Goal: Task Accomplishment & Management: Manage account settings

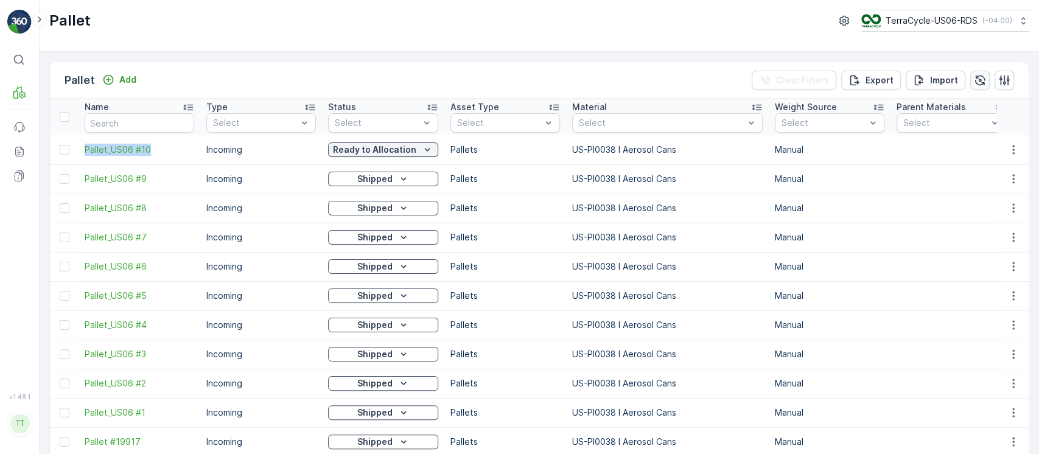
click at [974, 80] on icon "button" at bounding box center [980, 80] width 12 height 12
click at [961, 26] on p "TerraCycle-US06-RDS" at bounding box center [931, 21] width 92 height 12
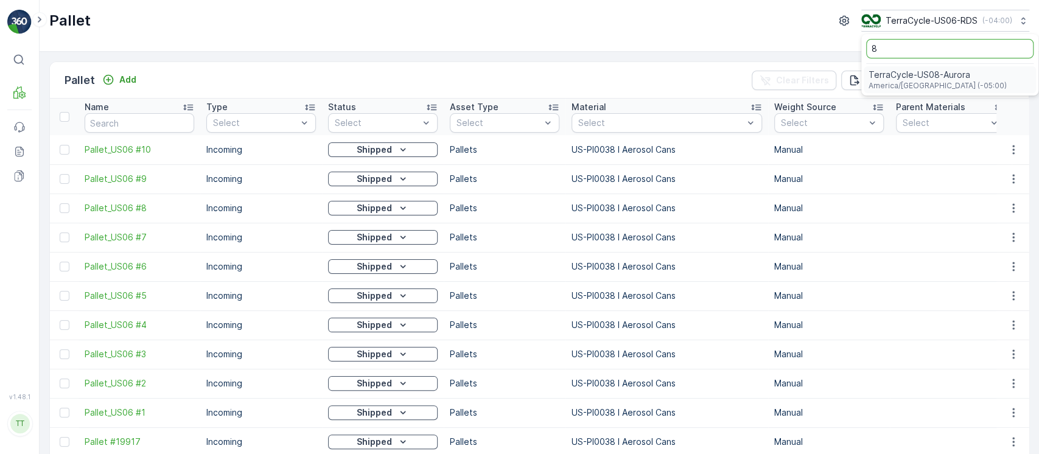
type input "8"
click at [938, 71] on span "TerraCycle-US08-Aurora" at bounding box center [938, 75] width 138 height 12
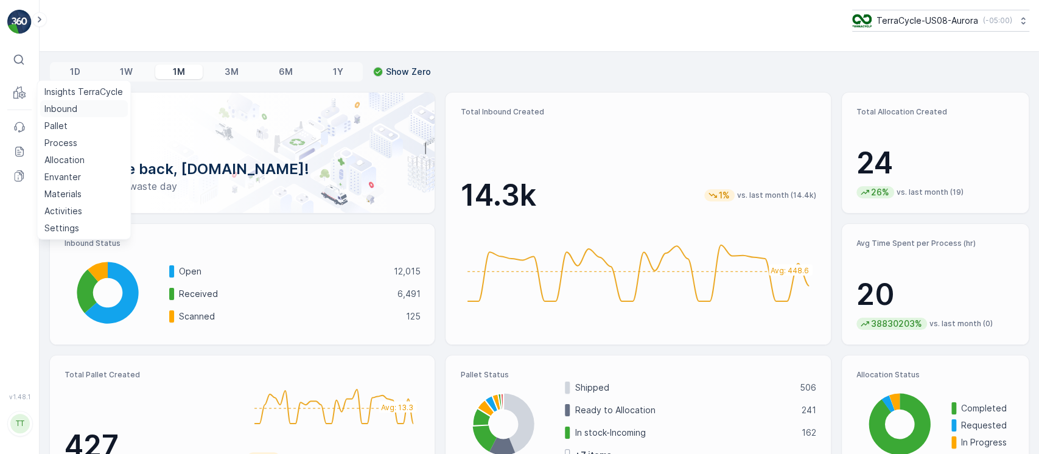
click at [58, 110] on p "Inbound" at bounding box center [60, 109] width 33 height 12
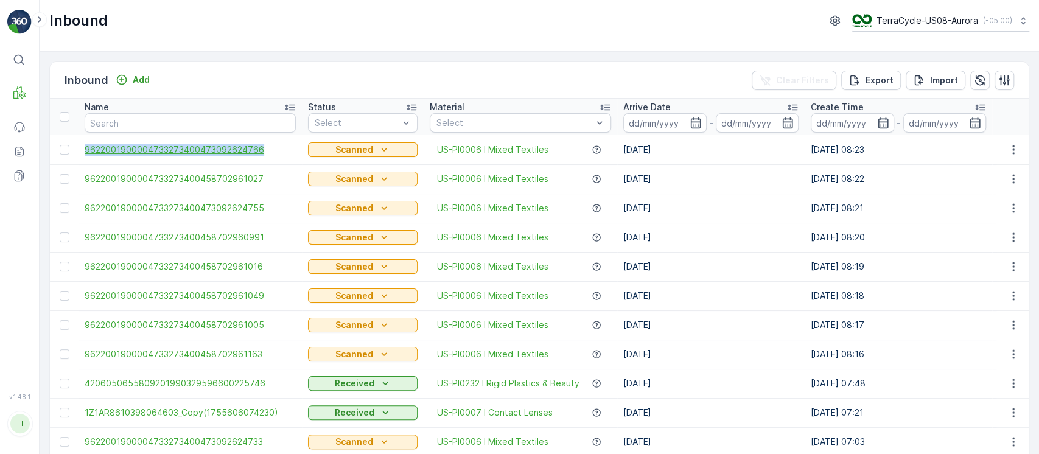
drag, startPoint x: 76, startPoint y: 153, endPoint x: 275, endPoint y: 153, distance: 199.0
copy span "9622001900004733273400473092624766"
click at [937, 24] on p "TerraCycle-US08-Aurora" at bounding box center [927, 21] width 102 height 12
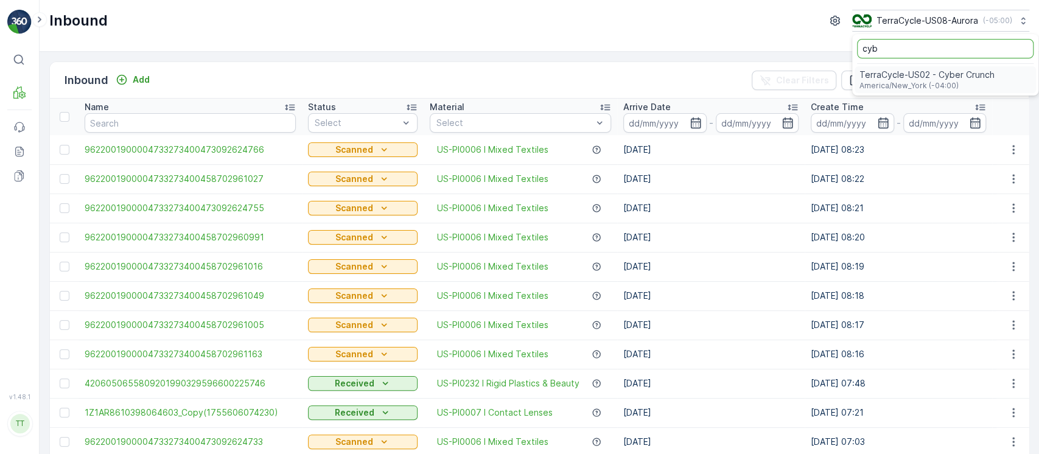
type input "cyb"
click at [934, 71] on span "TerraCycle-US02 - Cyber Crunch" at bounding box center [926, 75] width 135 height 12
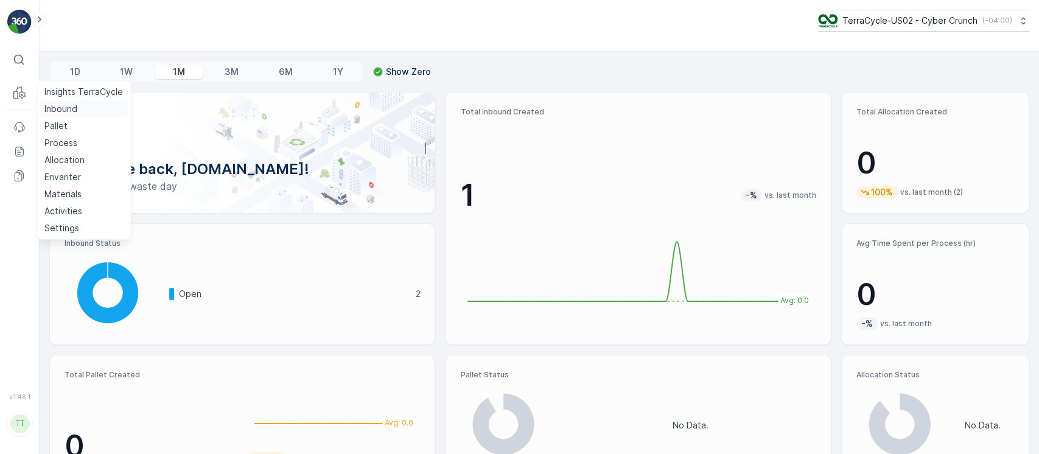
click at [49, 101] on link "Inbound" at bounding box center [84, 108] width 88 height 17
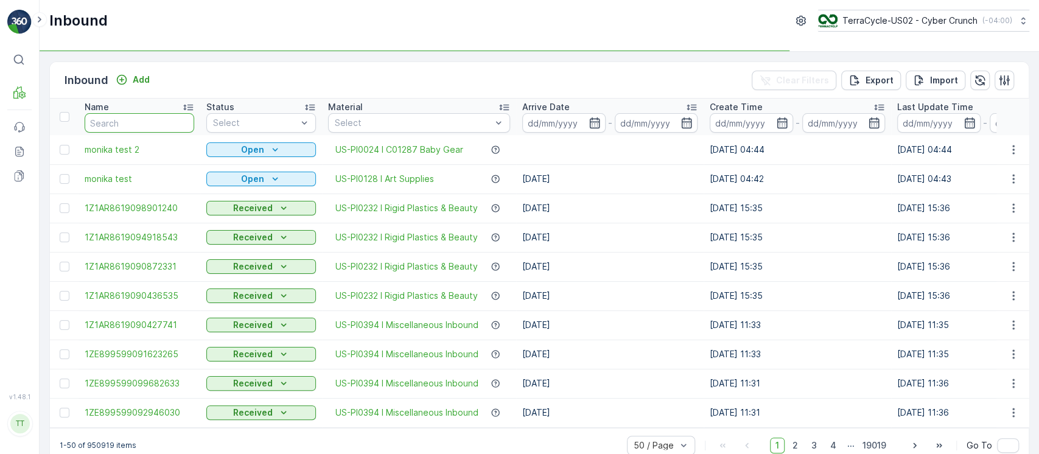
click at [108, 113] on input "text" at bounding box center [140, 122] width 110 height 19
paste input "9622001900004733273400473092624766"
type input "9622001900004733273400473092624766"
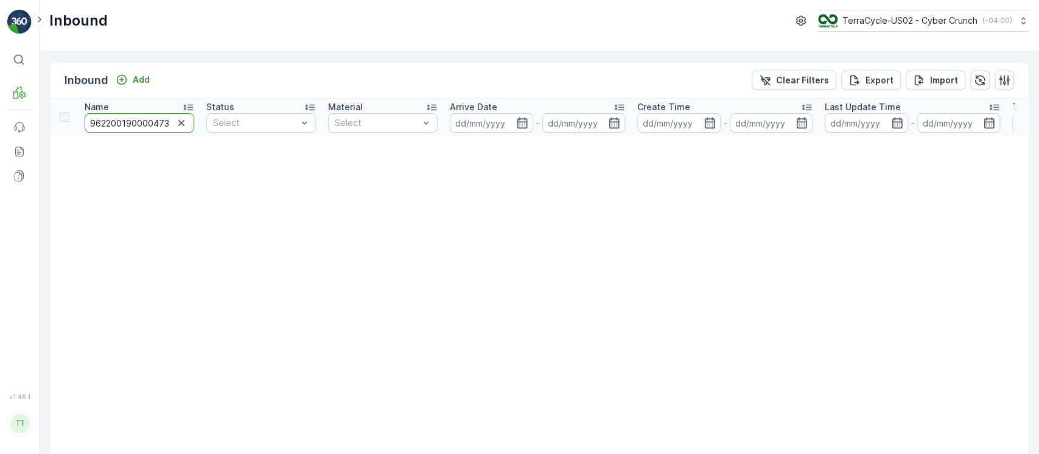
click at [130, 124] on input "9622001900004733273400473092624766" at bounding box center [140, 122] width 110 height 19
drag, startPoint x: 131, startPoint y: 124, endPoint x: 173, endPoint y: 124, distance: 42.6
click at [173, 124] on div "9622001900004733273400473092624766" at bounding box center [140, 122] width 110 height 19
click at [130, 133] on th "Name 9622001900004733273400473092624766" at bounding box center [140, 117] width 122 height 37
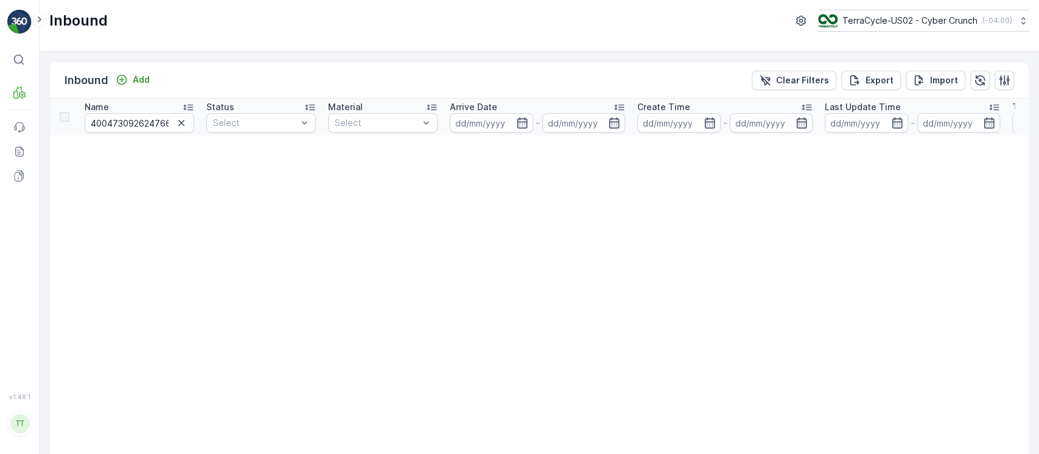
scroll to position [0, 0]
drag, startPoint x: 130, startPoint y: 125, endPoint x: 0, endPoint y: 105, distance: 131.2
click at [0, 105] on div "⌘B MRF Events Reports Documents v 1.48.1 TT TC.GLOBAL clemence.vasseur@terracyc…" at bounding box center [519, 227] width 1039 height 454
type input "00004733273400473092624766"
drag, startPoint x: 128, startPoint y: 125, endPoint x: 9, endPoint y: 117, distance: 119.6
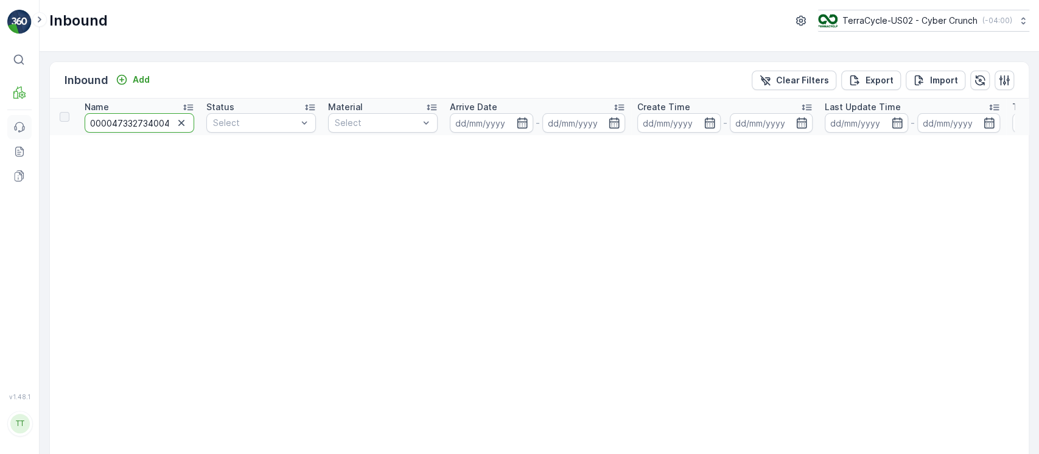
click at [9, 117] on div "⌘B MRF Events Reports Documents v 1.48.1 TT TC.GLOBAL clemence.vasseur@terracyc…" at bounding box center [519, 227] width 1039 height 454
type input "3273400473092624766"
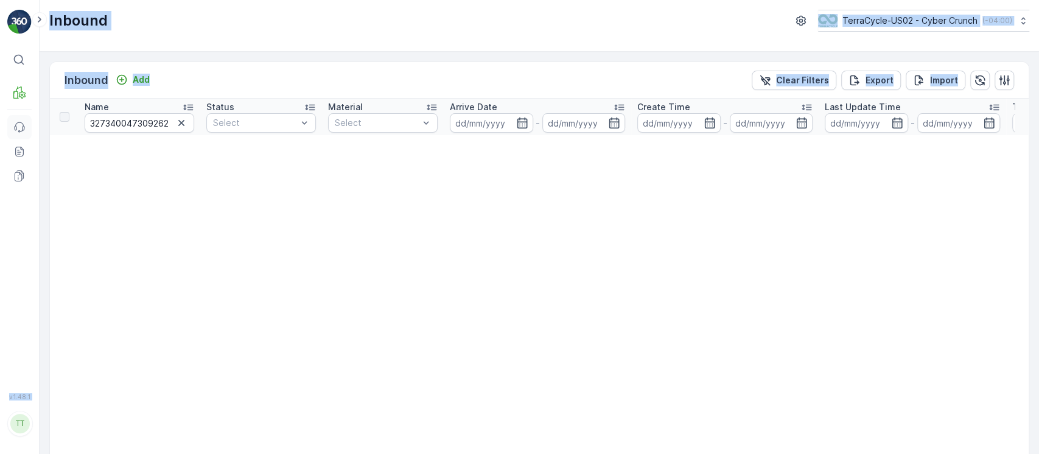
drag, startPoint x: 108, startPoint y: 124, endPoint x: 16, endPoint y: 127, distance: 92.0
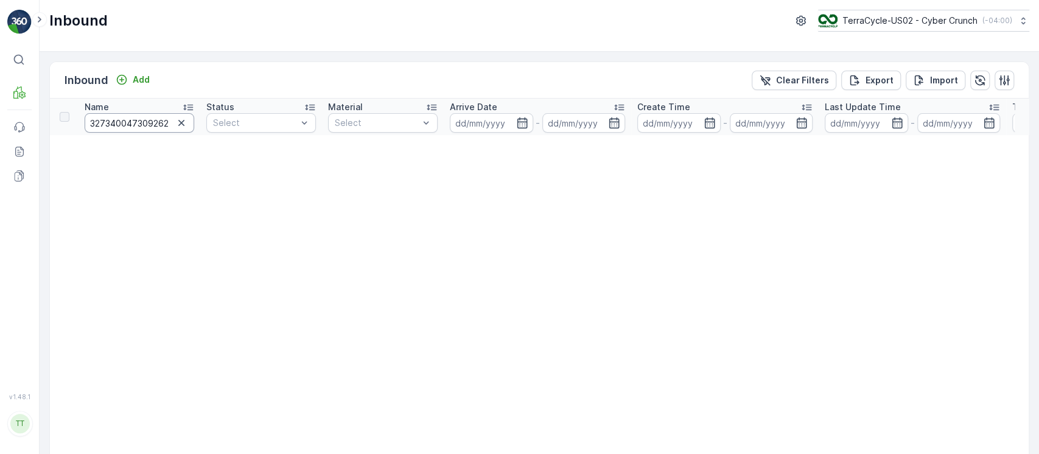
click at [108, 125] on input "3273400473092624766" at bounding box center [140, 122] width 110 height 19
type input "400473092624766"
click at [108, 125] on input "400473092624766" at bounding box center [140, 122] width 110 height 19
type input "73092624766"
click at [181, 127] on icon "button" at bounding box center [181, 123] width 12 height 12
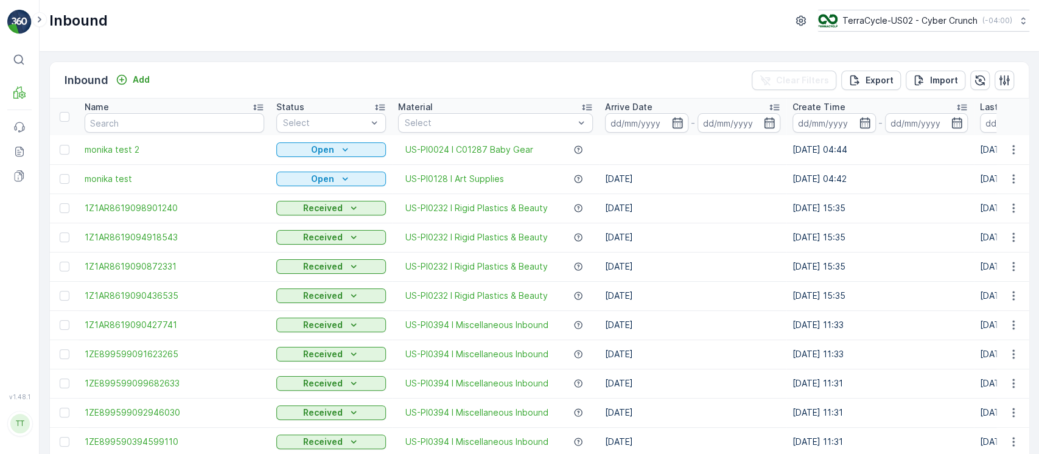
click at [69, 153] on div at bounding box center [66, 150] width 13 height 10
click at [60, 145] on input "checkbox" at bounding box center [60, 145] width 0 height 0
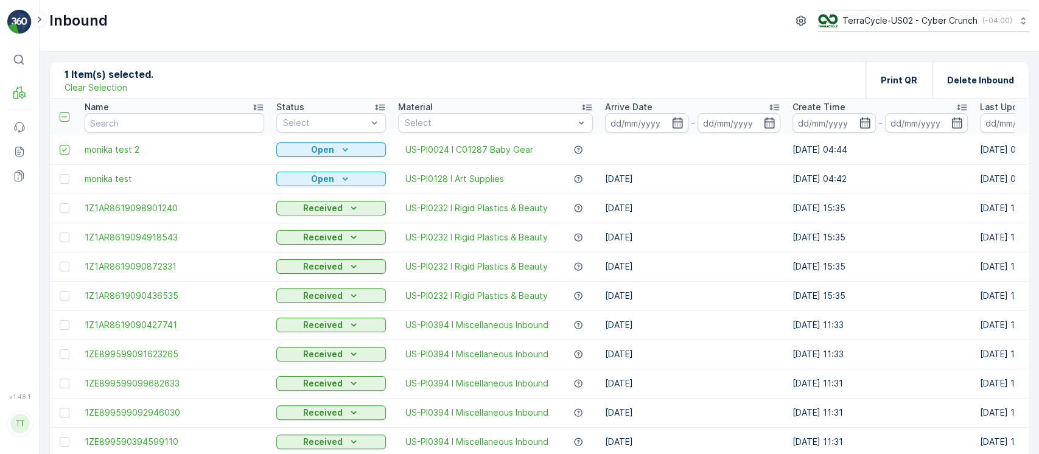
click at [61, 174] on div at bounding box center [65, 179] width 10 height 10
click at [60, 174] on input "checkbox" at bounding box center [60, 174] width 0 height 0
click at [990, 92] on div "Delete Inbound" at bounding box center [980, 80] width 67 height 36
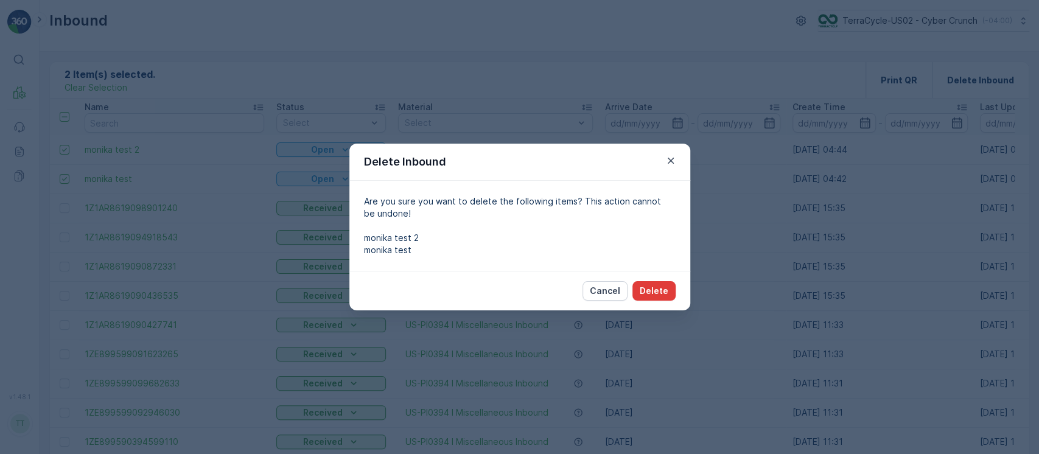
click at [657, 294] on p "Delete" at bounding box center [654, 291] width 29 height 12
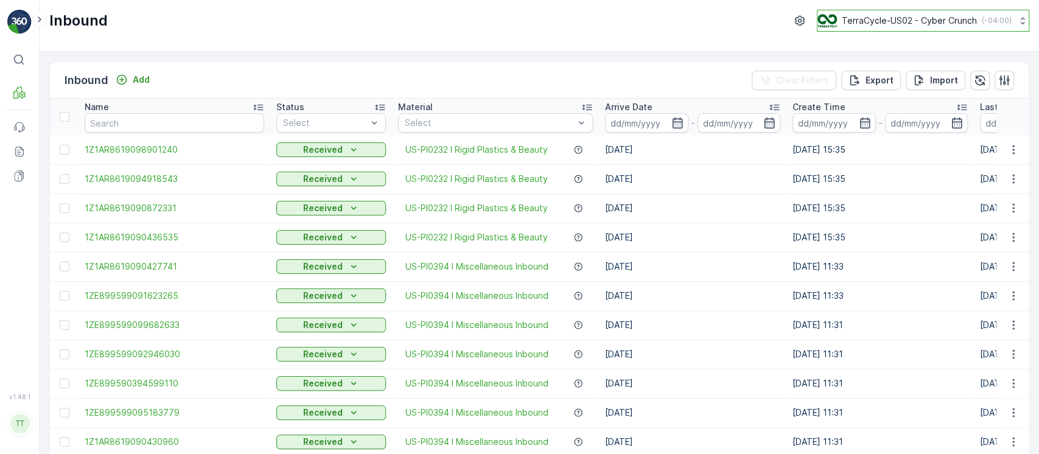
click at [934, 14] on div "TerraCycle-US02 - Cyber Crunch ( -04:00 )" at bounding box center [914, 20] width 194 height 13
type input "8"
click at [921, 73] on div "TerraCycle-US08-[GEOGRAPHIC_DATA] America/[GEOGRAPHIC_DATA] (-05:00)" at bounding box center [928, 79] width 215 height 27
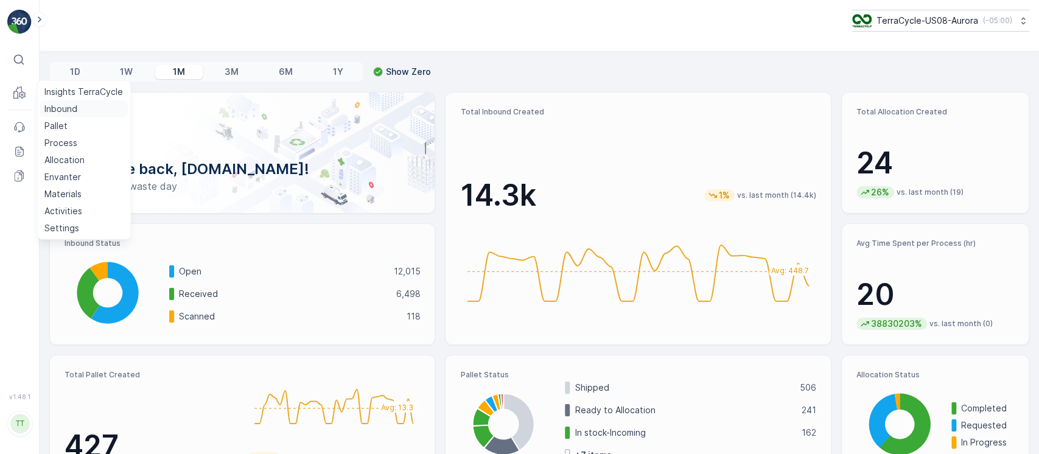
click at [49, 110] on p "Inbound" at bounding box center [60, 109] width 33 height 12
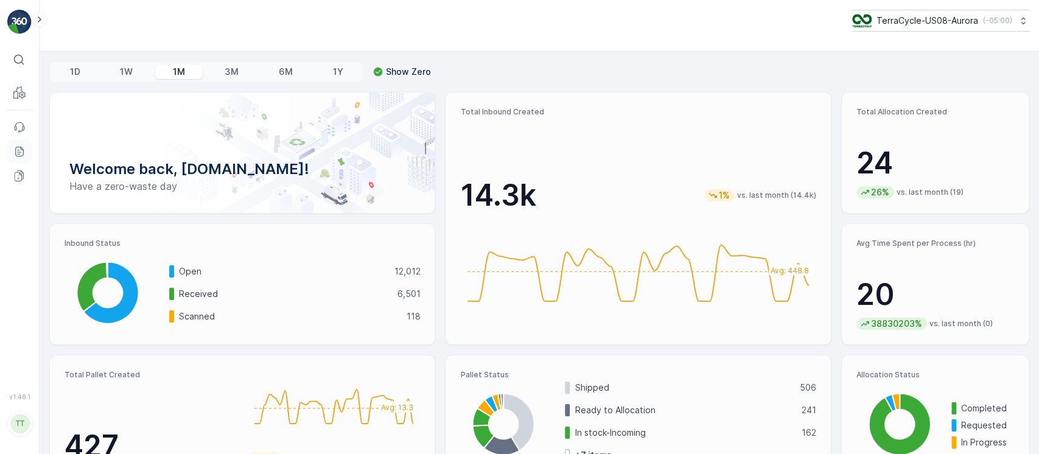
click at [25, 149] on icon at bounding box center [19, 151] width 12 height 12
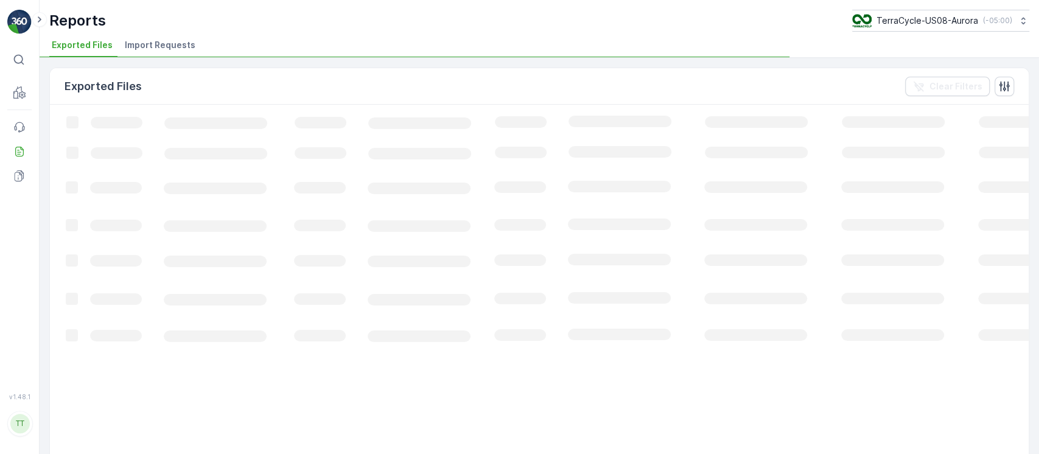
click at [163, 56] on li "Import Requests" at bounding box center [161, 47] width 78 height 21
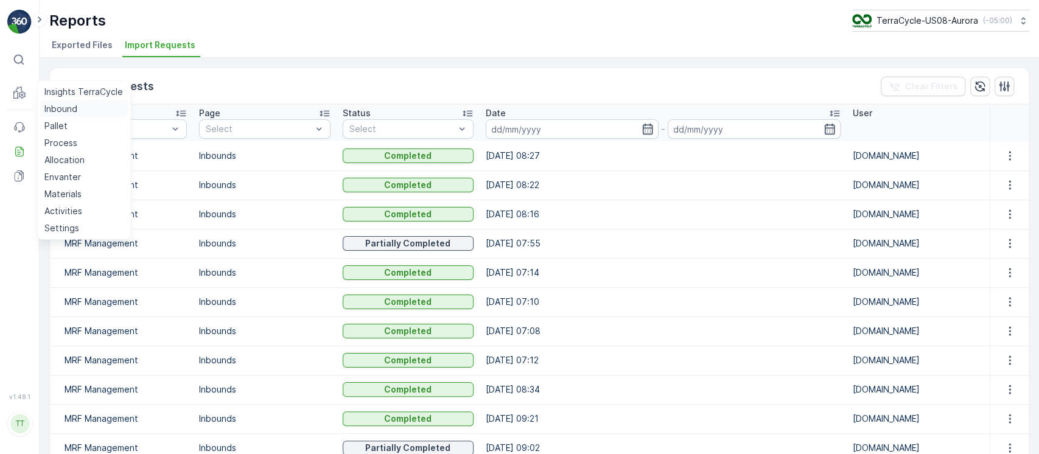
click at [57, 107] on p "Inbound" at bounding box center [60, 109] width 33 height 12
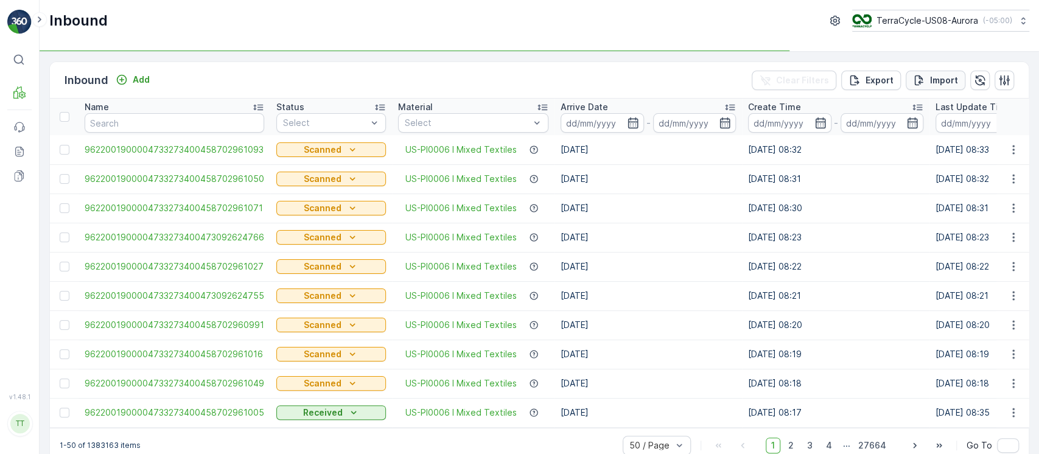
click at [936, 75] on p "Import" at bounding box center [944, 80] width 28 height 12
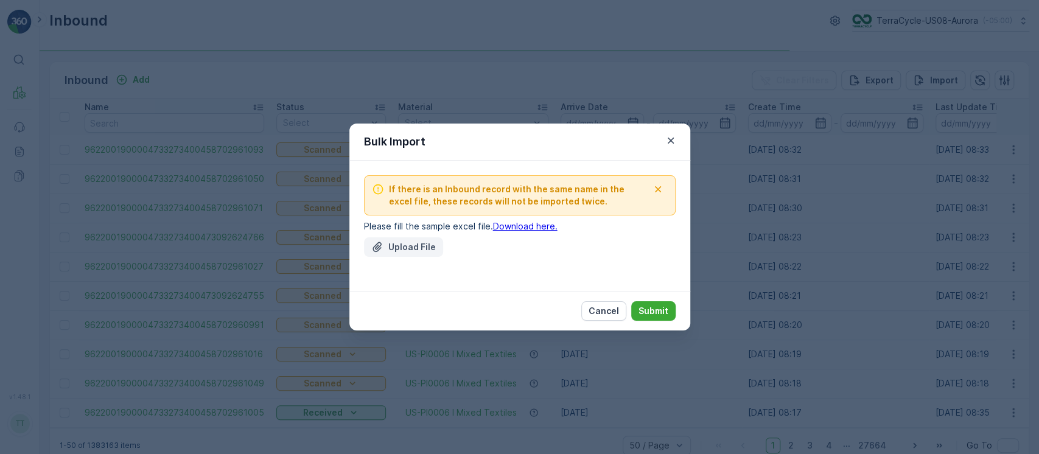
click at [387, 249] on div "Upload File" at bounding box center [403, 247] width 65 height 12
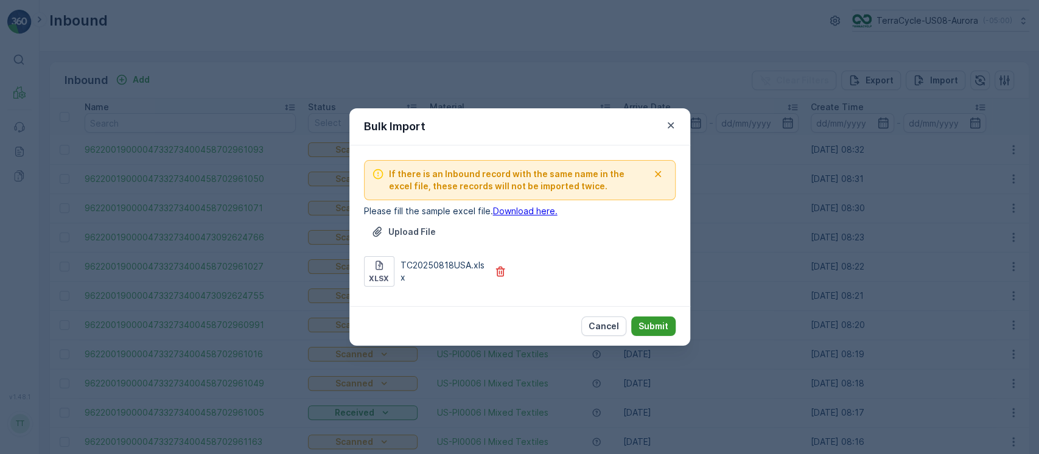
click at [645, 327] on p "Submit" at bounding box center [654, 326] width 30 height 12
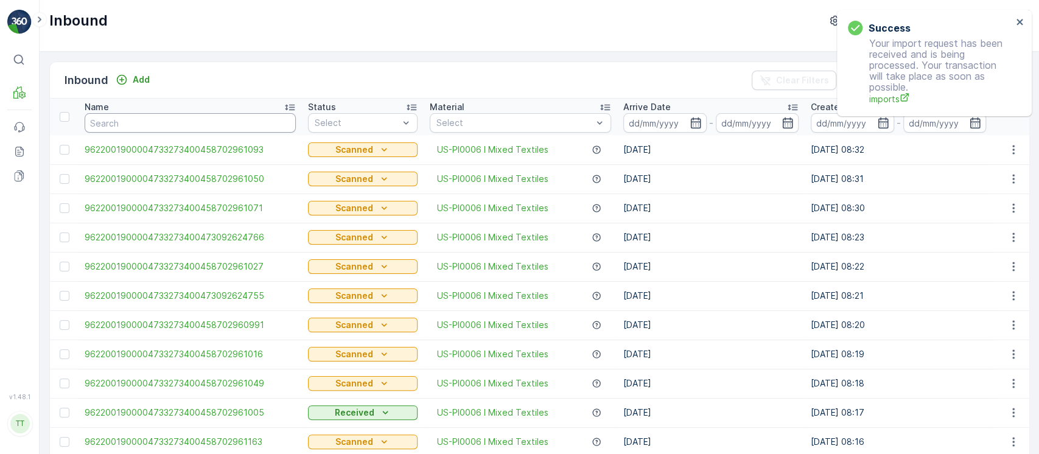
click at [154, 121] on input "text" at bounding box center [190, 122] width 211 height 19
paste input "9632042280205387453700883625655869"
type input "9632042280205387453700883625655869"
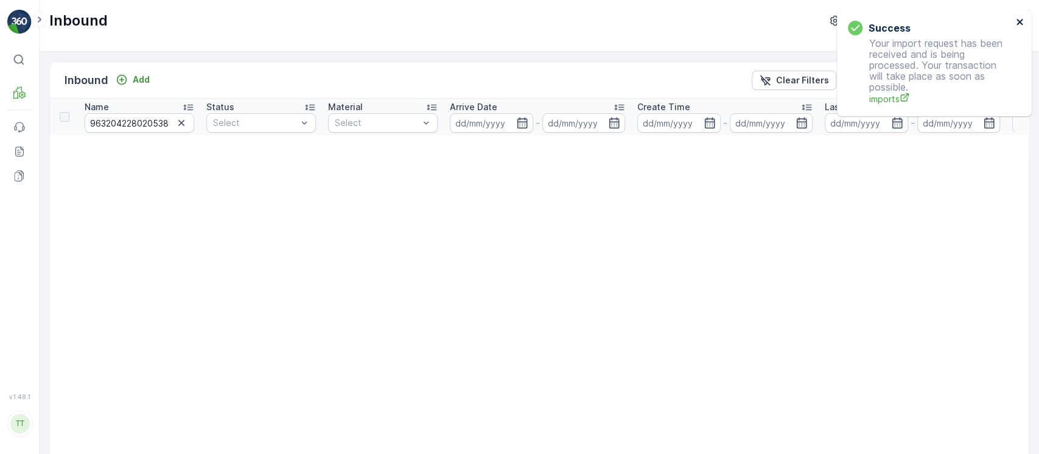
click at [1018, 27] on button "close" at bounding box center [1020, 23] width 9 height 12
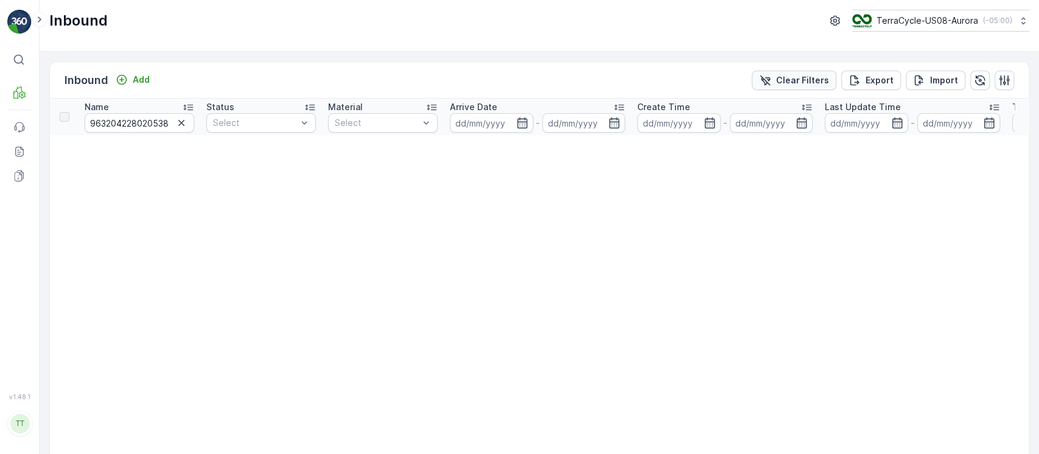
click at [821, 77] on p "Clear Filters" at bounding box center [802, 80] width 53 height 12
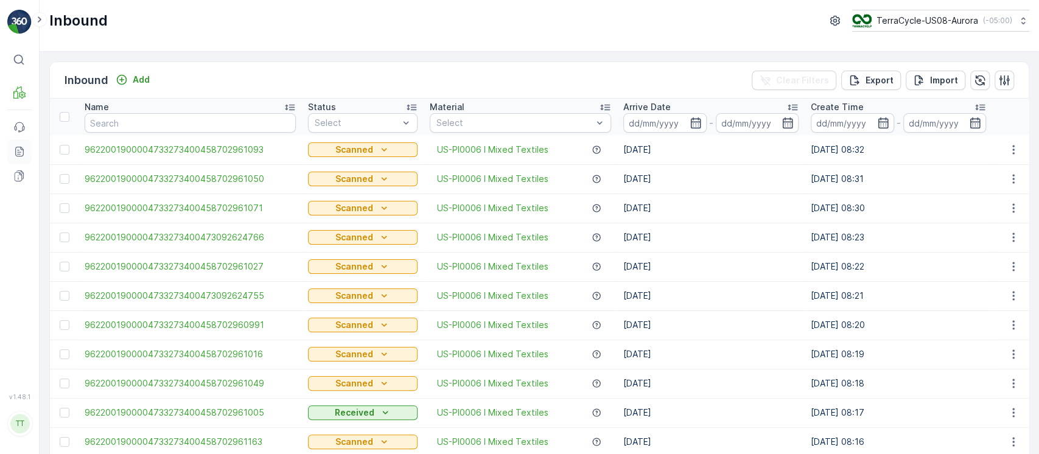
click at [25, 148] on icon at bounding box center [19, 151] width 12 height 12
click at [925, 80] on div "Import" at bounding box center [935, 80] width 45 height 12
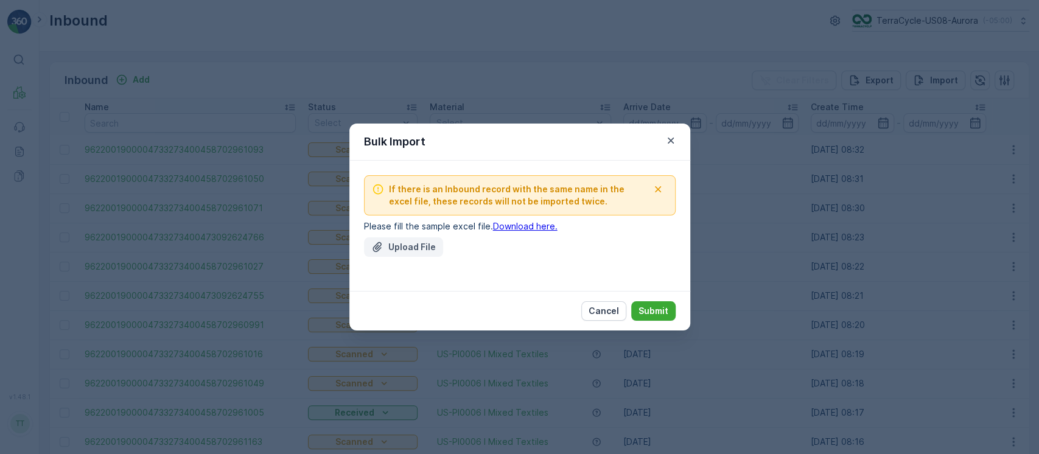
click at [420, 251] on p "Upload File" at bounding box center [411, 247] width 47 height 12
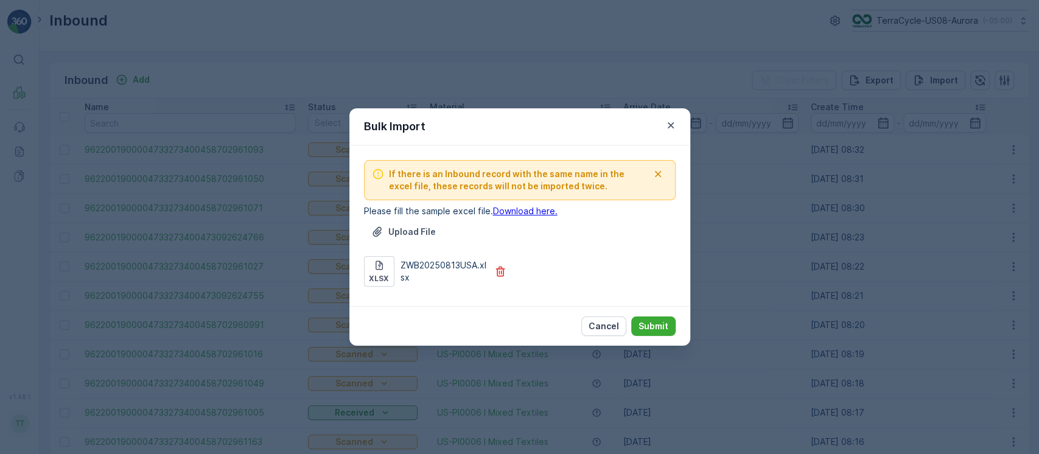
click at [659, 170] on icon "button" at bounding box center [658, 174] width 12 height 12
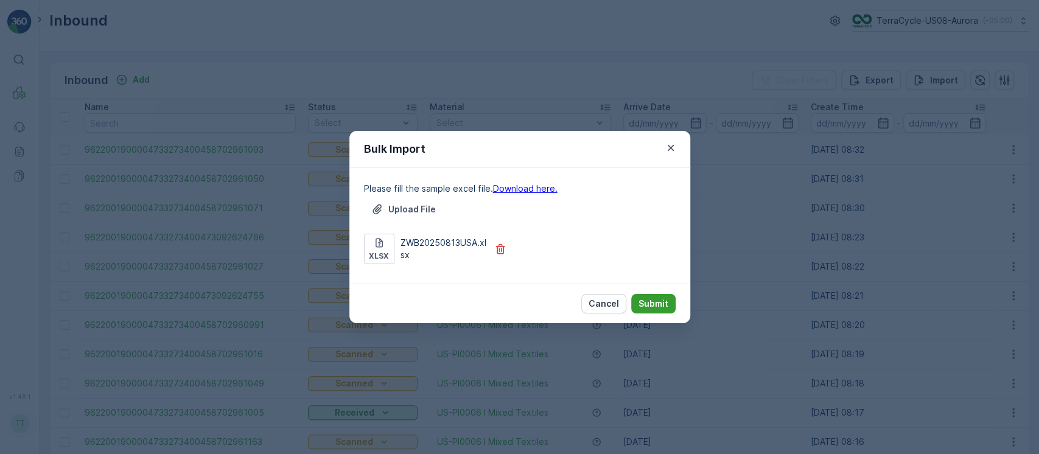
click at [663, 302] on p "Submit" at bounding box center [654, 304] width 30 height 12
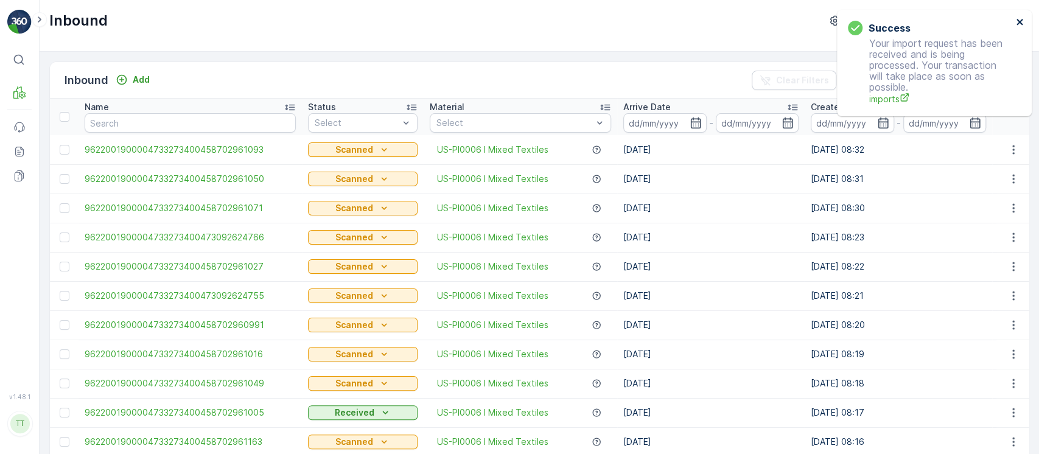
click at [1017, 23] on icon "close" at bounding box center [1020, 22] width 9 height 10
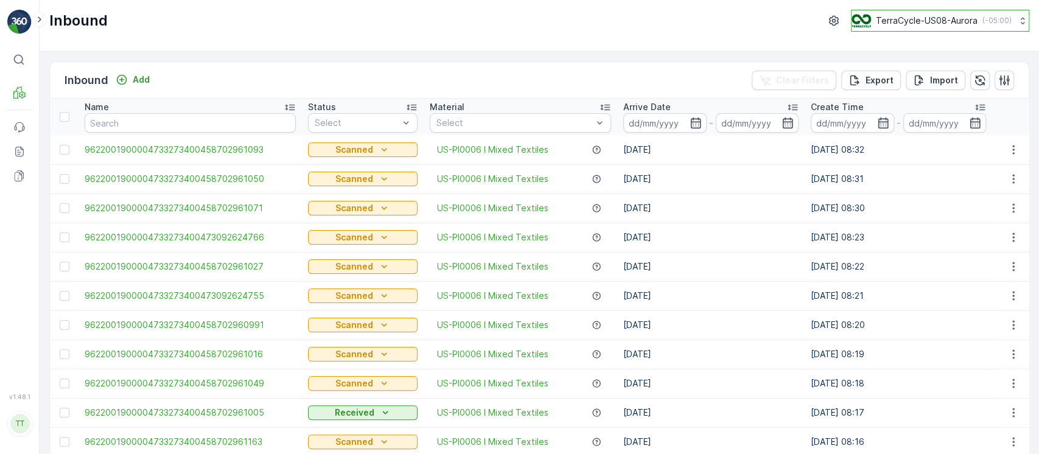
click at [956, 27] on button "TerraCycle-US08-Aurora ( -05:00 )" at bounding box center [940, 21] width 178 height 22
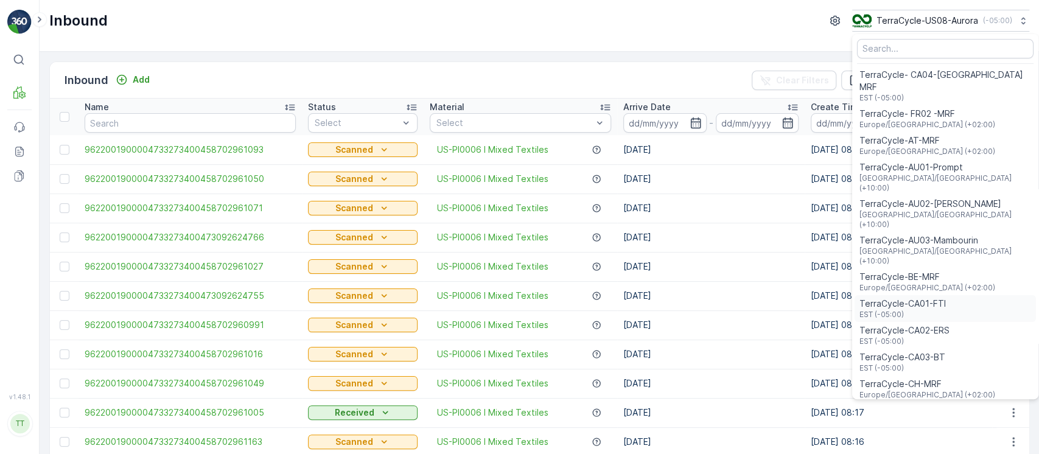
click at [923, 298] on span "TerraCycle-CA01-FTI" at bounding box center [902, 304] width 86 height 12
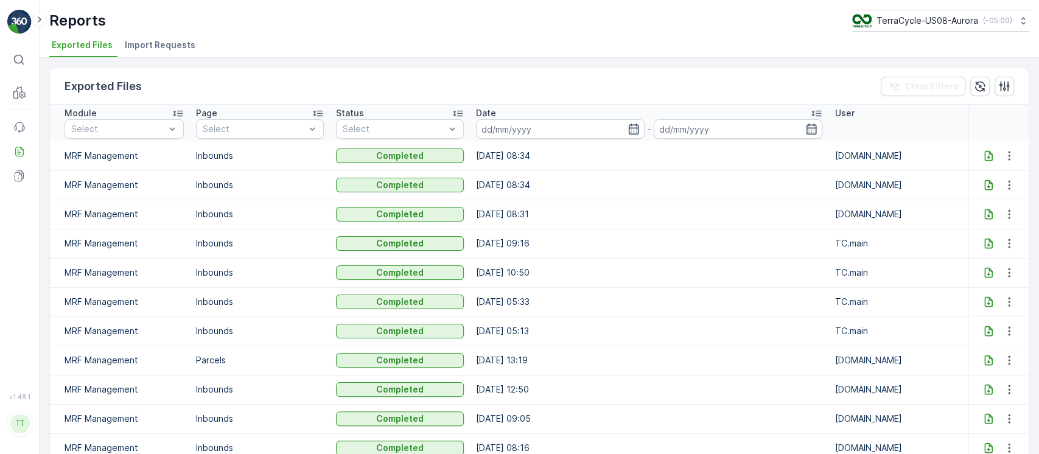
click at [172, 52] on li "Import Requests" at bounding box center [161, 47] width 78 height 21
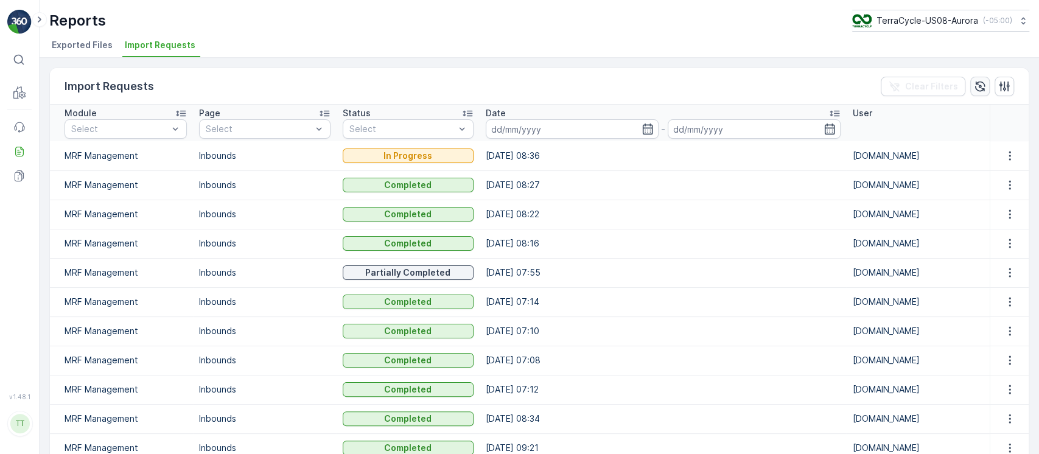
click at [977, 82] on icon "button" at bounding box center [980, 86] width 12 height 12
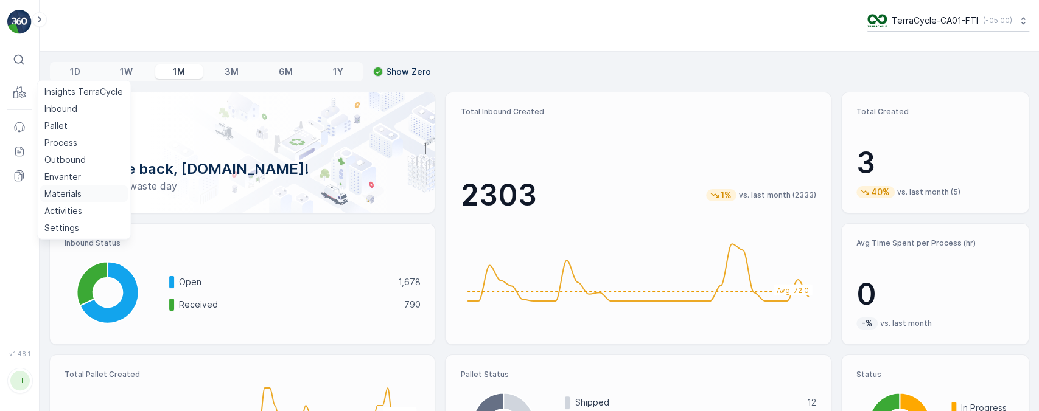
click at [82, 192] on link "Materials" at bounding box center [84, 194] width 88 height 17
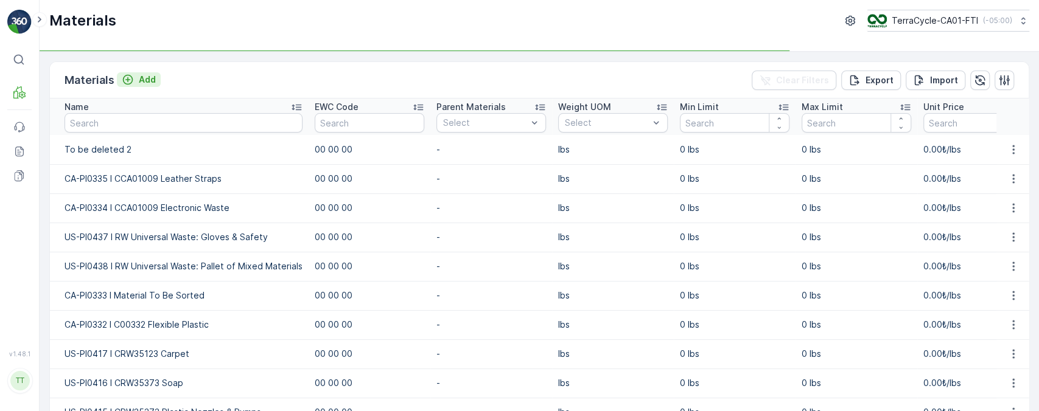
click at [147, 78] on p "Add" at bounding box center [147, 80] width 17 height 12
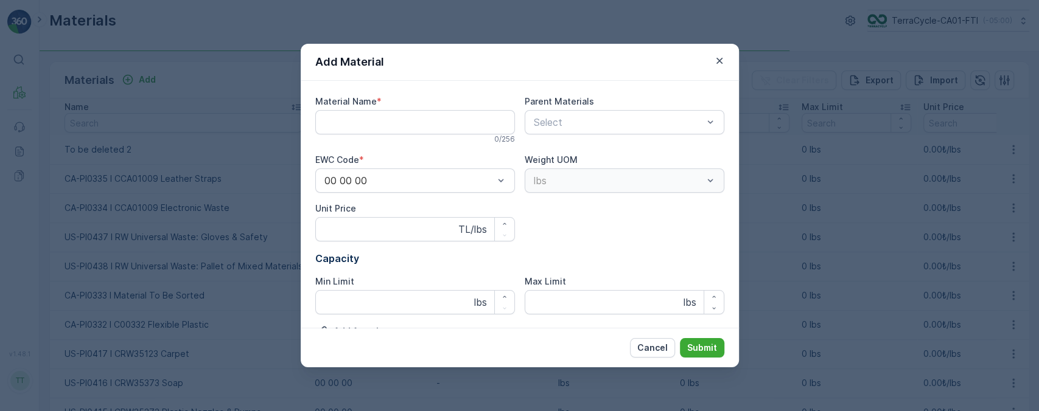
click at [379, 119] on Name "Material Name" at bounding box center [415, 122] width 200 height 24
paste Name "US-PI0502 I"
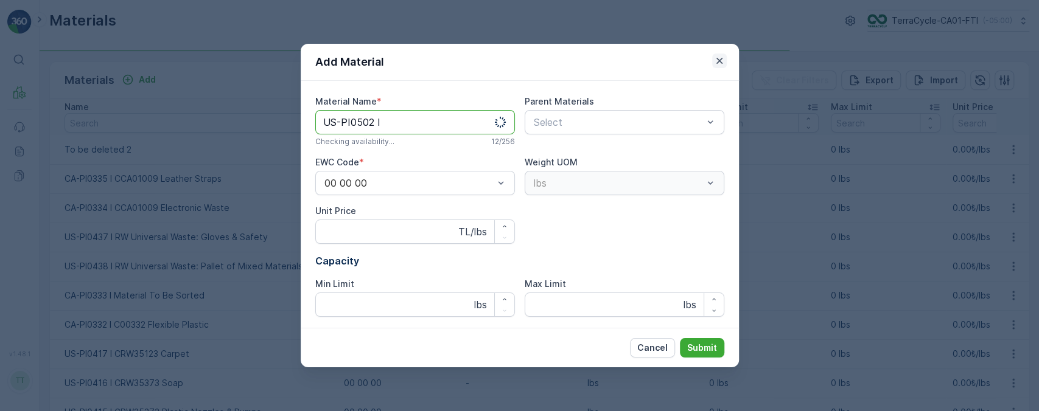
type Name "US-PI0502 I"
click at [715, 61] on icon "button" at bounding box center [719, 61] width 12 height 12
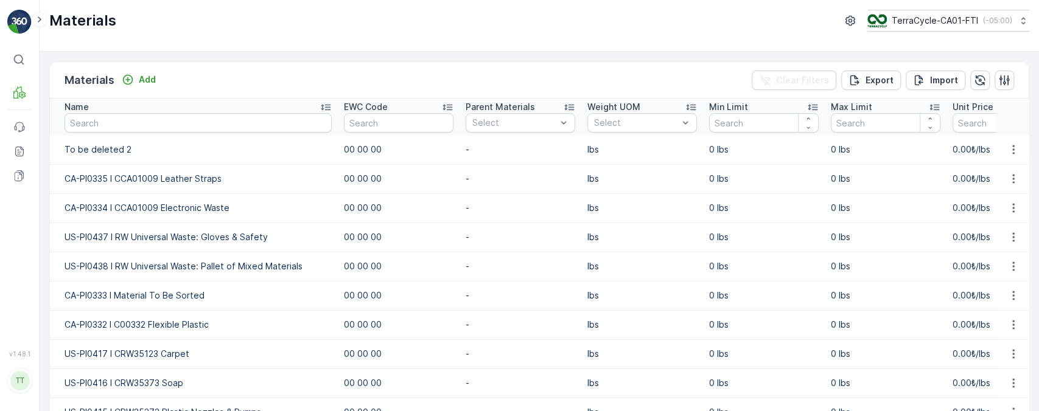
click at [201, 189] on td "CA-PI0335 I CCA01009 Leather Straps" at bounding box center [194, 178] width 288 height 29
click at [209, 183] on td "CA-PI0335 I CCA01009 Leather Straps" at bounding box center [194, 178] width 288 height 29
copy td "CA-PI0335 I CCA01009 Leather Straps"
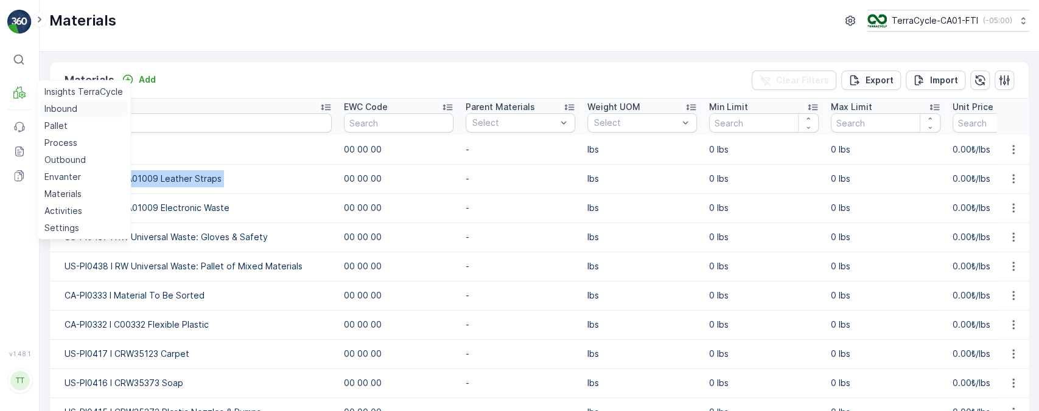
click at [57, 105] on p "Inbound" at bounding box center [60, 109] width 33 height 12
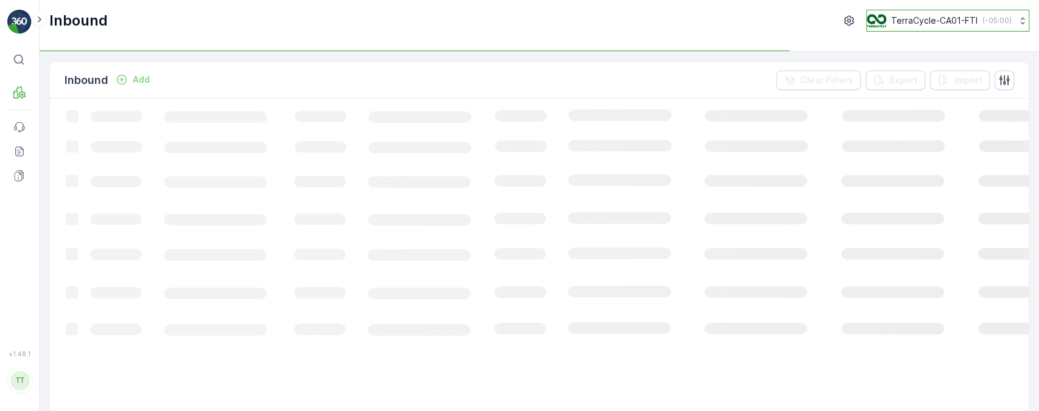
click at [974, 29] on button "TerraCycle-CA01-FTI ( -05:00 )" at bounding box center [947, 21] width 163 height 22
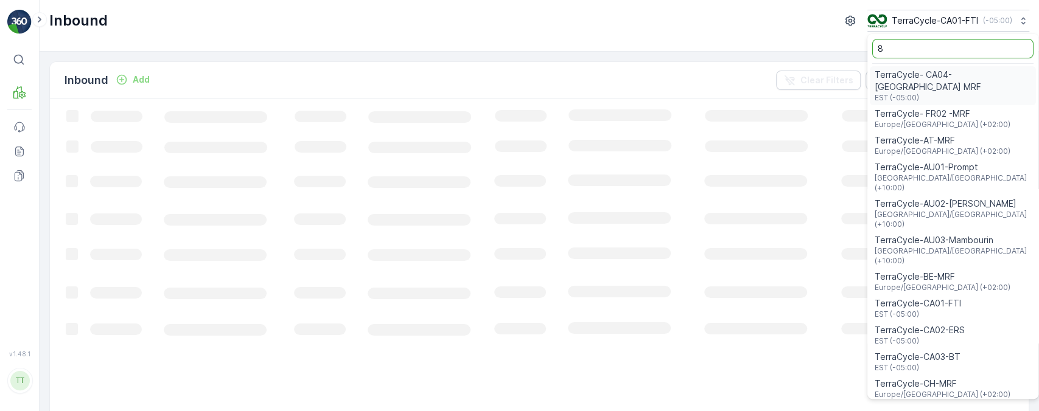
type input "8"
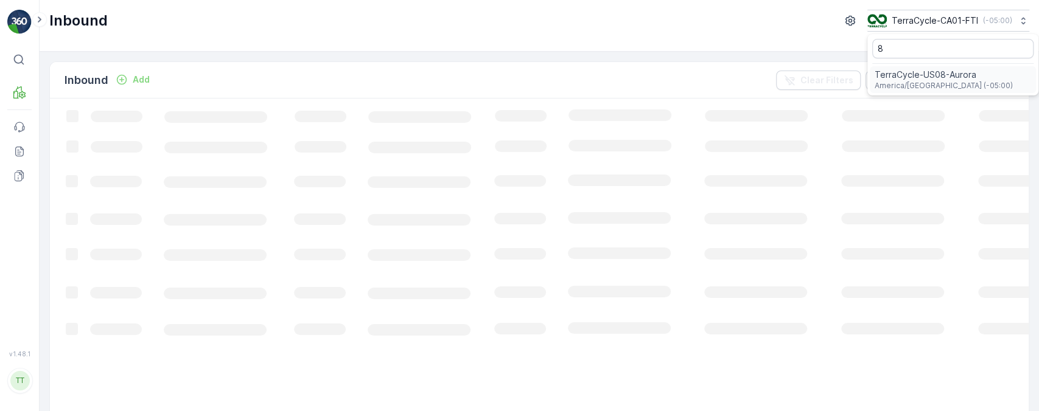
click at [956, 83] on span "America/[GEOGRAPHIC_DATA] (-05:00)" at bounding box center [944, 86] width 138 height 10
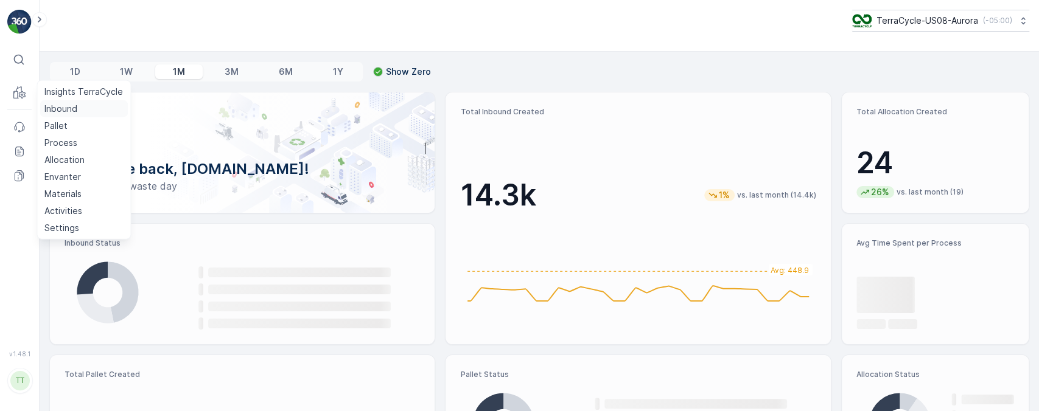
click at [66, 112] on p "Inbound" at bounding box center [60, 109] width 33 height 12
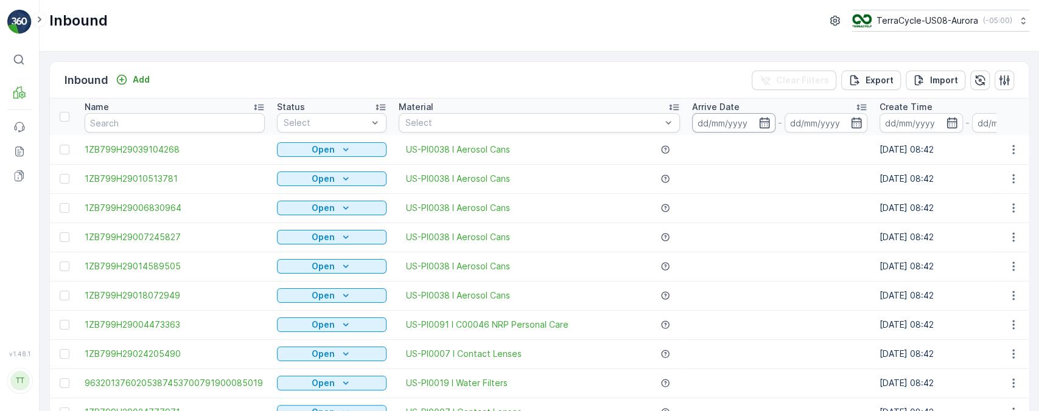
click at [727, 127] on input at bounding box center [733, 122] width 83 height 19
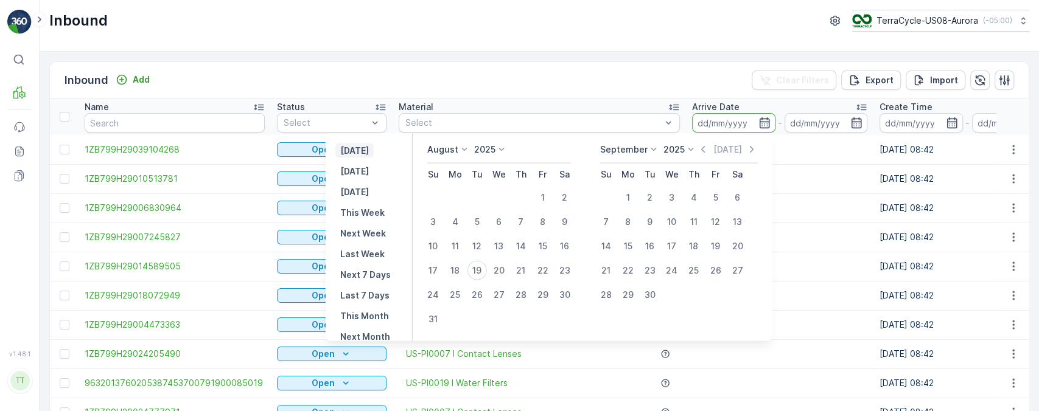
click at [368, 153] on p "[DATE]" at bounding box center [354, 151] width 29 height 12
type input "[DATE]"
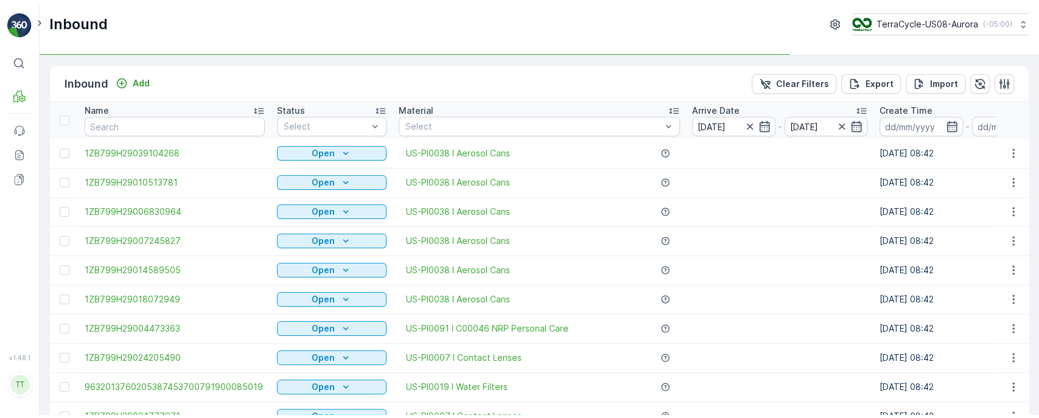
scroll to position [1235, 0]
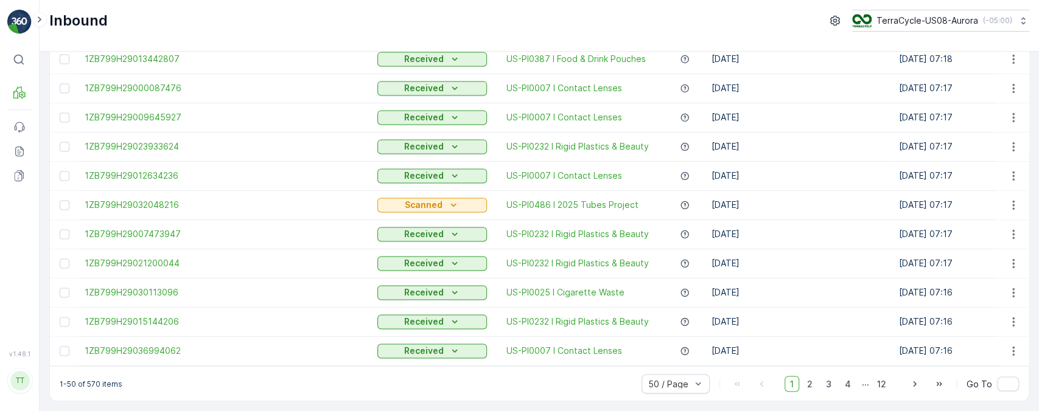
click at [88, 387] on p "1-50 of 570 items" at bounding box center [91, 384] width 63 height 10
copy p "570"
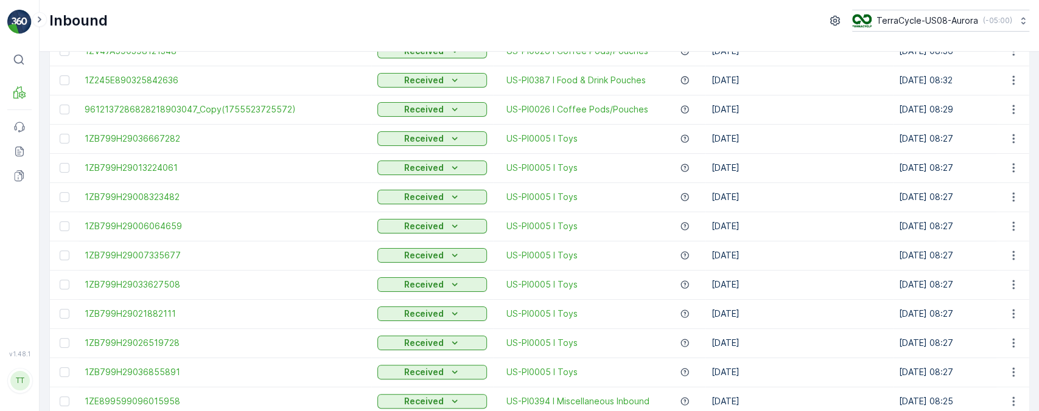
scroll to position [0, 0]
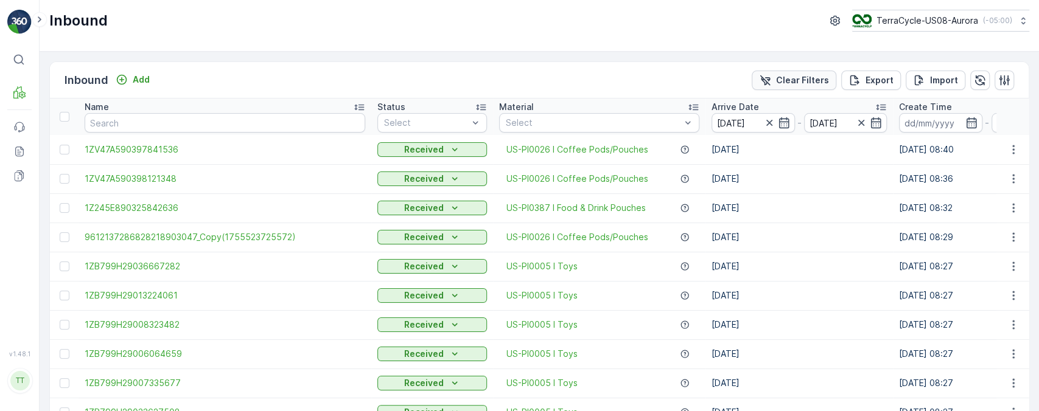
click at [803, 79] on p "Clear Filters" at bounding box center [802, 80] width 53 height 12
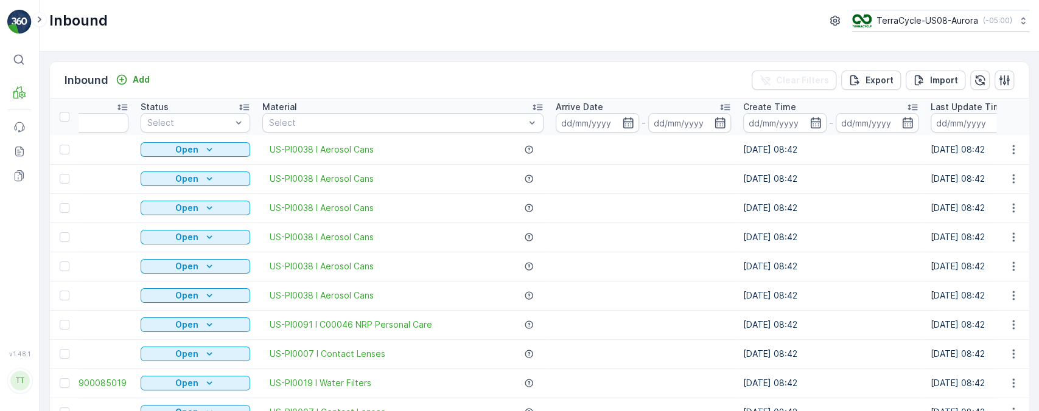
scroll to position [0, 147]
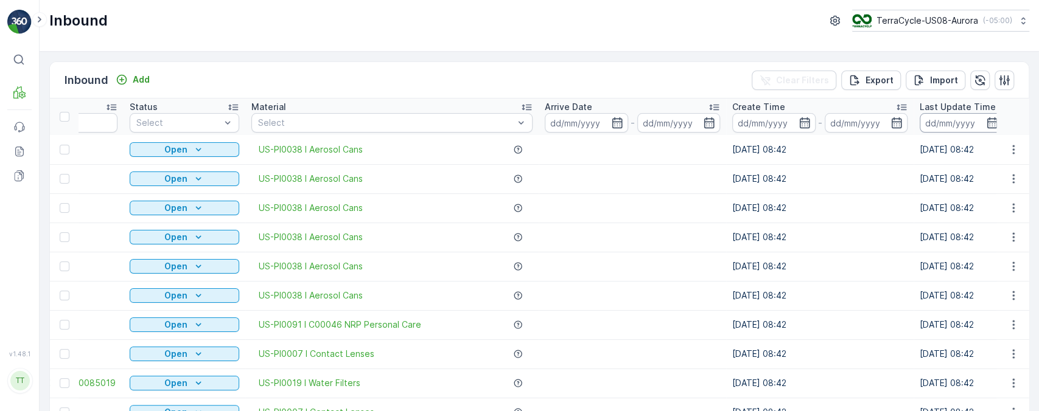
click at [933, 119] on input at bounding box center [961, 122] width 83 height 19
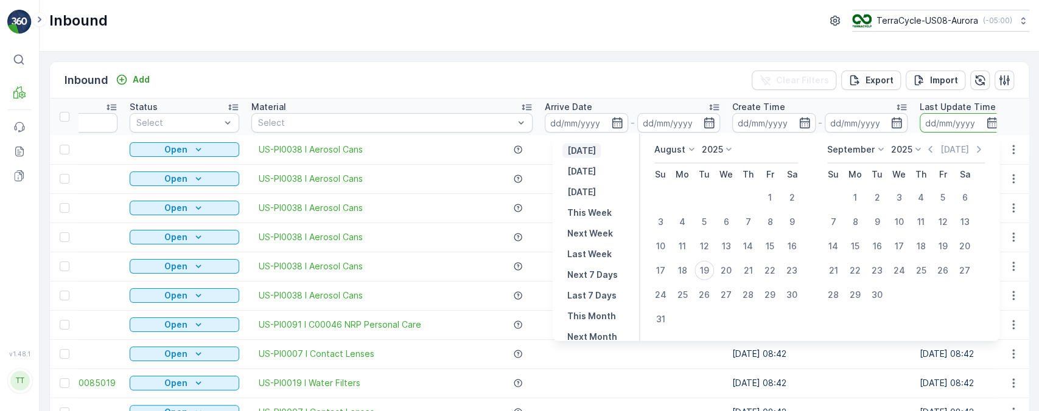
click at [575, 149] on p "[DATE]" at bounding box center [581, 151] width 29 height 12
type input "[DATE]"
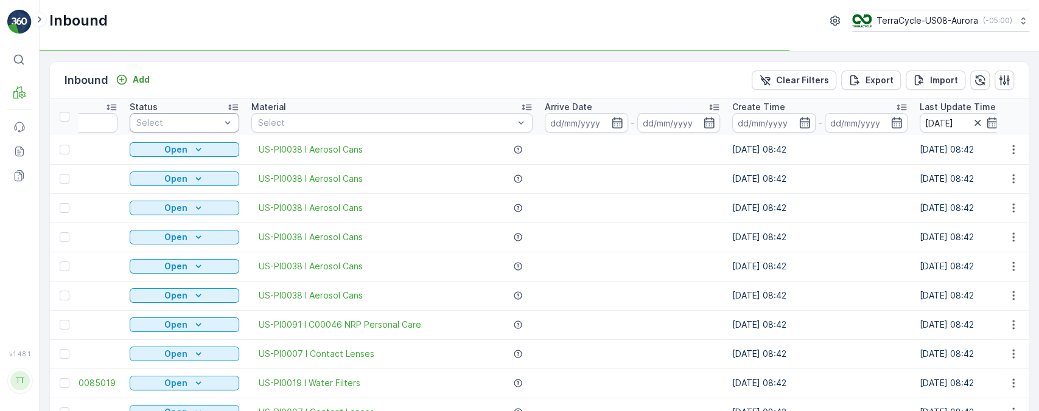
click at [219, 123] on div at bounding box center [178, 123] width 86 height 10
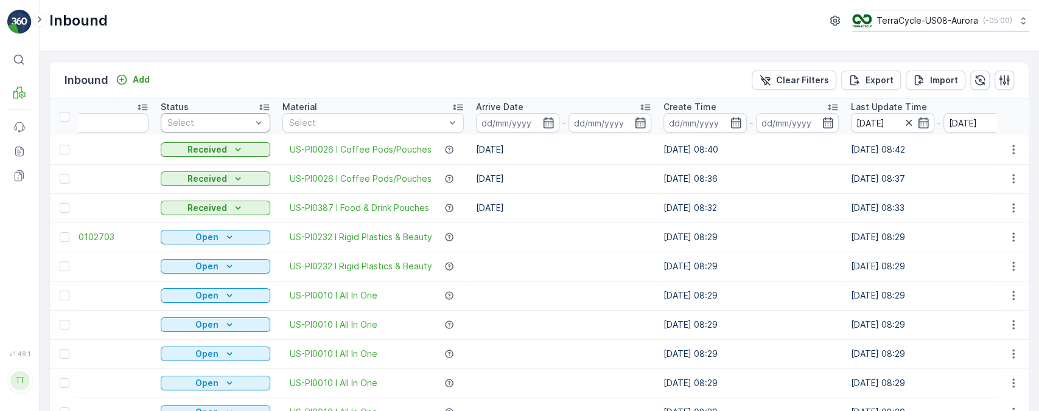
click at [219, 124] on div at bounding box center [209, 123] width 86 height 10
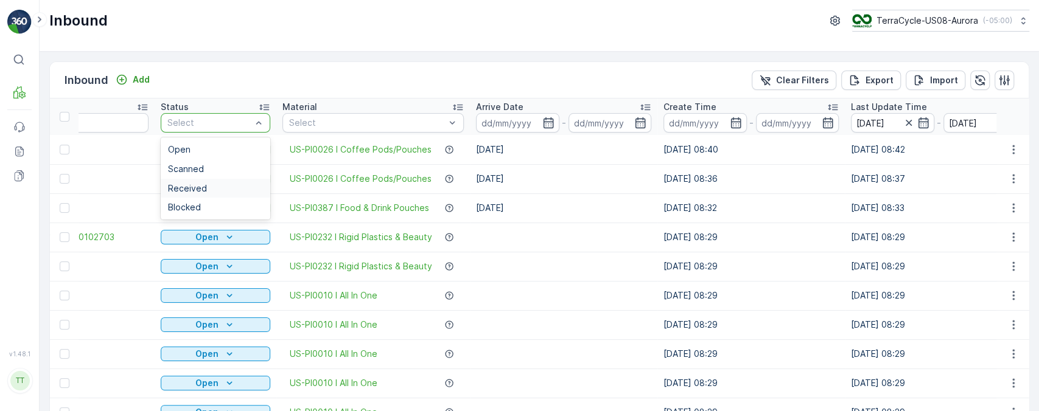
click at [225, 184] on div "Received" at bounding box center [215, 189] width 95 height 10
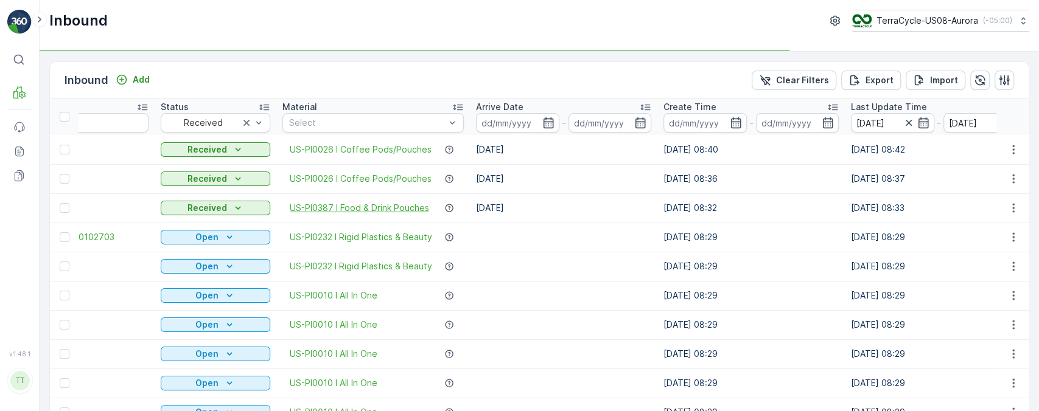
scroll to position [1235, 0]
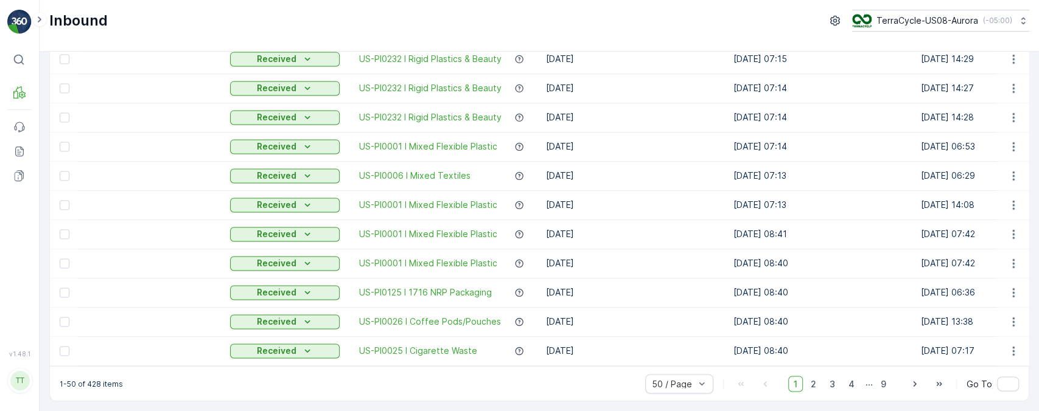
click at [88, 385] on p "1-50 of 428 items" at bounding box center [91, 384] width 63 height 10
copy p "428"
click at [67, 138] on p "Process" at bounding box center [60, 143] width 33 height 12
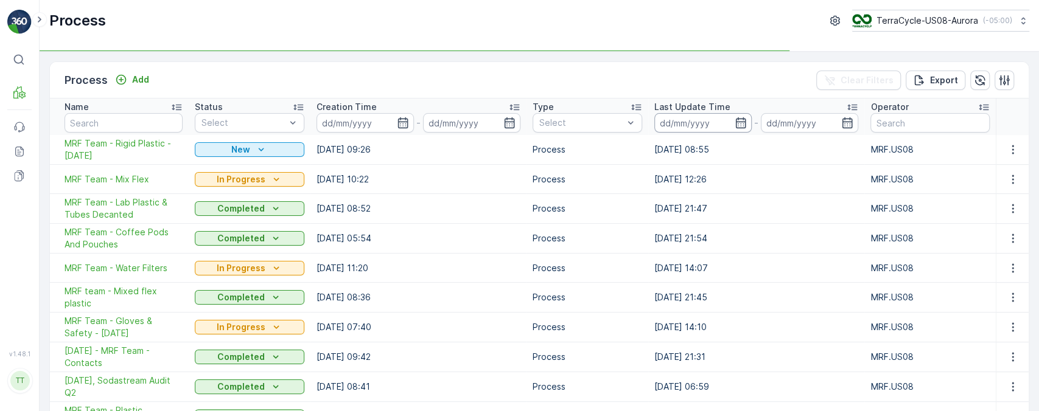
click at [696, 125] on input at bounding box center [702, 122] width 97 height 19
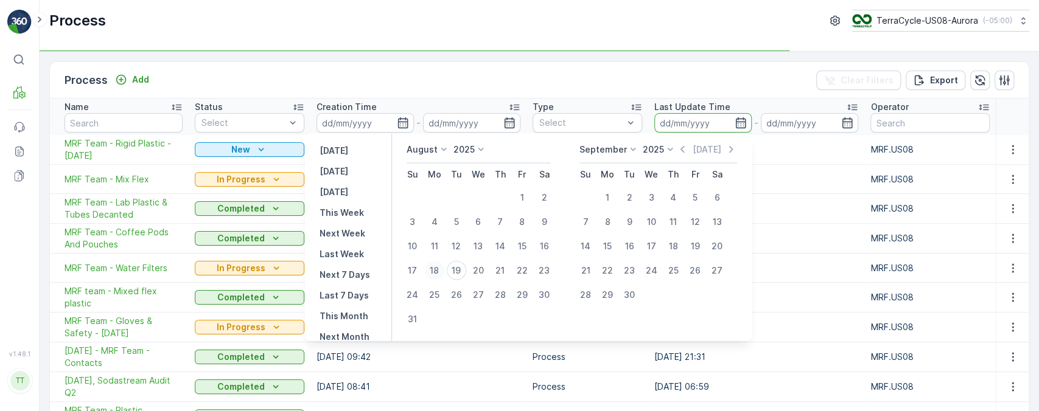
click at [433, 266] on div "18" at bounding box center [434, 270] width 19 height 19
type input "[DATE]"
click at [465, 268] on div "19" at bounding box center [456, 270] width 19 height 19
type input "[DATE]"
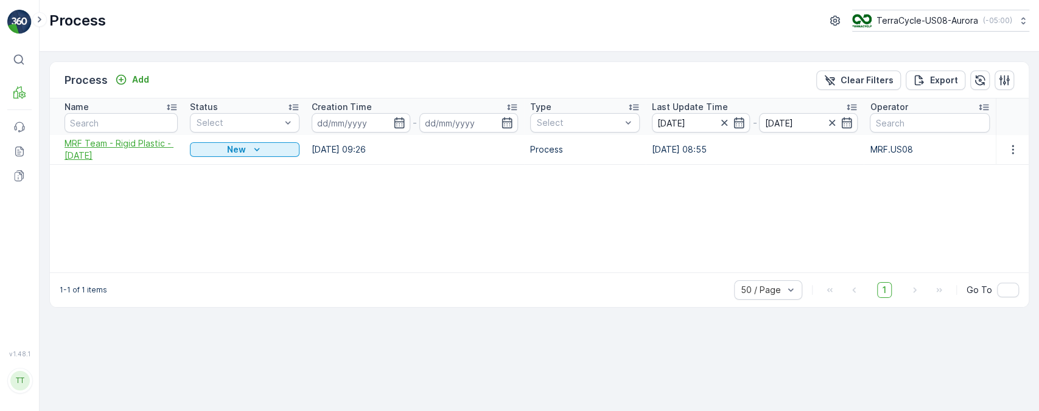
click at [125, 147] on span "MRF Team - Rigid Plastic - [DATE]" at bounding box center [121, 150] width 113 height 24
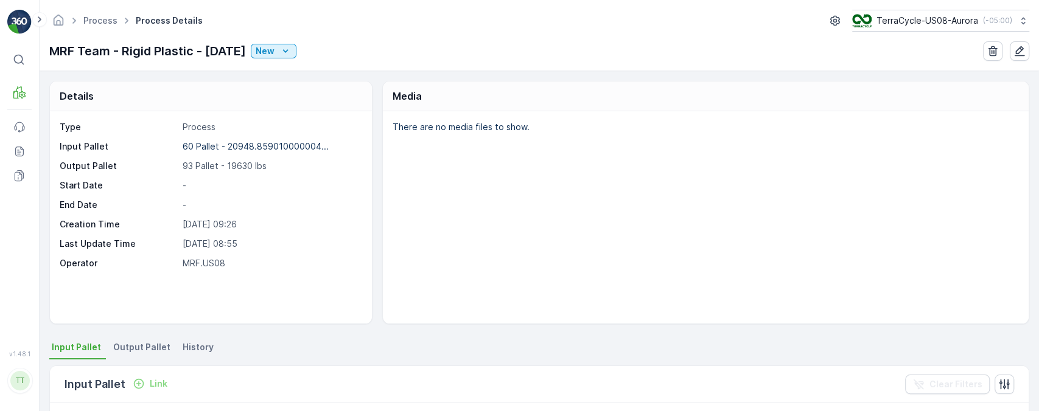
click at [202, 346] on span "History" at bounding box center [198, 347] width 31 height 12
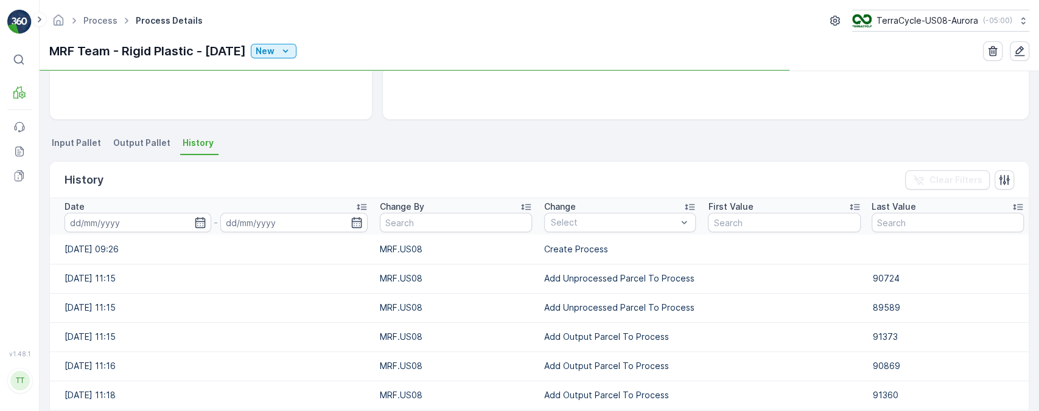
scroll to position [205, 0]
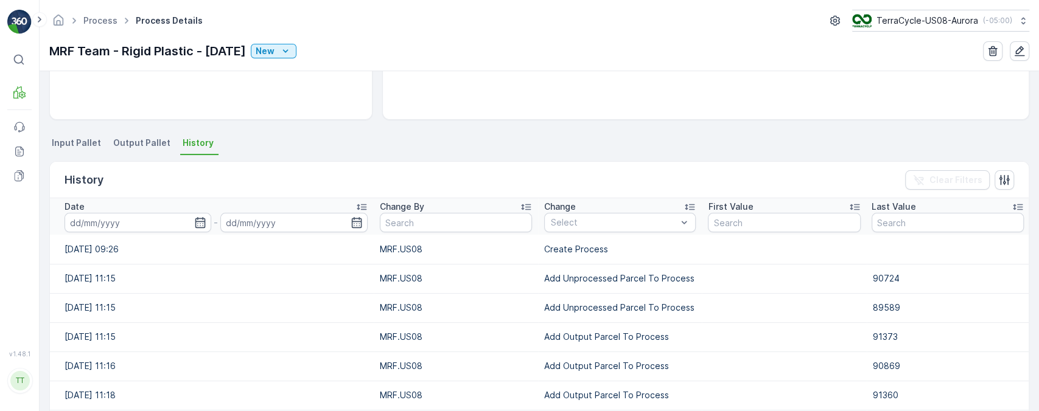
click at [553, 267] on td "Add Unprocessed Parcel To Process" at bounding box center [620, 278] width 164 height 29
copy td "Add Unprocessed Parcel To Process"
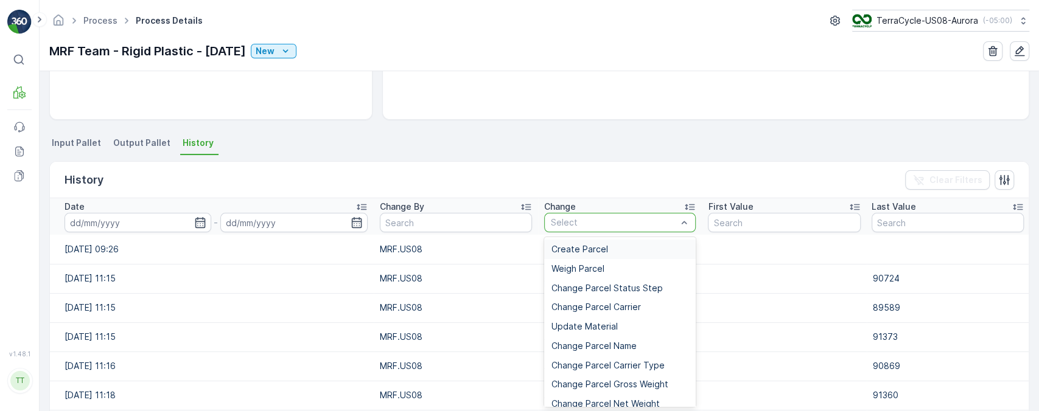
click at [619, 223] on div at bounding box center [614, 223] width 128 height 10
paste input "Add Unprocessed Parcel To Process"
type input "Add Unprocessed Parcel To Process"
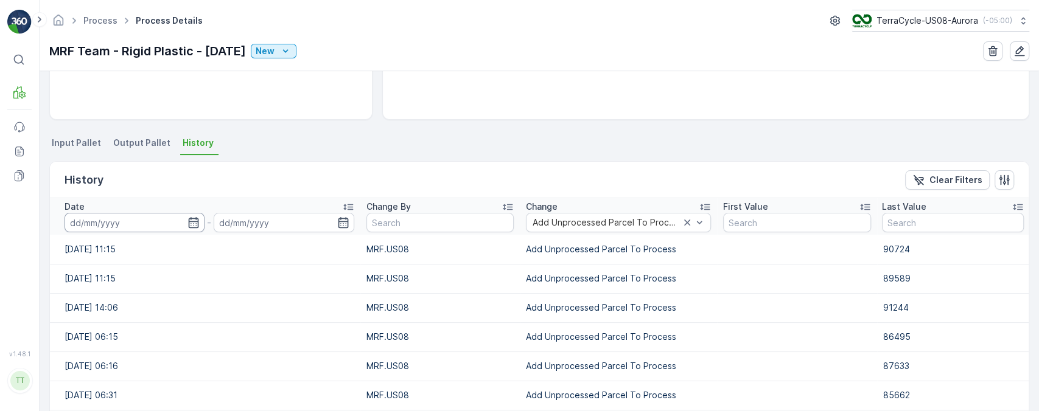
click at [157, 225] on input at bounding box center [135, 222] width 140 height 19
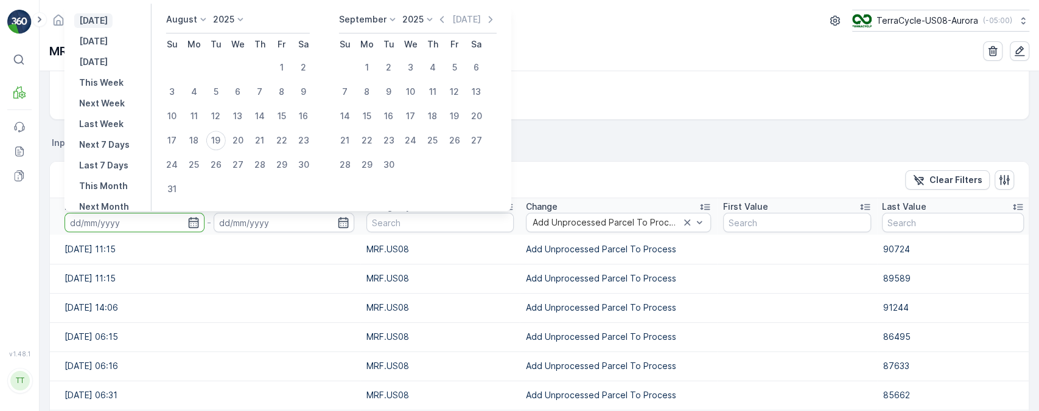
click at [108, 19] on p "[DATE]" at bounding box center [93, 21] width 29 height 12
type input "[DATE]"
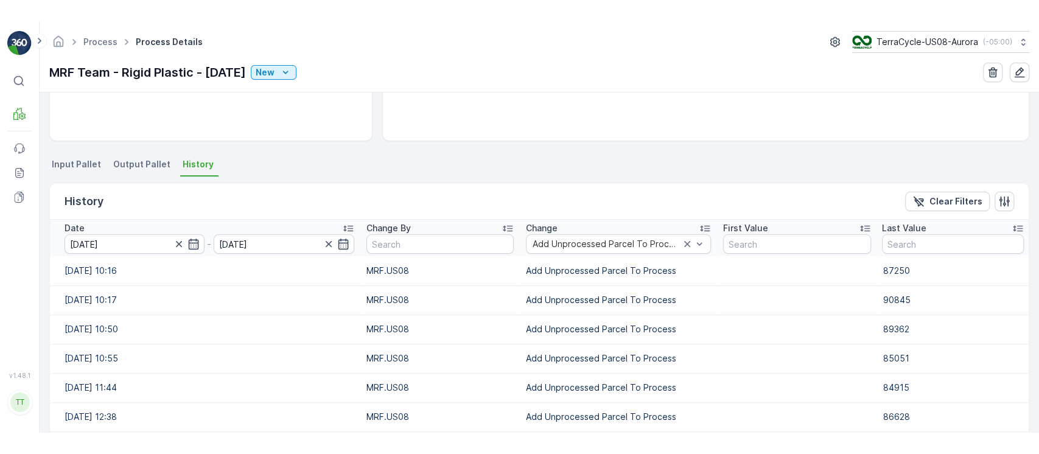
scroll to position [341, 0]
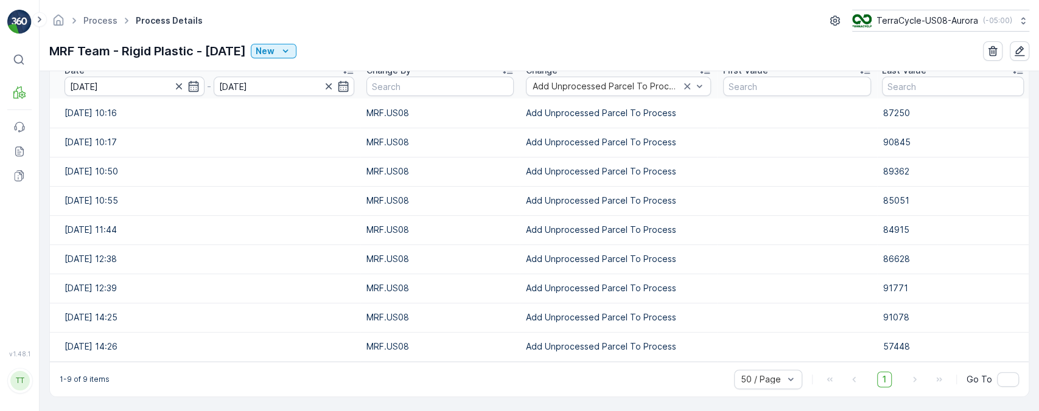
click at [81, 380] on p "1-9 of 9 items" at bounding box center [85, 380] width 50 height 10
click at [86, 380] on p "1-9 of 9 items" at bounding box center [85, 380] width 50 height 10
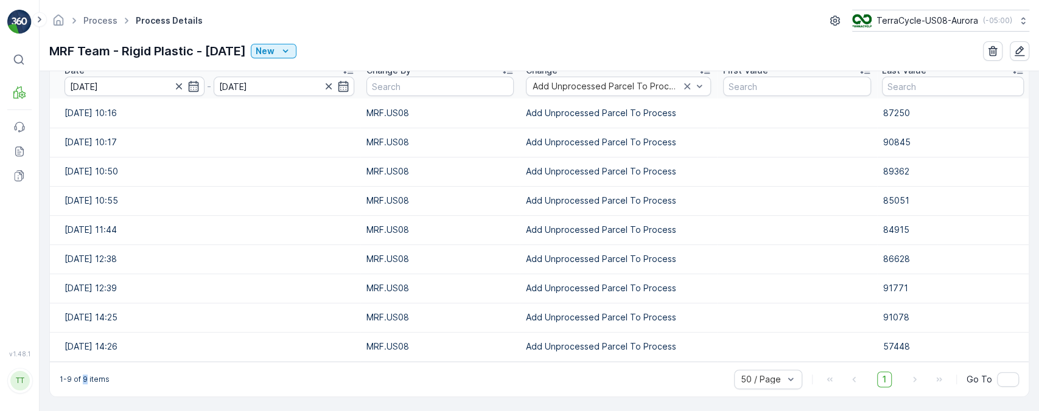
copy p "9"
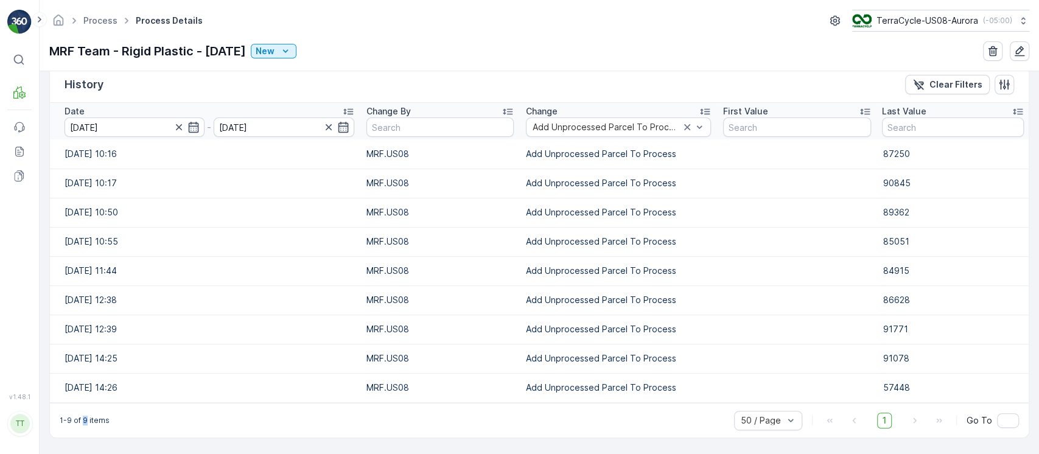
scroll to position [299, 0]
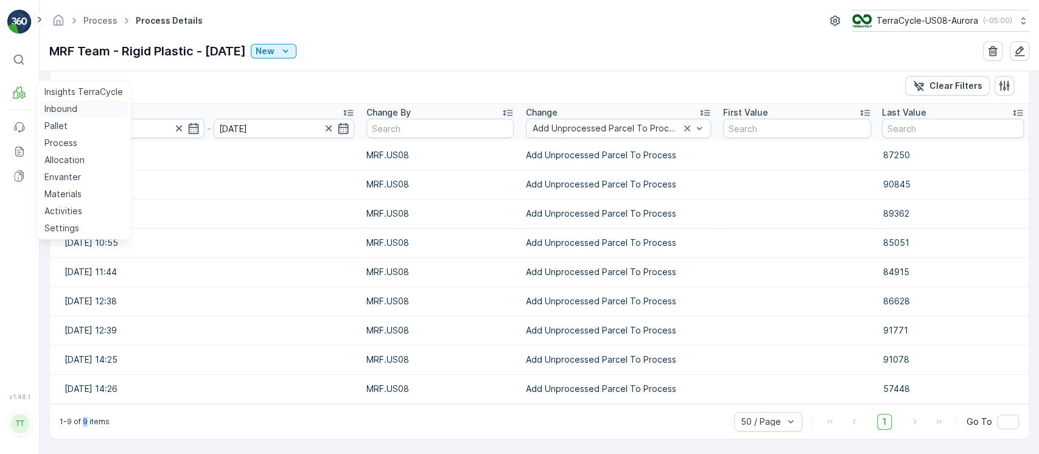
click at [74, 112] on p "Inbound" at bounding box center [60, 109] width 33 height 12
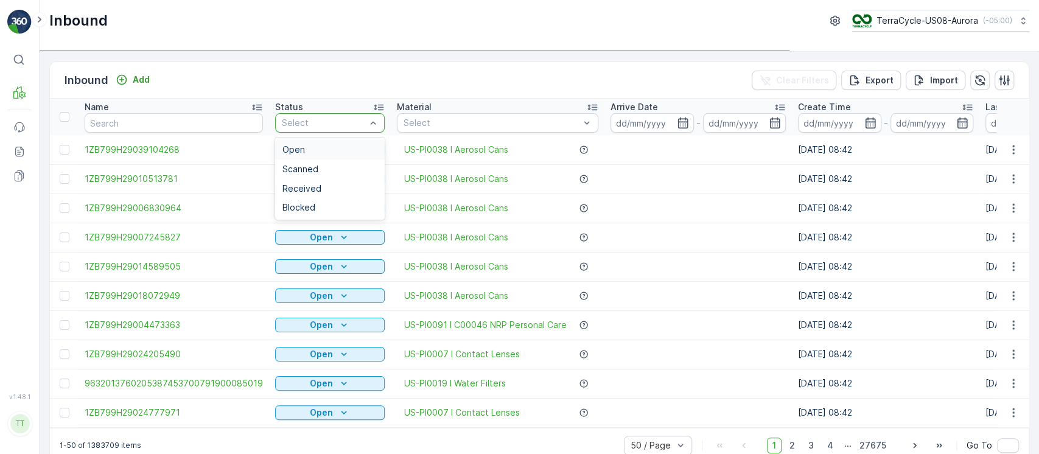
click at [356, 142] on div "Open" at bounding box center [330, 149] width 110 height 19
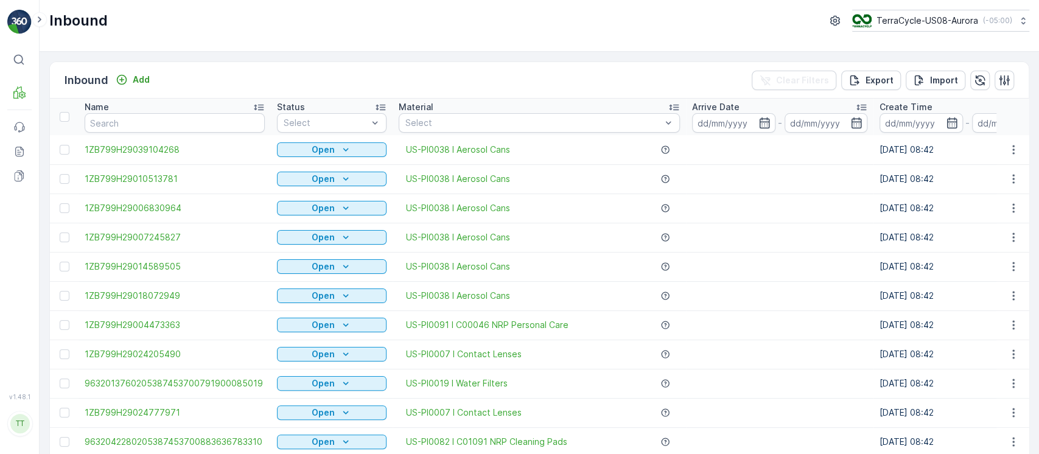
click at [724, 108] on p "Arrive Date" at bounding box center [715, 107] width 47 height 12
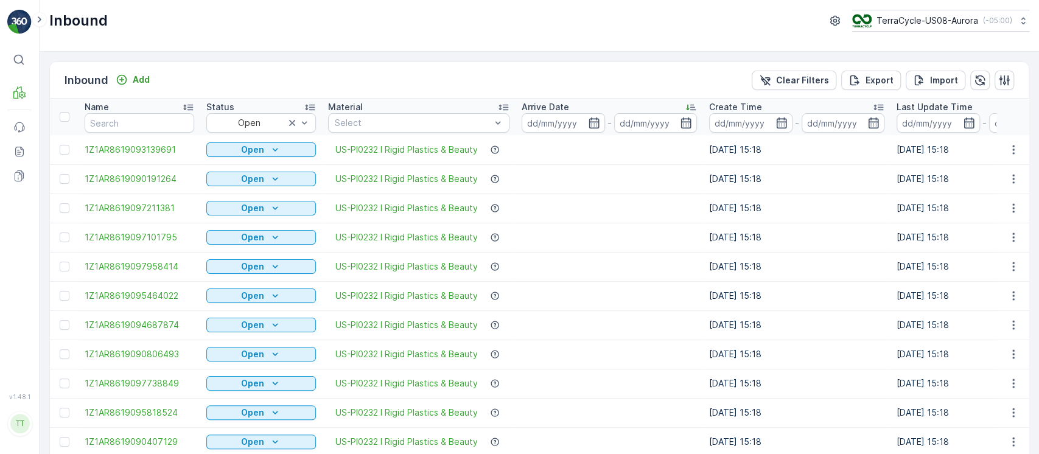
click at [648, 105] on div "Arrive Date" at bounding box center [609, 107] width 175 height 12
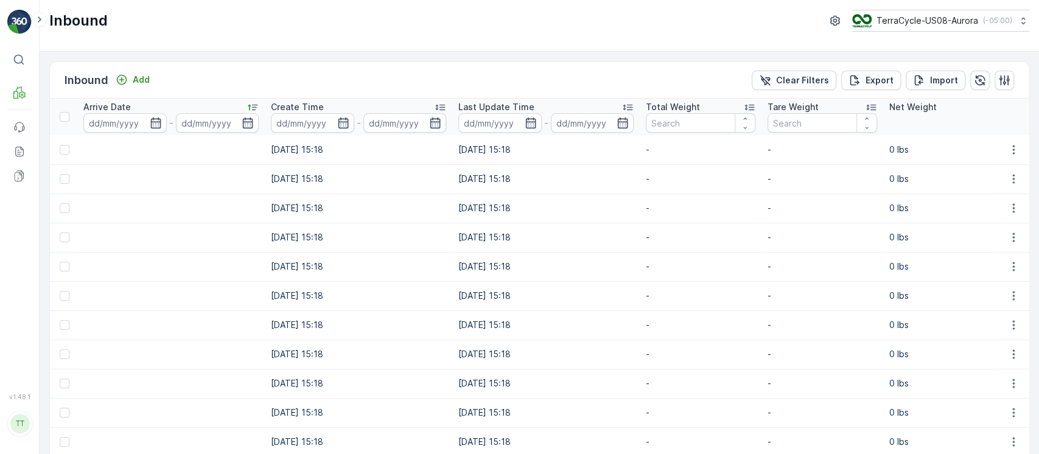
scroll to position [0, 436]
click at [691, 103] on p "Total Weight" at bounding box center [675, 107] width 54 height 12
click at [693, 103] on p "Total Weight" at bounding box center [675, 107] width 54 height 12
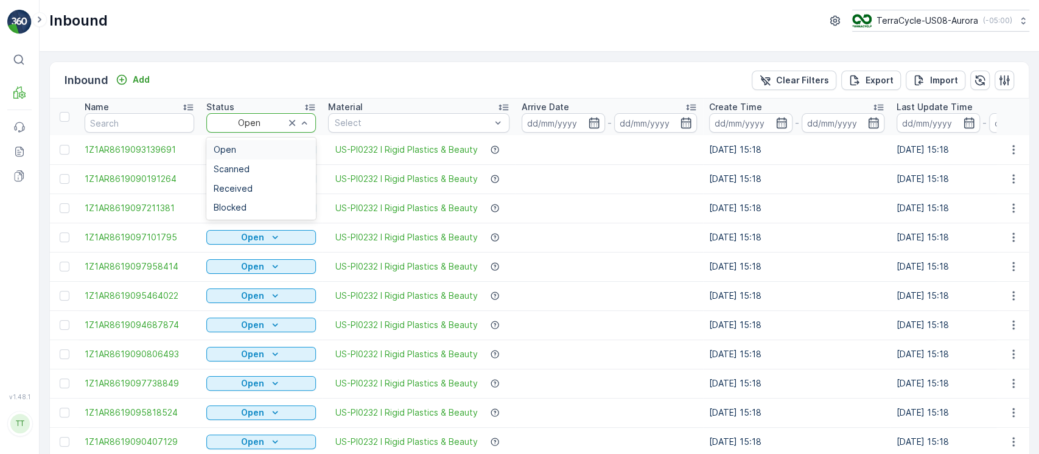
click at [247, 129] on div "Open" at bounding box center [261, 122] width 110 height 19
click at [255, 166] on div "Scanned" at bounding box center [261, 169] width 95 height 10
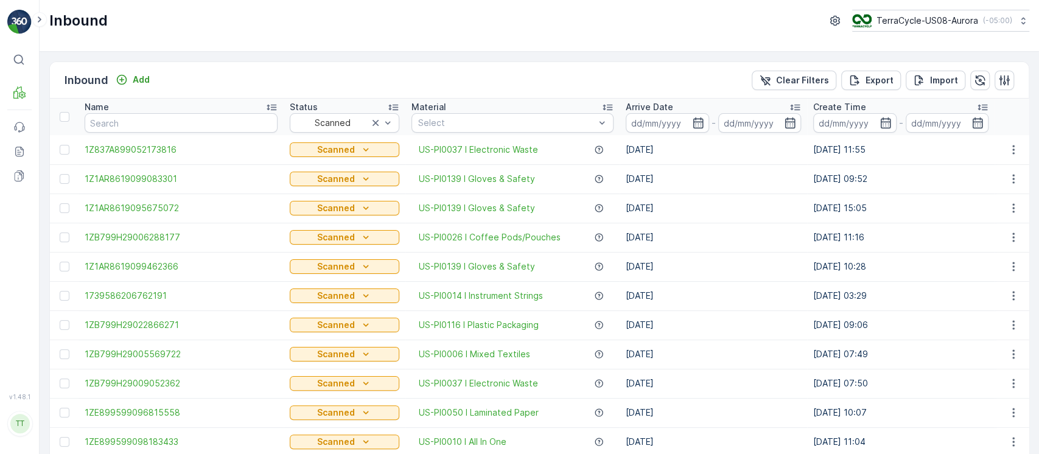
click at [676, 107] on div "Arrive Date" at bounding box center [713, 107] width 175 height 12
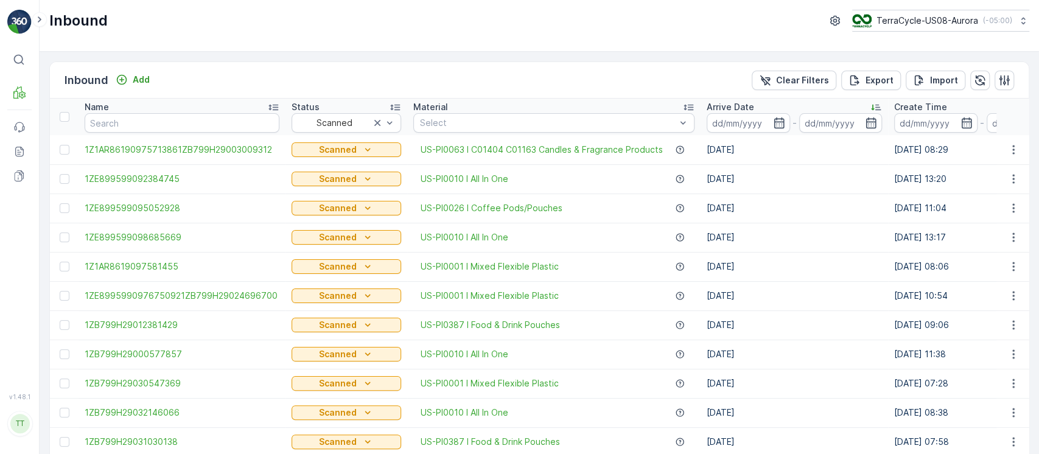
click at [744, 104] on p "Arrive Date" at bounding box center [730, 107] width 47 height 12
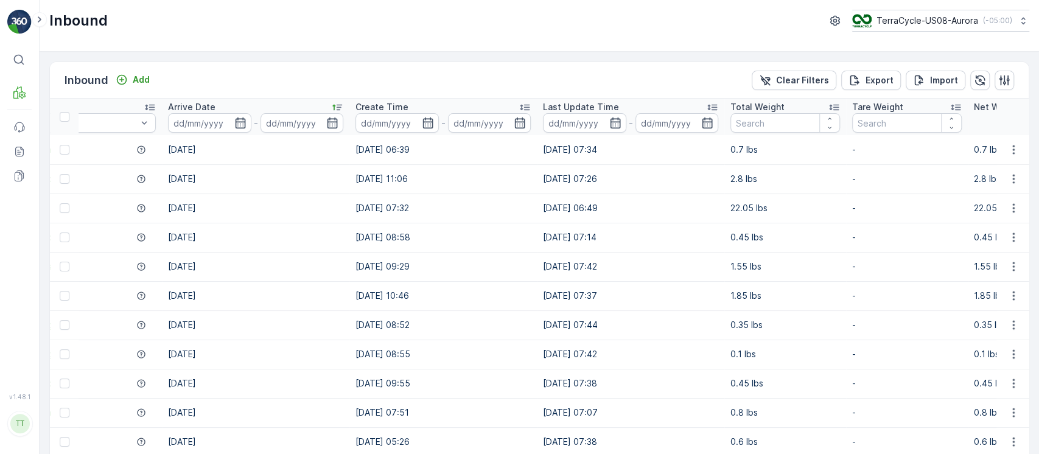
scroll to position [0, 483]
click at [785, 109] on div "Total Weight" at bounding box center [785, 107] width 110 height 12
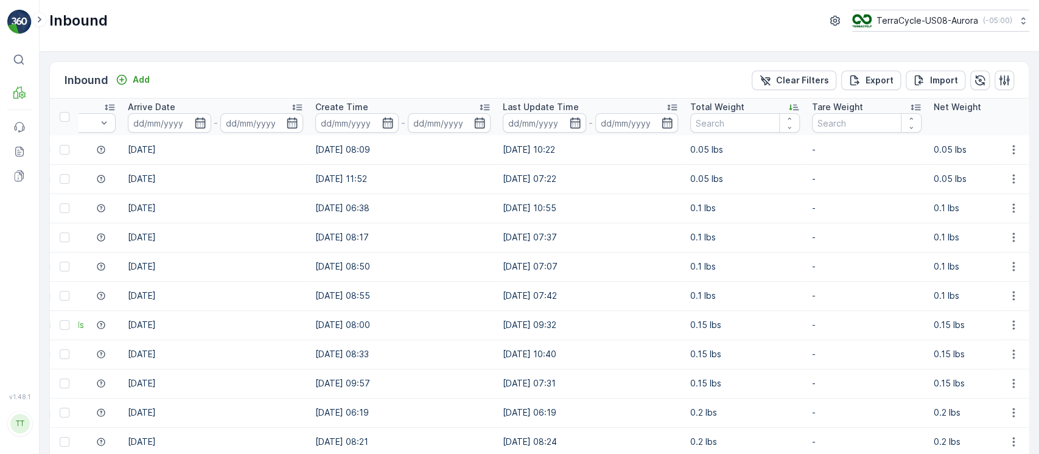
click at [778, 108] on div "Total Weight" at bounding box center [745, 107] width 110 height 12
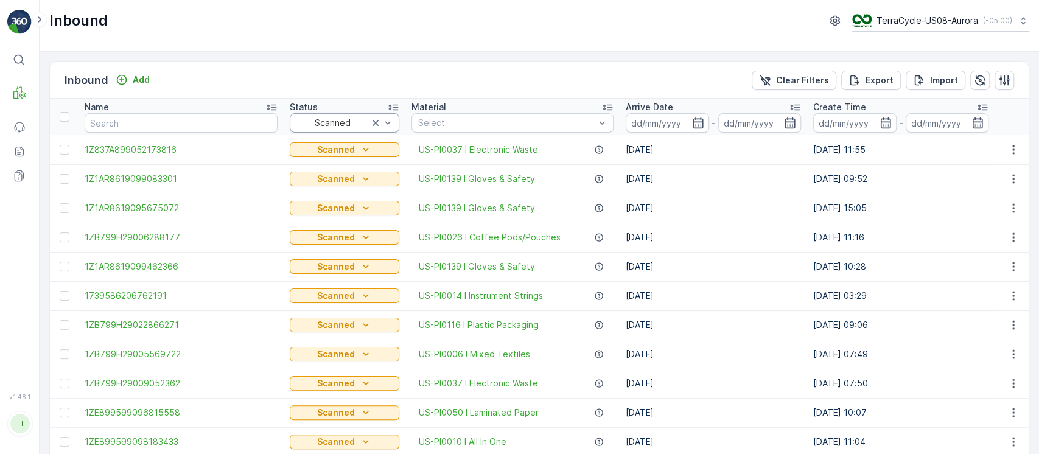
click at [331, 122] on div at bounding box center [332, 123] width 74 height 10
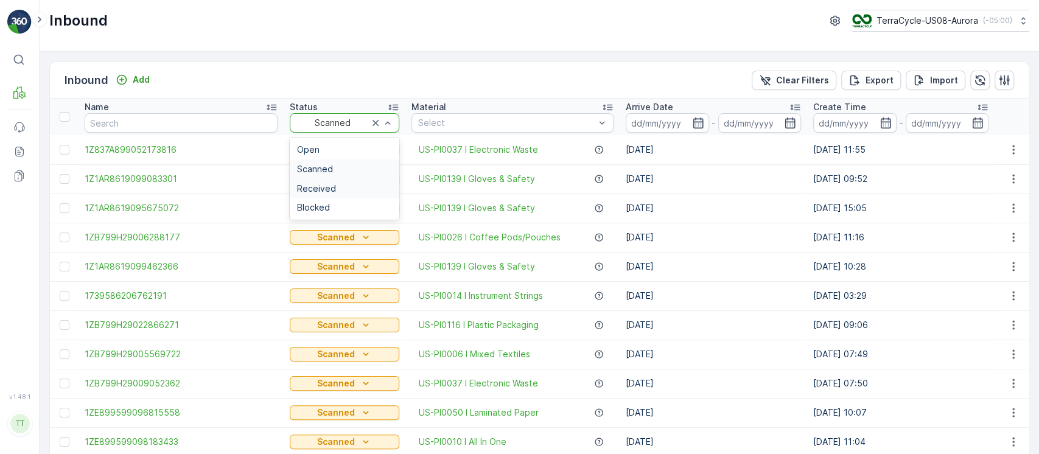
click at [338, 188] on div "Received" at bounding box center [344, 189] width 95 height 10
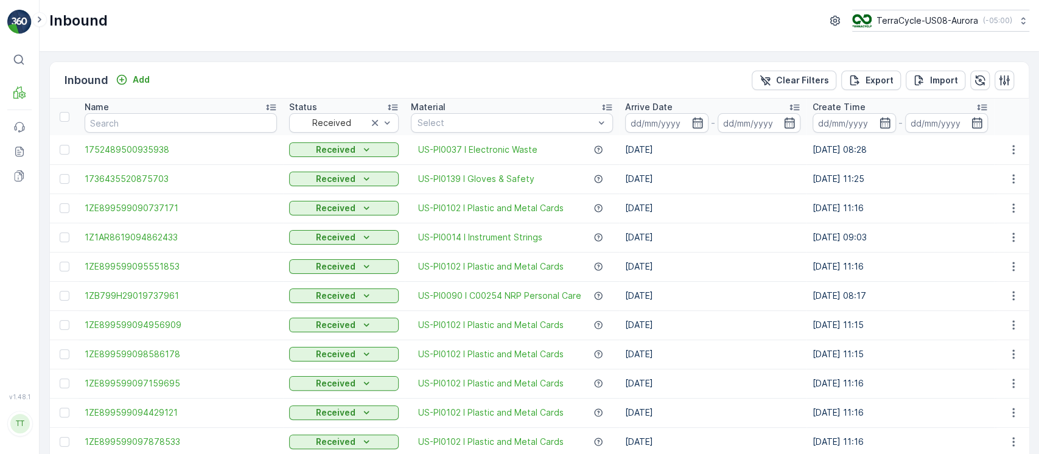
click at [710, 106] on div "Arrive Date" at bounding box center [712, 107] width 175 height 12
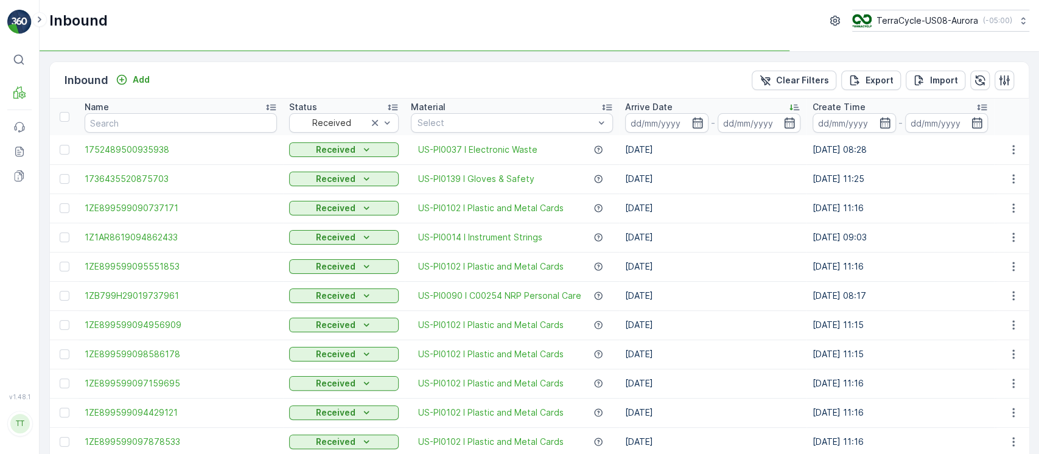
click at [692, 105] on div "Arrive Date" at bounding box center [712, 107] width 175 height 12
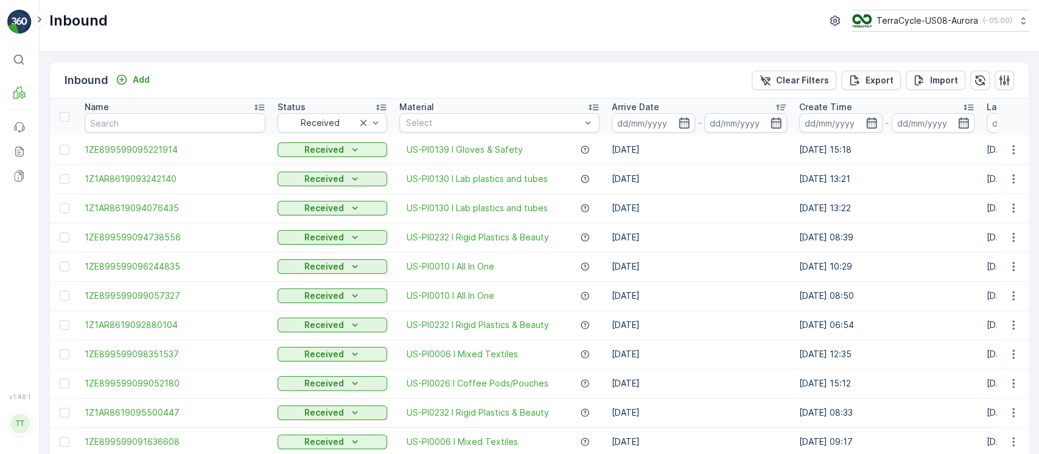
click at [721, 106] on div "Arrive Date" at bounding box center [699, 107] width 175 height 12
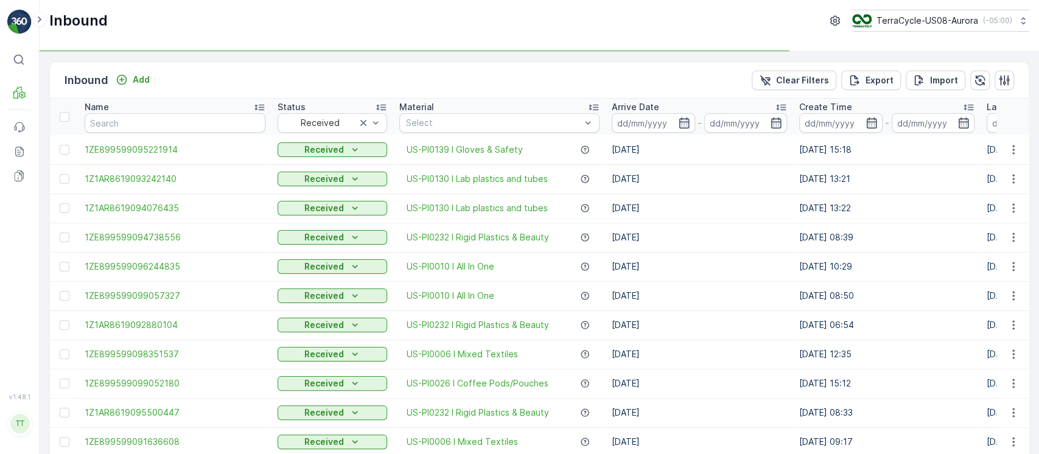
click at [721, 106] on div "Arrive Date" at bounding box center [699, 107] width 175 height 12
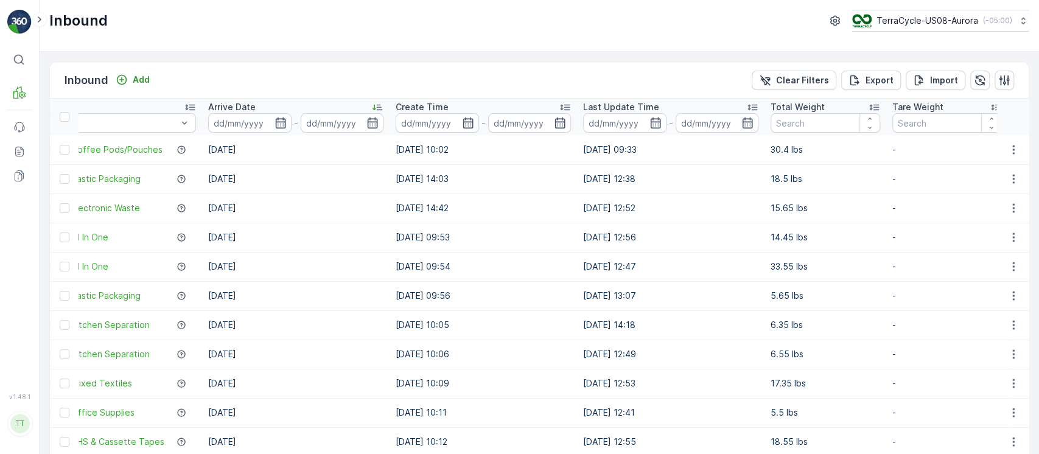
scroll to position [0, 342]
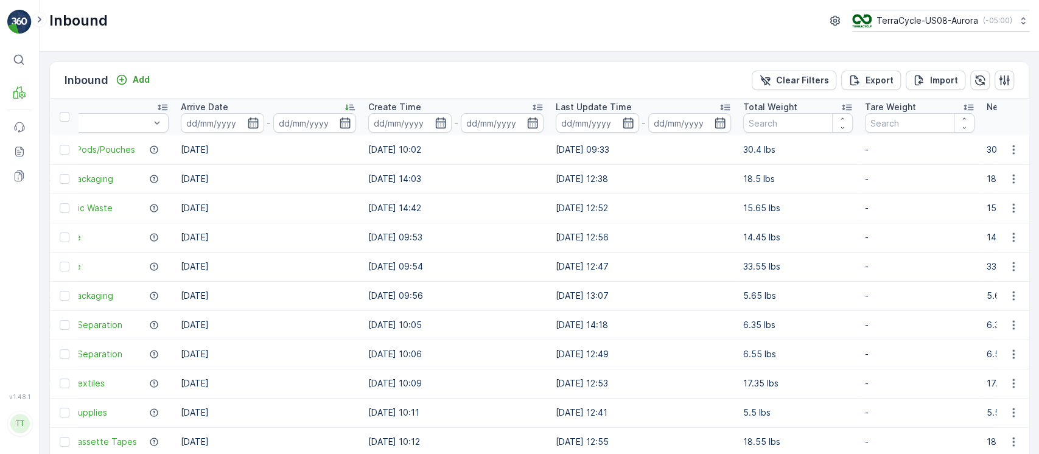
click at [804, 109] on div "Total Weight" at bounding box center [798, 107] width 110 height 12
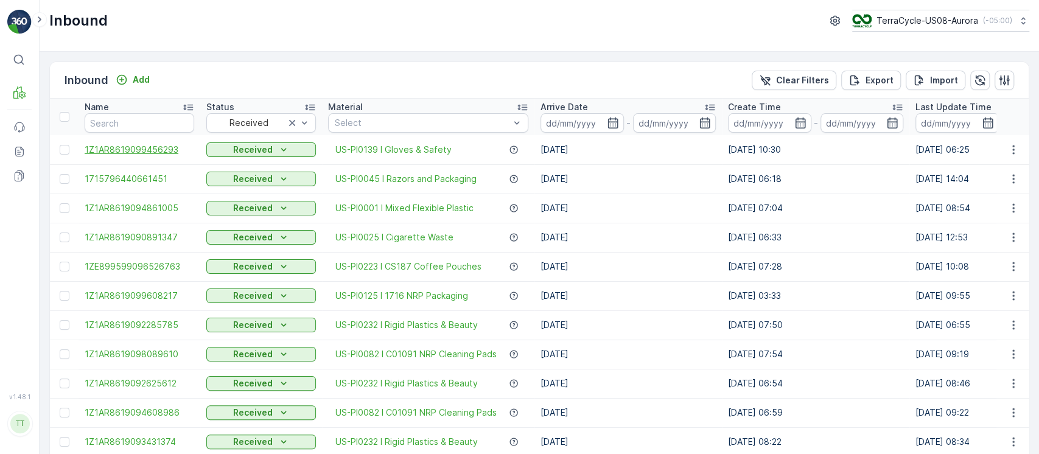
click at [159, 148] on span "1Z1AR8619099456293" at bounding box center [140, 150] width 110 height 12
click at [154, 150] on span "1Z1AR8619099456293" at bounding box center [140, 150] width 110 height 12
click at [801, 80] on p "Clear Filters" at bounding box center [802, 80] width 53 height 12
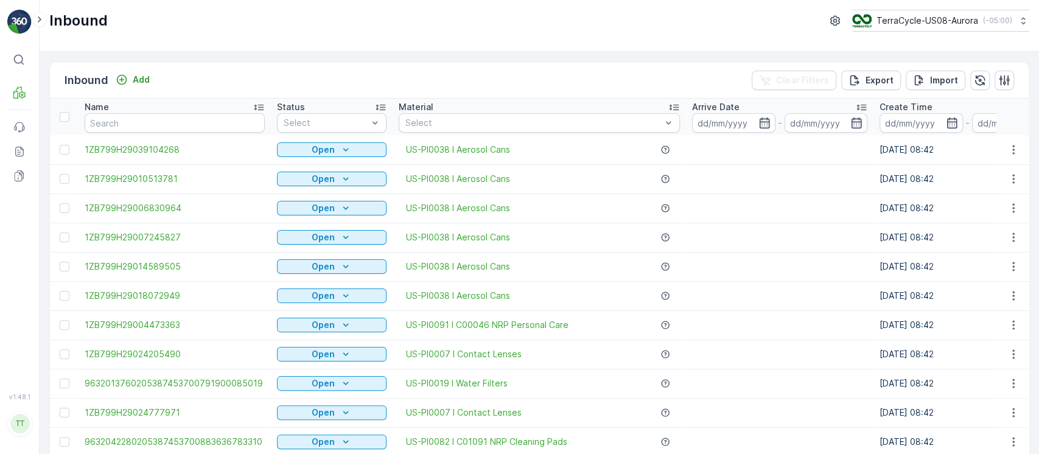
scroll to position [0, 318]
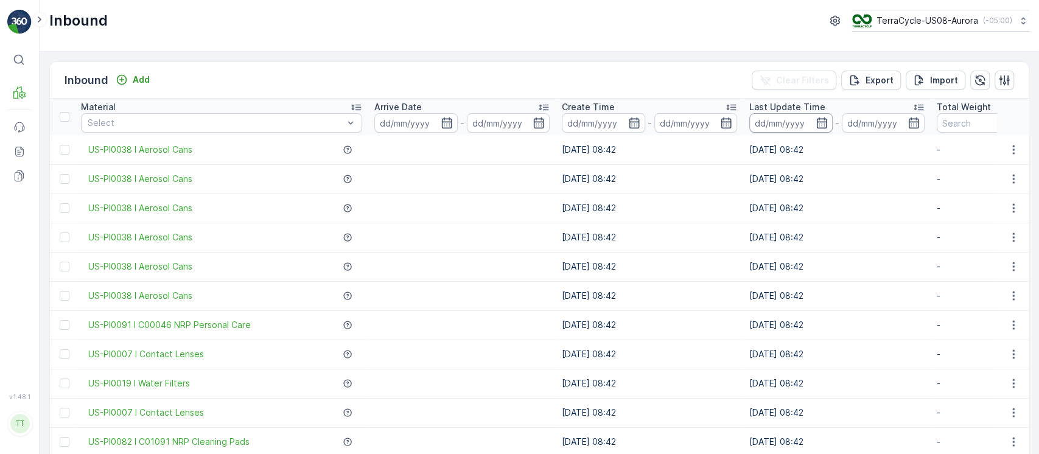
click at [784, 122] on input at bounding box center [790, 122] width 83 height 19
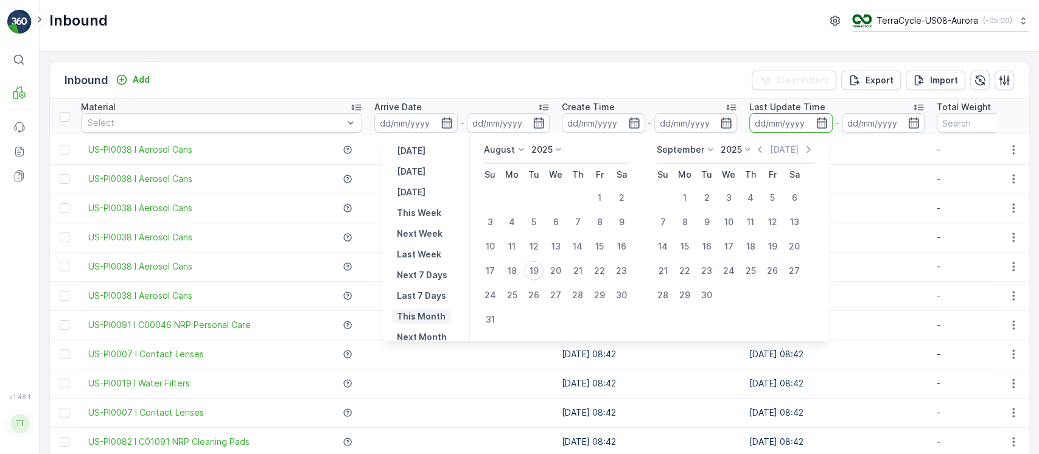
click at [437, 312] on p "This Month" at bounding box center [421, 316] width 49 height 12
type input "01.08.2025"
type input "31.08.2025"
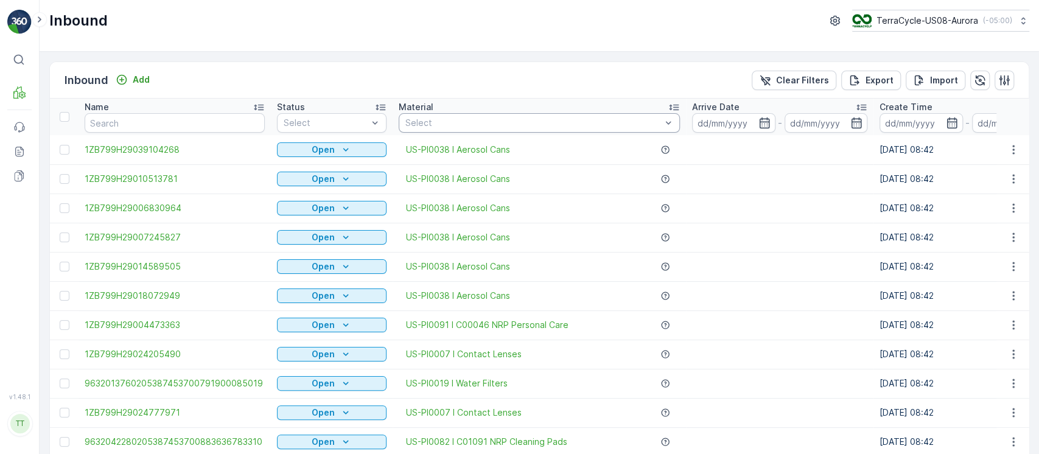
click at [434, 122] on div at bounding box center [533, 123] width 258 height 10
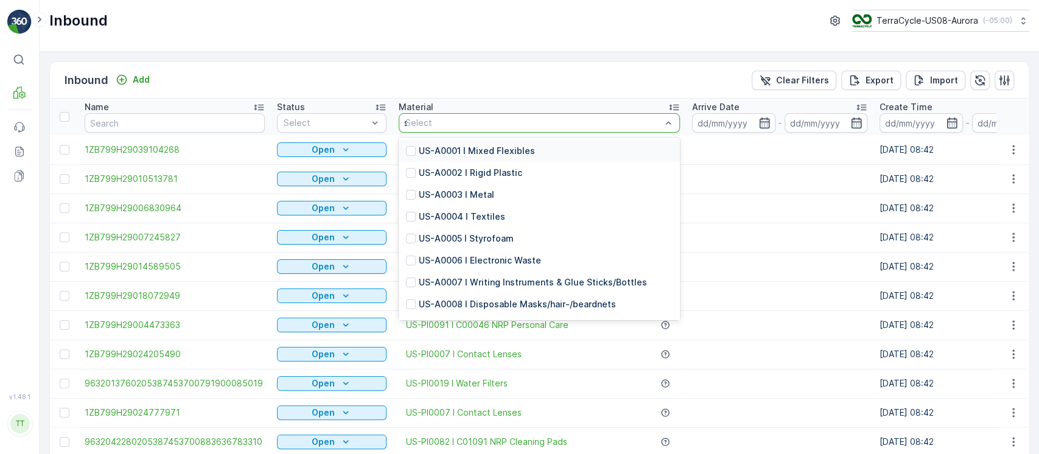
type input "s fl"
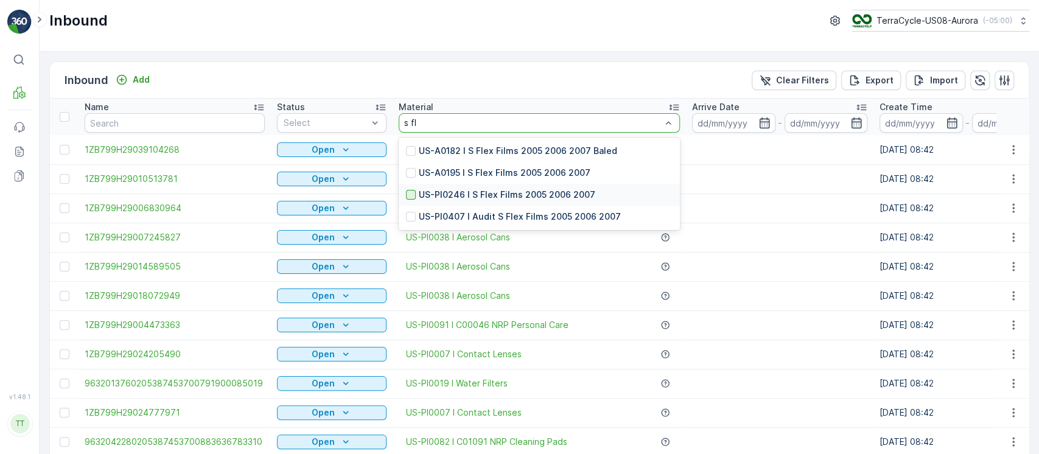
click at [410, 193] on div at bounding box center [411, 195] width 10 height 10
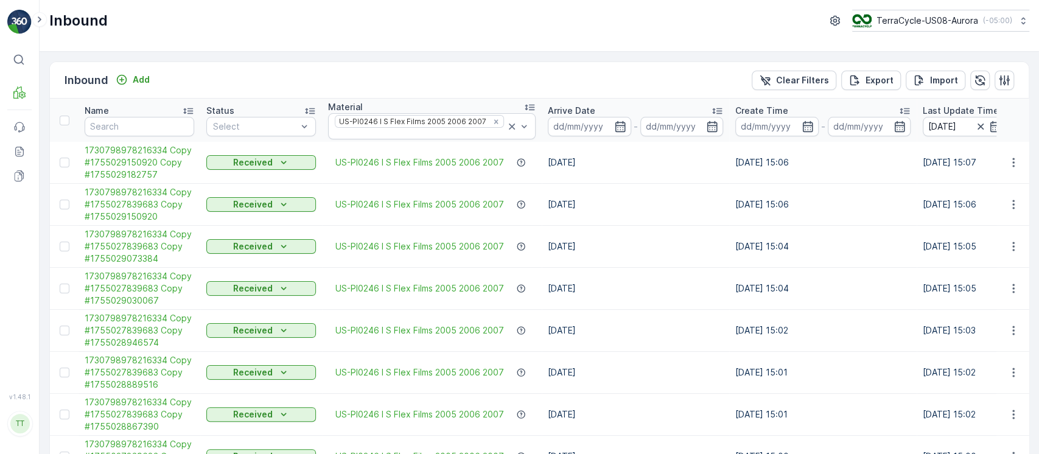
click at [156, 105] on div "Name" at bounding box center [140, 111] width 110 height 12
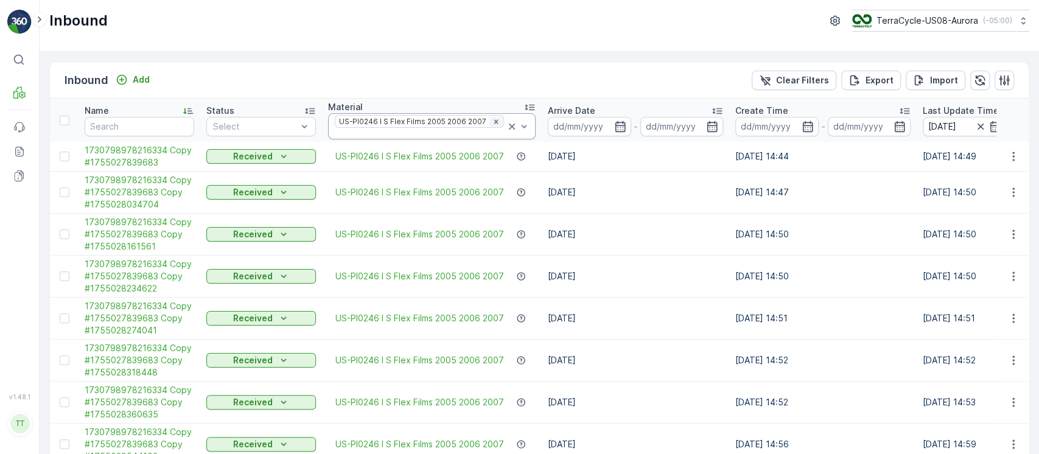
click at [495, 123] on icon "Remove US-PI0246 I S Flex Films 2005 2006 2007" at bounding box center [496, 121] width 9 height 9
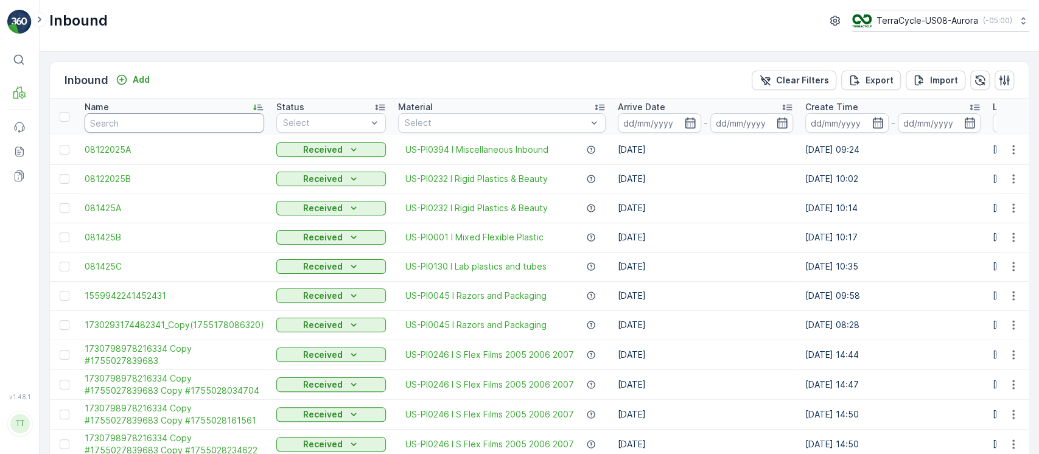
click at [195, 122] on input "text" at bounding box center [175, 122] width 180 height 19
type input "."
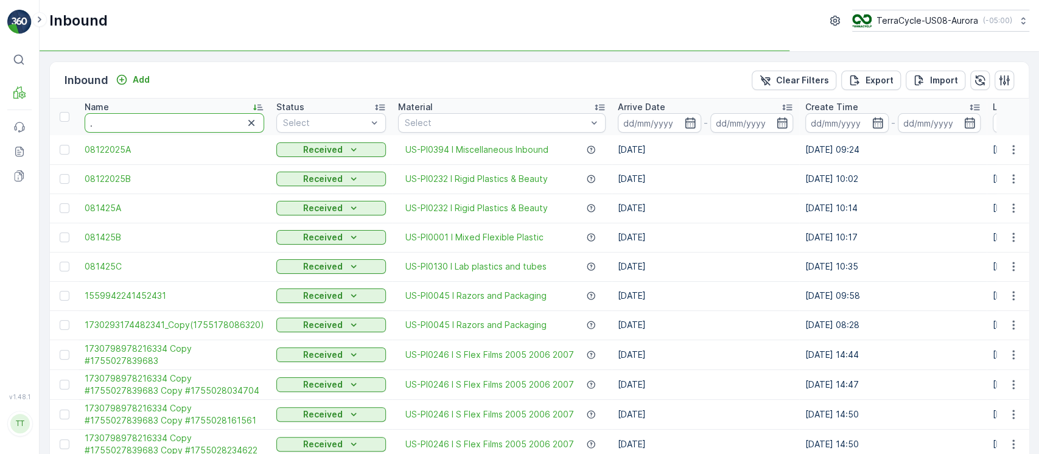
click at [195, 121] on input "." at bounding box center [175, 122] width 180 height 19
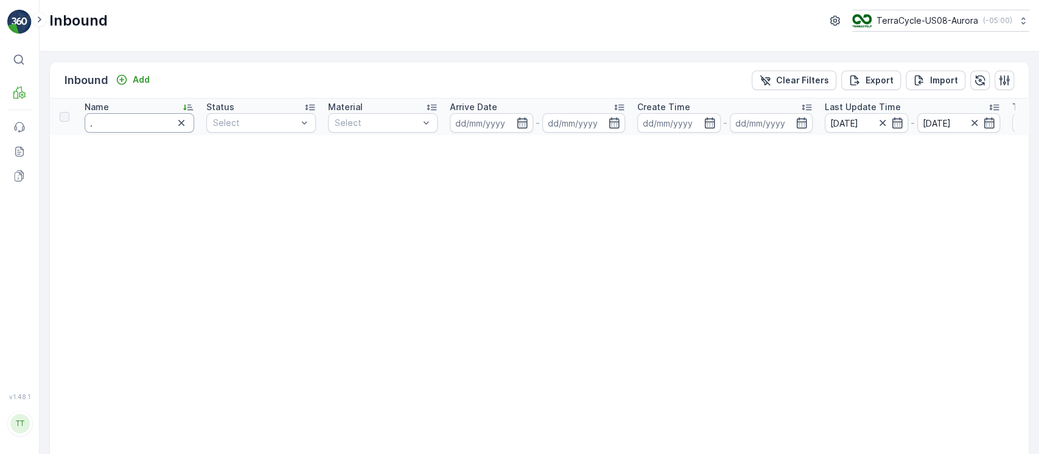
click at [152, 127] on input "." at bounding box center [140, 122] width 110 height 19
click at [164, 125] on input "." at bounding box center [140, 122] width 110 height 19
type input "9612"
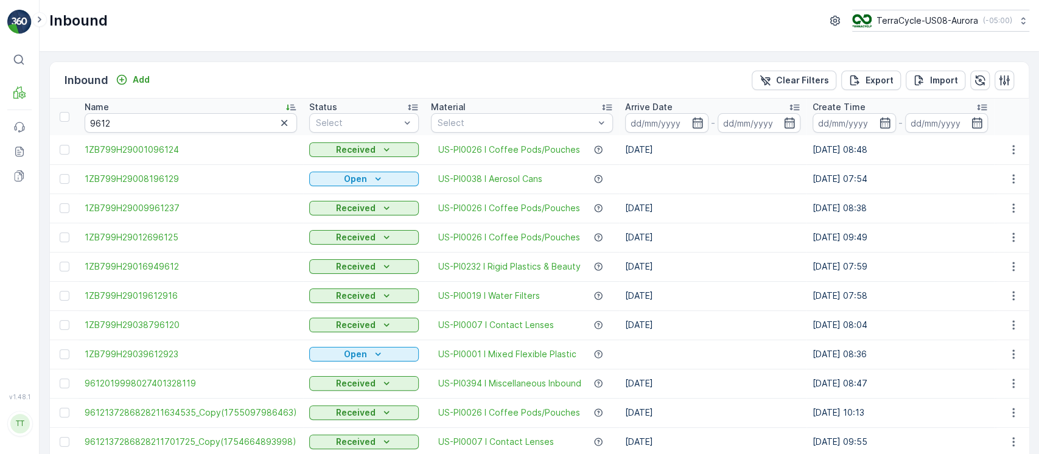
click at [235, 106] on div "Name" at bounding box center [191, 107] width 212 height 12
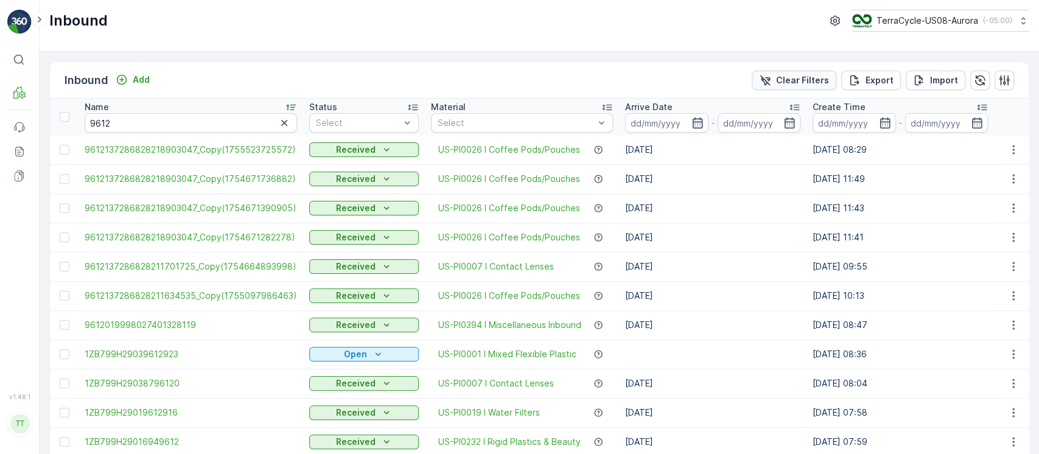
click at [803, 83] on p "Clear Filters" at bounding box center [802, 80] width 53 height 12
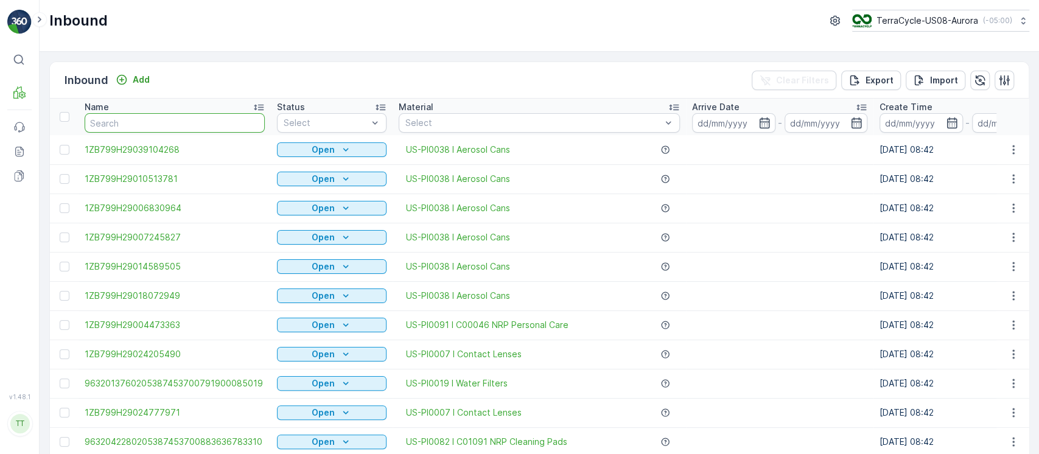
paste input "1ZW6X985036"
click at [195, 123] on input "text" at bounding box center [175, 122] width 180 height 19
type input "1ZW6X985036"
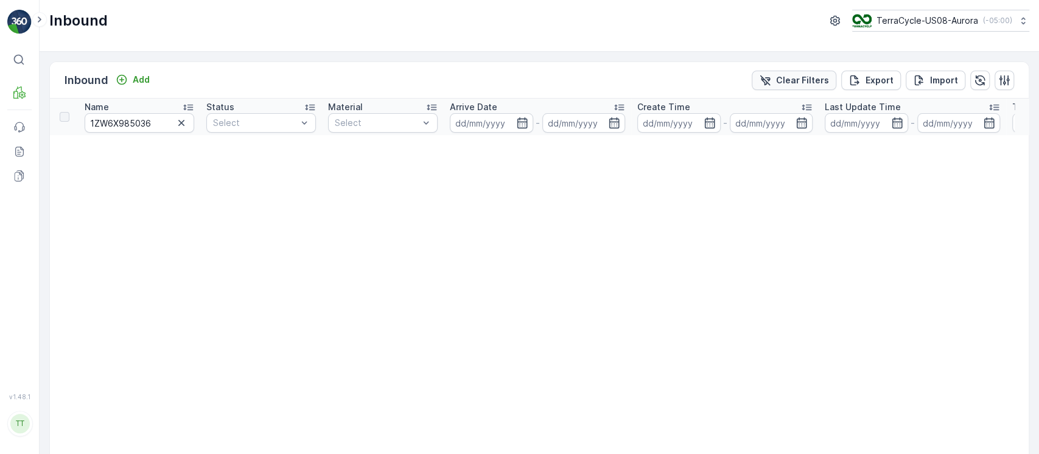
click at [811, 82] on p "Clear Filters" at bounding box center [802, 80] width 53 height 12
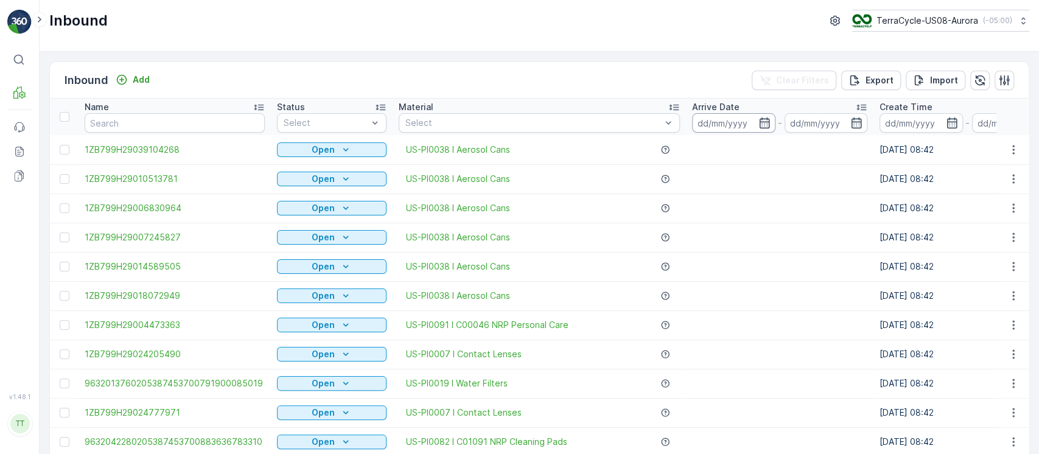
click at [710, 127] on input at bounding box center [733, 122] width 83 height 19
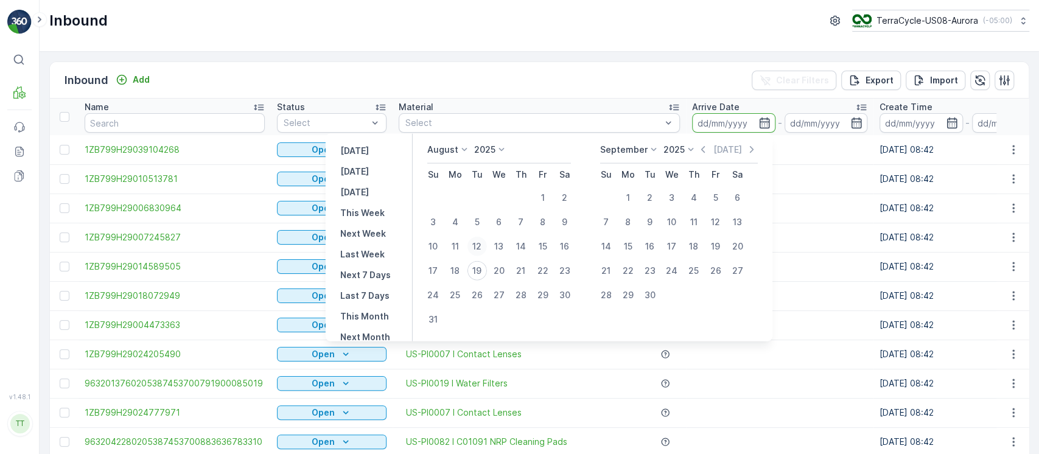
click at [485, 246] on div "12" at bounding box center [476, 246] width 19 height 19
type input "12.08.2025"
click at [463, 272] on div "18" at bounding box center [455, 270] width 19 height 19
type input "18.08.2025"
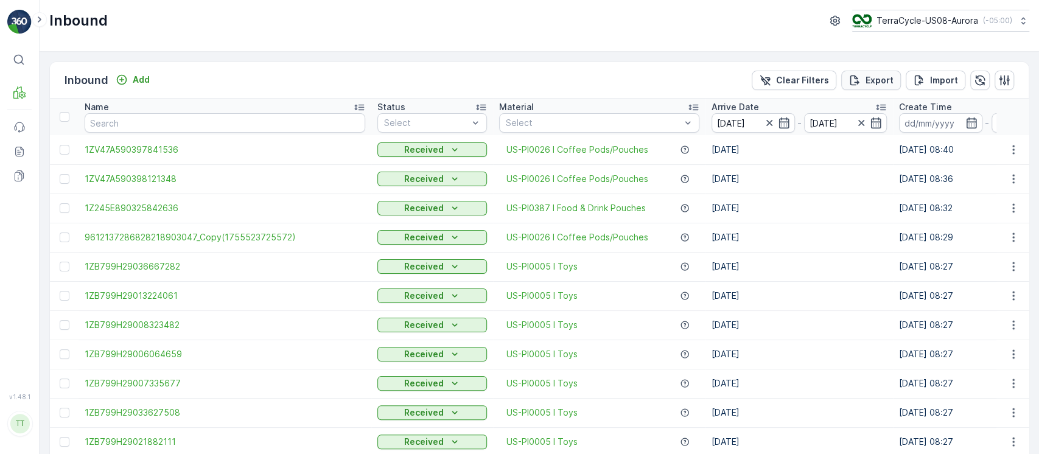
click at [870, 77] on p "Export" at bounding box center [880, 80] width 28 height 12
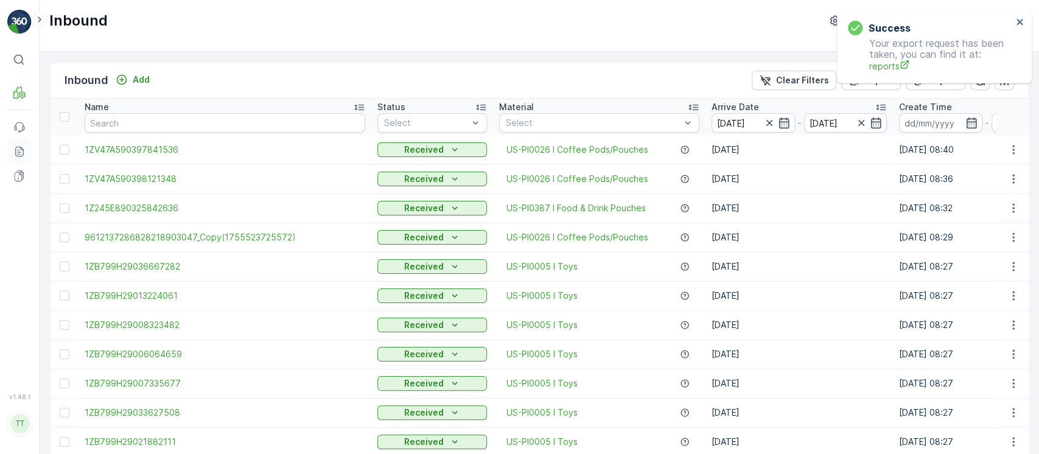
click at [24, 150] on icon at bounding box center [19, 151] width 12 height 12
click at [1019, 20] on icon "close" at bounding box center [1020, 22] width 9 height 10
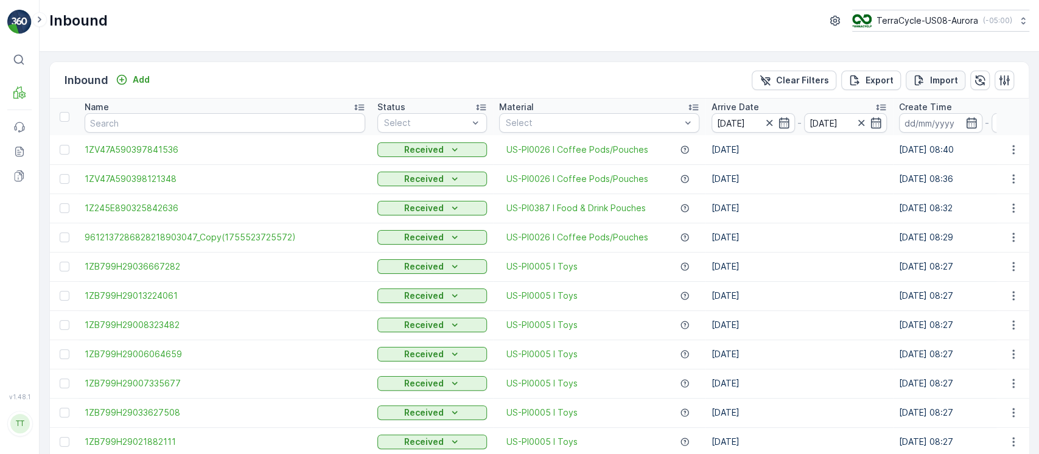
click at [938, 80] on p "Import" at bounding box center [944, 80] width 28 height 12
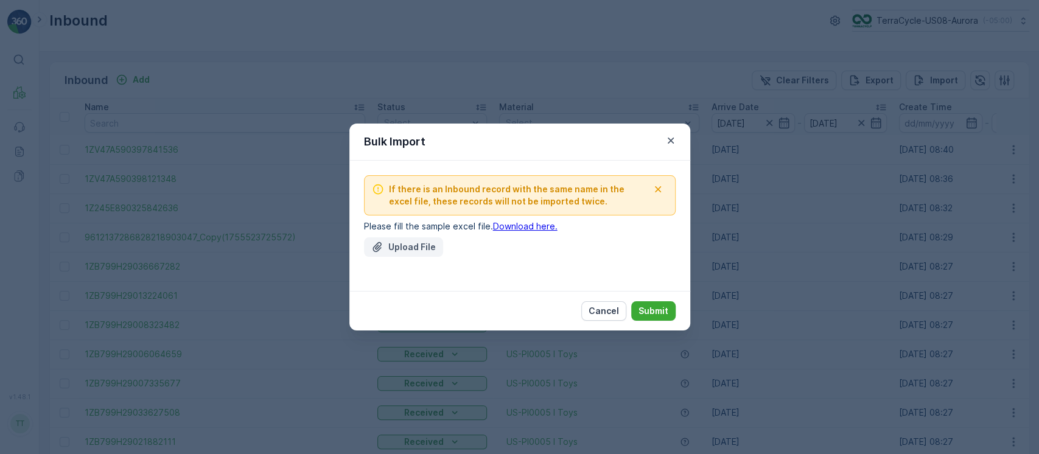
click at [388, 243] on p "Upload File" at bounding box center [411, 247] width 47 height 12
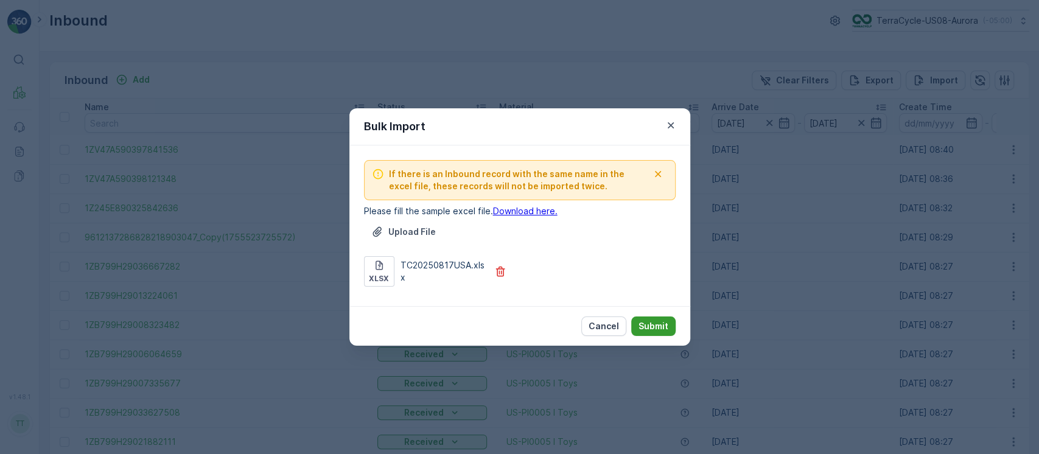
click at [654, 320] on p "Submit" at bounding box center [654, 326] width 30 height 12
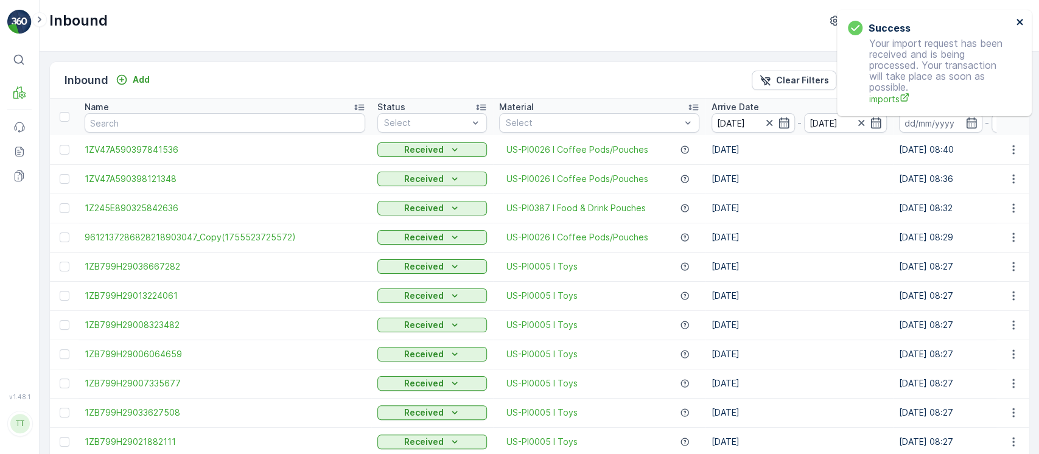
click at [1018, 20] on icon "close" at bounding box center [1020, 22] width 9 height 10
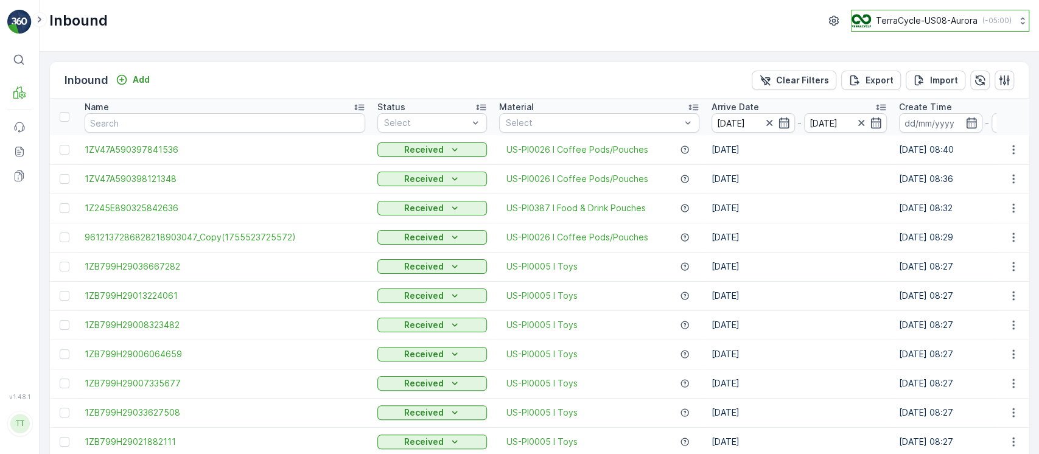
click at [961, 19] on p "TerraCycle-US08-Aurora" at bounding box center [927, 21] width 102 height 12
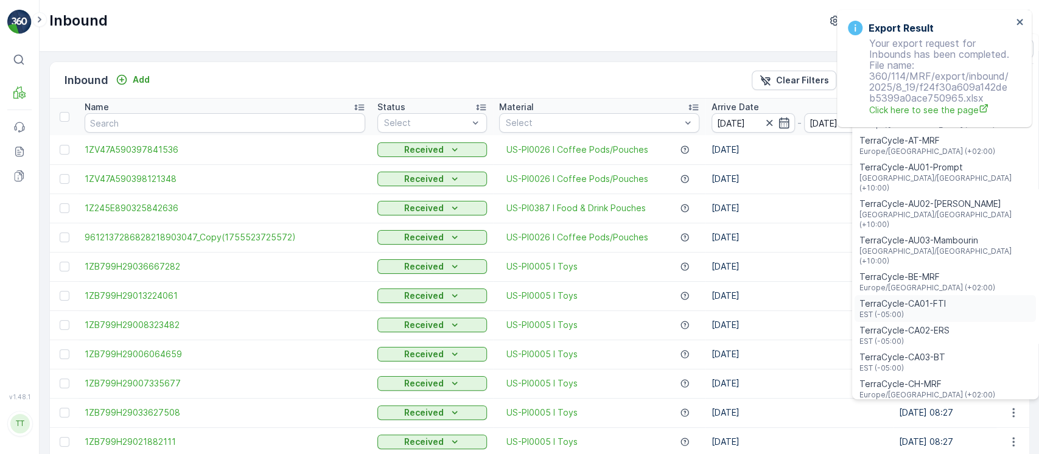
click at [913, 298] on span "TerraCycle-CA01-FTI" at bounding box center [902, 304] width 86 height 12
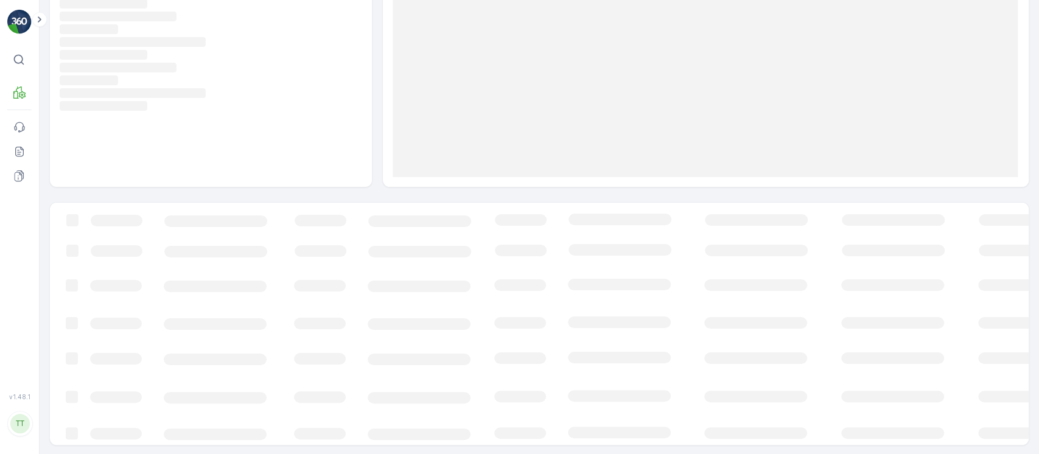
scroll to position [107, 0]
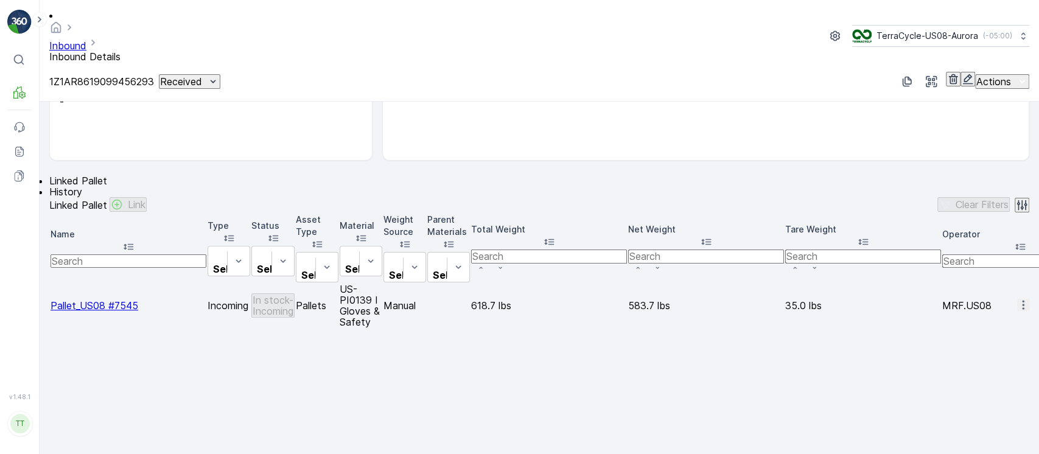
scroll to position [195, 0]
click at [102, 298] on span "Pallet_US08 #7545" at bounding box center [95, 304] width 88 height 12
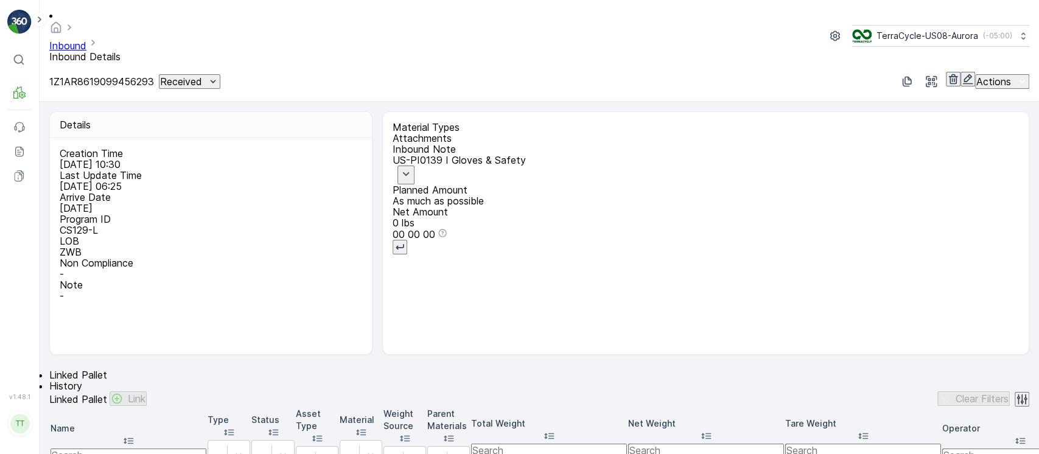
click at [82, 380] on span "History" at bounding box center [65, 386] width 33 height 12
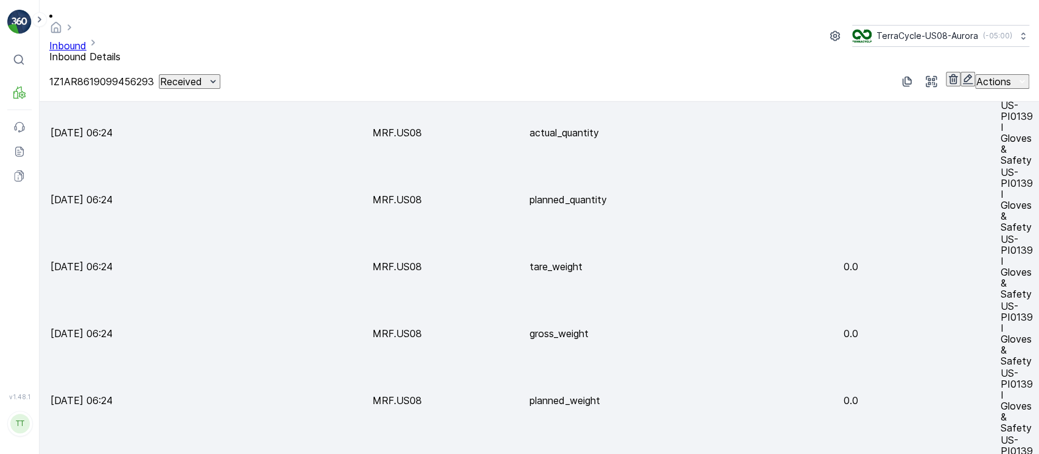
scroll to position [709, 0]
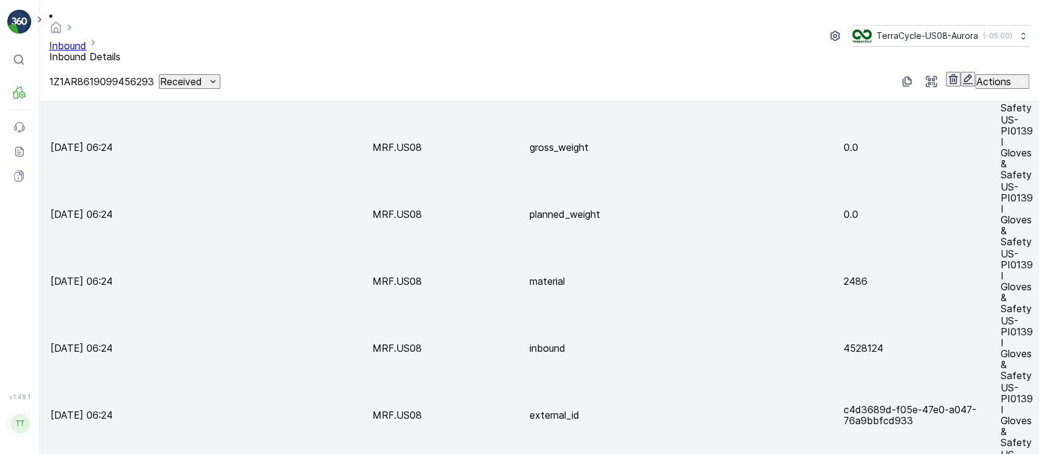
copy td "27.75"
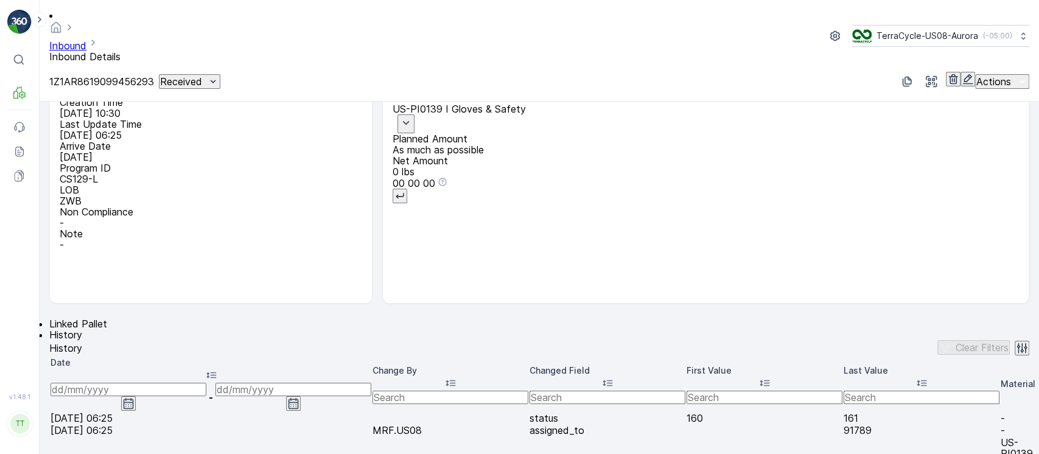
scroll to position [48, 0]
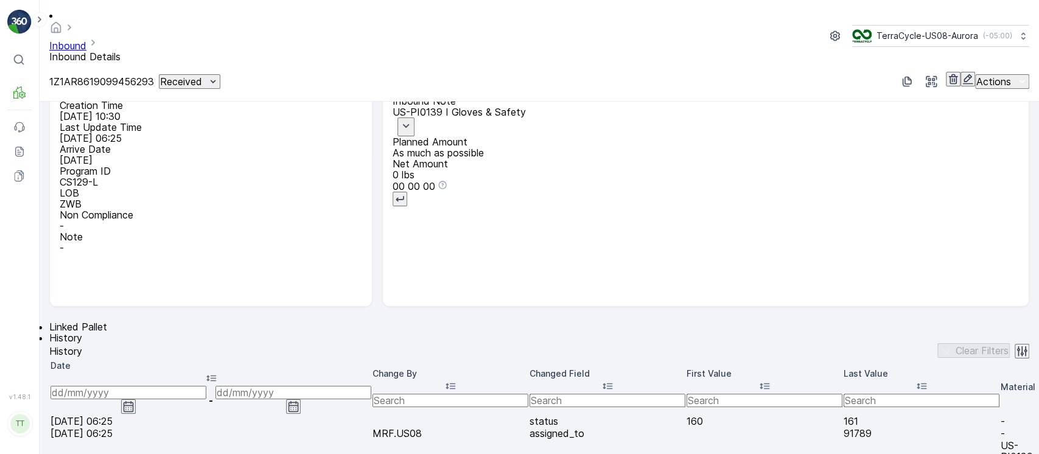
click at [79, 321] on span "Linked Pallet" at bounding box center [78, 327] width 58 height 12
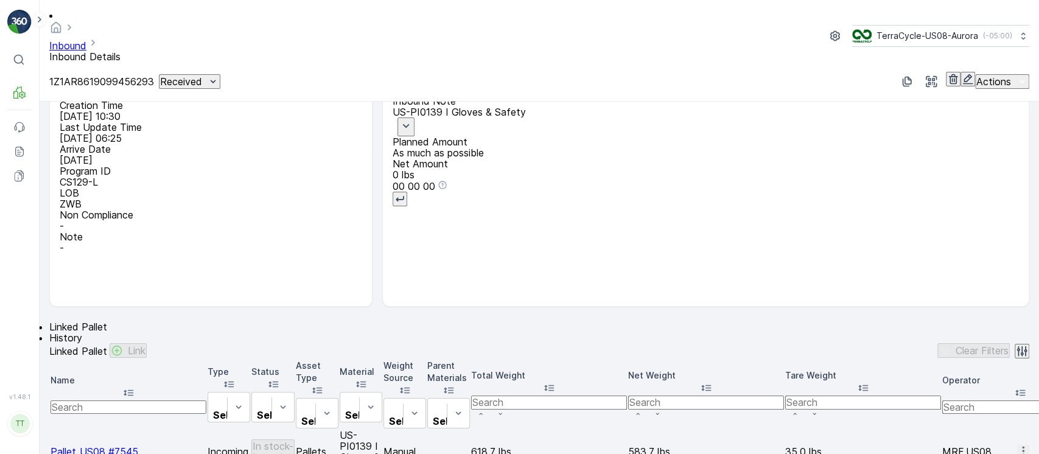
click at [1022, 446] on icon "button" at bounding box center [1023, 450] width 2 height 9
click at [1005, 389] on div "Unlink Pallet" at bounding box center [998, 383] width 55 height 11
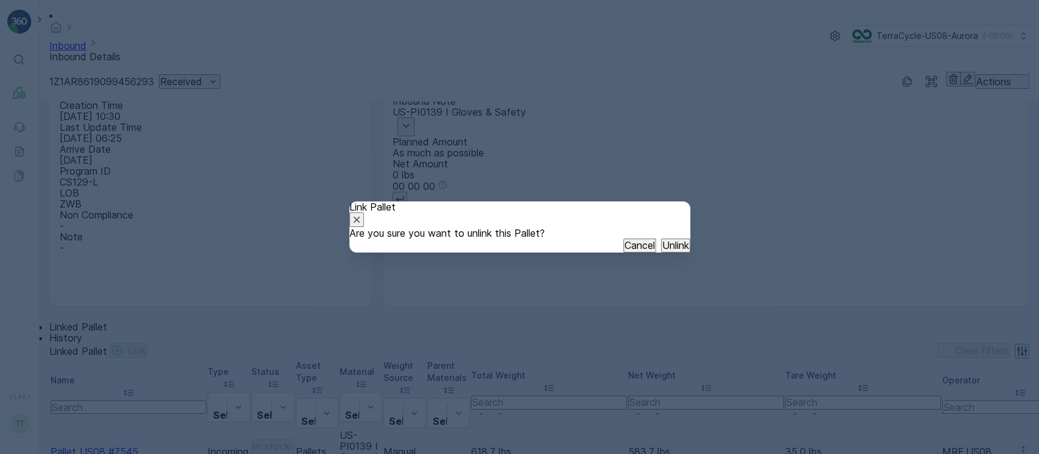
click at [664, 251] on p "Unlink" at bounding box center [675, 245] width 27 height 11
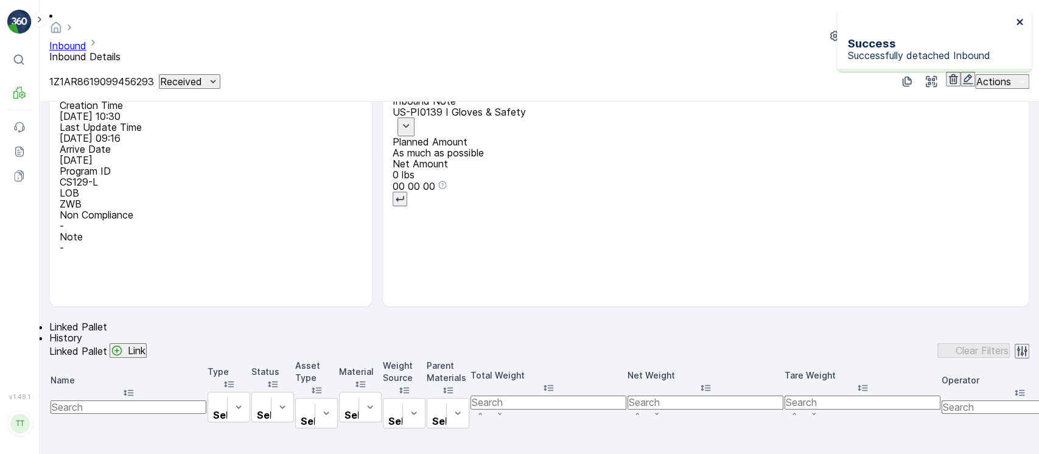
click at [1021, 24] on icon "close" at bounding box center [1020, 22] width 6 height 6
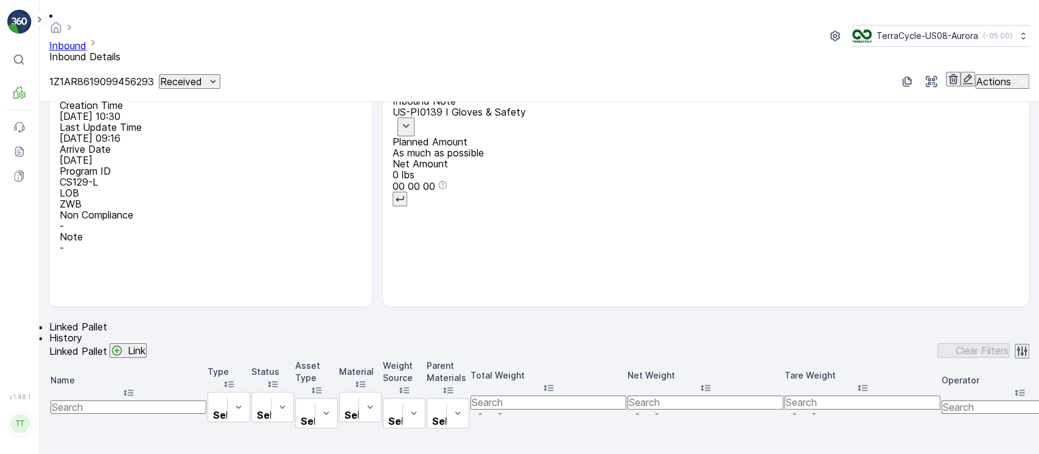
click at [962, 73] on icon "button" at bounding box center [968, 79] width 12 height 12
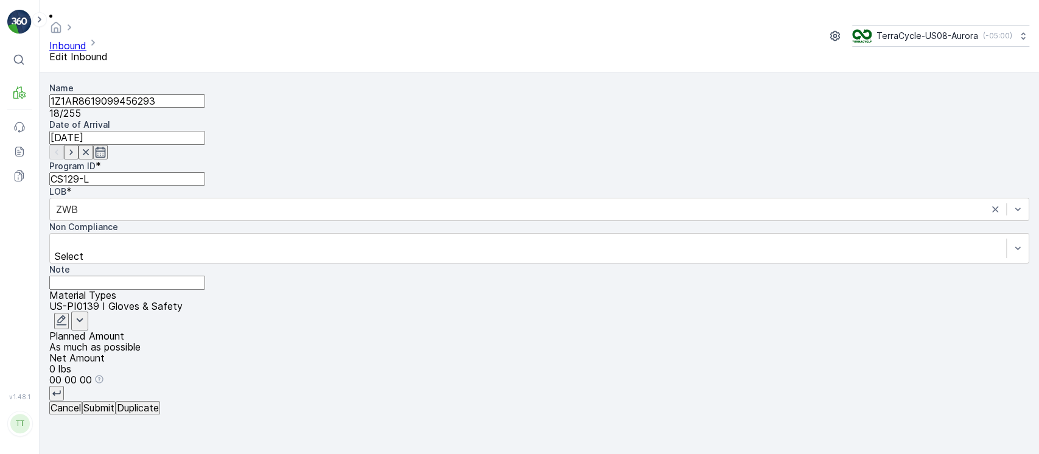
click at [68, 314] on icon "button" at bounding box center [61, 320] width 12 height 12
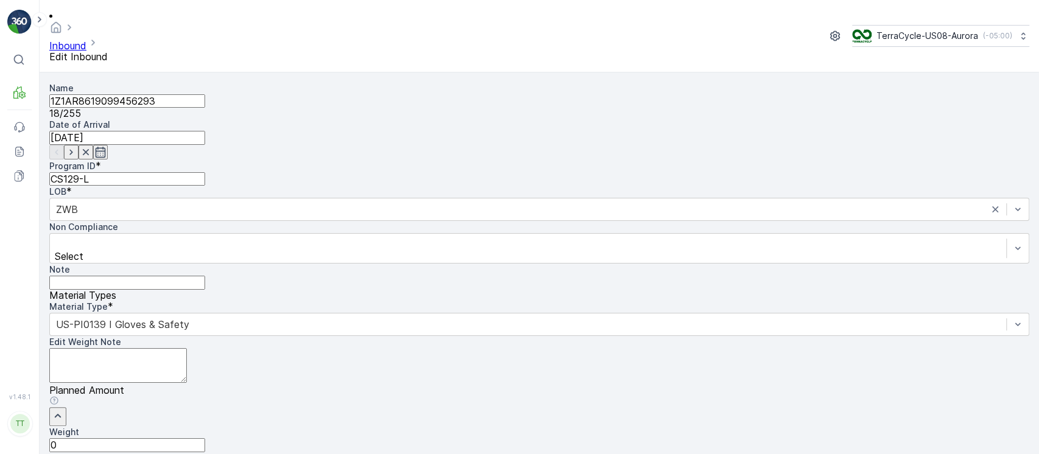
drag, startPoint x: 614, startPoint y: 387, endPoint x: 424, endPoint y: 387, distance: 189.9
click at [424, 387] on div "Name 1Z1AR8619099456293 18 / 255 Date of Arrival 18.08.2025 Program ID * CS129-…" at bounding box center [539, 361] width 980 height 558
paste Weight "27.75"
type Weight "27.75"
drag, startPoint x: 945, startPoint y: 381, endPoint x: 948, endPoint y: 369, distance: 12.0
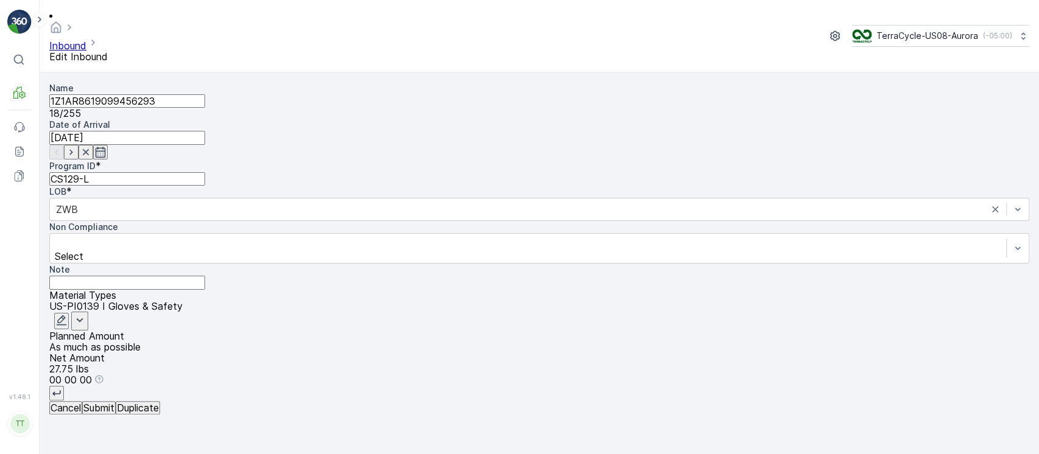
scroll to position [0, 0]
click at [178, 94] on input "1Z1AR8619099456293" at bounding box center [127, 100] width 156 height 13
click at [114, 413] on p "Submit" at bounding box center [98, 407] width 31 height 11
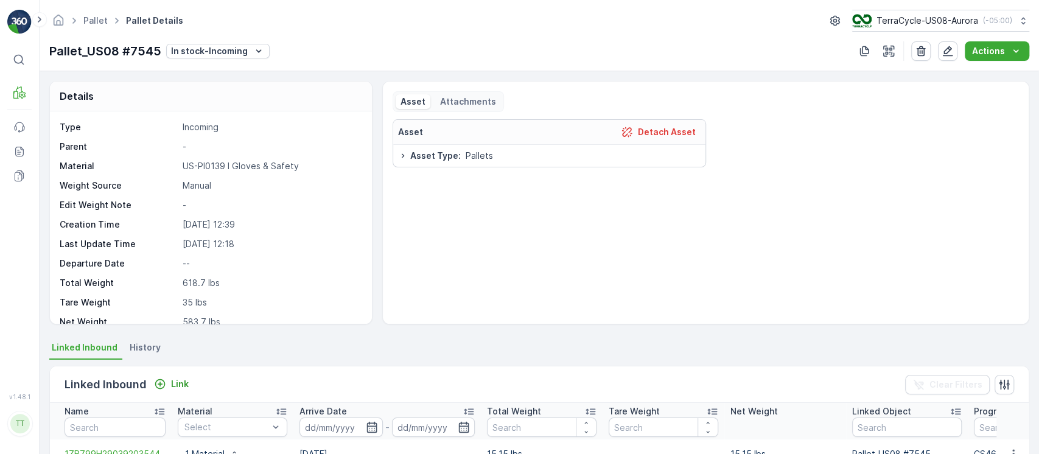
click at [133, 46] on p "Pallet_US08 #7545" at bounding box center [105, 51] width 112 height 18
copy p "Pallet_US08 #7545"
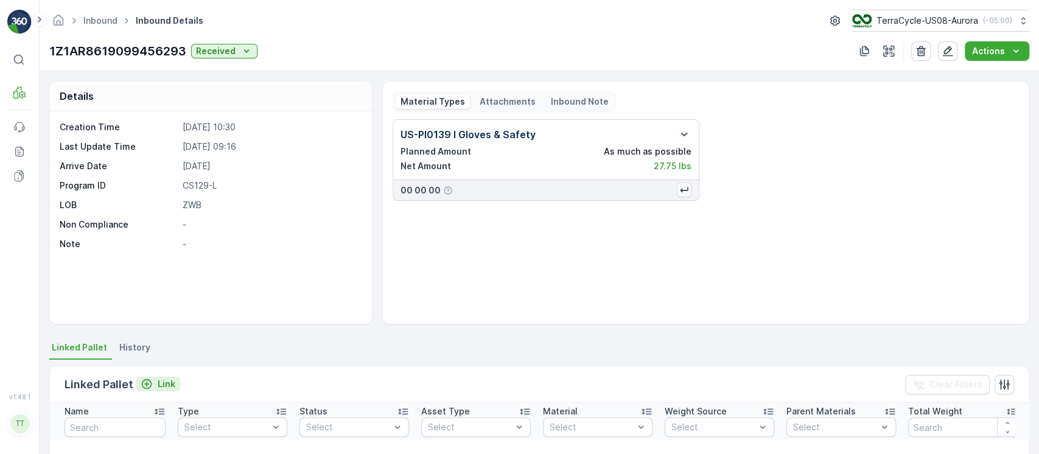
click at [172, 379] on p "Link" at bounding box center [167, 384] width 18 height 12
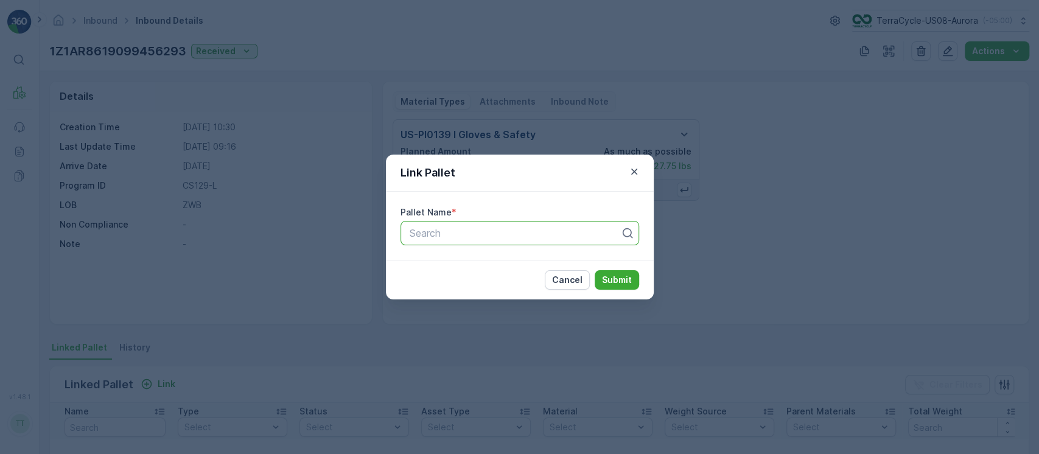
paste input "Pallet_US08 #7545"
type input "Pallet_US08 #7545"
click at [624, 282] on p "Submit" at bounding box center [617, 280] width 30 height 12
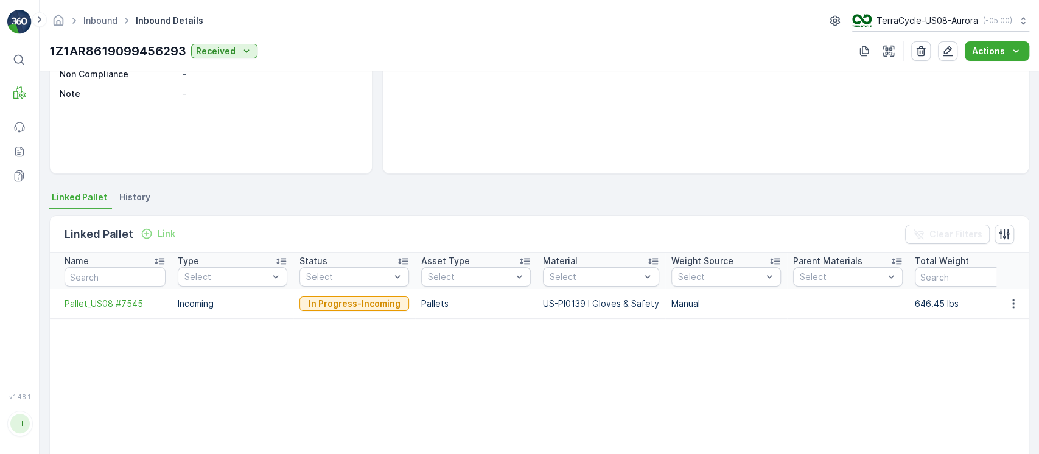
scroll to position [151, 0]
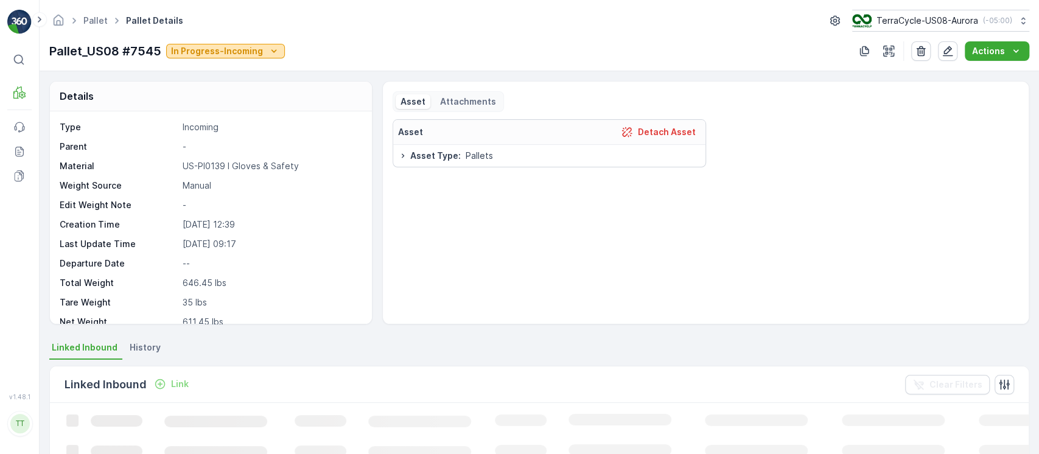
click at [226, 55] on p "In Progress-Incoming" at bounding box center [217, 51] width 92 height 12
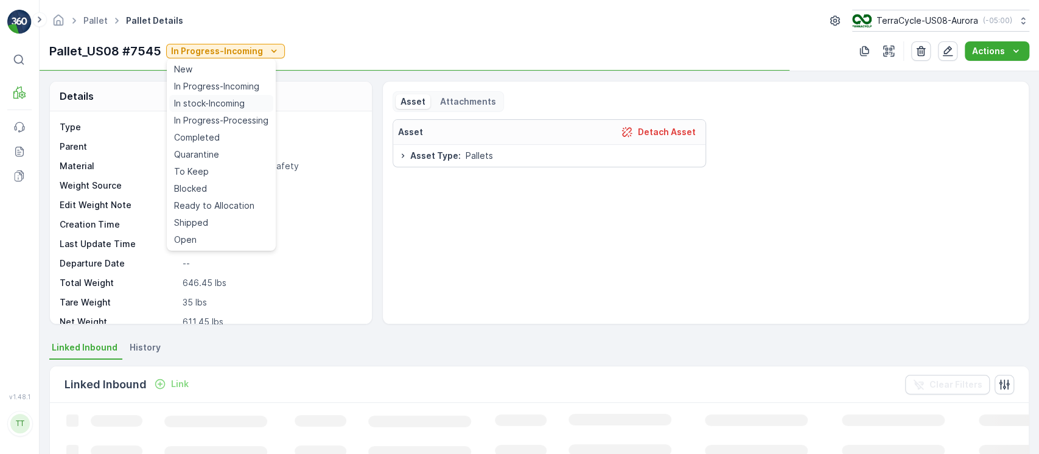
click at [230, 105] on span "In stock-Incoming" at bounding box center [209, 103] width 71 height 12
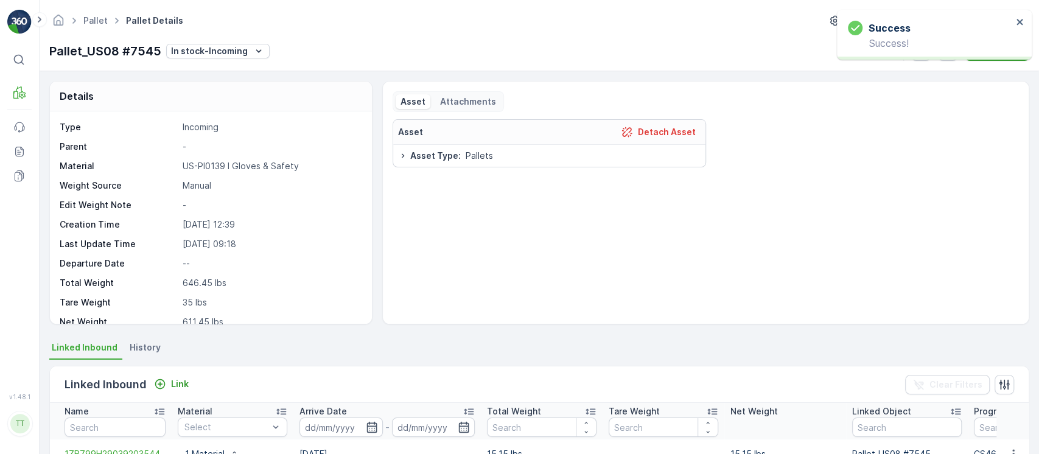
click at [154, 340] on li "History" at bounding box center [146, 349] width 38 height 21
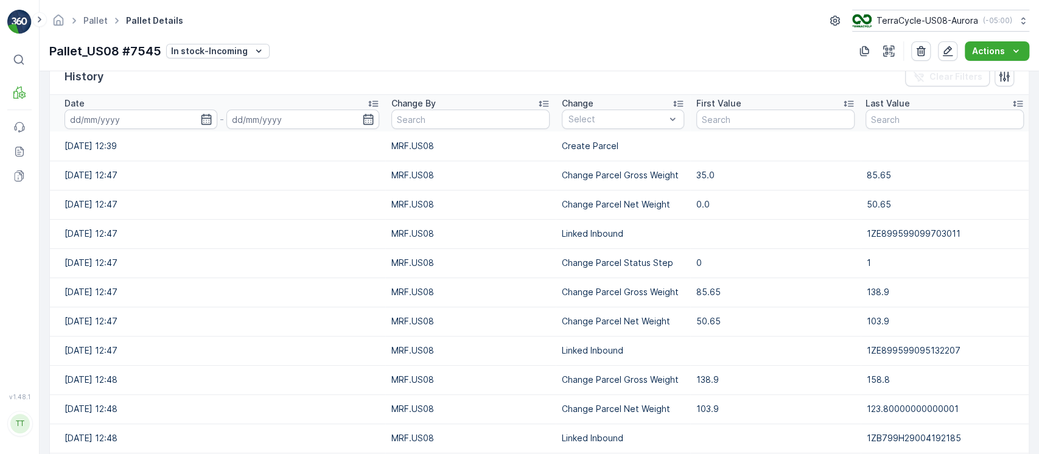
scroll to position [311, 0]
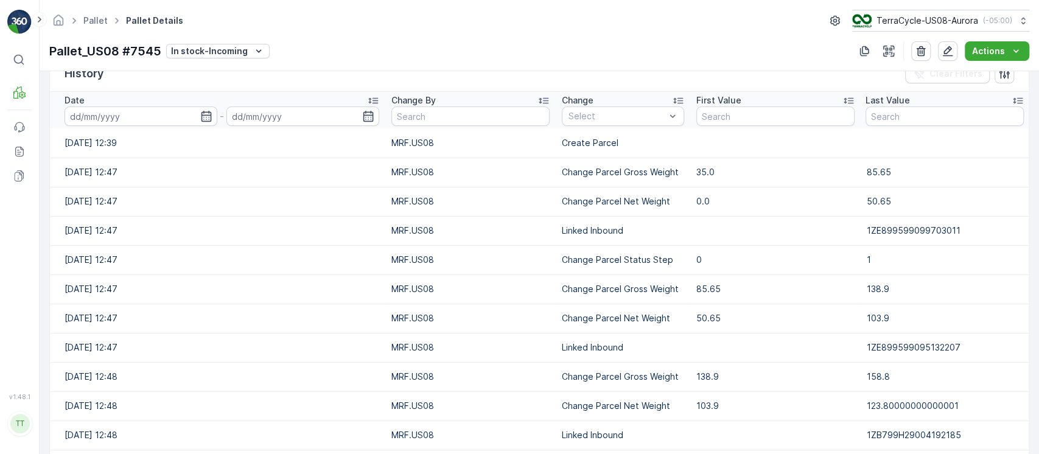
click at [316, 97] on div "Date" at bounding box center [222, 100] width 315 height 12
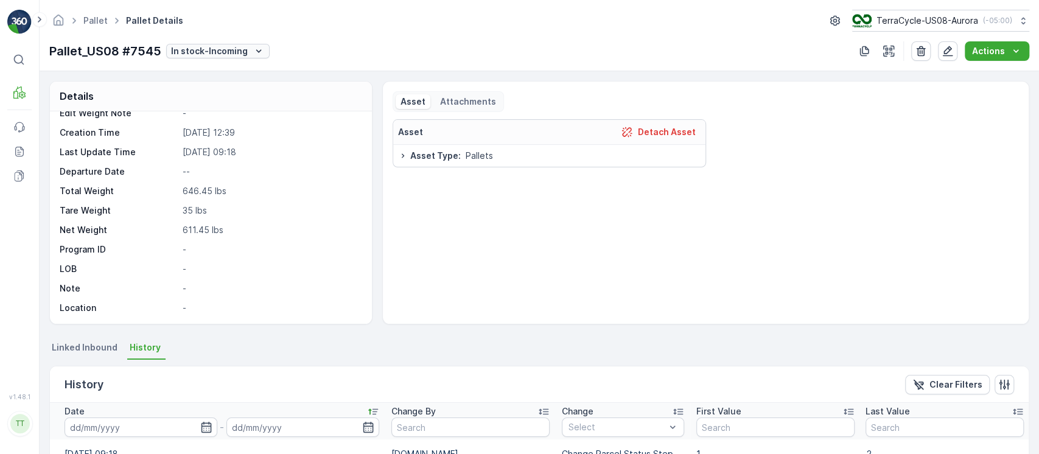
click at [225, 49] on p "In stock-Incoming" at bounding box center [209, 51] width 77 height 12
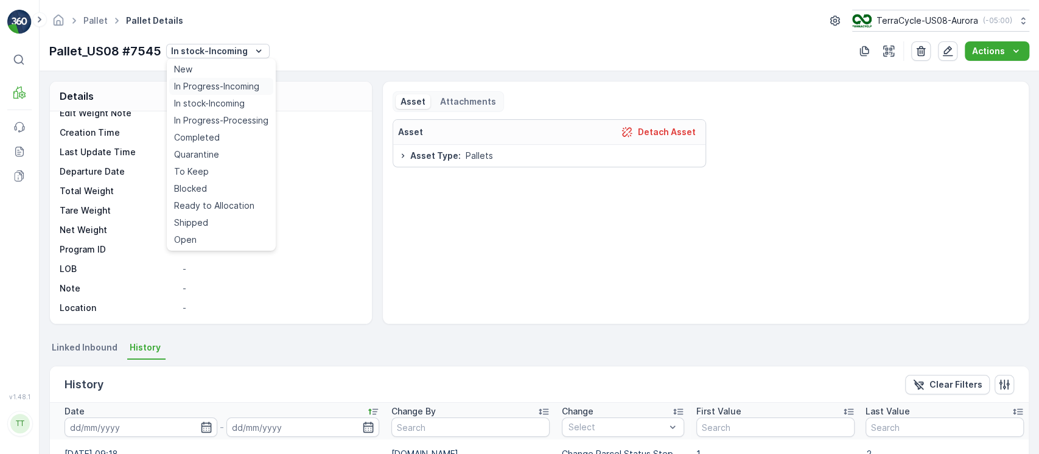
click at [247, 86] on span "In Progress-Incoming" at bounding box center [216, 86] width 85 height 12
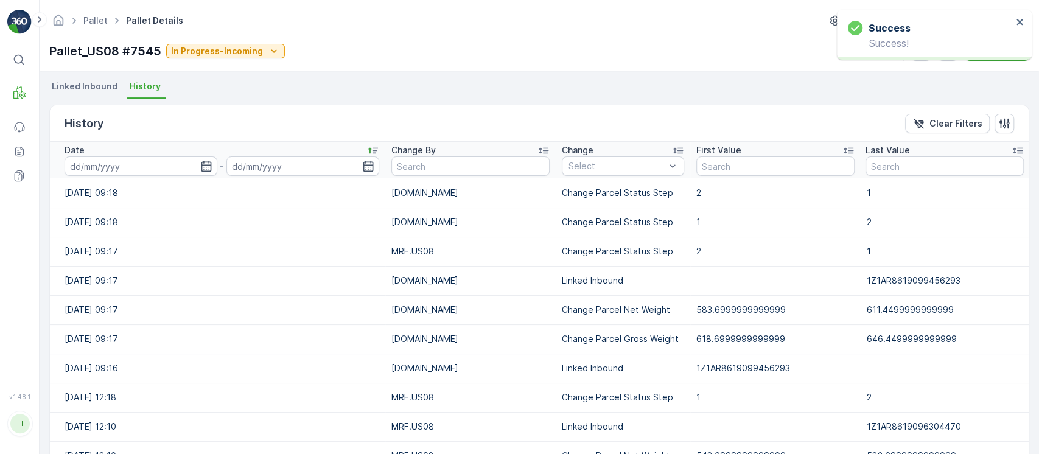
scroll to position [266, 0]
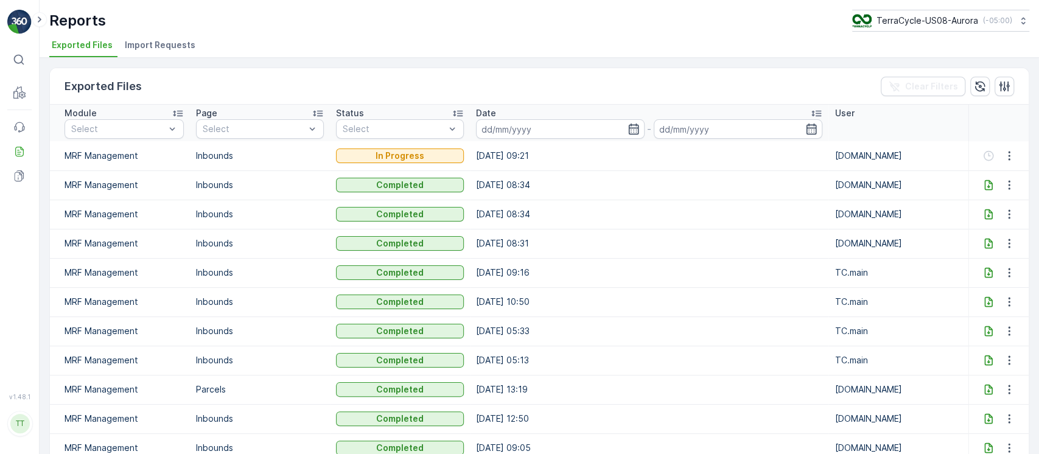
click at [166, 50] on span "Import Requests" at bounding box center [160, 45] width 71 height 12
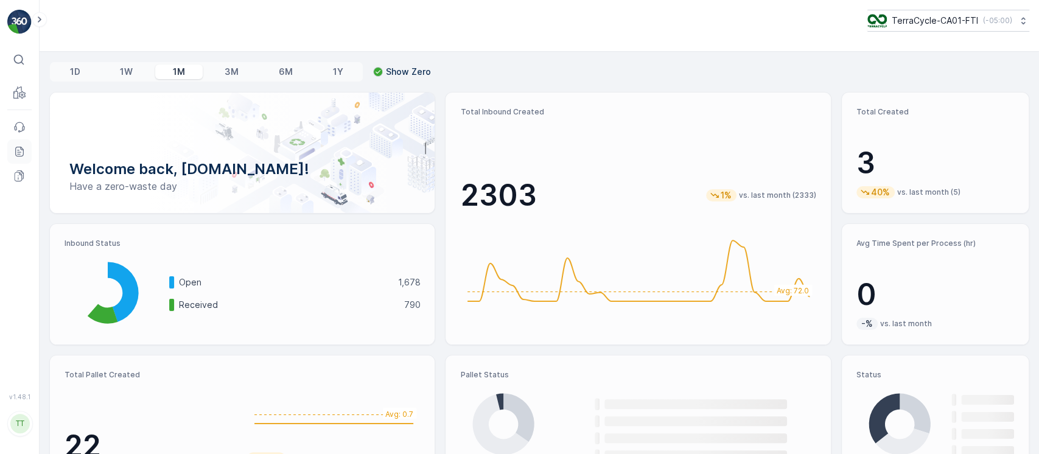
click at [24, 150] on icon at bounding box center [19, 151] width 12 height 12
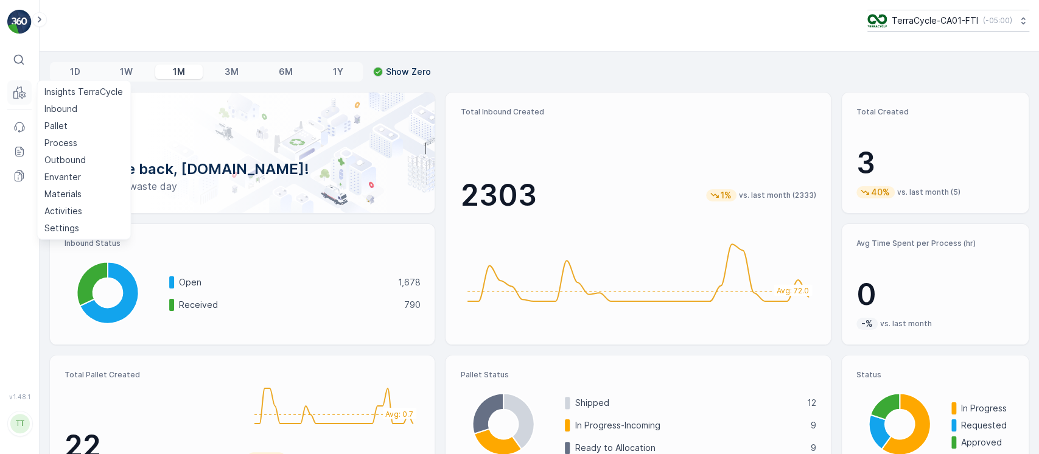
click at [54, 110] on p "Inbound" at bounding box center [60, 109] width 33 height 12
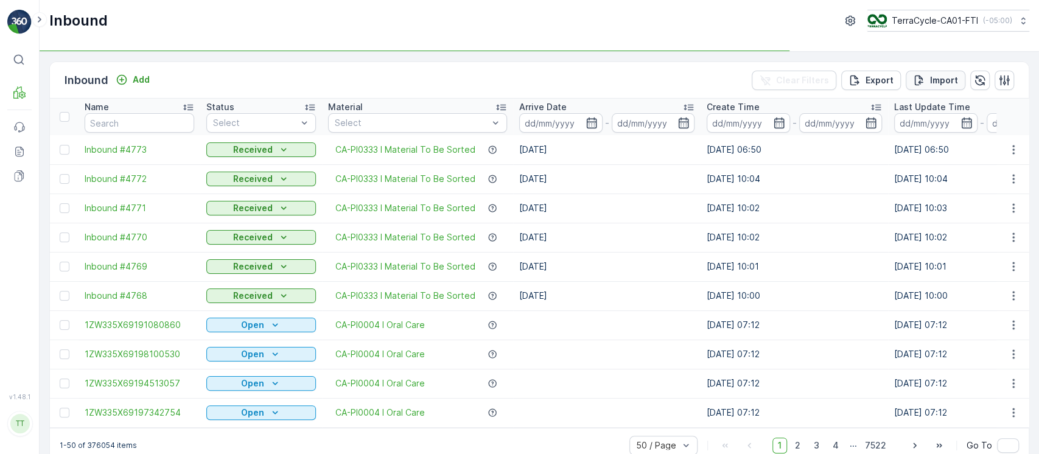
click at [951, 82] on p "Import" at bounding box center [944, 80] width 28 height 12
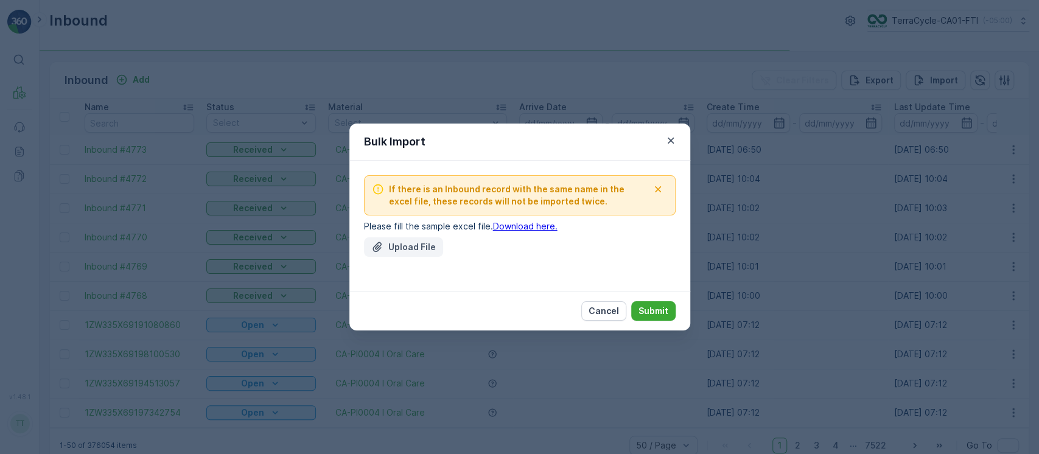
click at [427, 254] on button "Upload File" at bounding box center [403, 246] width 79 height 19
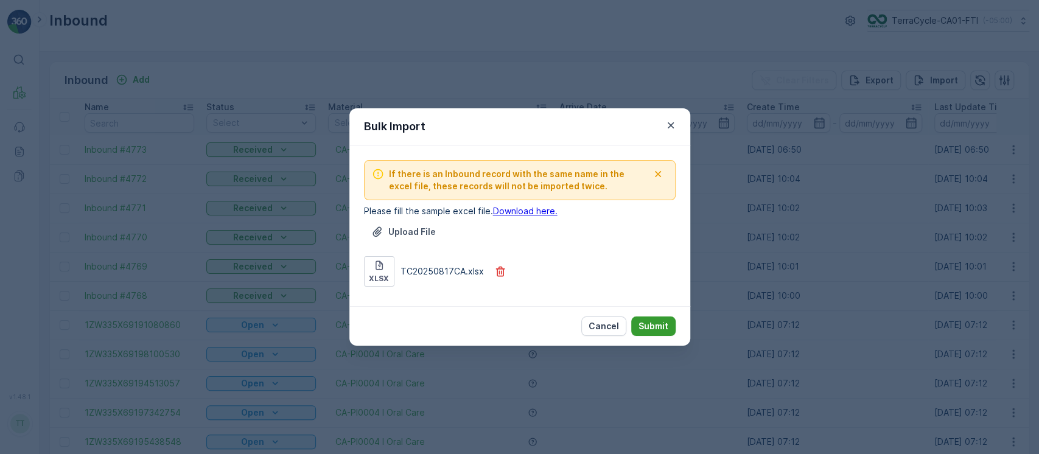
click at [654, 321] on p "Submit" at bounding box center [654, 326] width 30 height 12
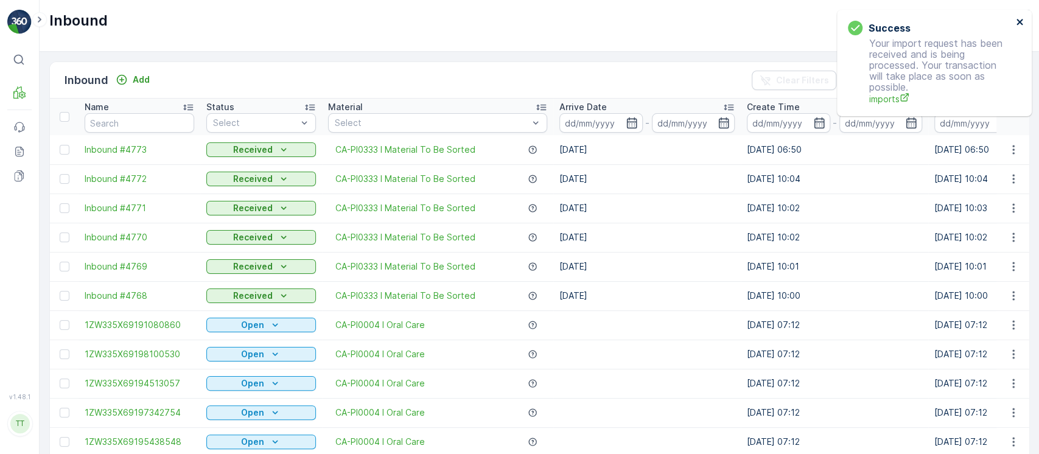
click at [1023, 24] on icon "close" at bounding box center [1020, 22] width 9 height 10
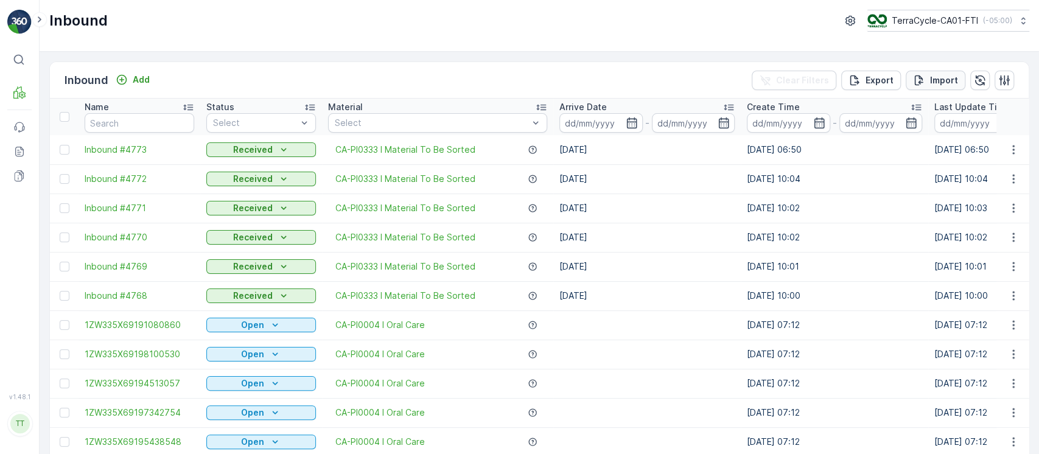
click at [944, 77] on p "Import" at bounding box center [944, 80] width 28 height 12
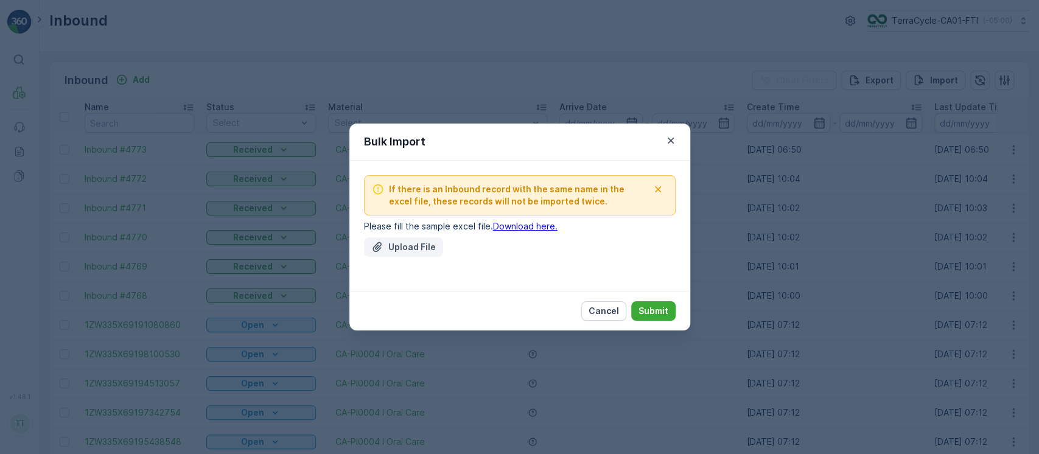
click at [391, 240] on button "Upload File" at bounding box center [403, 246] width 79 height 19
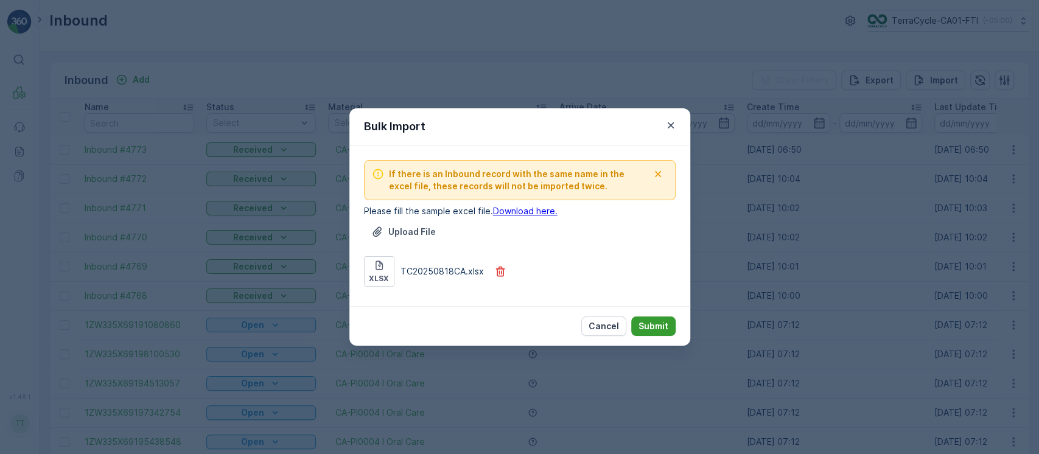
click at [653, 320] on p "Submit" at bounding box center [654, 326] width 30 height 12
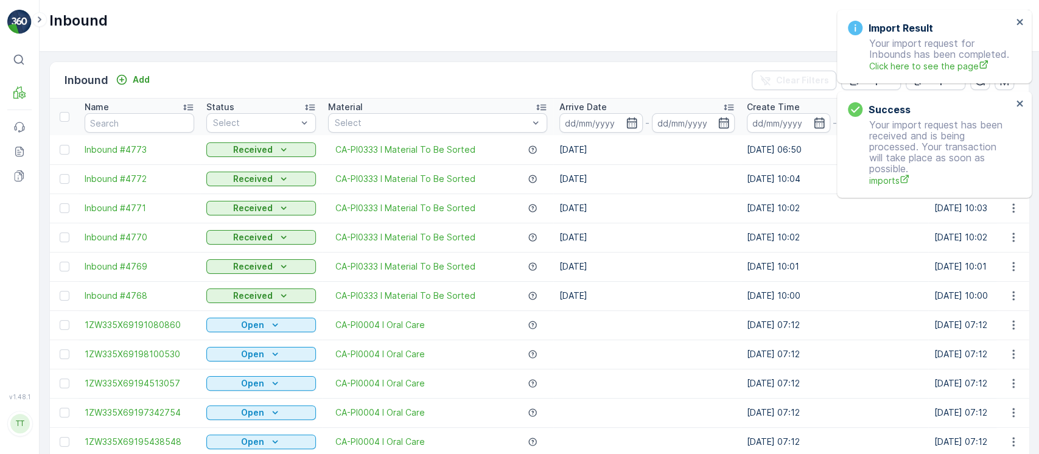
click at [1014, 23] on div "Import Result Your import request for Inbounds has been completed. Click here t…" at bounding box center [930, 46] width 172 height 59
click at [1020, 24] on icon "close" at bounding box center [1020, 22] width 9 height 10
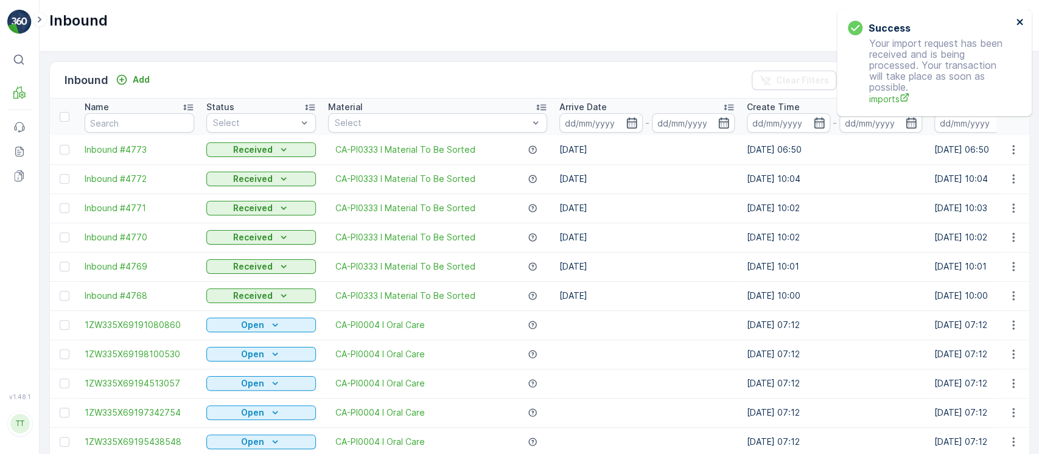
click at [1020, 23] on icon "close" at bounding box center [1020, 22] width 6 height 6
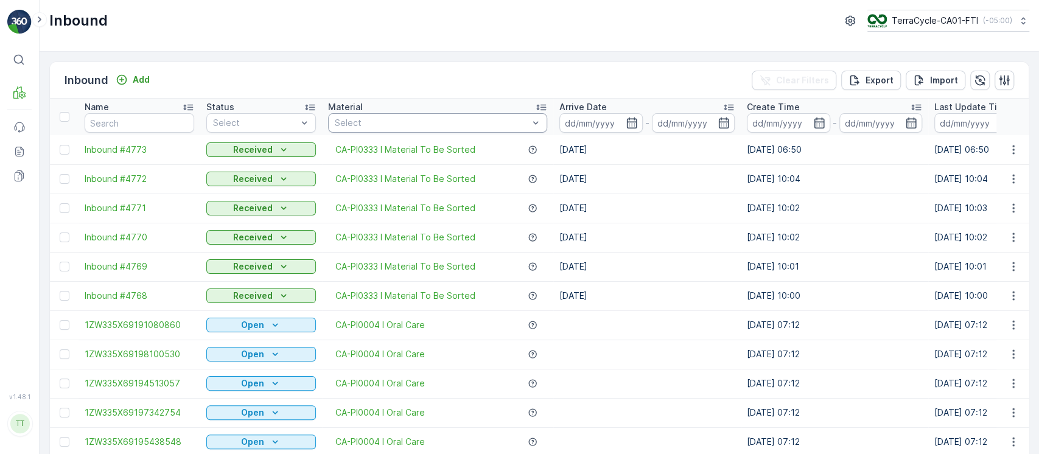
click at [449, 122] on div at bounding box center [432, 123] width 196 height 10
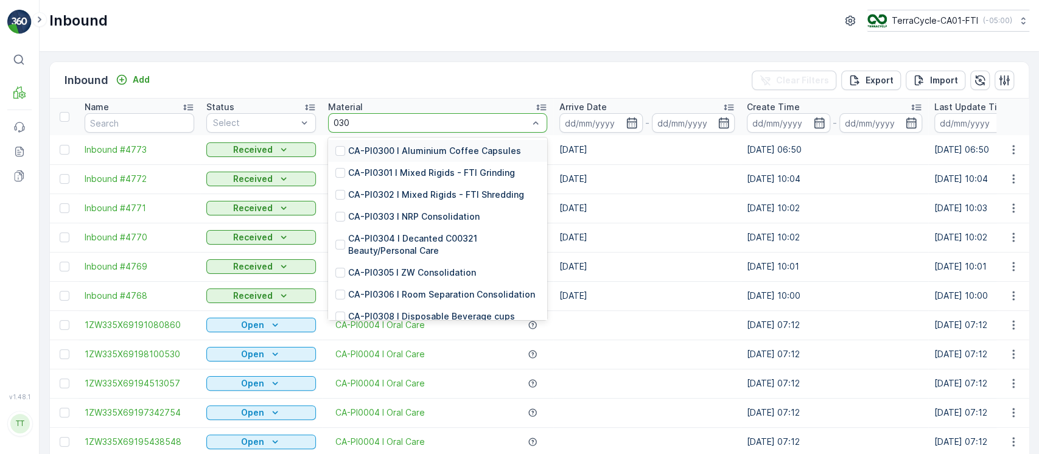
type input "0300"
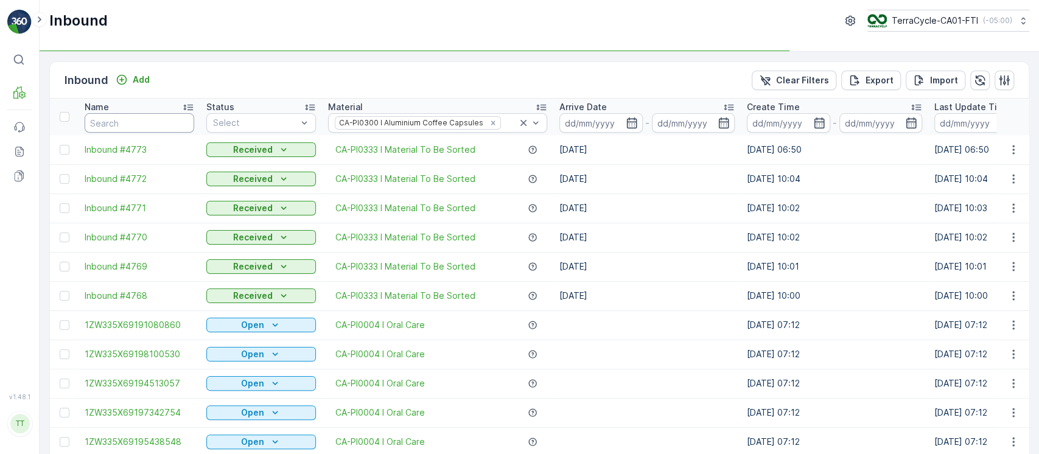
click at [178, 124] on input "text" at bounding box center [140, 122] width 110 height 19
type input "in"
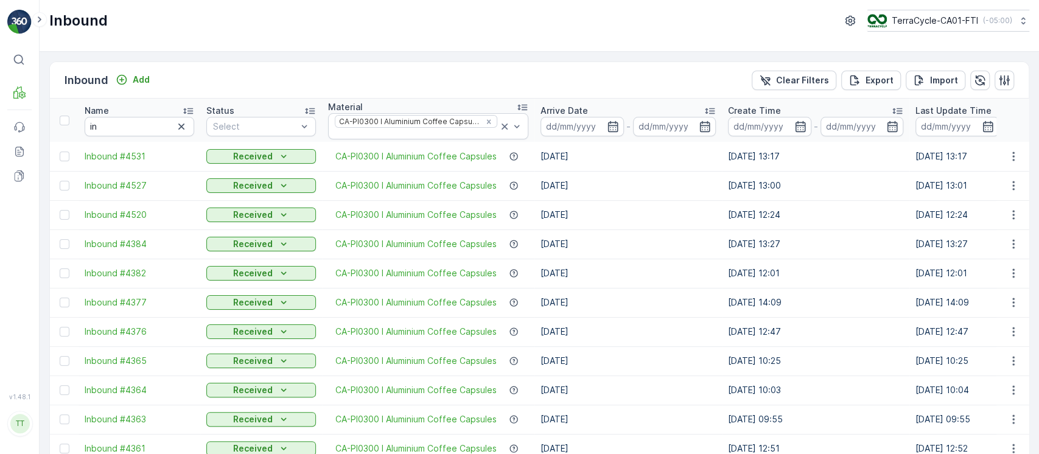
click at [589, 119] on input at bounding box center [582, 126] width 83 height 19
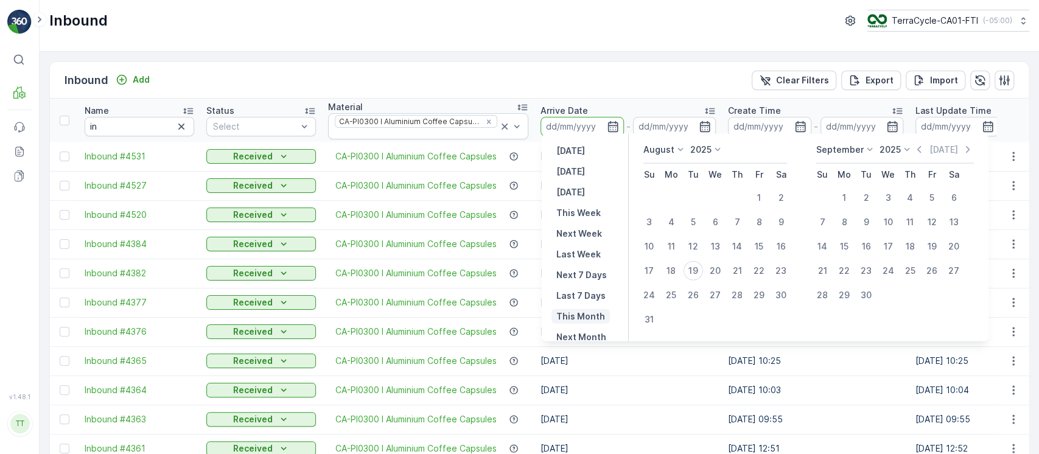
click at [586, 317] on p "This Month" at bounding box center [580, 316] width 49 height 12
type input "01.08.2025"
type input "31.08.2025"
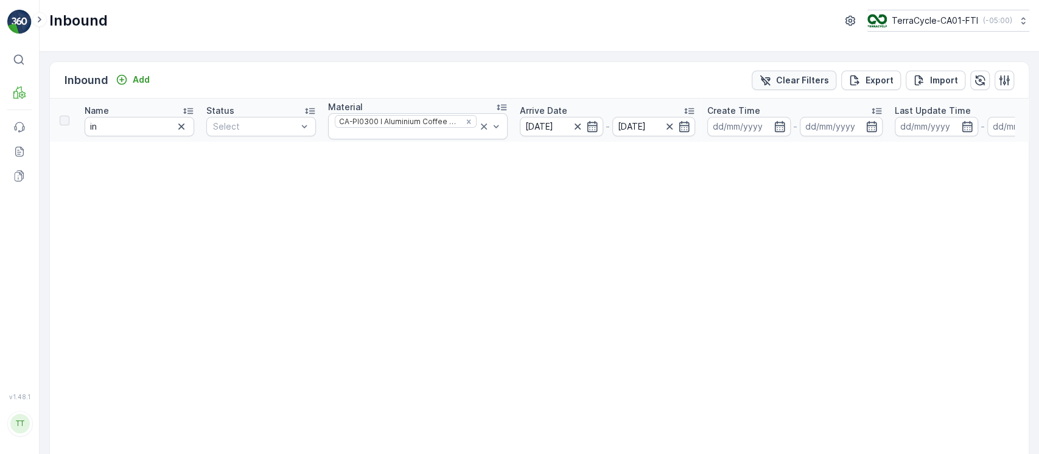
click at [777, 78] on div "Clear Filters" at bounding box center [794, 80] width 70 height 12
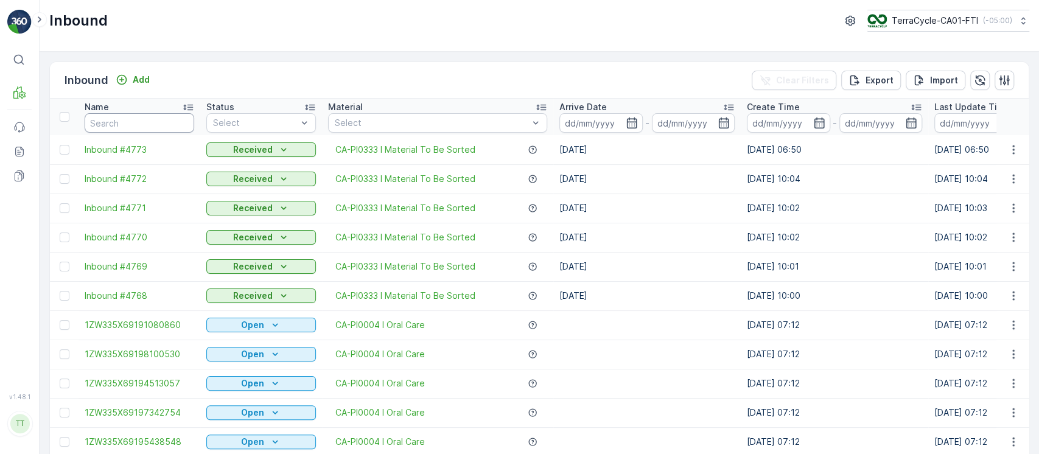
click at [122, 123] on input "text" at bounding box center [140, 122] width 110 height 19
type input "."
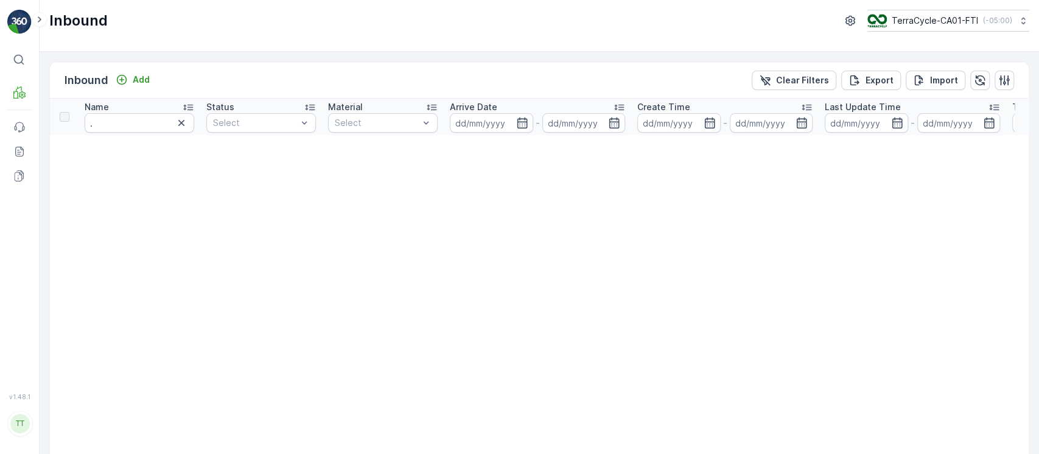
click at [775, 66] on div "Inbound Add Clear Filters Export Import" at bounding box center [539, 80] width 979 height 37
click at [771, 75] on icon "Clear Filters" at bounding box center [765, 80] width 12 height 12
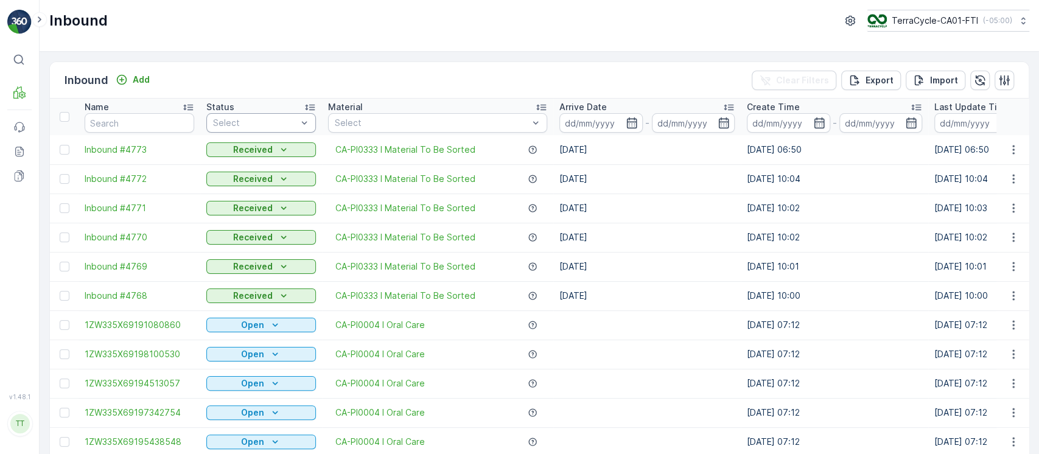
click at [292, 124] on div at bounding box center [255, 123] width 86 height 10
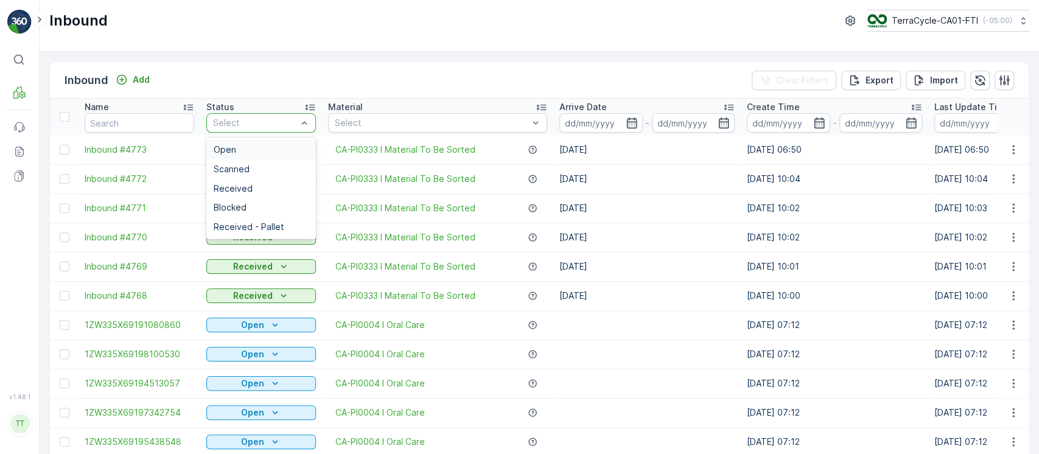
click at [285, 144] on div "Open" at bounding box center [261, 149] width 110 height 19
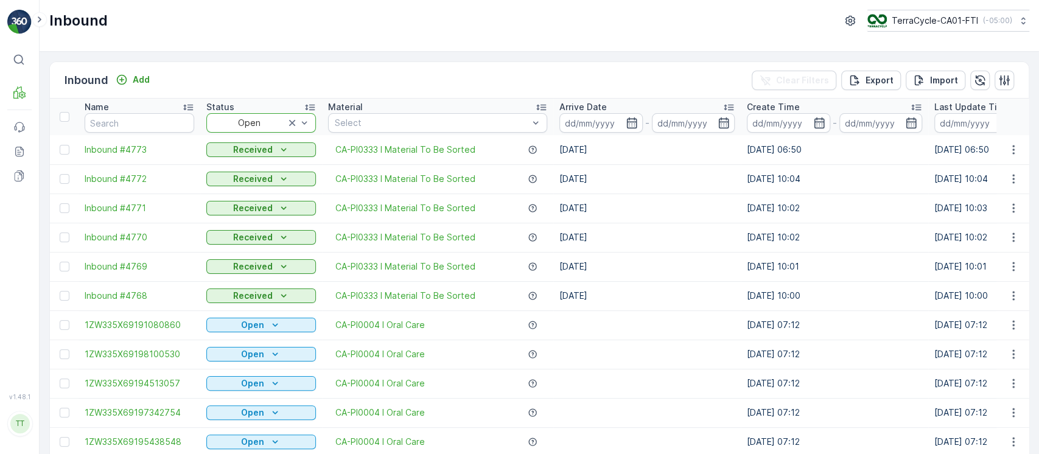
click at [595, 101] on p "Arrive Date" at bounding box center [582, 107] width 47 height 12
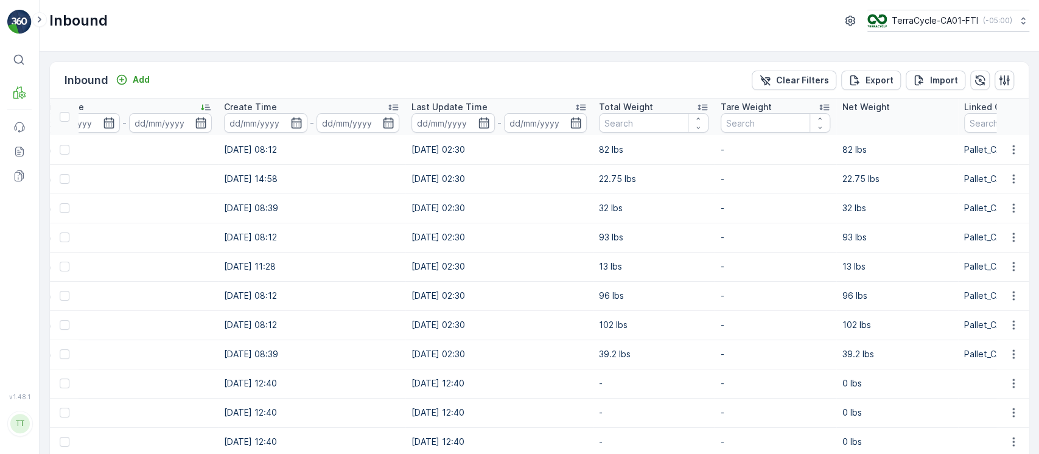
scroll to position [0, 522]
click at [629, 103] on p "Total Weight" at bounding box center [627, 107] width 54 height 12
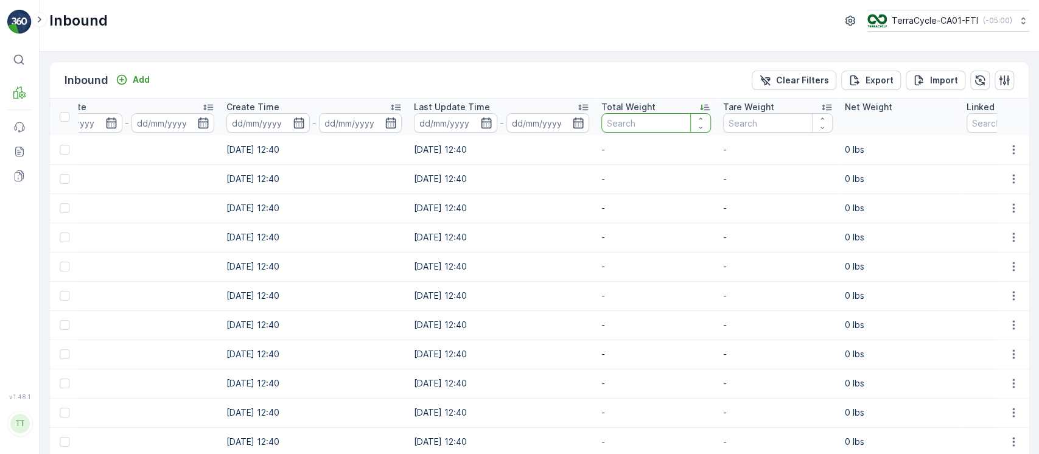
click at [671, 113] on input "number" at bounding box center [656, 122] width 110 height 19
click at [674, 109] on div "Total Weight" at bounding box center [656, 107] width 110 height 12
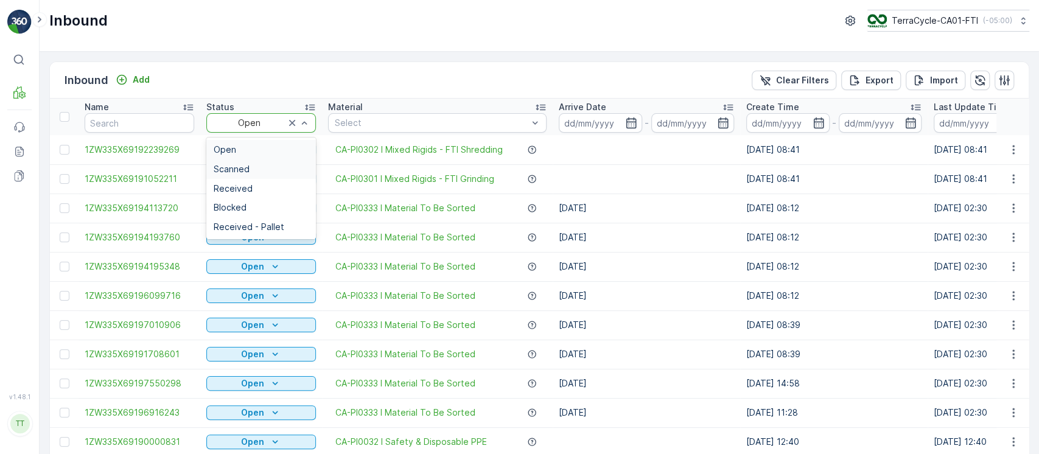
click at [298, 168] on div "Scanned" at bounding box center [261, 169] width 95 height 10
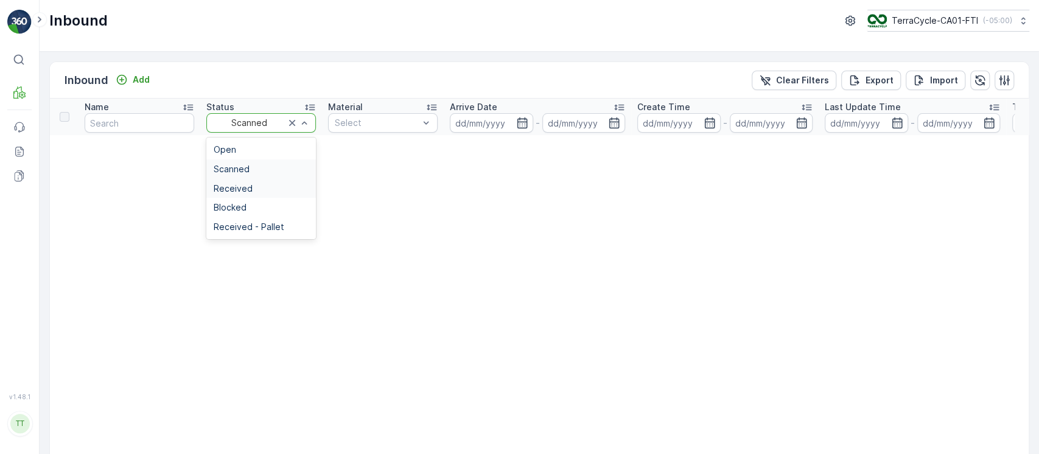
click at [298, 187] on div "Received" at bounding box center [261, 189] width 95 height 10
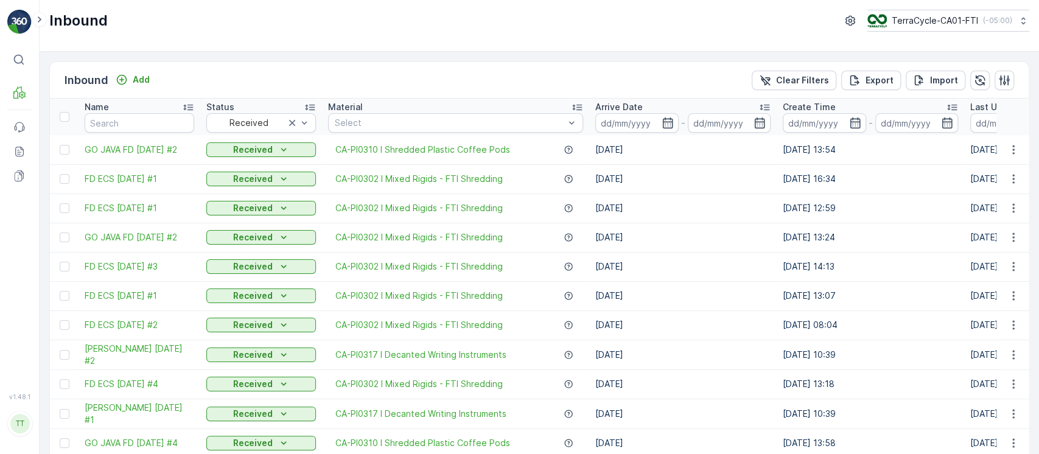
click at [632, 108] on p "Arrive Date" at bounding box center [618, 107] width 47 height 12
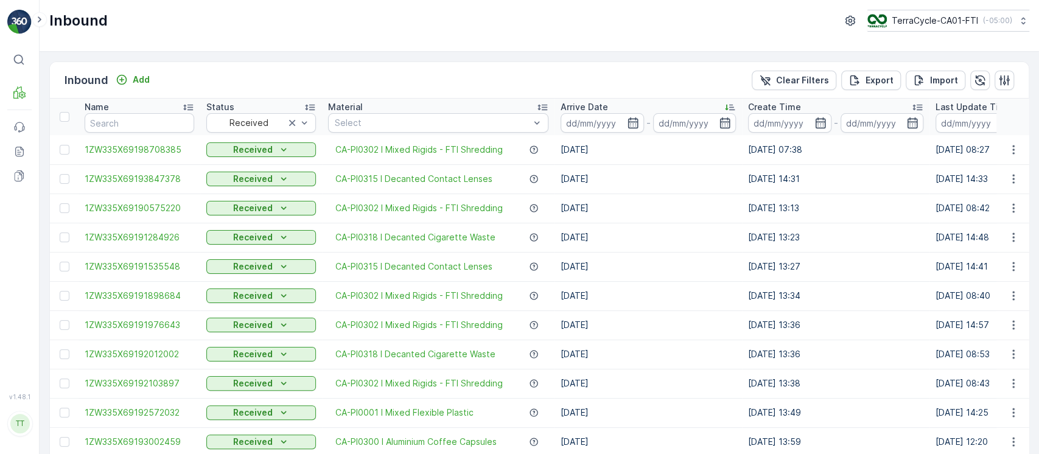
click at [632, 108] on div "Arrive Date" at bounding box center [648, 107] width 175 height 12
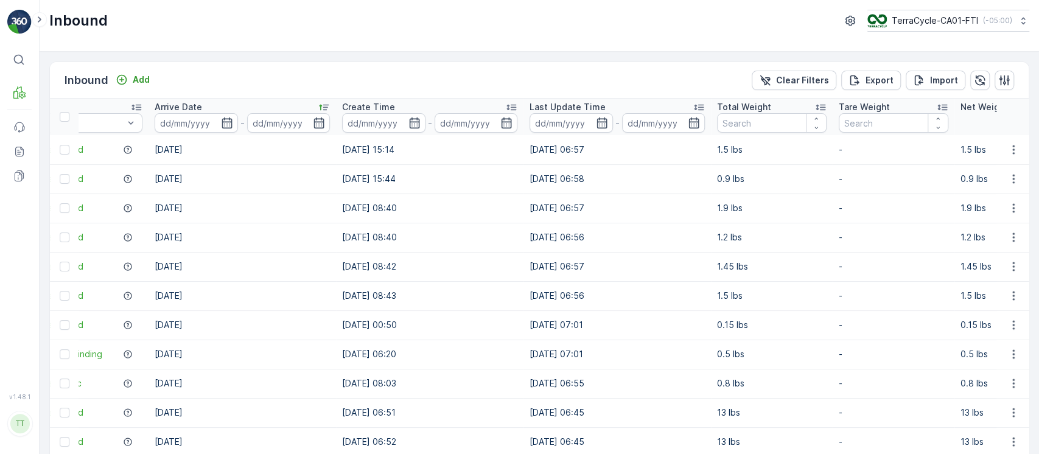
scroll to position [0, 394]
click at [769, 105] on div "Total Weight" at bounding box center [770, 107] width 110 height 12
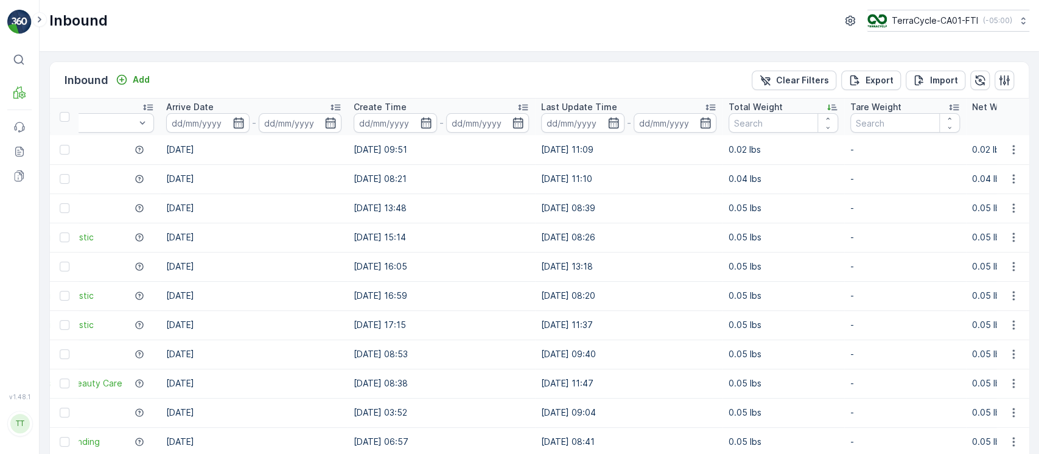
click at [769, 105] on p "Total Weight" at bounding box center [756, 107] width 54 height 12
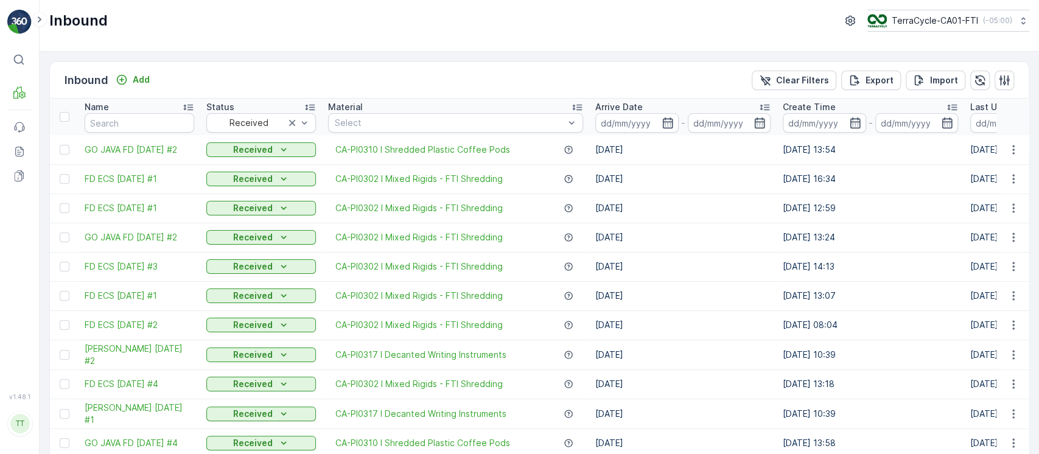
click at [801, 86] on button "Clear Filters" at bounding box center [794, 80] width 85 height 19
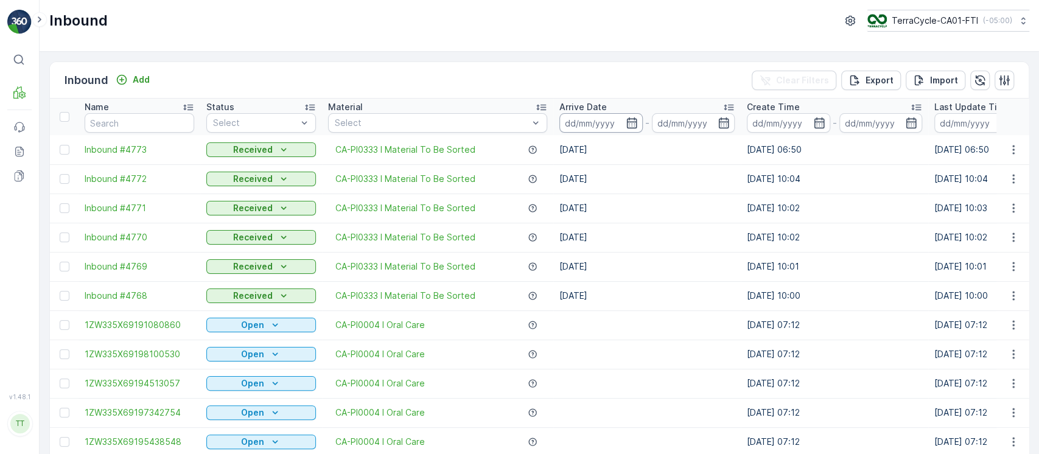
click at [589, 121] on input at bounding box center [600, 122] width 83 height 19
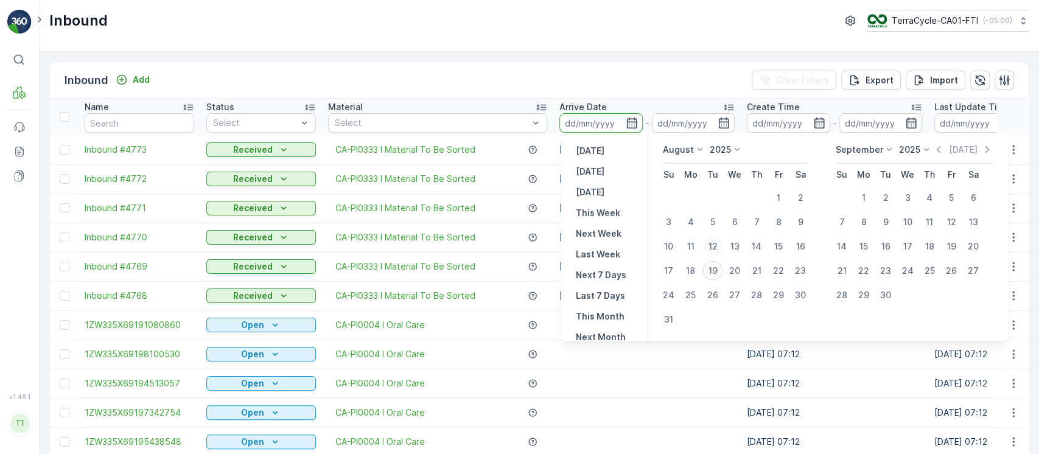
click at [710, 243] on div "12" at bounding box center [712, 246] width 19 height 19
type input "12.08.2025"
click at [694, 270] on div "18" at bounding box center [690, 270] width 19 height 19
type input "18.08.2025"
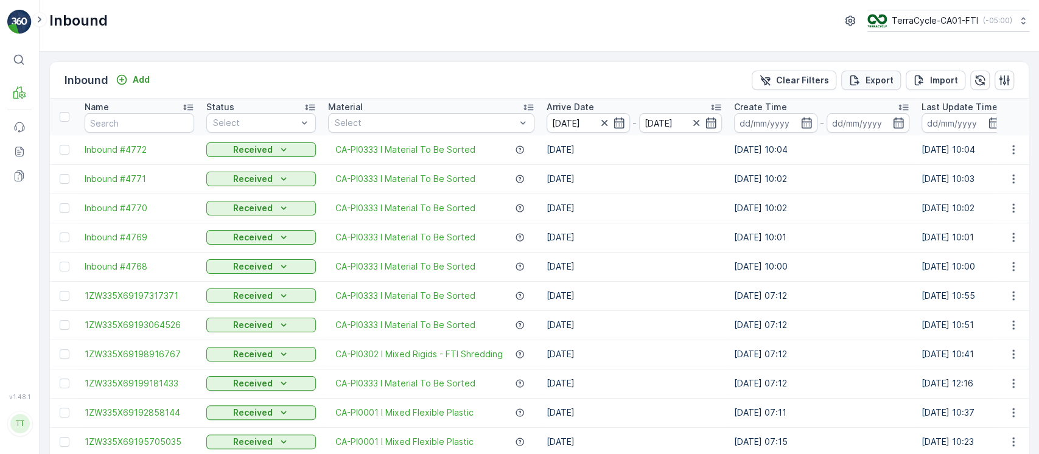
click at [868, 79] on p "Export" at bounding box center [880, 80] width 28 height 12
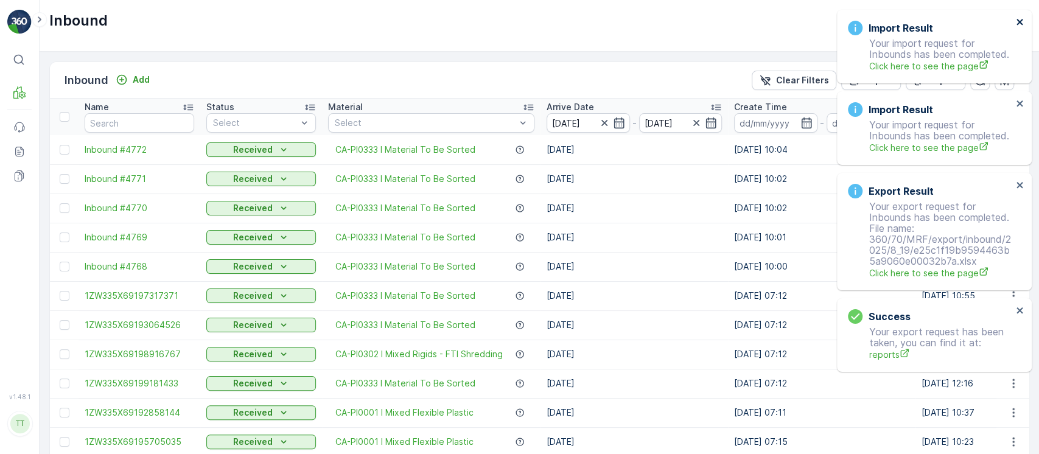
click at [1016, 22] on icon "close" at bounding box center [1020, 22] width 9 height 10
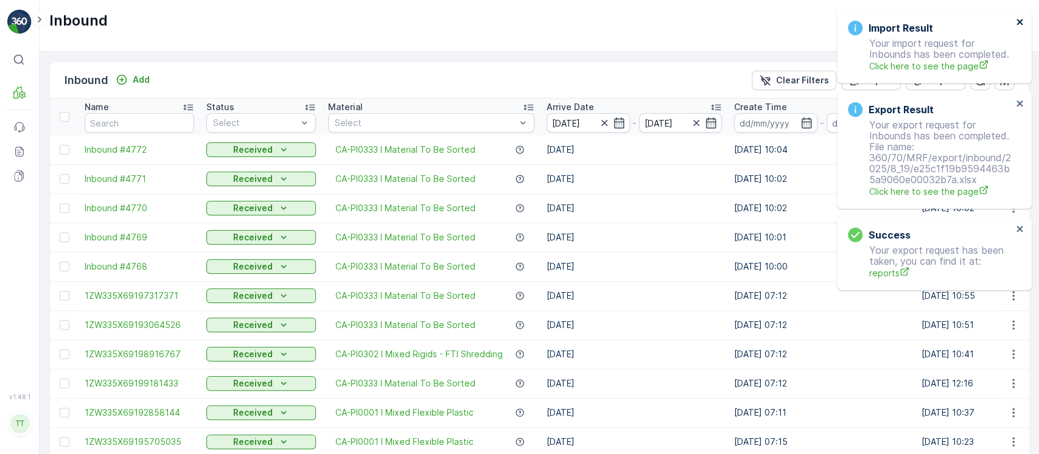
click at [1017, 22] on icon "close" at bounding box center [1020, 22] width 9 height 10
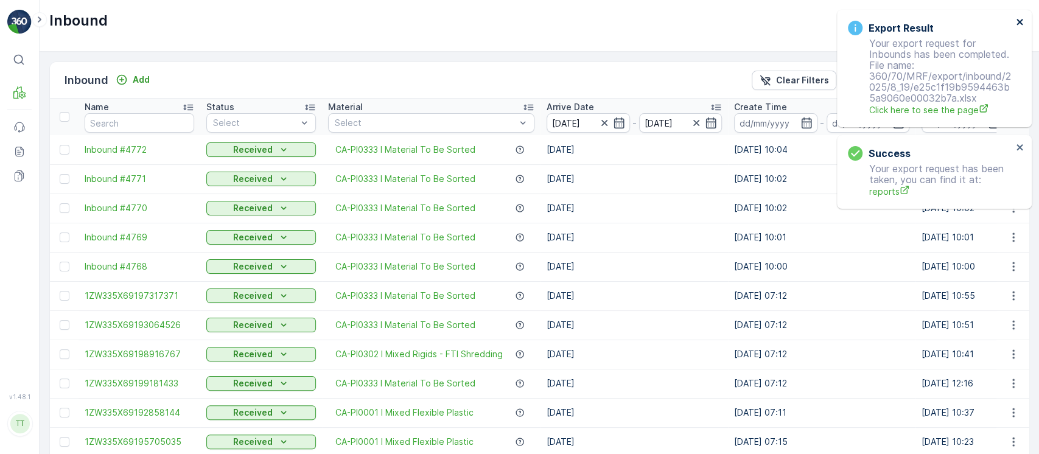
click at [1017, 22] on icon "close" at bounding box center [1020, 22] width 9 height 10
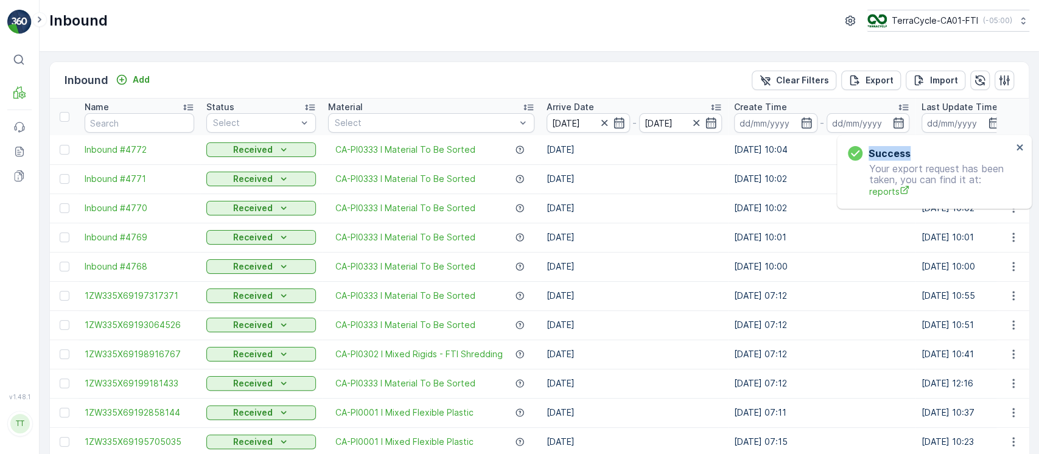
click at [1017, 135] on div "Success Your export request has been taken, you can find it at: reports" at bounding box center [934, 172] width 195 height 74
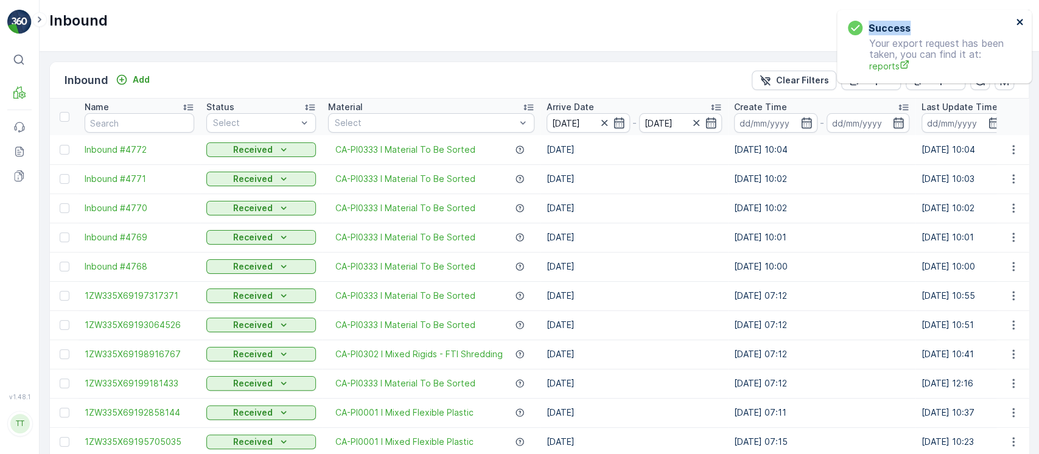
click at [1017, 22] on icon "close" at bounding box center [1020, 22] width 9 height 10
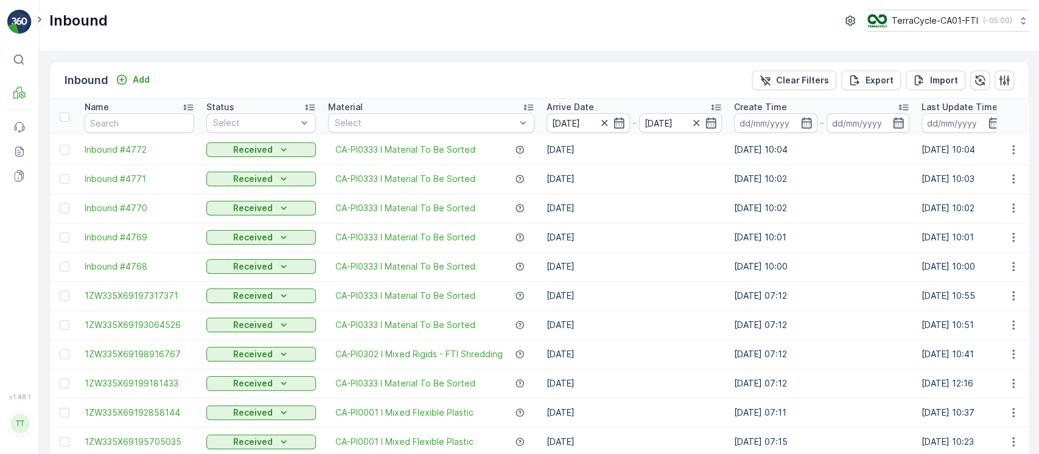
click at [1017, 22] on icon at bounding box center [1023, 21] width 12 height 12
type input "8"
click at [989, 62] on ul "8 TerraCycle-US08-Aurora America/Chicago (-05:00)" at bounding box center [952, 64] width 171 height 61
click at [975, 74] on div "TerraCycle-US08-Aurora America/Chicago (-05:00)" at bounding box center [953, 79] width 166 height 27
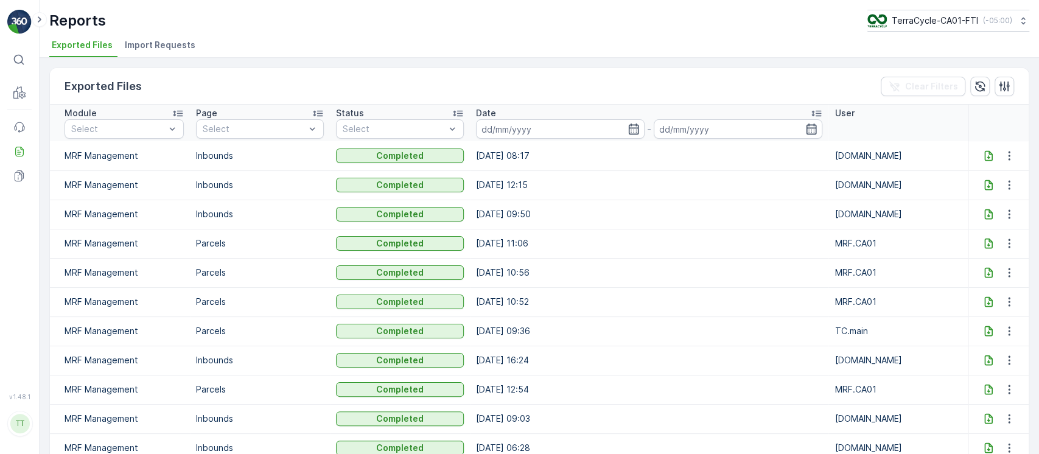
click at [149, 51] on li "Import Requests" at bounding box center [161, 47] width 78 height 21
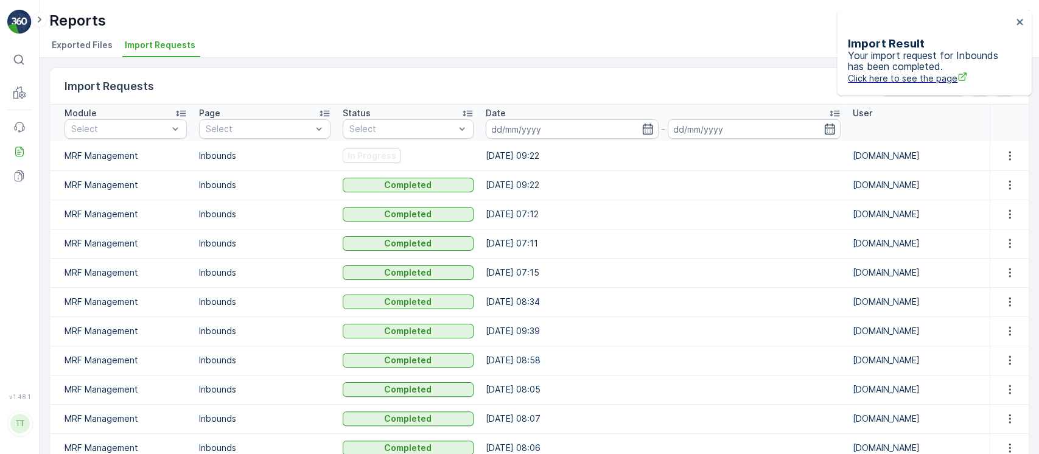
click at [979, 90] on icon "button" at bounding box center [980, 86] width 10 height 10
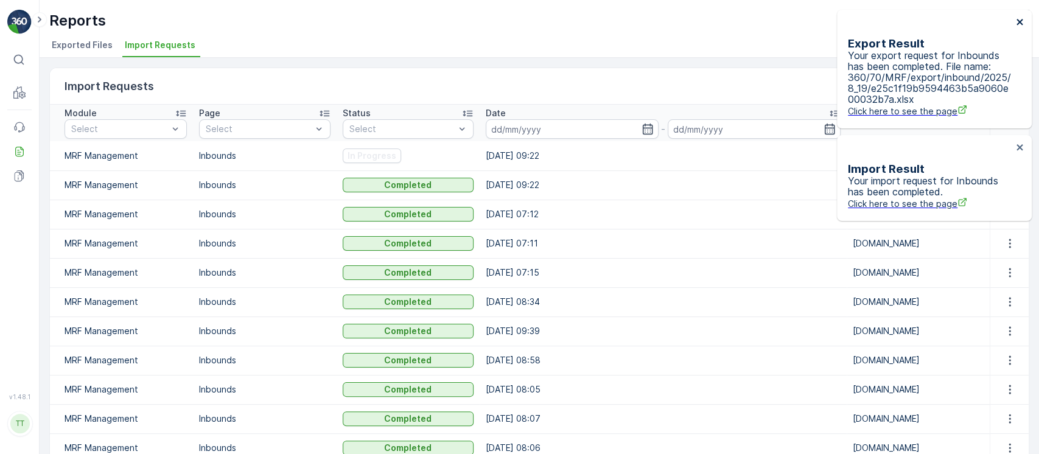
click at [1021, 22] on icon "close" at bounding box center [1020, 22] width 9 height 10
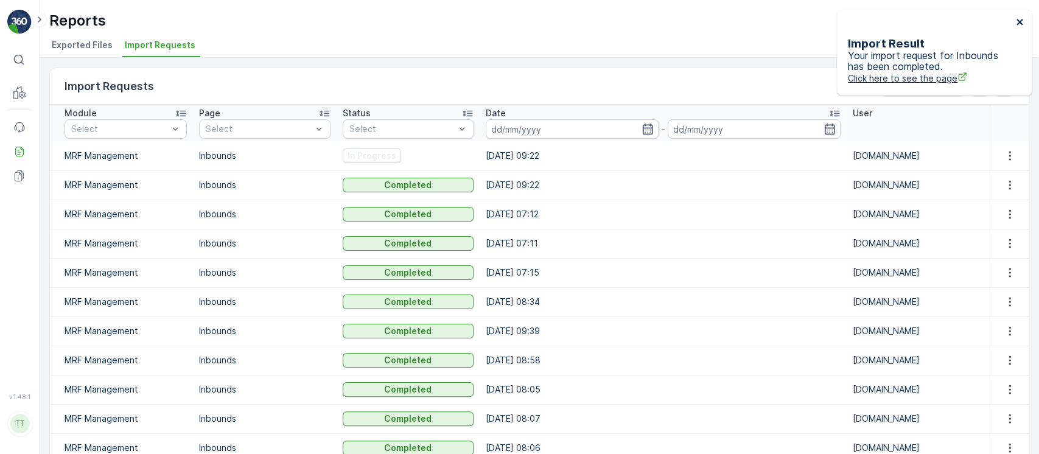
click at [1021, 22] on icon "close" at bounding box center [1020, 22] width 9 height 10
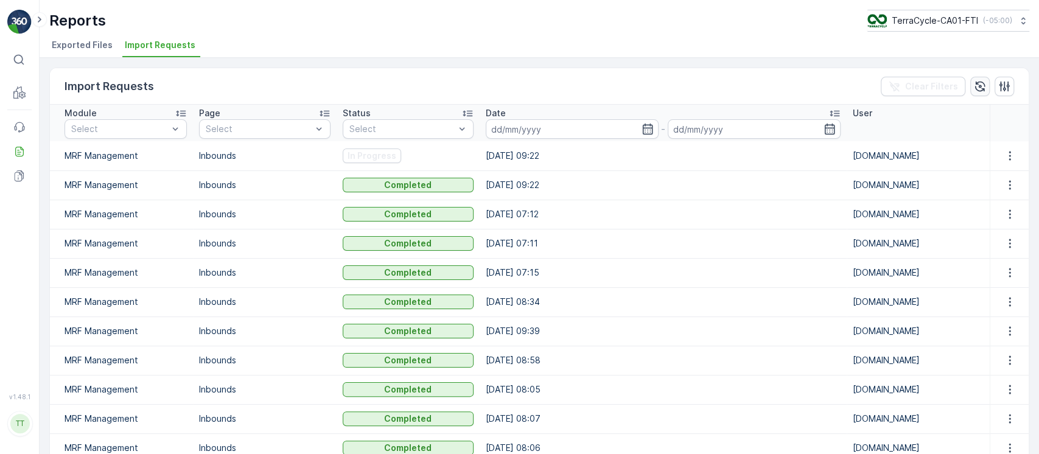
click at [979, 86] on icon "button" at bounding box center [980, 86] width 12 height 12
click at [83, 43] on span "Exported Files" at bounding box center [82, 45] width 61 height 12
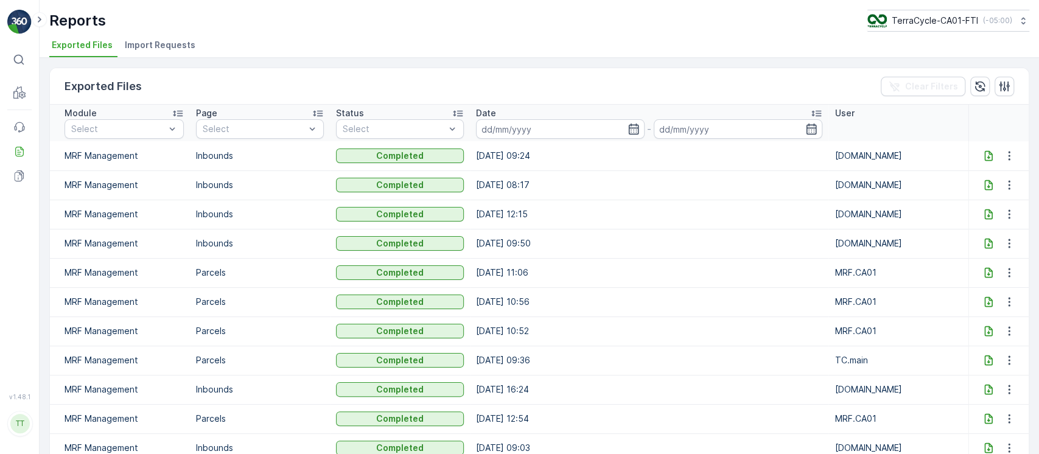
click at [982, 153] on icon at bounding box center [988, 156] width 12 height 12
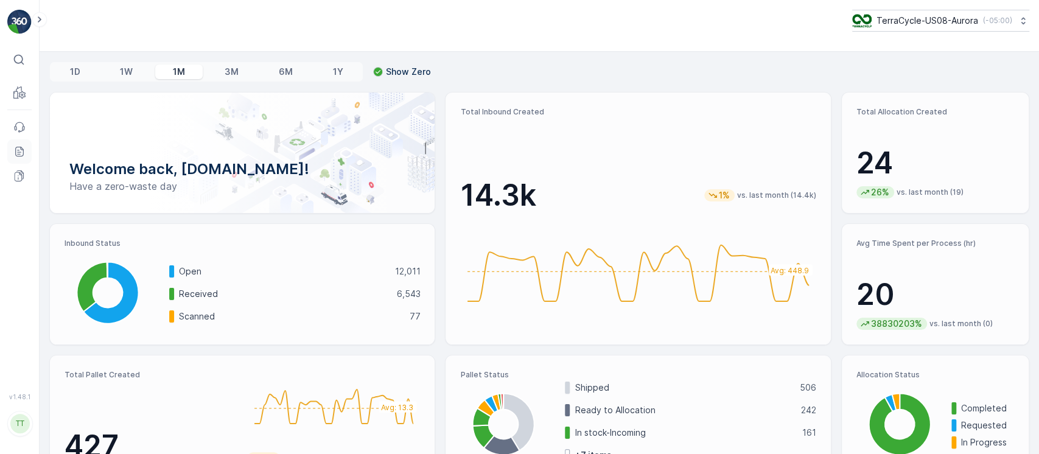
click at [26, 145] on link "Reports" at bounding box center [19, 151] width 24 height 24
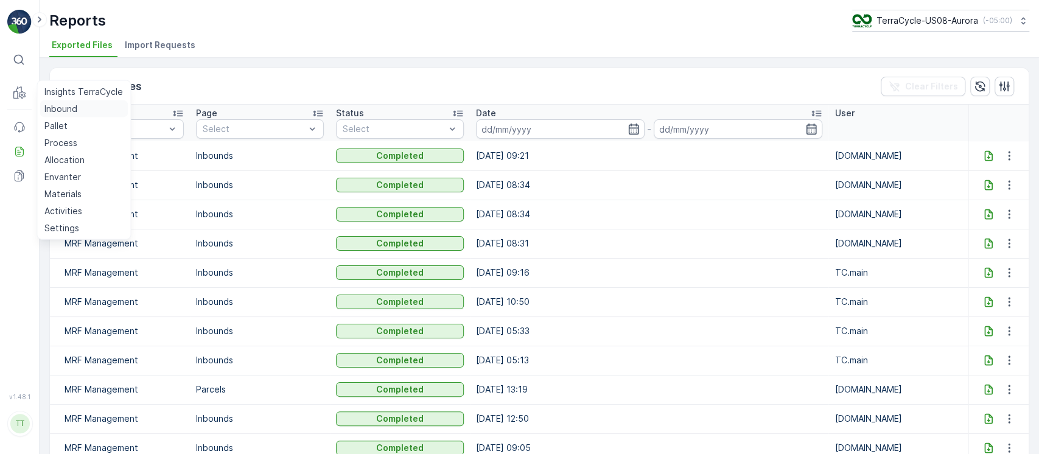
click at [57, 103] on p "Inbound" at bounding box center [60, 109] width 33 height 12
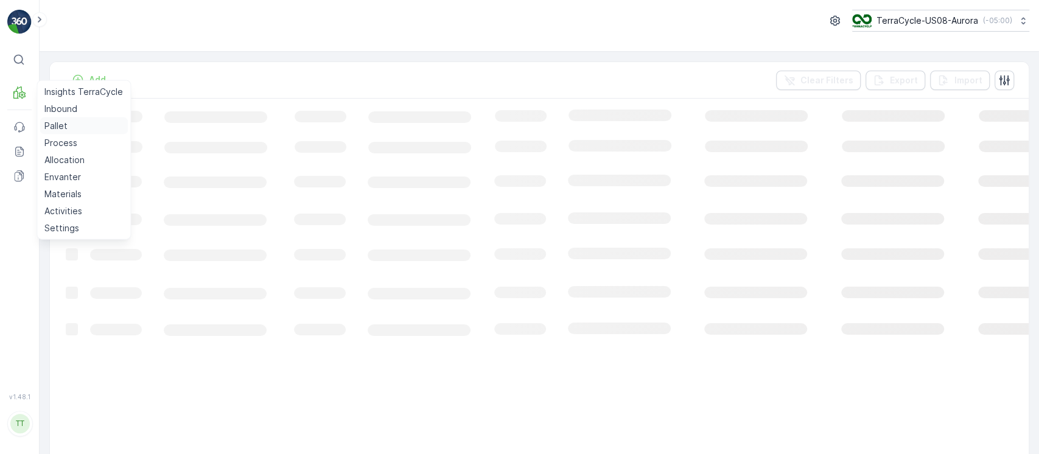
click at [58, 125] on p "Pallet" at bounding box center [55, 126] width 23 height 12
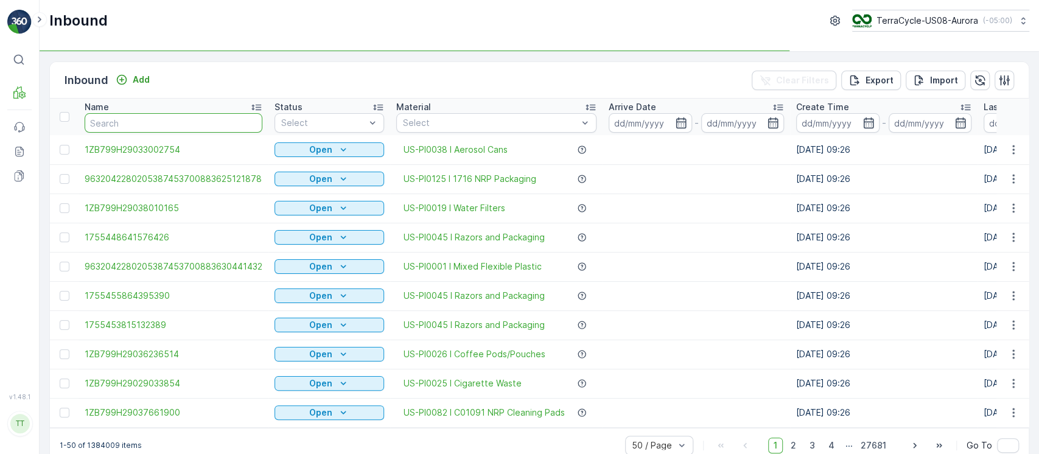
click at [155, 126] on input "text" at bounding box center [174, 122] width 178 height 19
paste input "1752489500935938"
type input "1752489500935938"
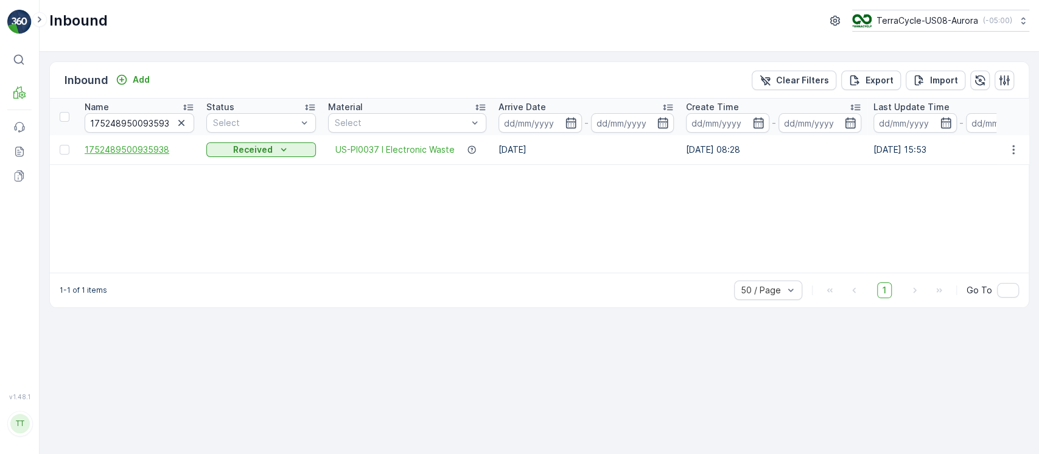
click at [156, 148] on span "1752489500935938" at bounding box center [140, 150] width 110 height 12
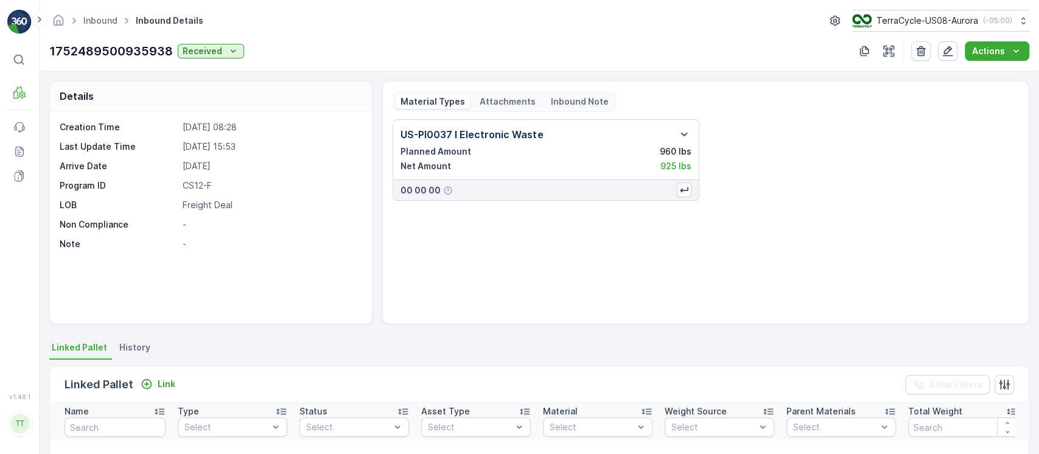
click at [146, 52] on p "1752489500935938" at bounding box center [111, 51] width 124 height 18
copy p "1752489500935938"
click at [160, 391] on div "Link" at bounding box center [158, 384] width 44 height 15
click at [170, 385] on p "Link" at bounding box center [167, 384] width 18 height 12
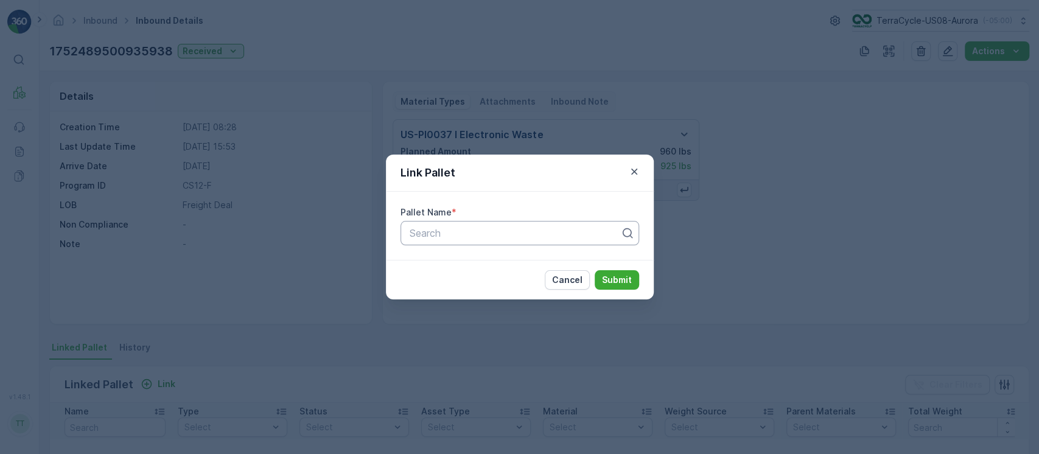
click at [502, 228] on div at bounding box center [514, 233] width 213 height 11
paste input "FD, R322739373, [DATE], #1"
type input "FD, R322739373, [DATE], #1"
paste input "FD, R322739373, [DATE], #1"
type input "FD, R322739373, [DATE], #1"
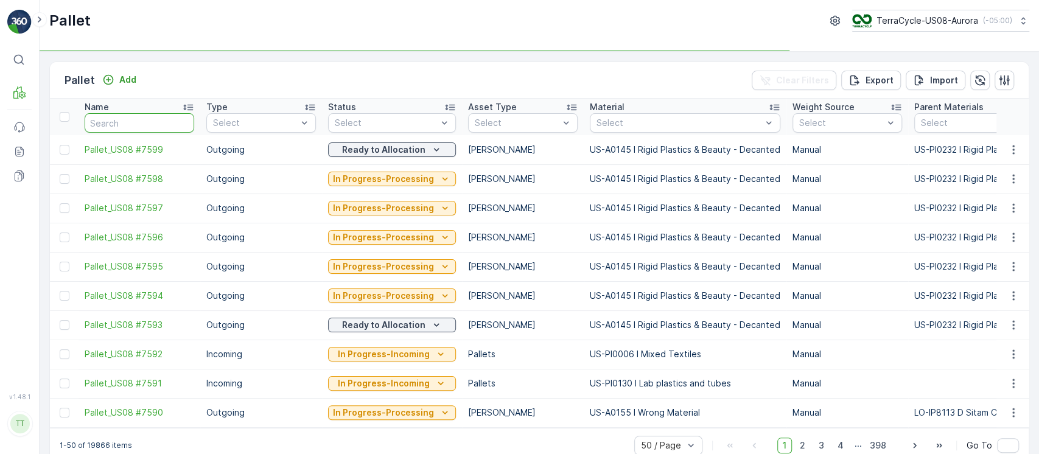
click at [124, 117] on input "text" at bounding box center [140, 122] width 110 height 19
type input "fd"
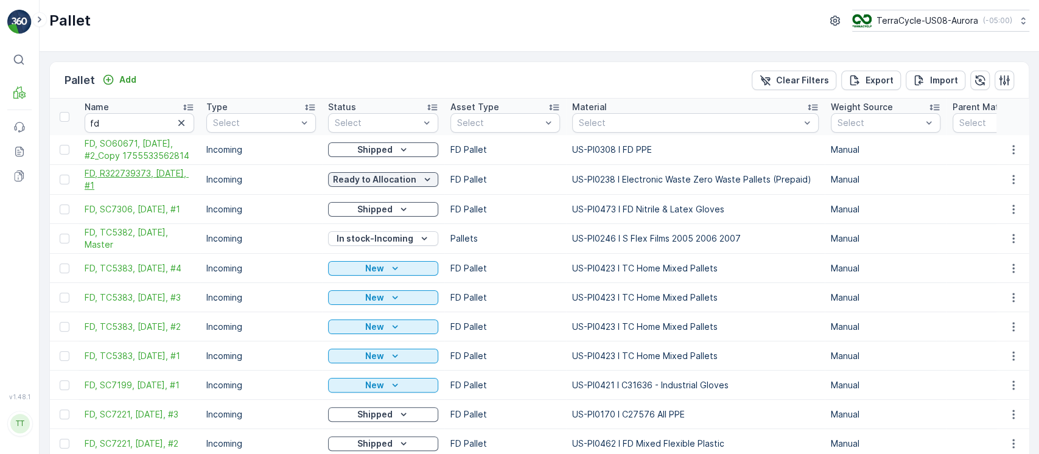
click at [140, 183] on span "FD, R322739373, [DATE], #1" at bounding box center [140, 179] width 110 height 24
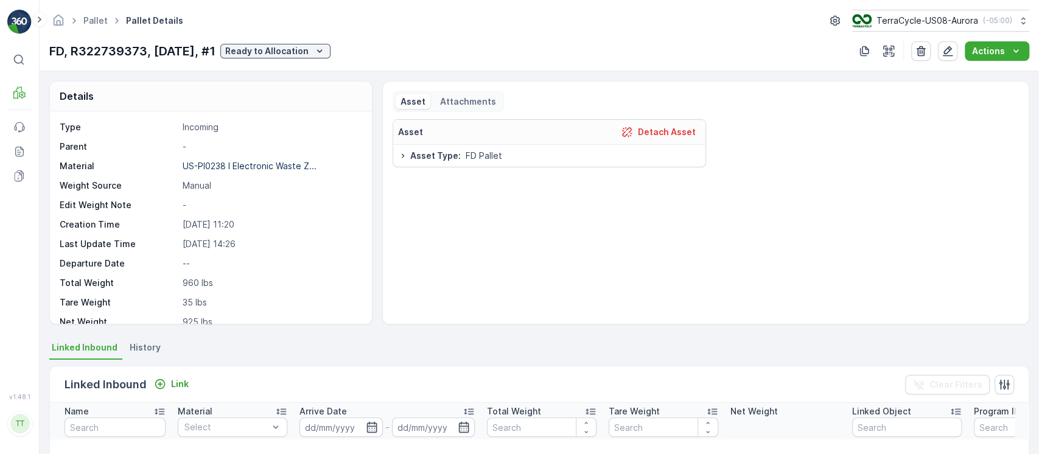
drag, startPoint x: 950, startPoint y: 55, endPoint x: 843, endPoint y: 177, distance: 162.2
click at [843, 177] on div "Pallet Pallet Details TerraCycle-US08-Aurora ( -05:00 ) FD, R322739373, [DATE],…" at bounding box center [539, 227] width 999 height 454
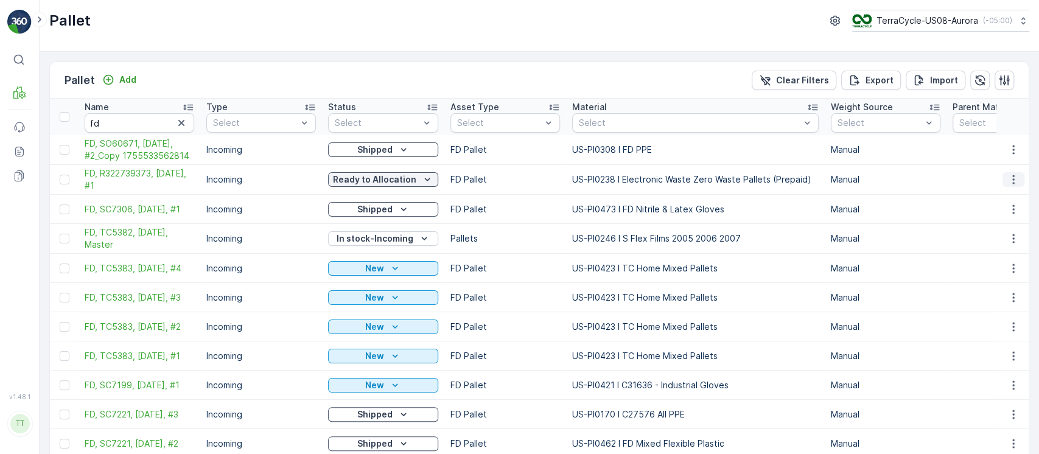
click at [1009, 178] on icon "button" at bounding box center [1013, 179] width 12 height 12
click at [998, 246] on span "Update Weight" at bounding box center [995, 249] width 62 height 12
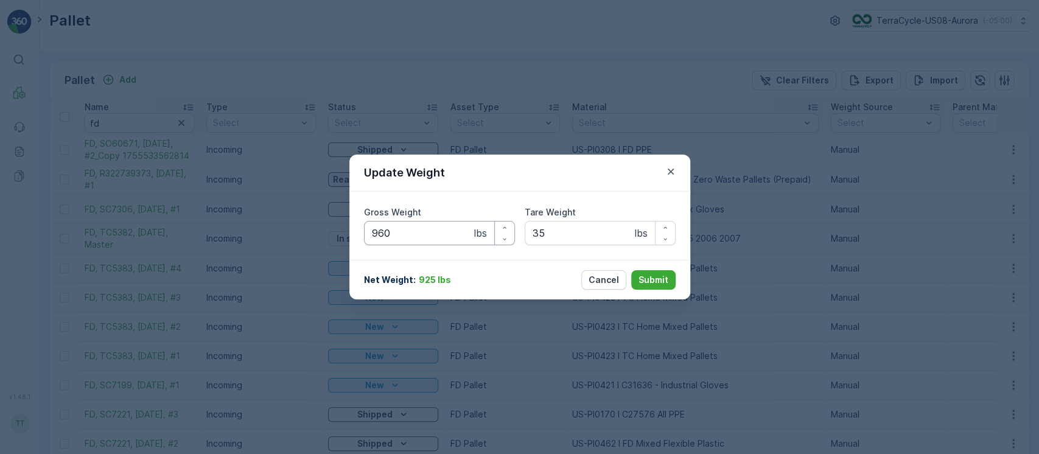
click at [434, 231] on Weight "960" at bounding box center [439, 233] width 151 height 24
drag, startPoint x: 372, startPoint y: 226, endPoint x: 325, endPoint y: 224, distance: 46.9
click at [325, 224] on div "Update Weight Gross Weight 35 lbs Tare Weight 35 lbs Net Weight : 0 lbs Cancel …" at bounding box center [519, 227] width 1039 height 454
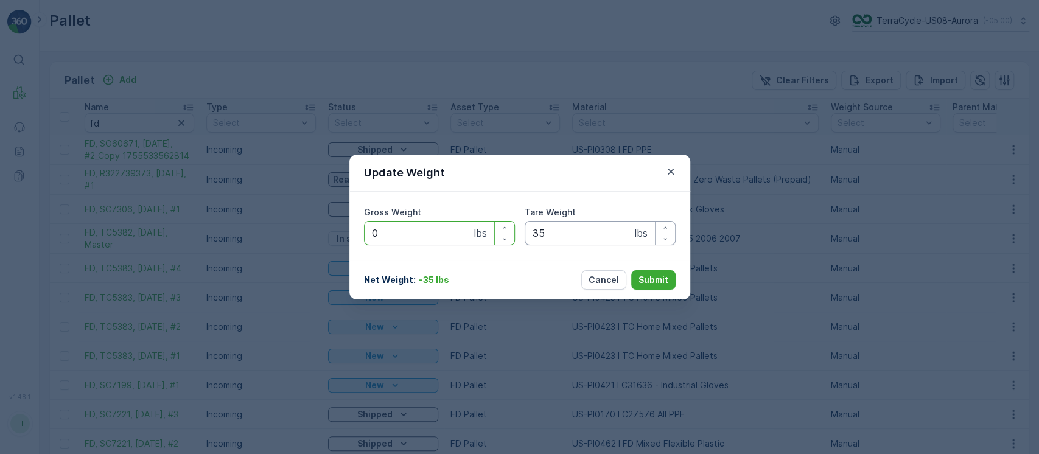
type Weight "0"
drag, startPoint x: 570, startPoint y: 236, endPoint x: 503, endPoint y: 237, distance: 67.6
click at [503, 237] on div "Gross Weight 0 lbs Tare Weight 35 lbs" at bounding box center [520, 225] width 312 height 39
type Weight "0"
click at [664, 279] on p "Submit" at bounding box center [654, 280] width 30 height 12
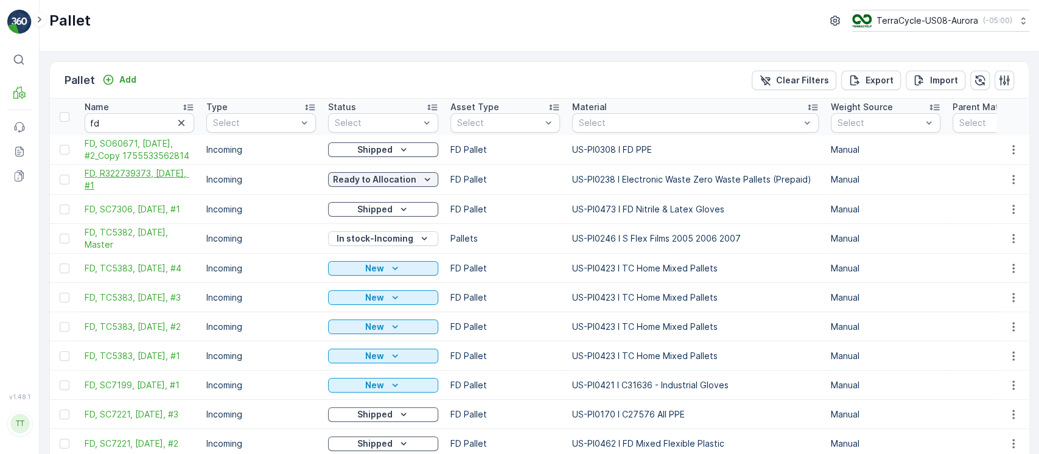
drag, startPoint x: 83, startPoint y: 169, endPoint x: 146, endPoint y: 184, distance: 65.1
click at [146, 184] on td "FD, R322739373, 08/13/25, #1" at bounding box center [140, 180] width 122 height 30
copy span "FD, R322739373, 08/13/25, #1"
click at [347, 175] on p "Ready to Allocation" at bounding box center [374, 179] width 83 height 12
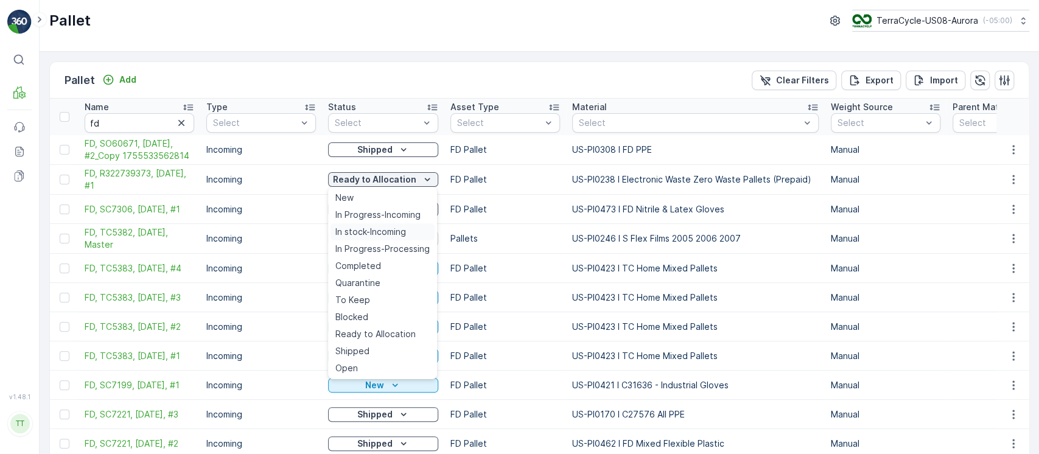
click at [371, 227] on span "In stock-Incoming" at bounding box center [370, 232] width 71 height 12
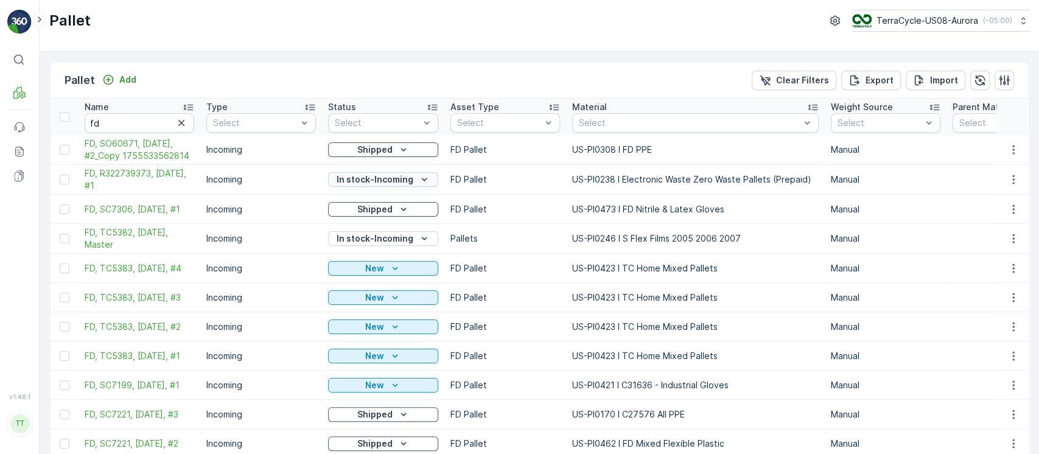
click at [394, 178] on p "In stock-Incoming" at bounding box center [375, 179] width 77 height 12
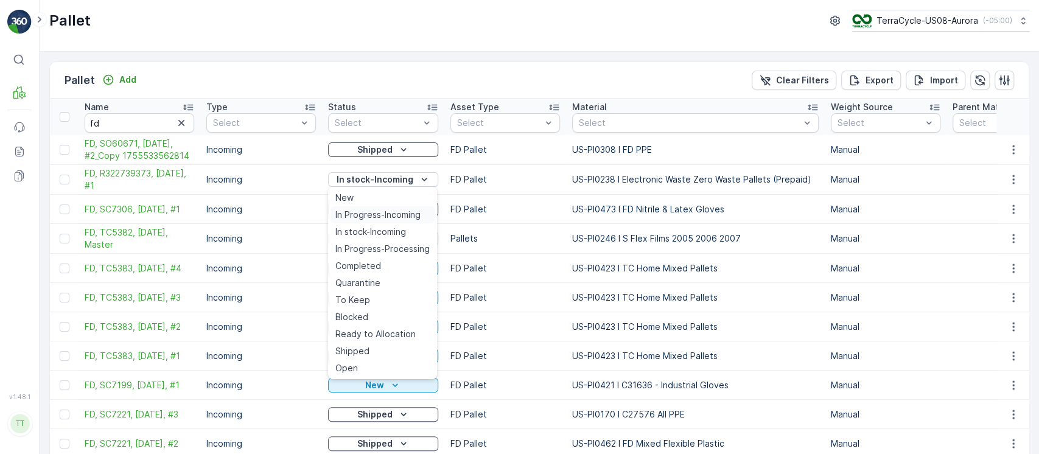
click at [386, 206] on div "In Progress-Incoming" at bounding box center [383, 214] width 104 height 17
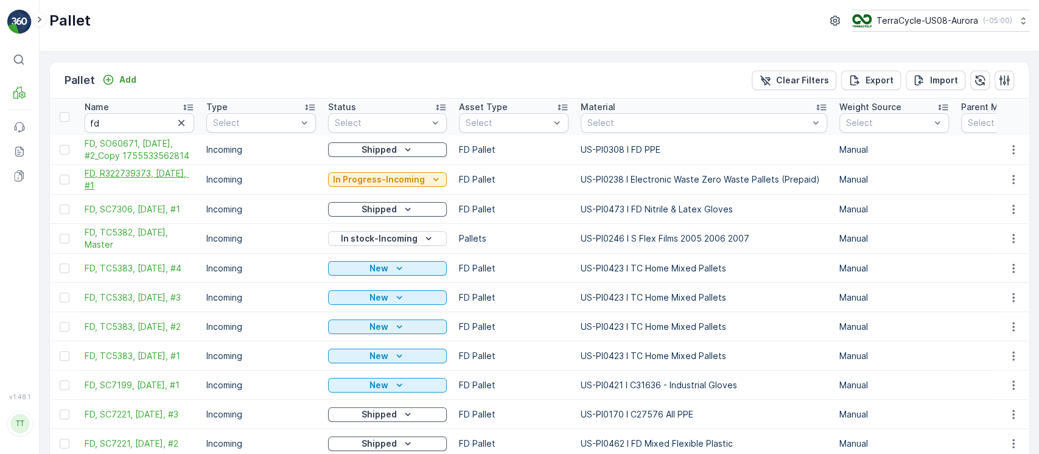
click at [132, 184] on span "FD, R322739373, 08/13/25, #1" at bounding box center [140, 179] width 110 height 24
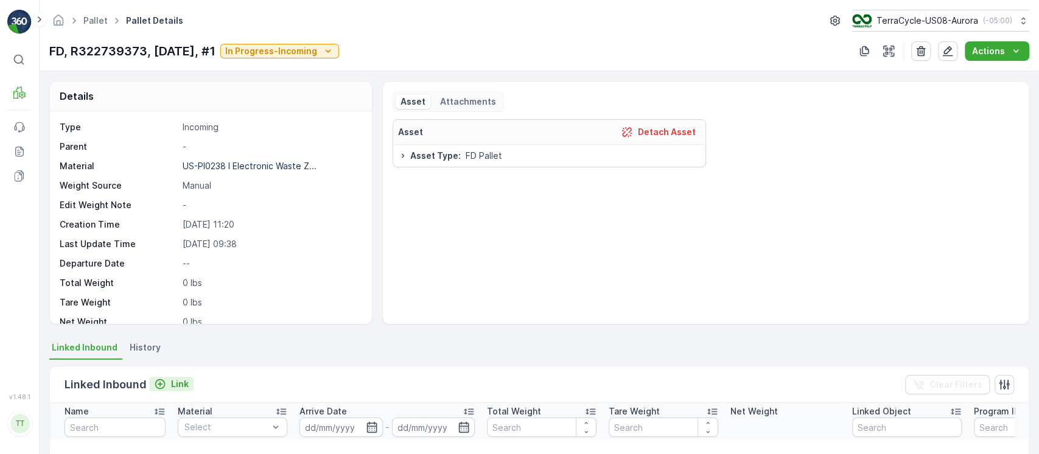
click at [175, 379] on p "Link" at bounding box center [180, 384] width 18 height 12
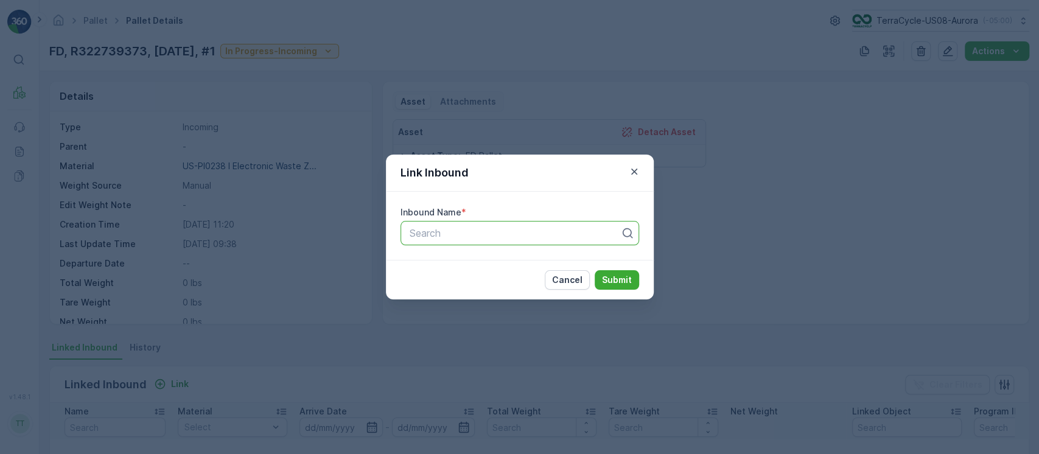
paste input "1752489500935938"
type input "1752489500935938"
click at [635, 164] on button "button" at bounding box center [634, 171] width 15 height 15
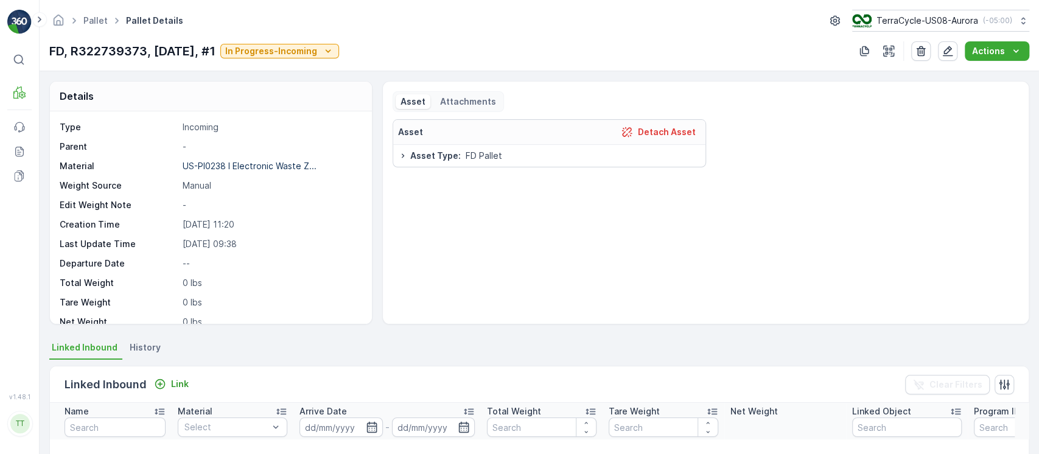
click at [181, 52] on p "FD, R322739373, 08/13/25, #1" at bounding box center [132, 51] width 166 height 18
copy p "FD, R322739373, 08/13/25, #1"
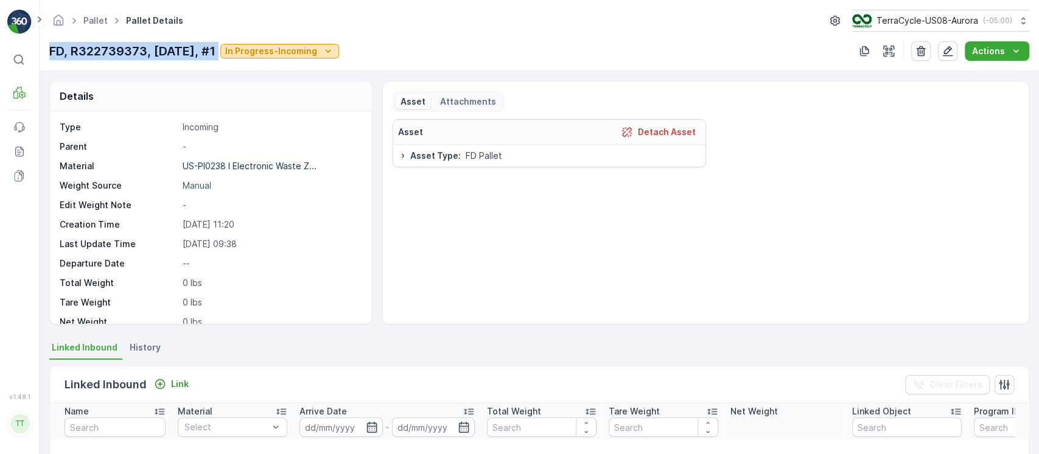
click at [312, 46] on p "In Progress-Incoming" at bounding box center [271, 51] width 92 height 12
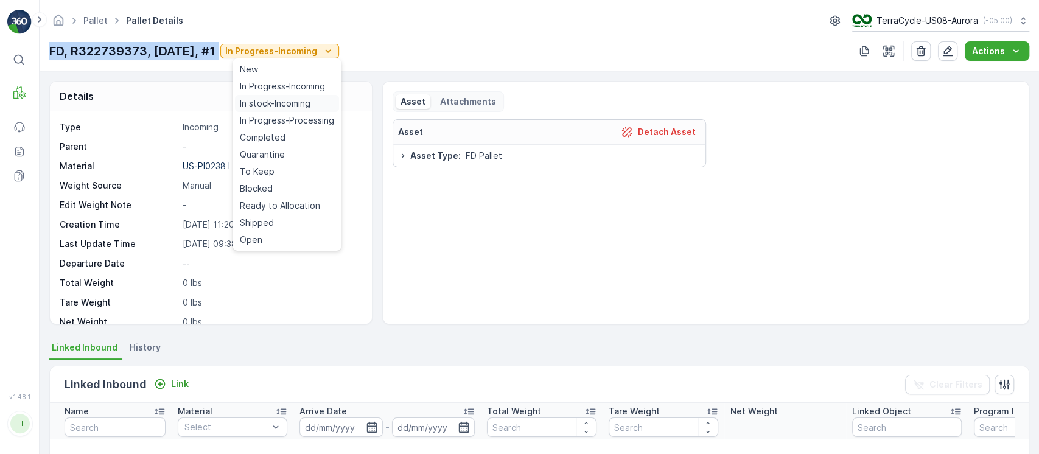
click at [317, 104] on div "In stock-Incoming" at bounding box center [287, 103] width 104 height 17
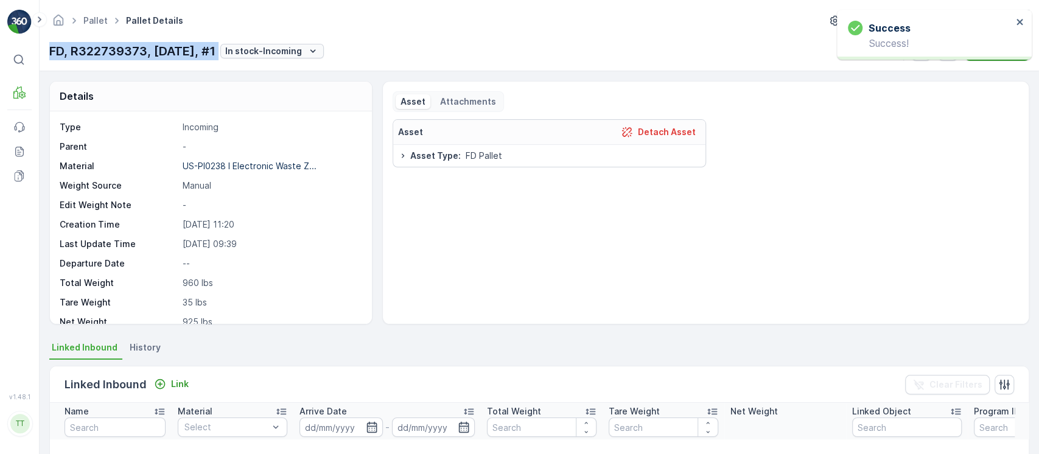
click at [302, 54] on p "In stock-Incoming" at bounding box center [263, 51] width 77 height 12
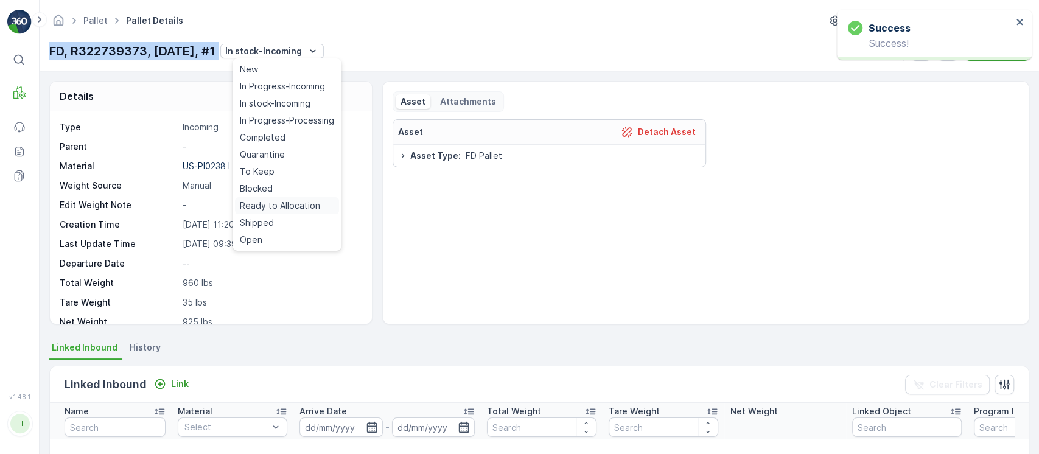
click at [296, 201] on span "Ready to Allocation" at bounding box center [280, 206] width 80 height 12
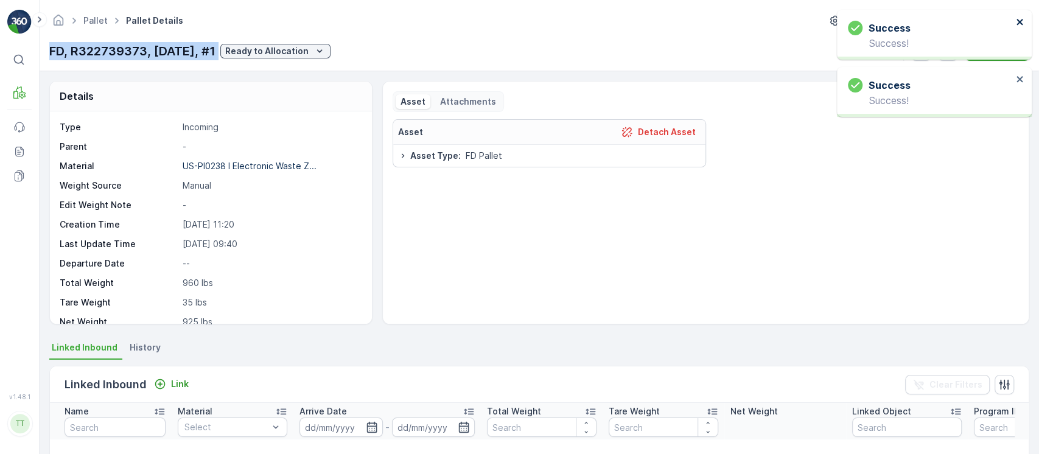
click at [1021, 17] on icon "close" at bounding box center [1020, 22] width 9 height 10
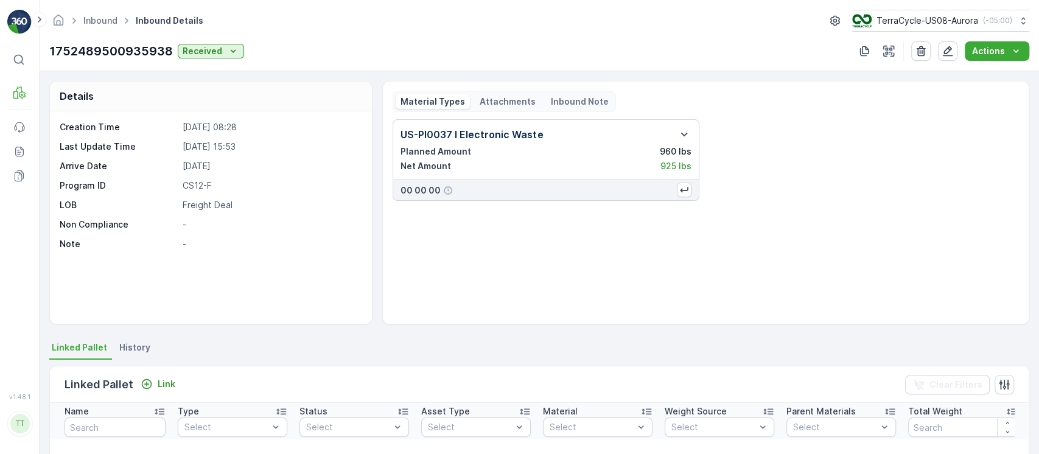
click at [165, 374] on div "Linked Pallet Link Clear Filters" at bounding box center [539, 384] width 979 height 37
click at [167, 380] on p "Link" at bounding box center [167, 384] width 18 height 12
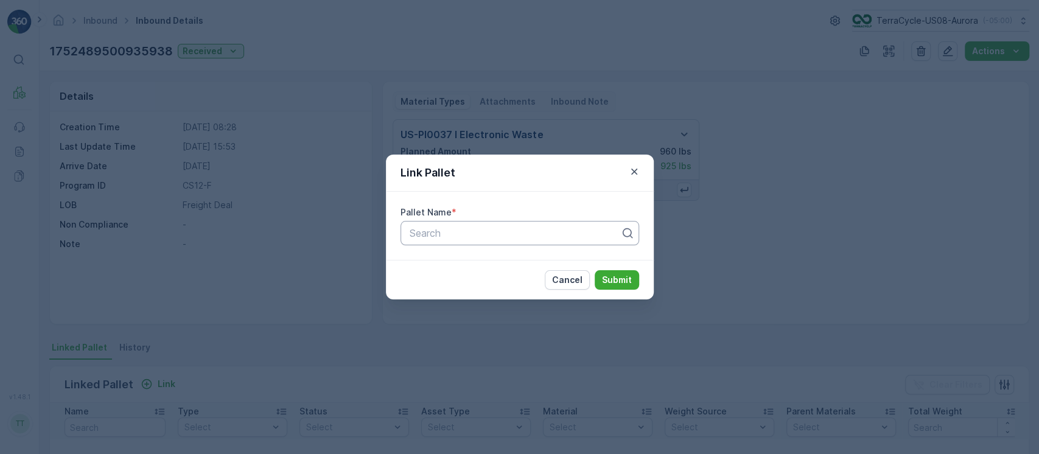
paste input "FD, R322739373, [DATE], #1"
type input "FD, R322739373, [DATE], #1"
click at [296, 113] on div "Link Pallet Pallet Name * Use Up and Down to choose options, press Enter to sel…" at bounding box center [519, 227] width 1039 height 454
click at [141, 55] on div "Link Pallet Pallet Name * Search Cancel Submit" at bounding box center [519, 227] width 1039 height 454
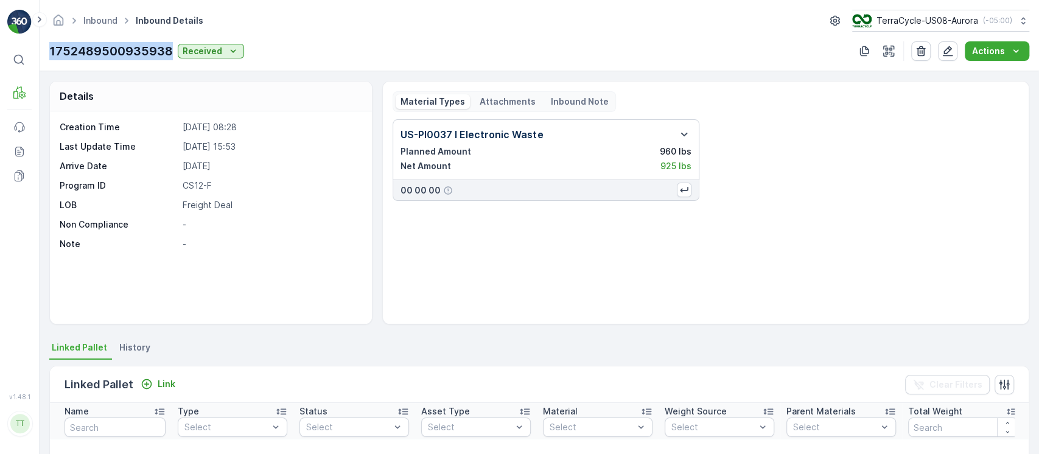
click at [141, 55] on p "1752489500935938" at bounding box center [111, 51] width 124 height 18
copy p "1752489500935938"
click at [946, 57] on button "button" at bounding box center [947, 50] width 19 height 19
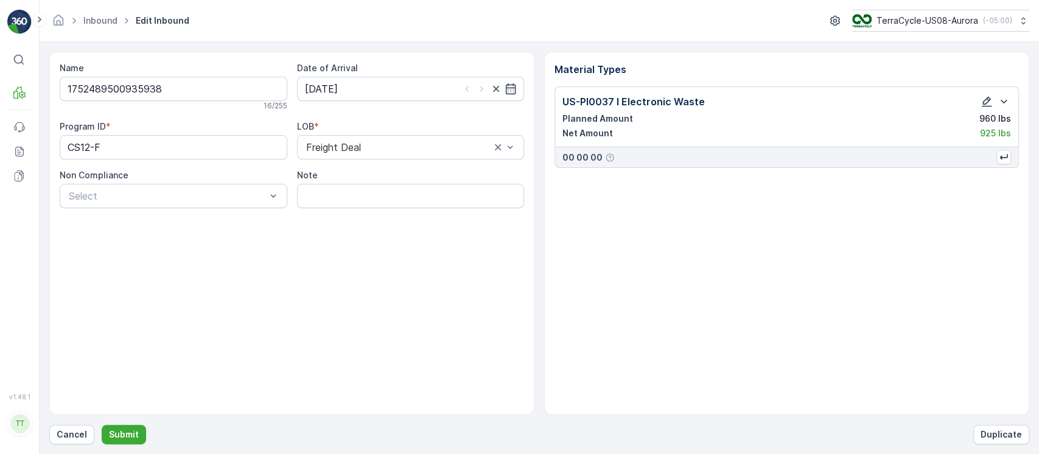
click at [984, 100] on icon "button" at bounding box center [987, 102] width 12 height 12
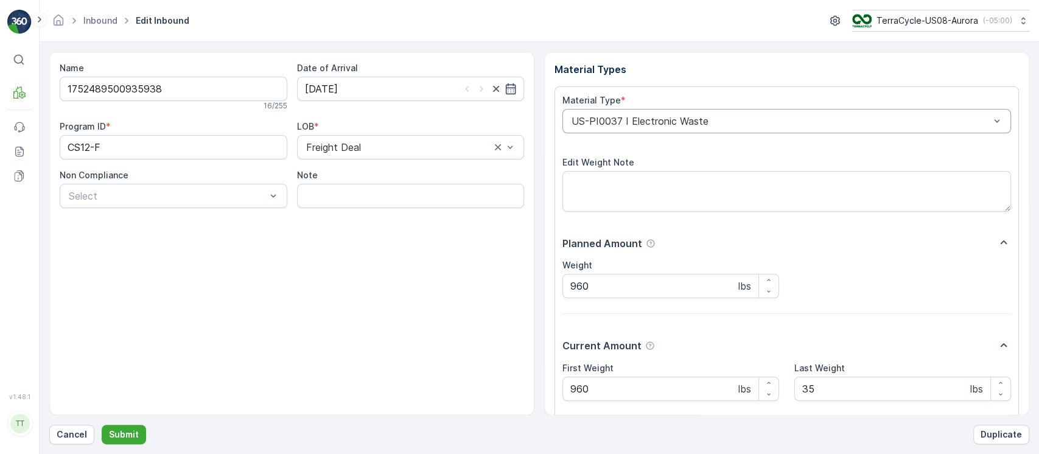
click at [799, 118] on div at bounding box center [780, 121] width 421 height 11
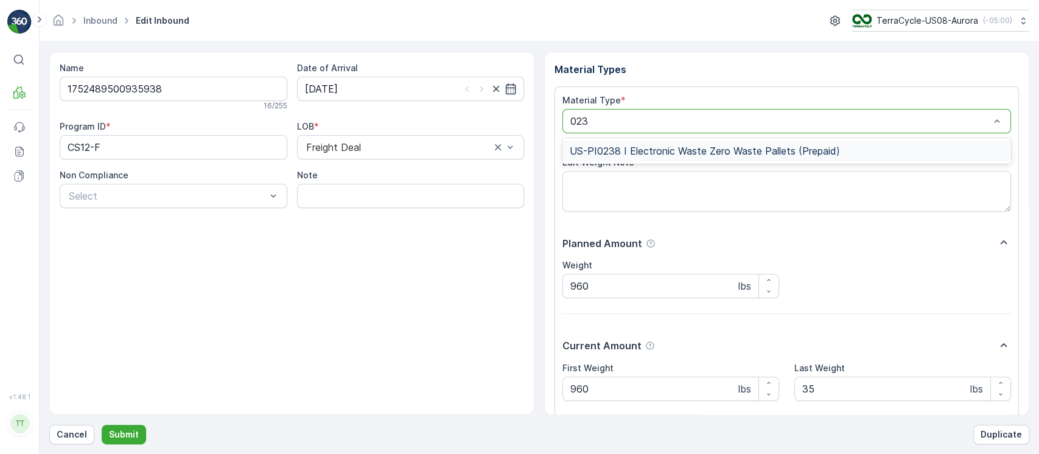
type input "0238"
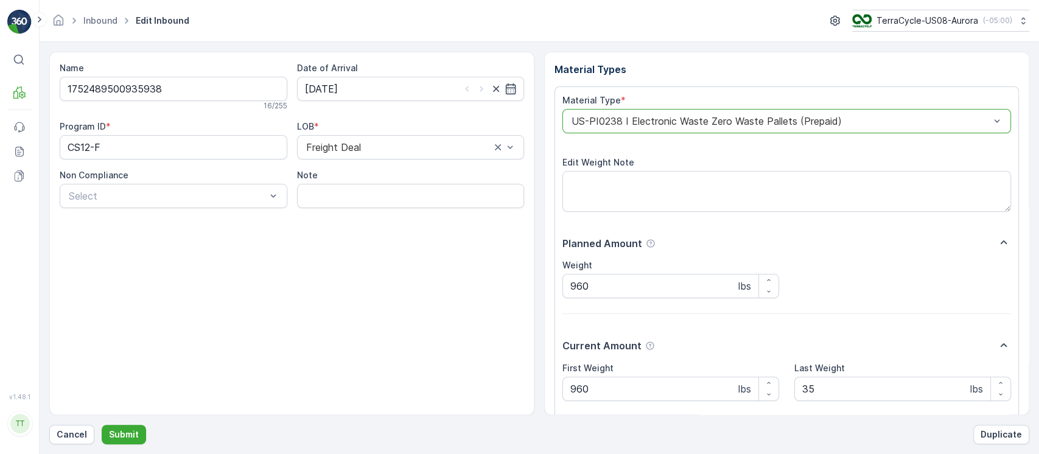
scroll to position [93, 0]
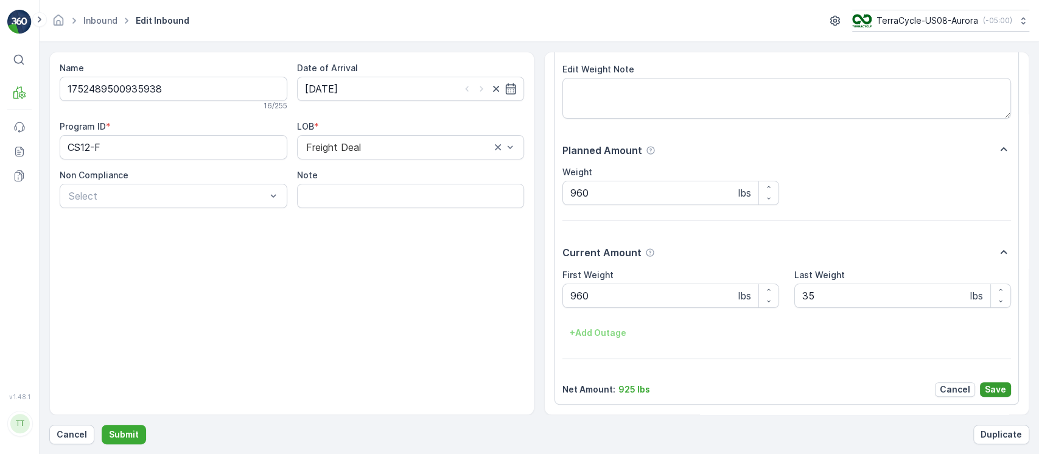
click at [997, 392] on p "Save" at bounding box center [995, 389] width 21 height 12
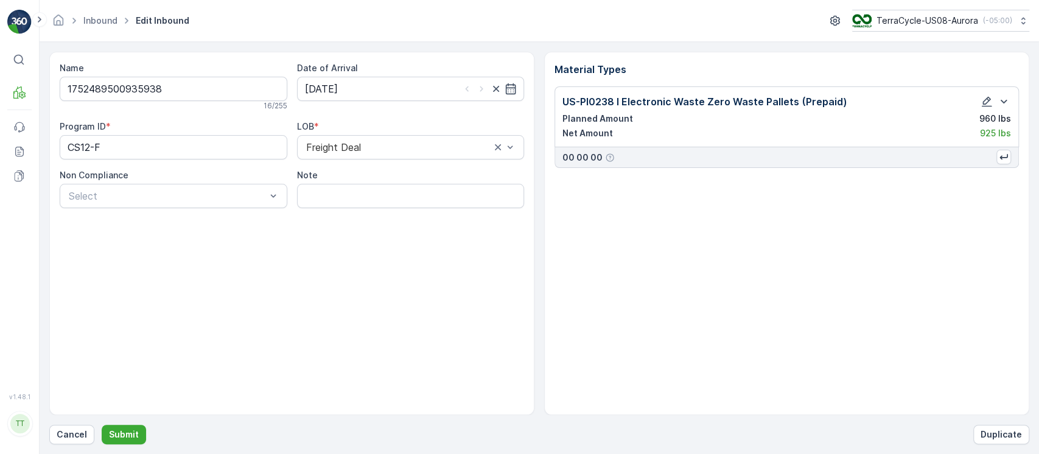
scroll to position [0, 0]
click at [127, 433] on p "Submit" at bounding box center [124, 435] width 30 height 12
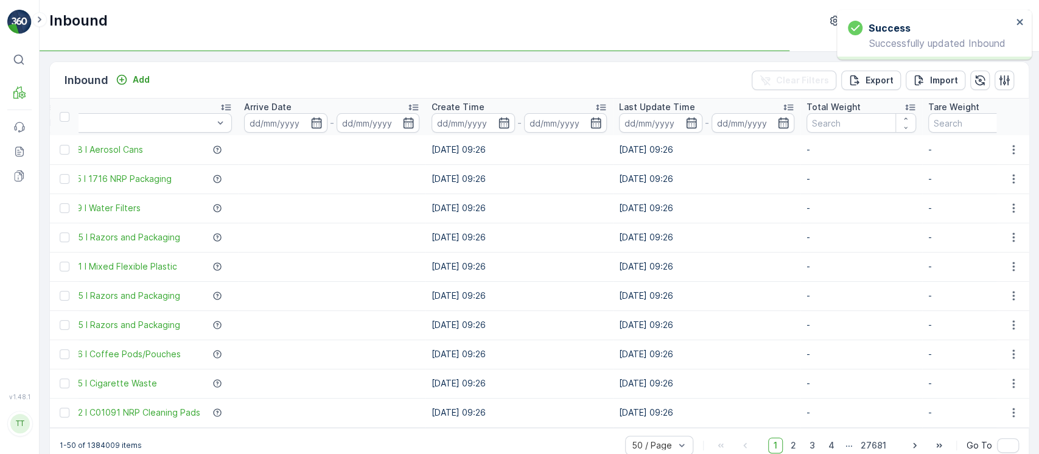
scroll to position [0, 371]
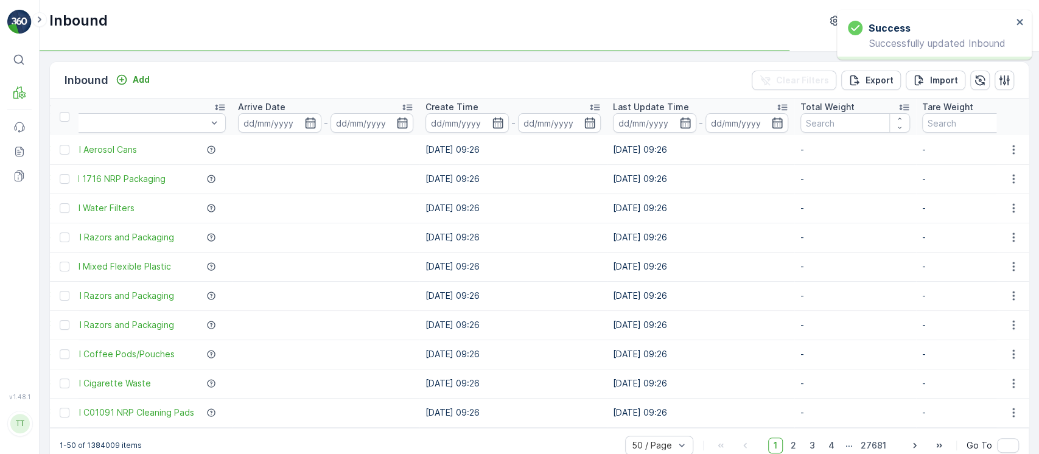
click at [689, 105] on p "Last Update Time" at bounding box center [651, 107] width 76 height 12
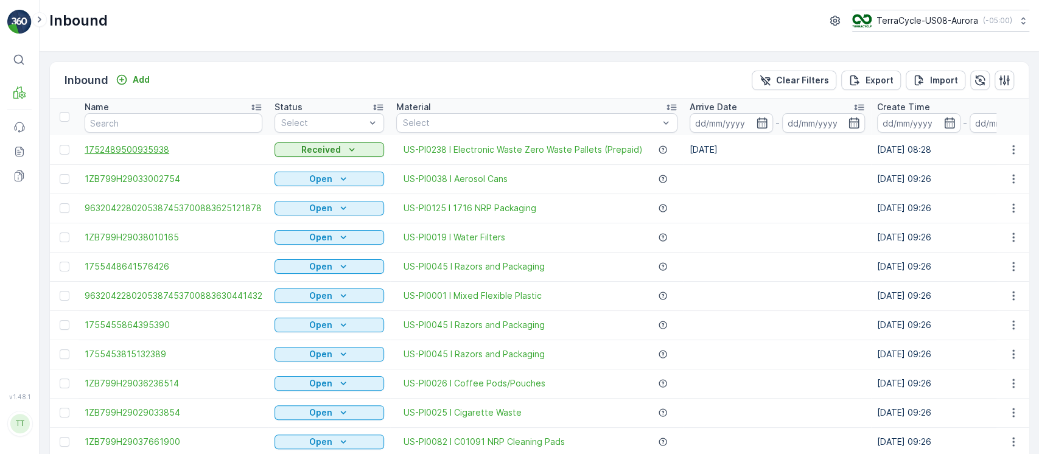
click at [156, 153] on span "1752489500935938" at bounding box center [174, 150] width 178 height 12
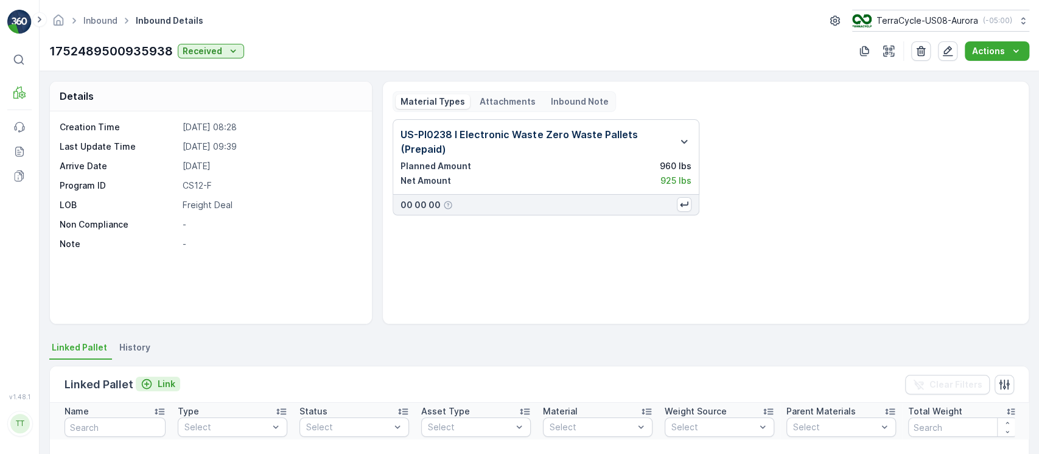
click at [163, 385] on p "Link" at bounding box center [167, 384] width 18 height 12
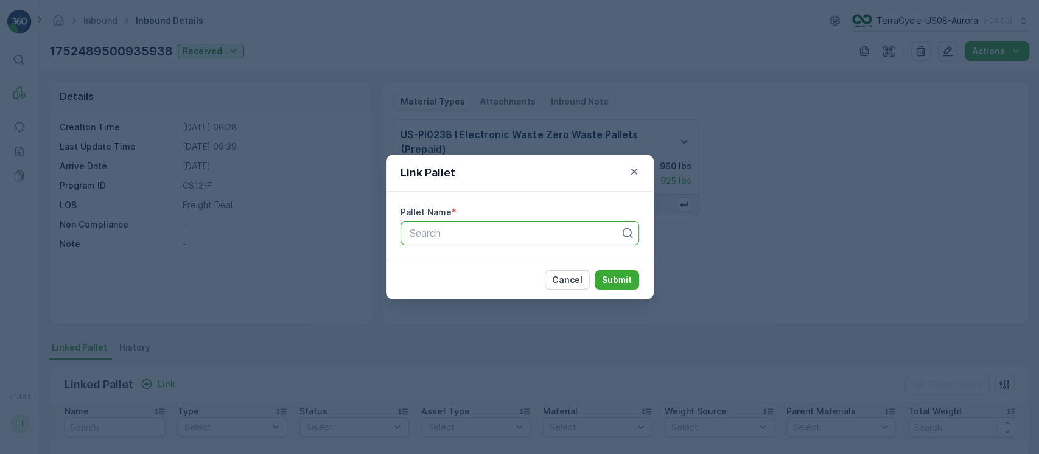
paste input "FD, R322739373, [DATE], #1"
type input "FD, R322739373, [DATE], #1"
click at [625, 281] on p "Submit" at bounding box center [617, 280] width 30 height 12
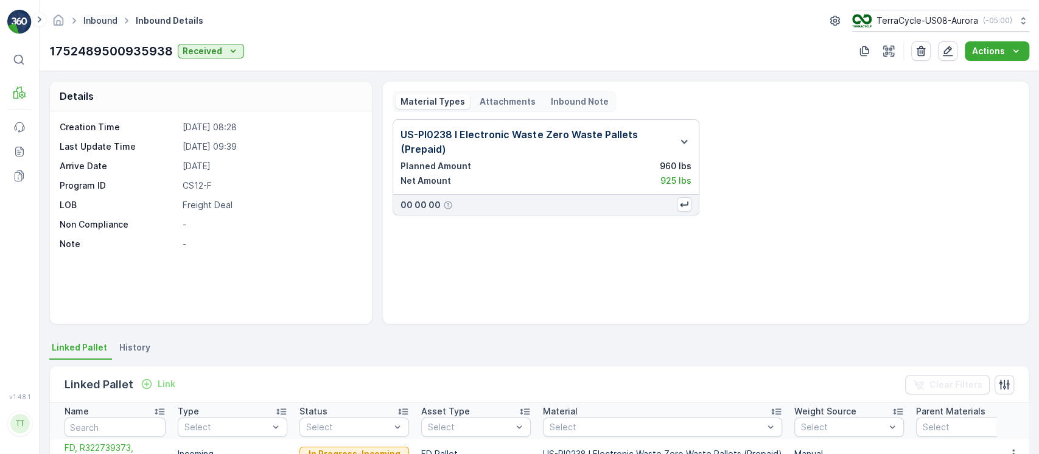
click at [108, 16] on link "Inbound" at bounding box center [100, 20] width 34 height 10
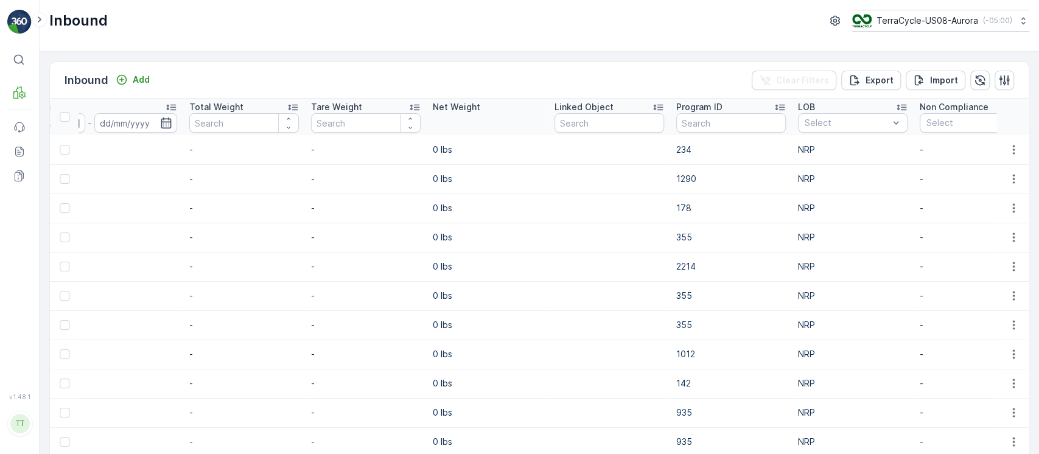
scroll to position [0, 1062]
click at [858, 124] on div at bounding box center [847, 123] width 86 height 10
click at [834, 184] on span "Freight Deal" at bounding box center [831, 189] width 50 height 10
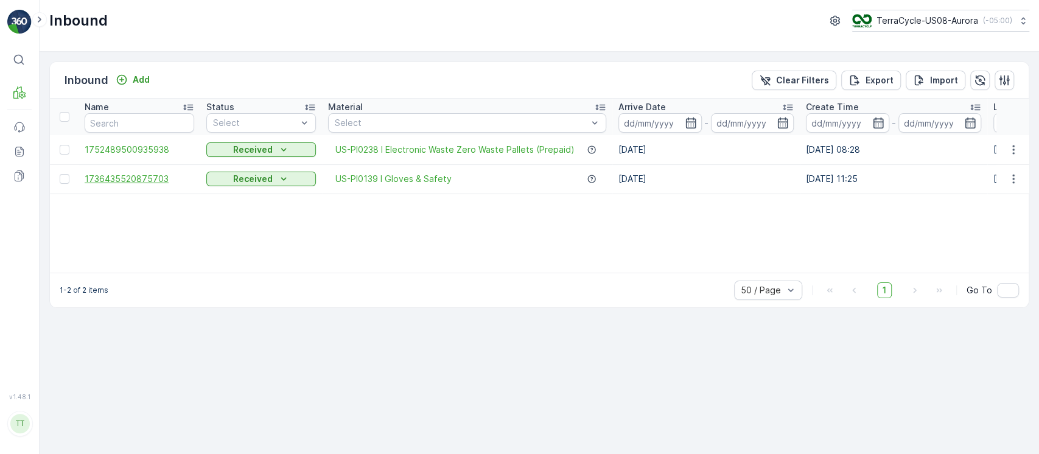
click at [141, 178] on span "1736435520875703" at bounding box center [140, 179] width 110 height 12
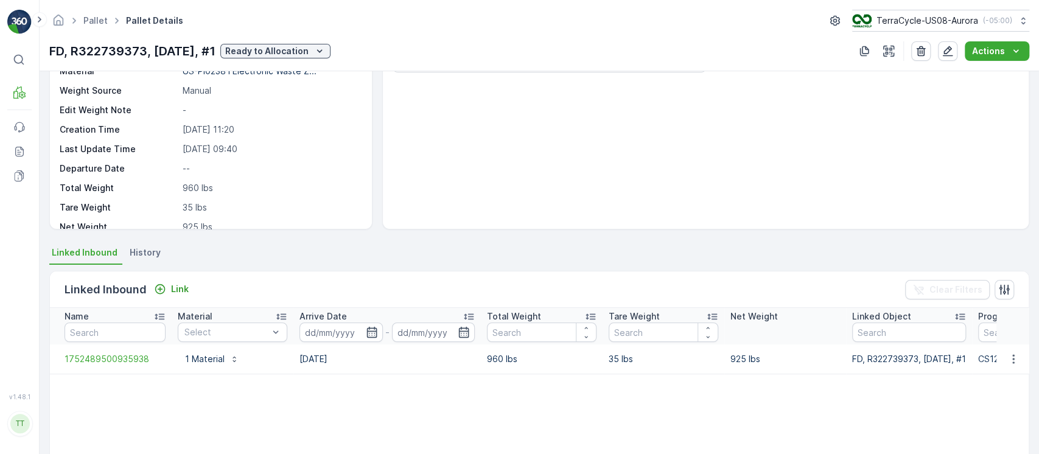
scroll to position [35, 0]
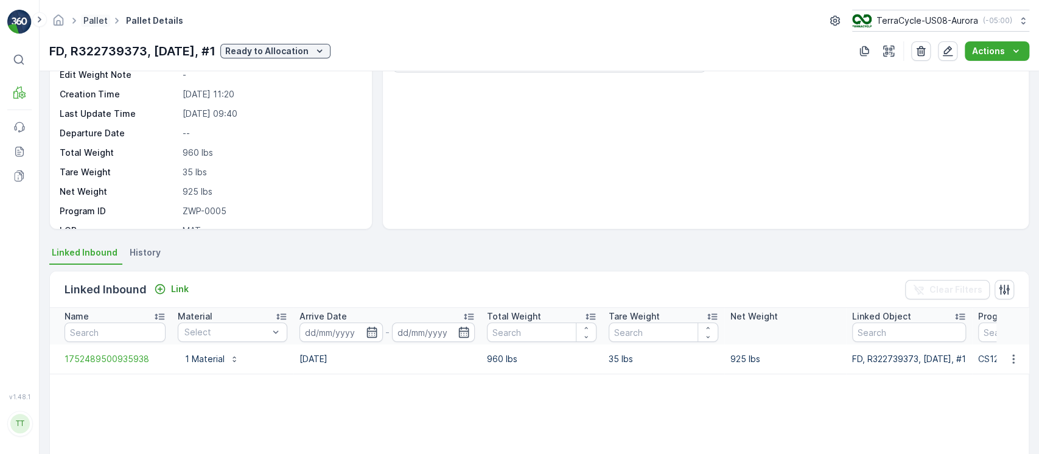
click at [100, 19] on link "Pallet" at bounding box center [95, 20] width 24 height 10
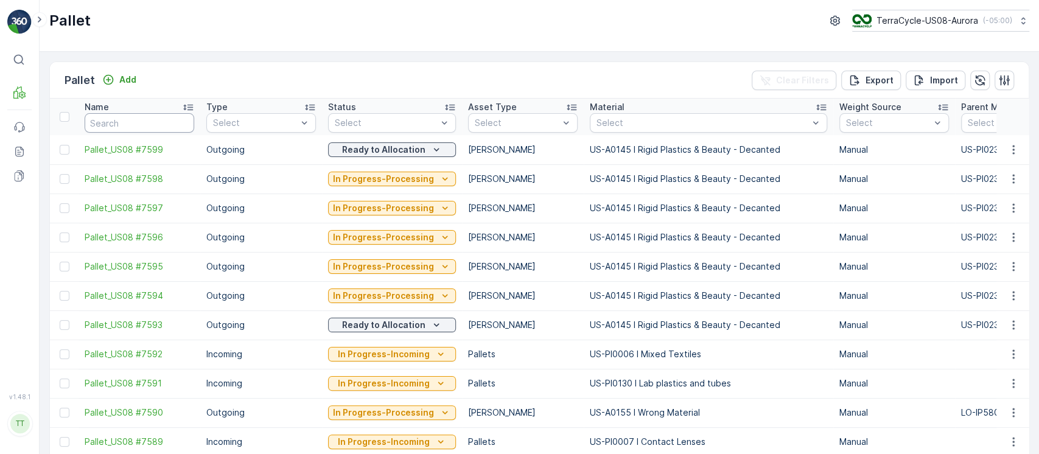
click at [170, 117] on input "text" at bounding box center [140, 122] width 110 height 19
type input "fd"
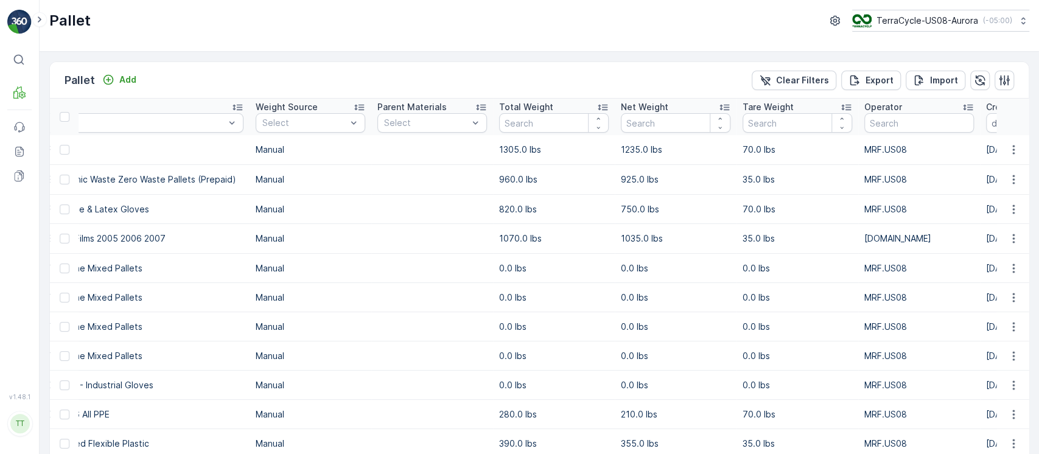
scroll to position [0, 576]
click at [654, 123] on input "number" at bounding box center [675, 122] width 110 height 19
type input "615"
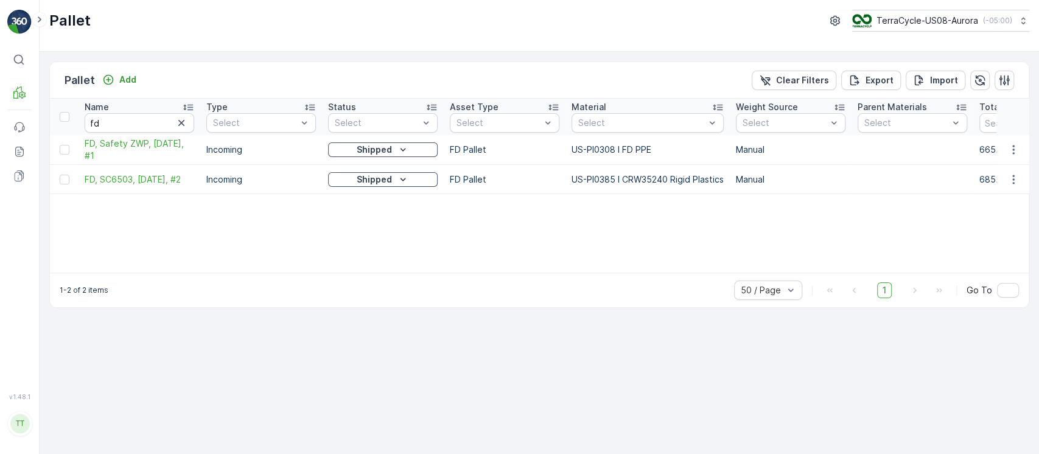
click at [609, 153] on td "US-PI0308 I FD PPE" at bounding box center [647, 150] width 164 height 30
copy td "US-PI0308 I FD PPE"
click at [169, 150] on span "FD, Safety ZWP, [DATE], #1" at bounding box center [140, 150] width 110 height 24
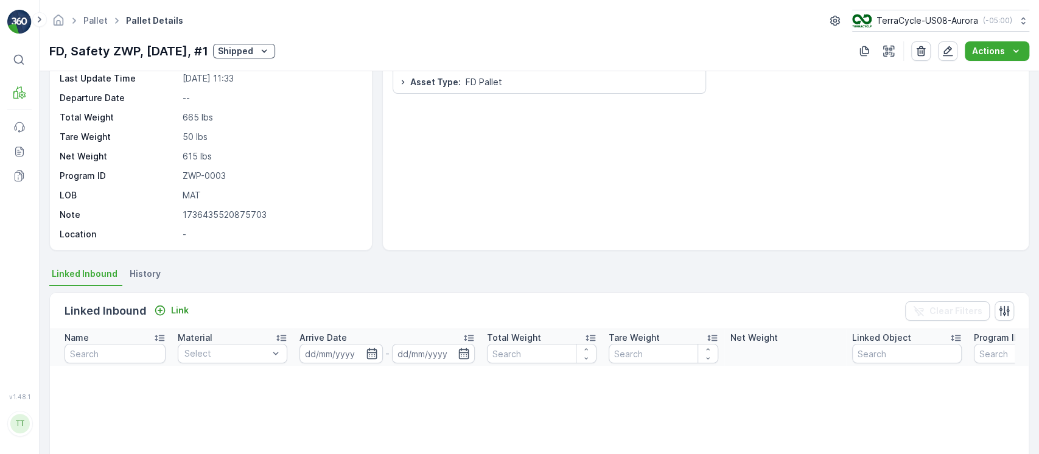
scroll to position [73, 0]
click at [953, 46] on icon "button" at bounding box center [948, 51] width 12 height 12
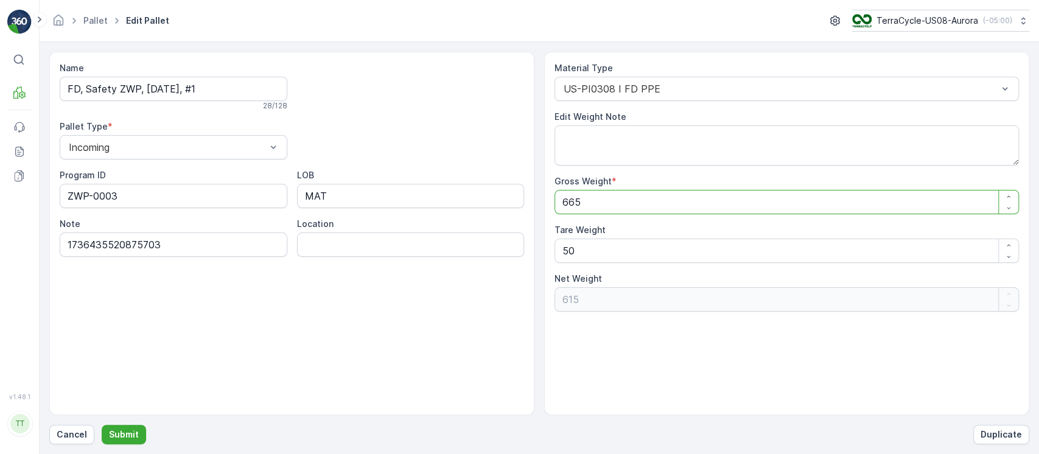
drag, startPoint x: 681, startPoint y: 203, endPoint x: 374, endPoint y: 187, distance: 307.2
click at [380, 187] on div "Name FD, Safety ZWP, 07/30/25, #1 28 / 128 Pallet Type * Incoming Program ID ZW…" at bounding box center [539, 233] width 980 height 363
type Weight "0"
type Weight "-50"
type Weight "0"
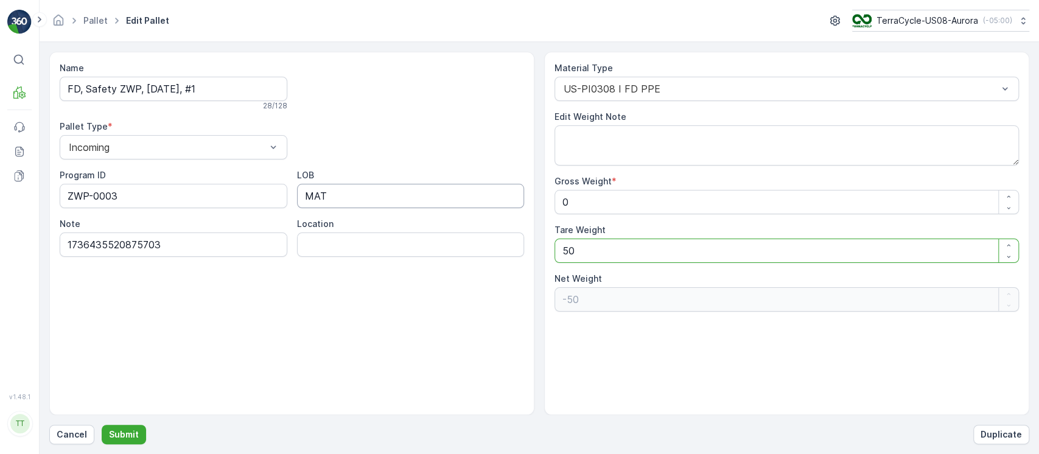
type Weight "0"
click at [215, 85] on input "FD, Safety ZWP, [DATE], #1" at bounding box center [174, 89] width 228 height 24
click at [131, 429] on p "Submit" at bounding box center [124, 435] width 30 height 12
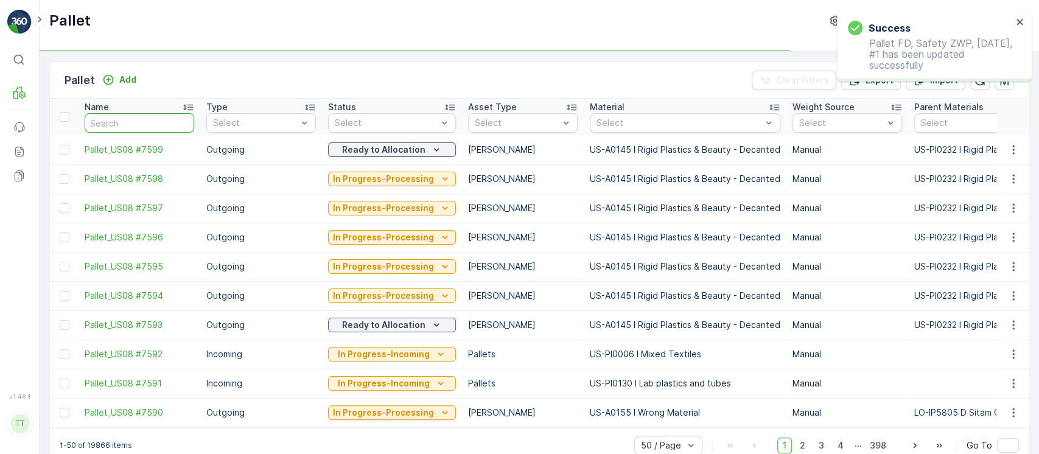
click at [116, 115] on input "text" at bounding box center [140, 122] width 110 height 19
paste input "FD, Safety ZWP, [DATE], #1"
type input "FD, Safety ZWP, [DATE], #1"
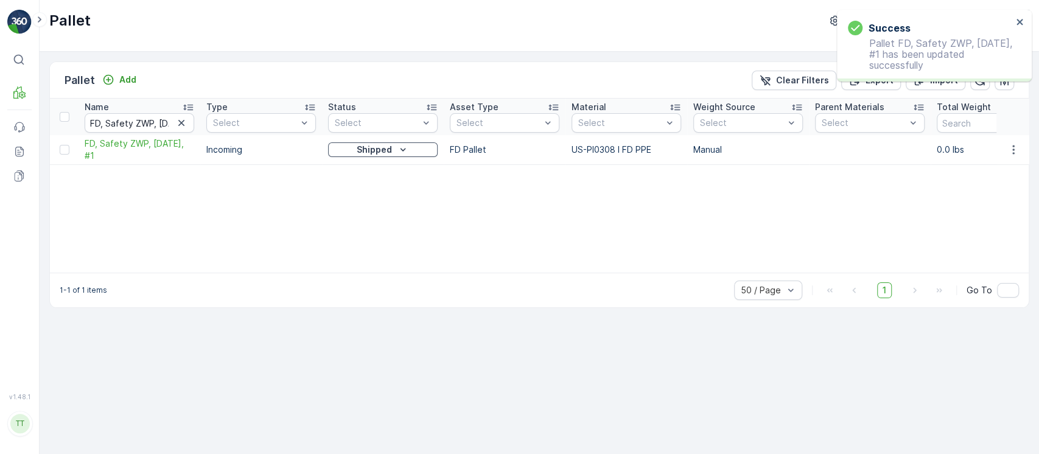
click at [362, 145] on p "Shipped" at bounding box center [374, 150] width 35 height 12
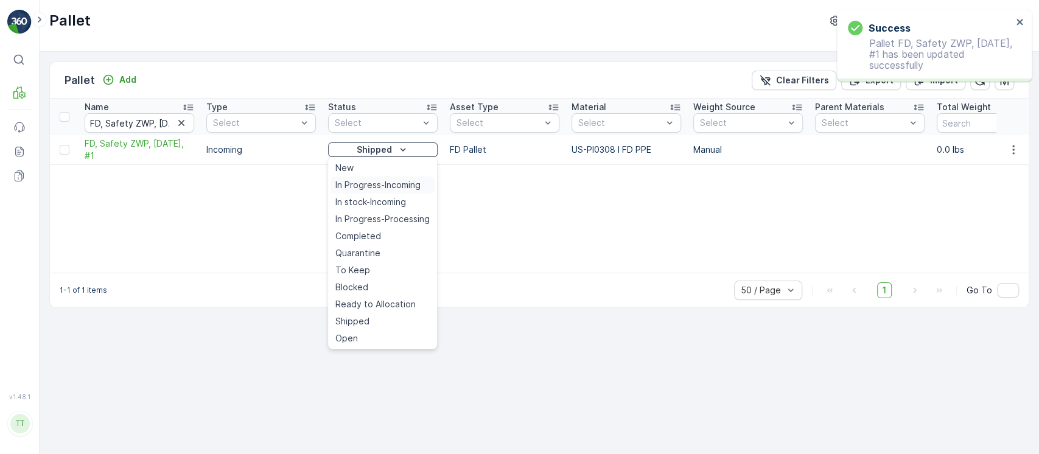
click at [369, 182] on span "In Progress-Incoming" at bounding box center [377, 185] width 85 height 12
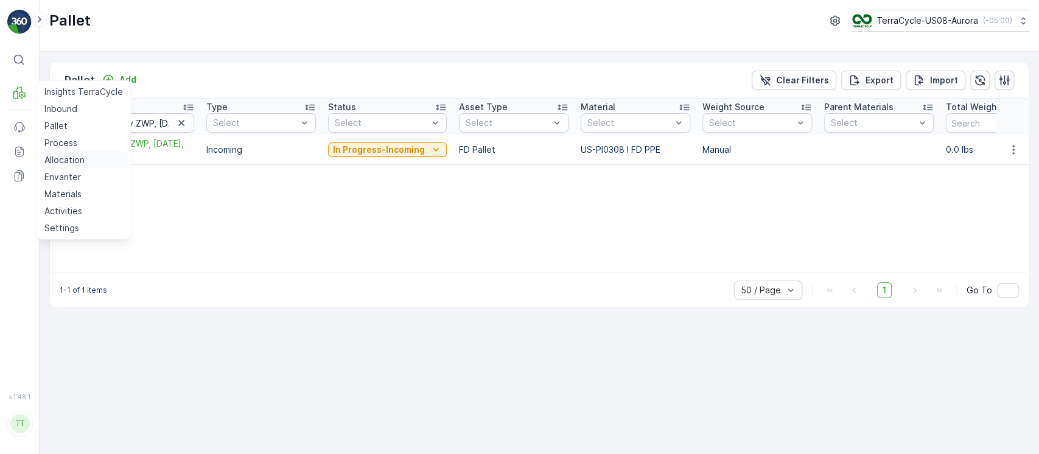
click at [71, 152] on link "Allocation" at bounding box center [84, 160] width 88 height 17
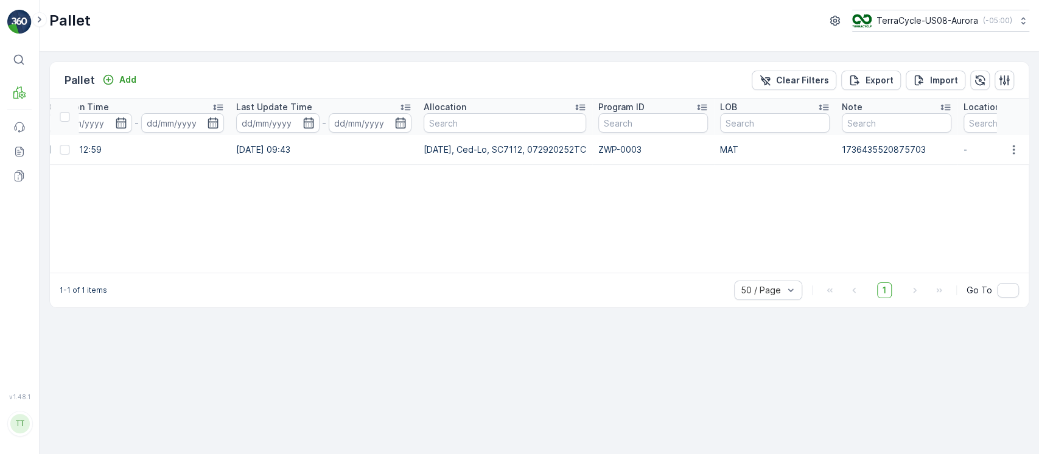
scroll to position [0, 1458]
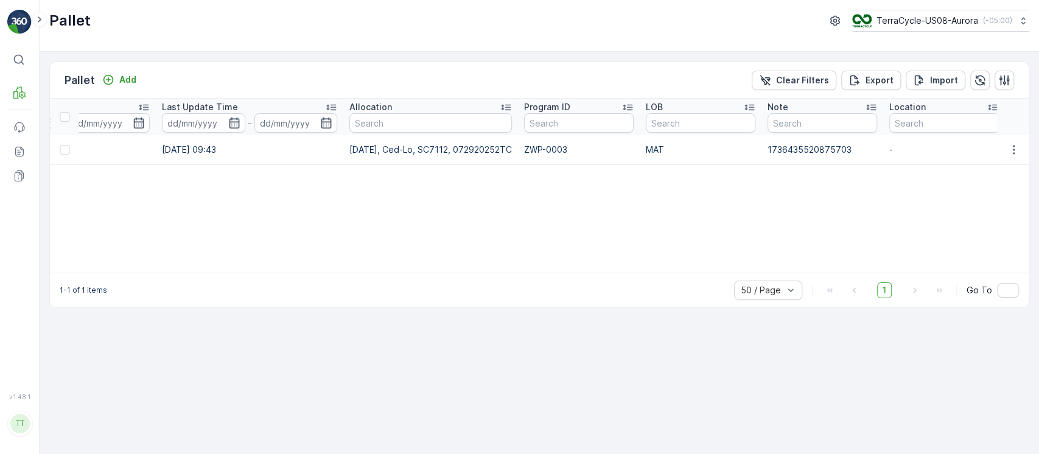
click at [443, 153] on td "[DATE], Ced-Lo, SC7112, 072920252TC" at bounding box center [430, 150] width 175 height 30
copy td "[DATE], Ced-Lo, SC7112, 072920252TC"
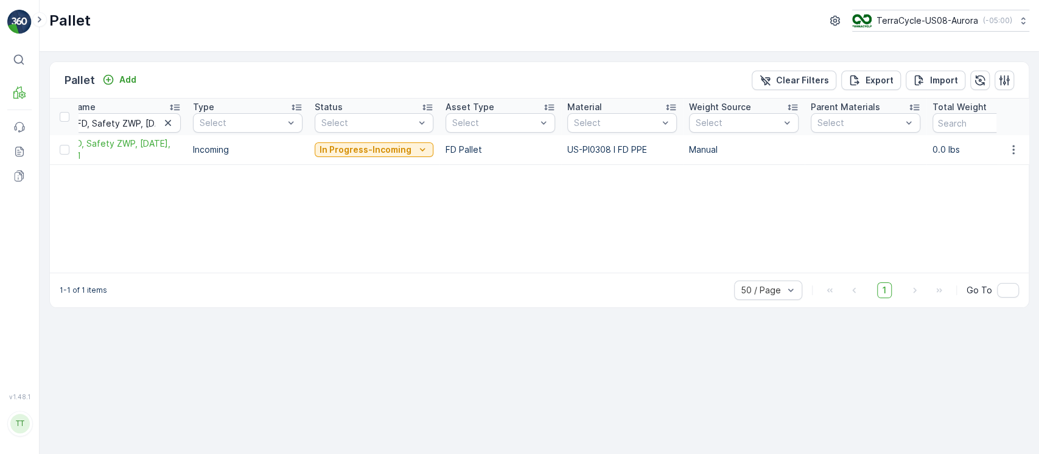
scroll to position [0, 0]
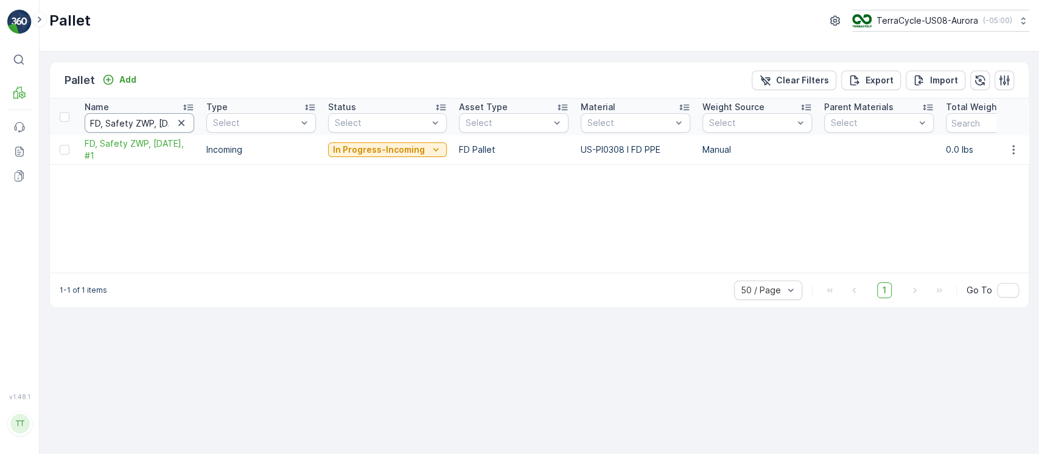
click at [110, 129] on input "FD, Safety ZWP, [DATE], #1" at bounding box center [140, 122] width 110 height 19
click at [414, 141] on div "In Progress-Incoming" at bounding box center [387, 149] width 119 height 17
click at [414, 151] on p "In Progress-Incoming" at bounding box center [379, 150] width 92 height 12
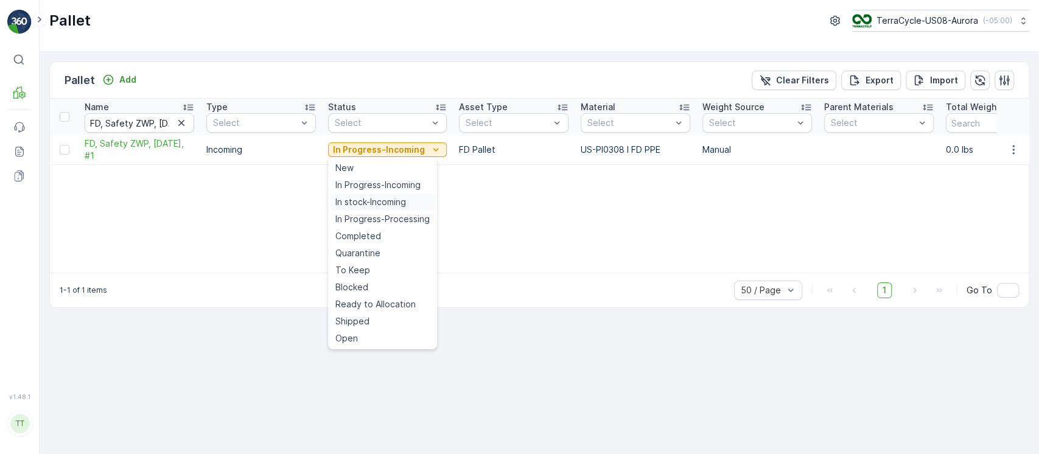
click at [404, 194] on div "In stock-Incoming" at bounding box center [383, 202] width 104 height 17
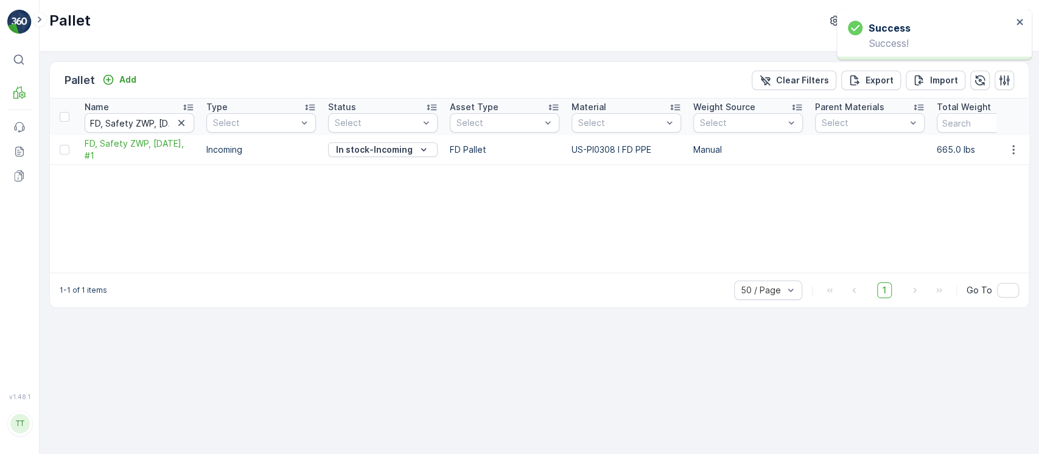
click at [428, 152] on icon "In stock-Incoming" at bounding box center [424, 150] width 12 height 12
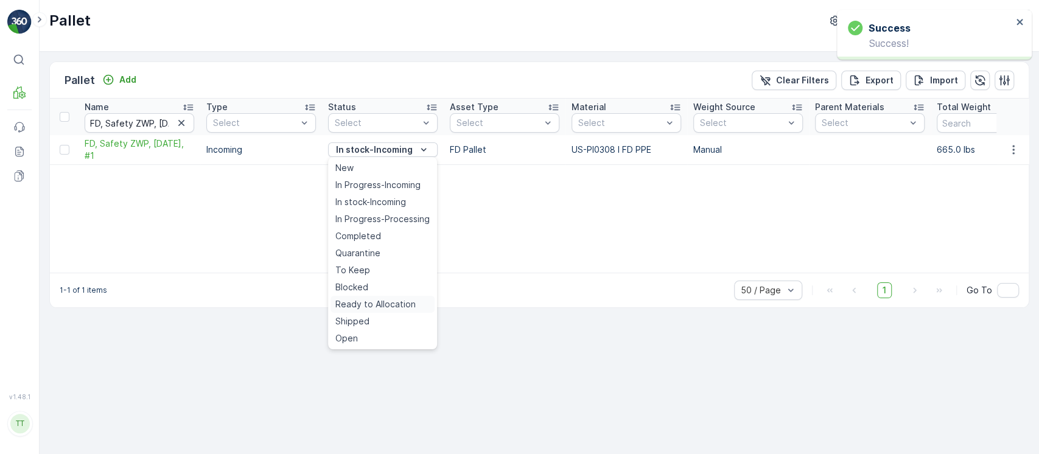
click at [407, 299] on span "Ready to Allocation" at bounding box center [375, 304] width 80 height 12
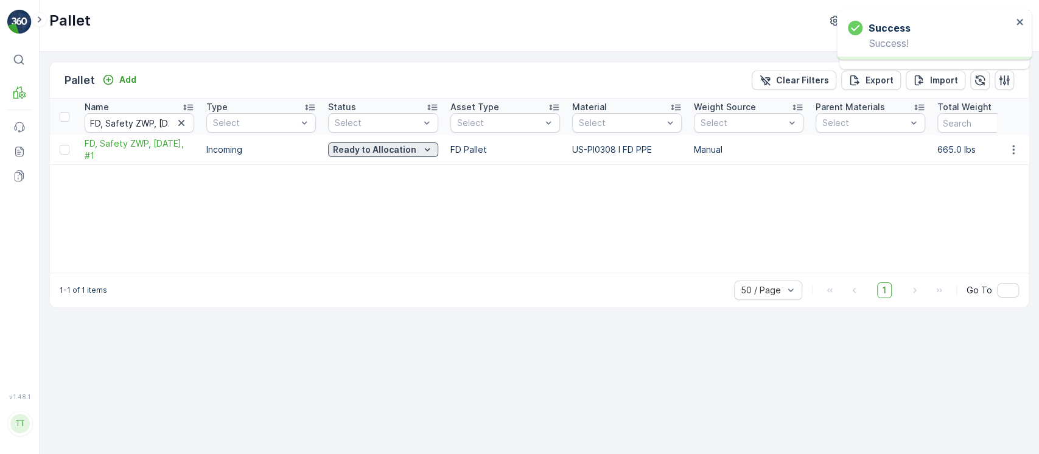
click at [416, 154] on div "Ready to Allocation" at bounding box center [383, 150] width 100 height 12
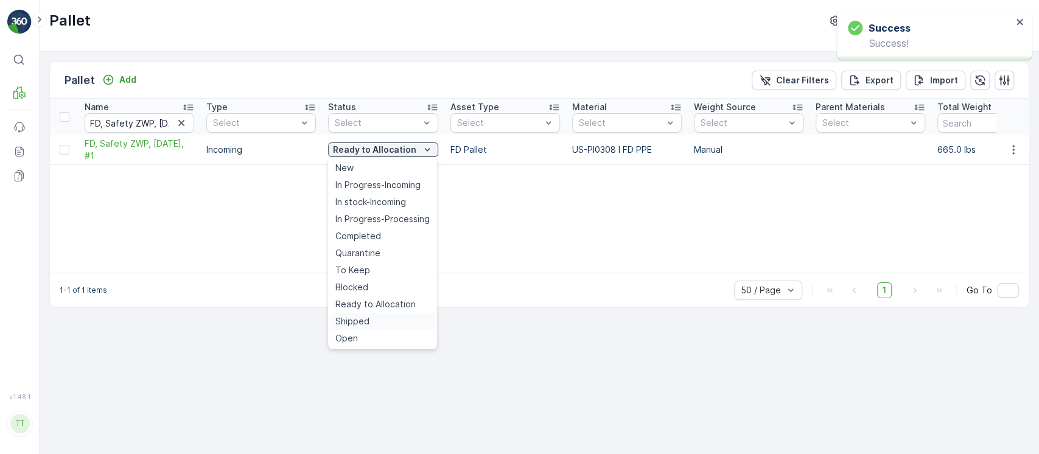
click at [379, 318] on div "Shipped" at bounding box center [383, 321] width 104 height 17
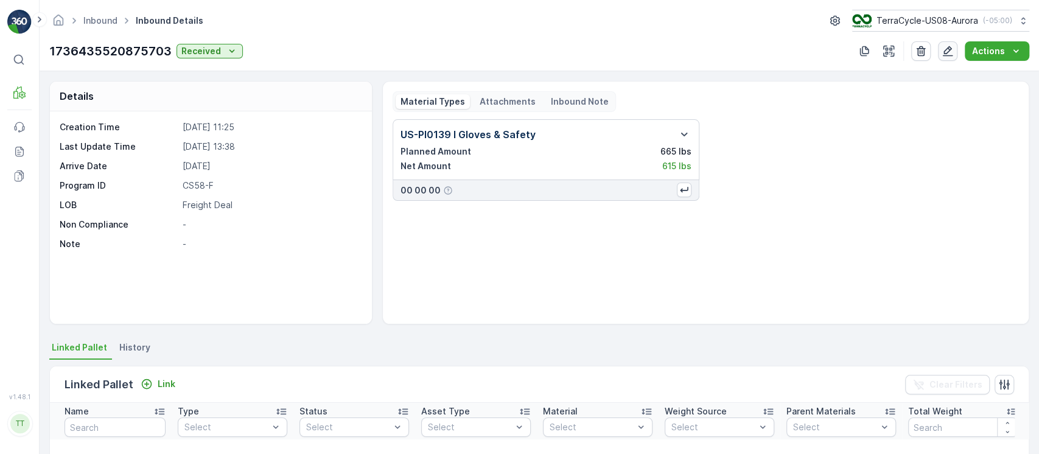
click at [955, 56] on button "button" at bounding box center [947, 50] width 19 height 19
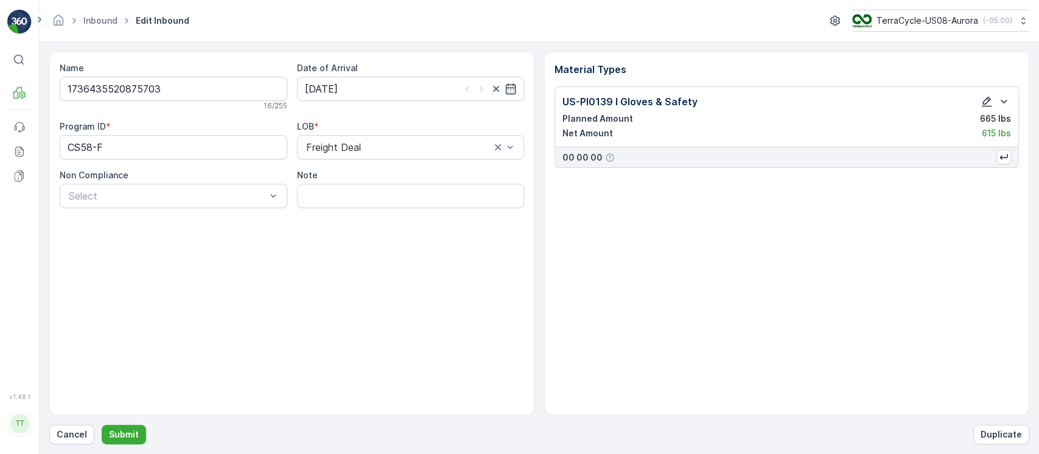
click at [982, 100] on icon "button" at bounding box center [987, 102] width 12 height 12
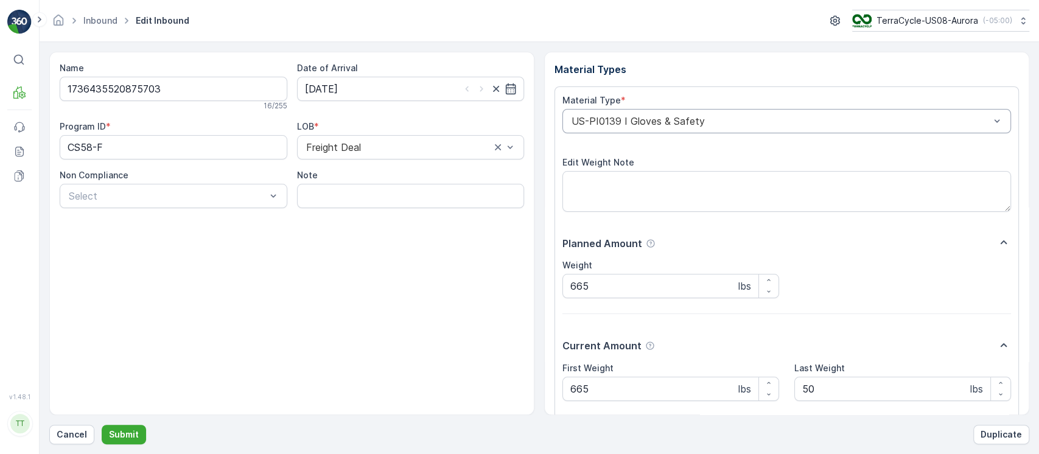
click at [709, 128] on div "US-PI0139 I Gloves & Safety" at bounding box center [786, 121] width 449 height 24
paste input "US-PI0308 I FD PPE"
type input "US-PI0308 I FD PPE"
click at [243, 78] on input "1736435520875703" at bounding box center [174, 89] width 228 height 24
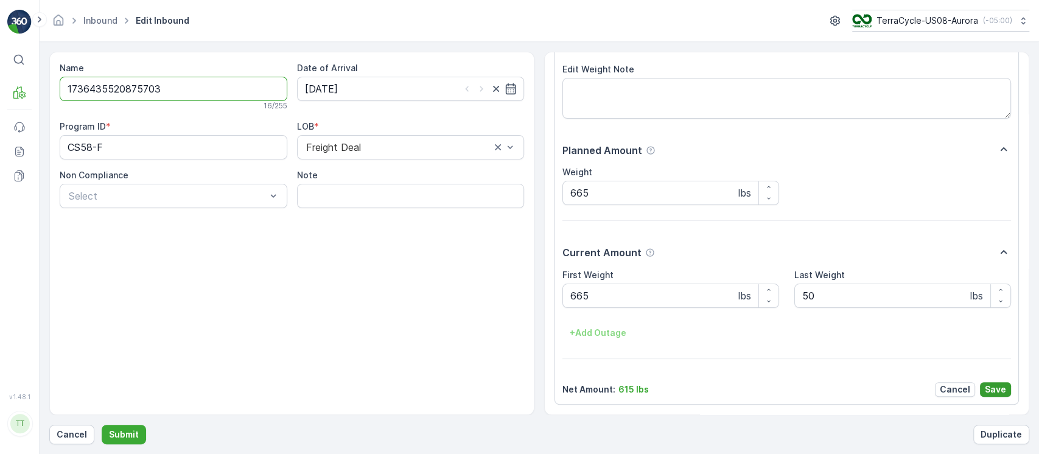
click at [1001, 393] on p "Save" at bounding box center [995, 389] width 21 height 12
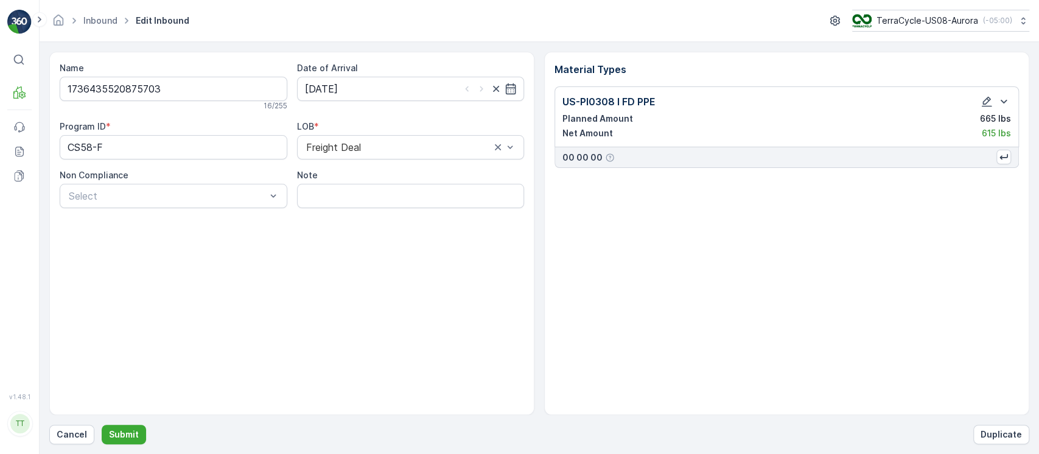
scroll to position [0, 0]
click at [116, 430] on p "Submit" at bounding box center [124, 435] width 30 height 12
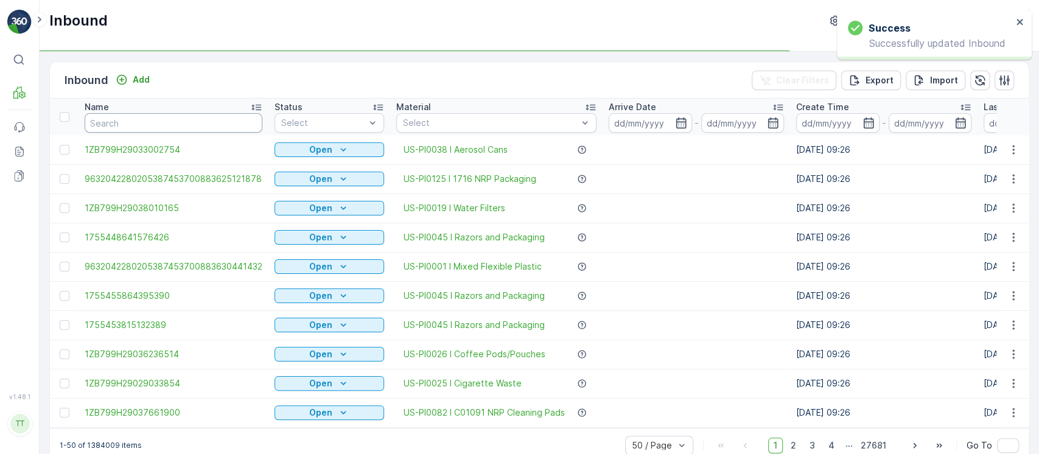
click at [191, 121] on input "text" at bounding box center [174, 122] width 178 height 19
paste input "1736435520875703"
type input "1736435520875703"
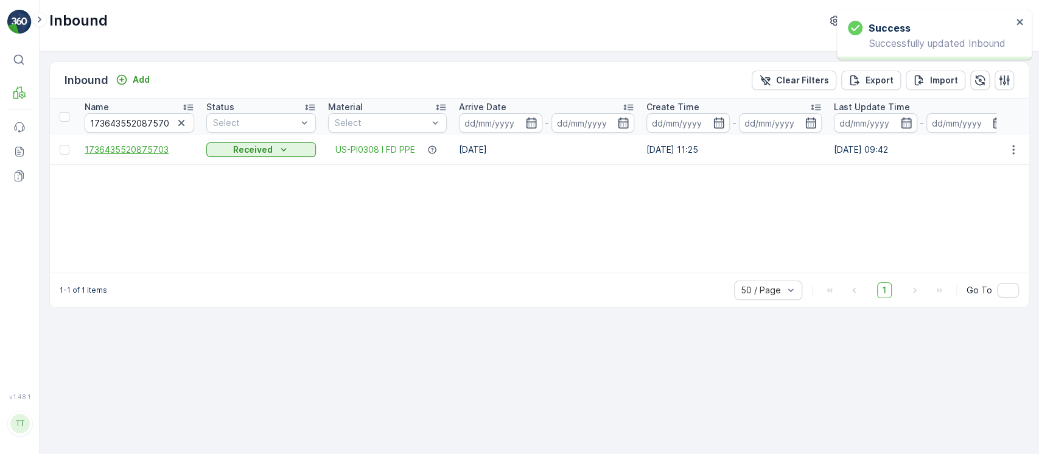
click at [151, 147] on span "1736435520875703" at bounding box center [140, 150] width 110 height 12
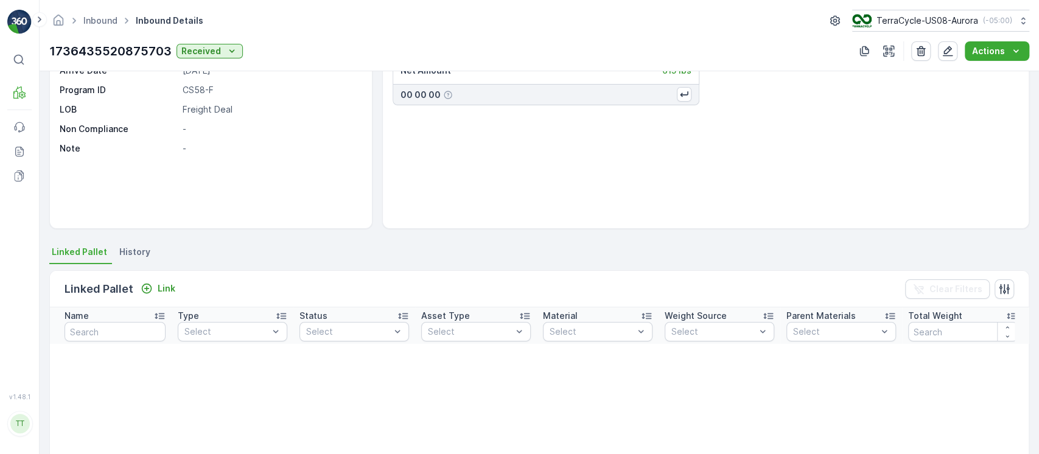
scroll to position [95, 0]
click at [158, 283] on p "Link" at bounding box center [167, 289] width 18 height 12
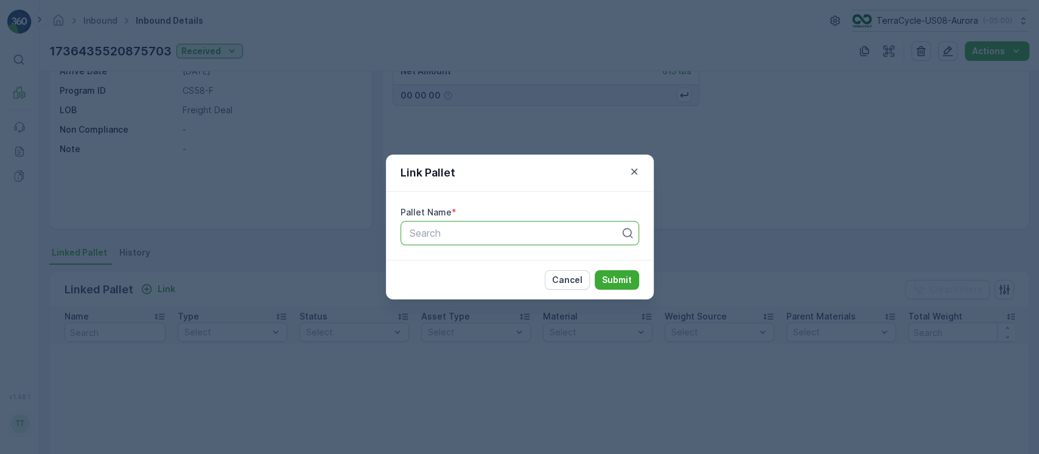
click at [434, 234] on div at bounding box center [514, 233] width 213 height 11
paste input "FD, Safety ZWP, [DATE], #1"
type input "FD, Safety ZWP, [DATE], #1"
paste input "FD, Safety ZWP, [DATE], #1"
type input "FD, Safety ZWP, [DATE], #1"
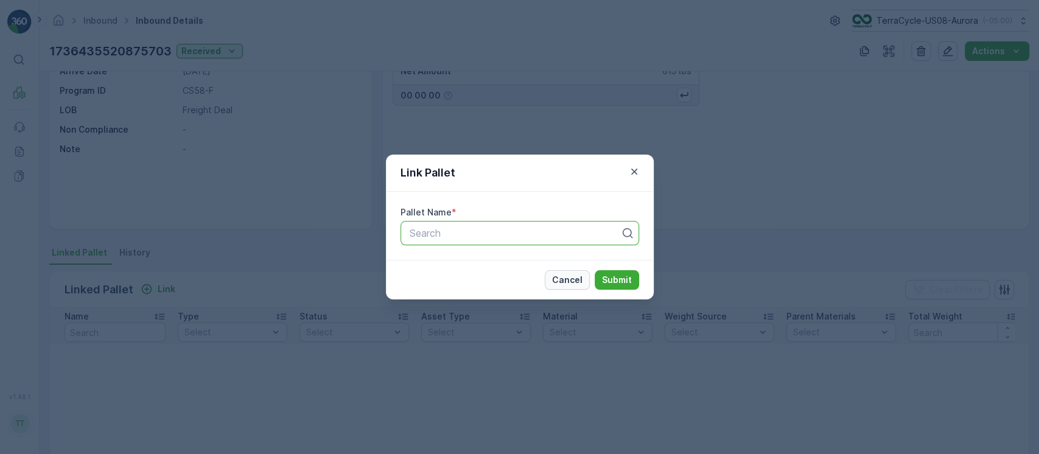
click at [570, 276] on p "Cancel" at bounding box center [567, 280] width 30 height 12
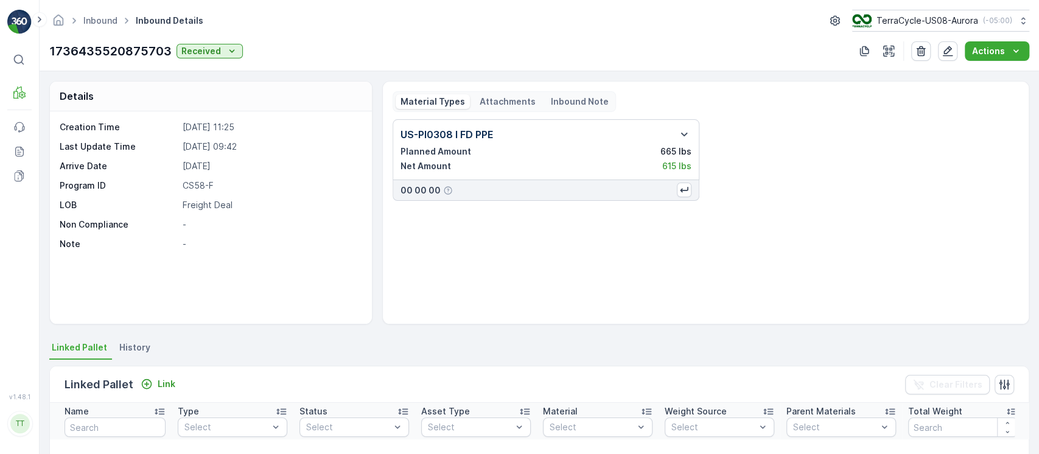
scroll to position [1, 0]
click at [159, 380] on p "Link" at bounding box center [167, 384] width 18 height 12
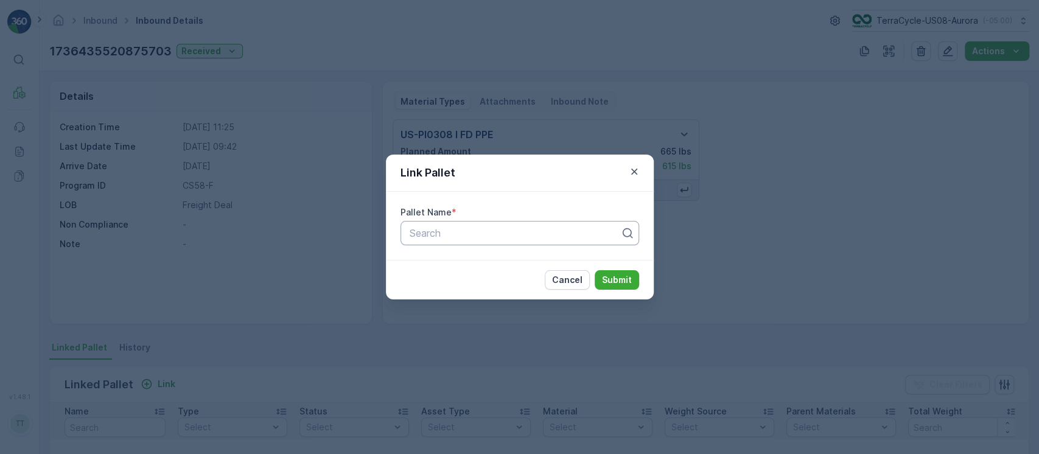
click at [469, 221] on div "Search" at bounding box center [520, 233] width 239 height 24
paste input "FD, Safety ZWP, [DATE], #1"
type input "FD, Safety ZWP, [DATE], #1"
paste input "FD, Safety ZWP, [DATE], #1"
type input "FD, Safety ZWP, [DATE], #1"
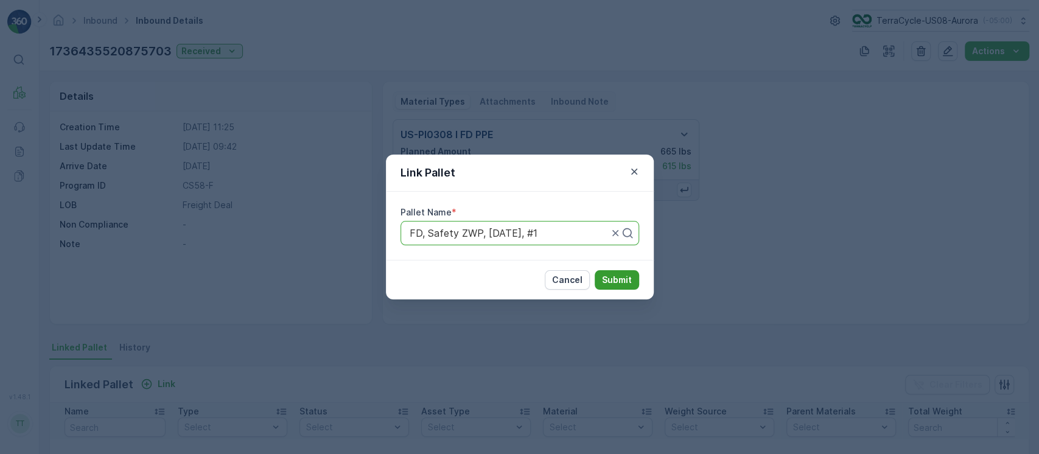
click at [618, 285] on p "Submit" at bounding box center [617, 280] width 30 height 12
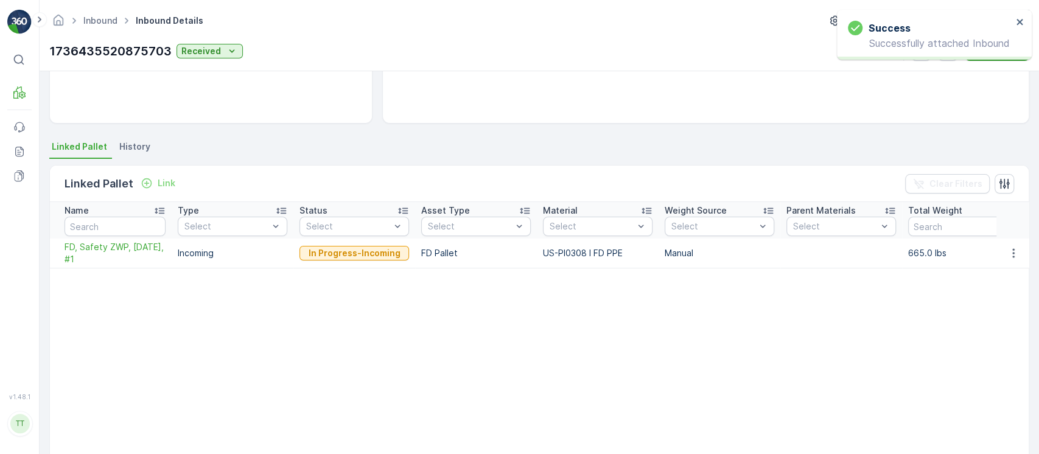
scroll to position [301, 0]
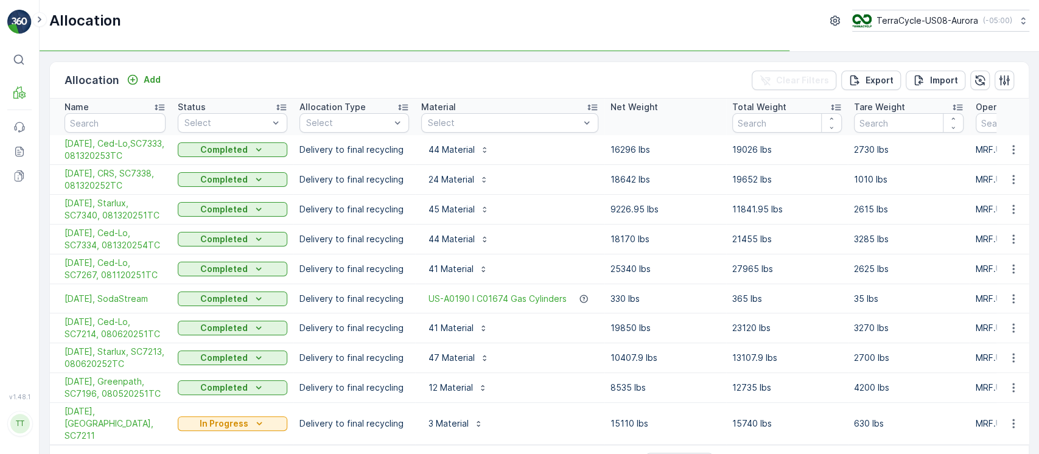
click at [123, 129] on input "text" at bounding box center [115, 122] width 101 height 19
paste input "[DATE], Ced-Lo, SC7112, 072920252TC"
type input "[DATE], Ced-Lo, SC7112, 072920252TC"
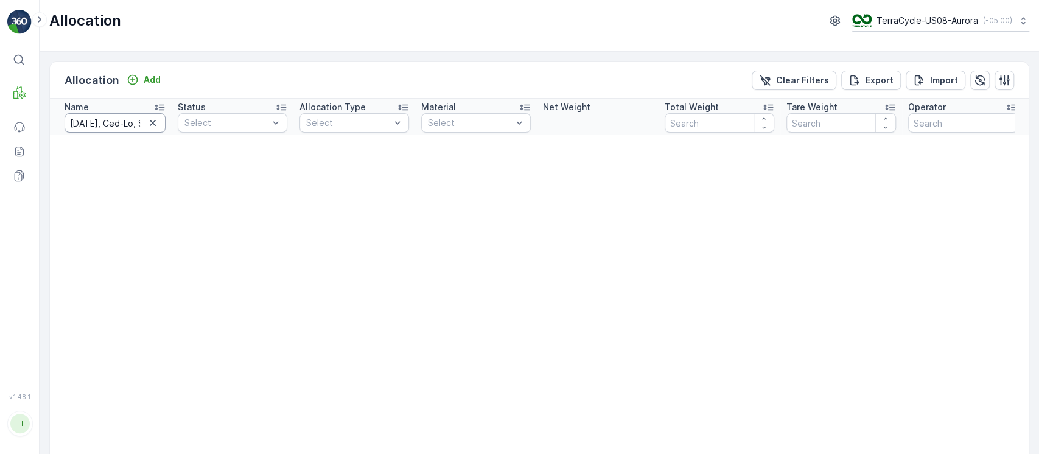
click at [107, 114] on input "[DATE], Ced-Lo, SC7112, 072920252TC" at bounding box center [115, 122] width 101 height 19
type input "[DATE], Ced-Lo, SC7112, 072920252TC"
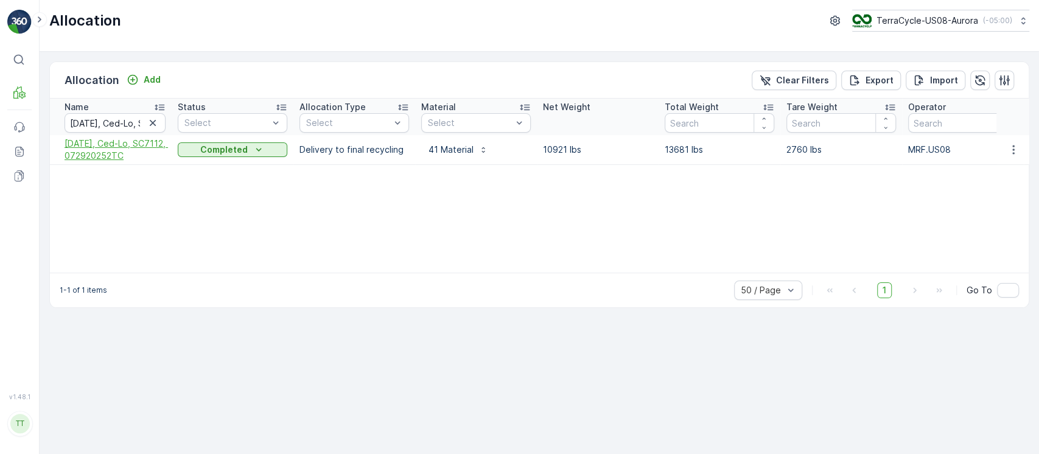
click at [153, 149] on span "[DATE], Ced-Lo, SC7112, 072920252TC" at bounding box center [115, 150] width 101 height 24
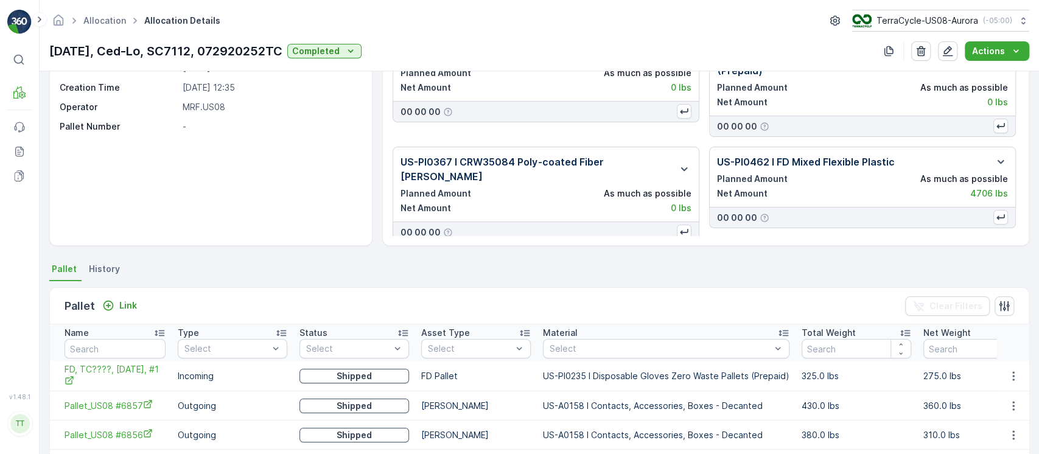
scroll to position [76, 0]
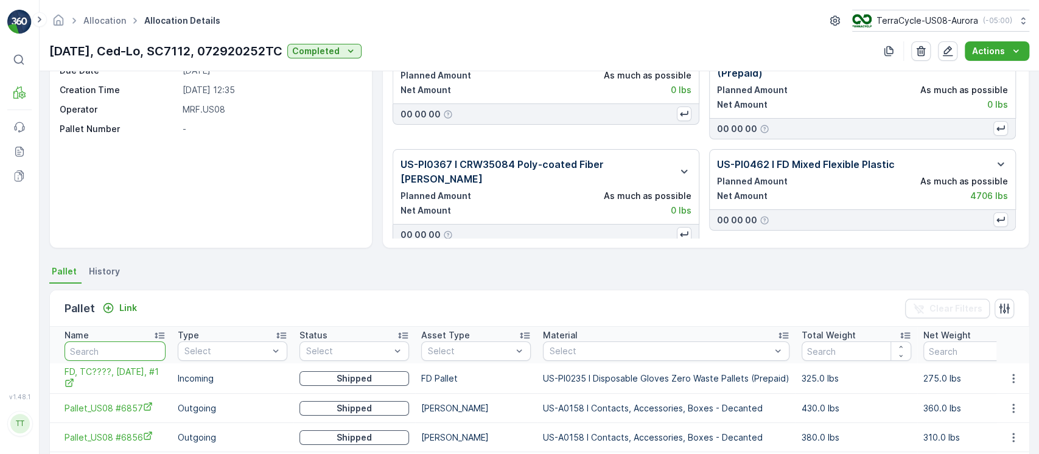
click at [130, 352] on input "text" at bounding box center [115, 350] width 101 height 19
paste input "FD, Safety ZWP, [DATE], #1"
type input "FD, Safety ZWP, [DATE], #1"
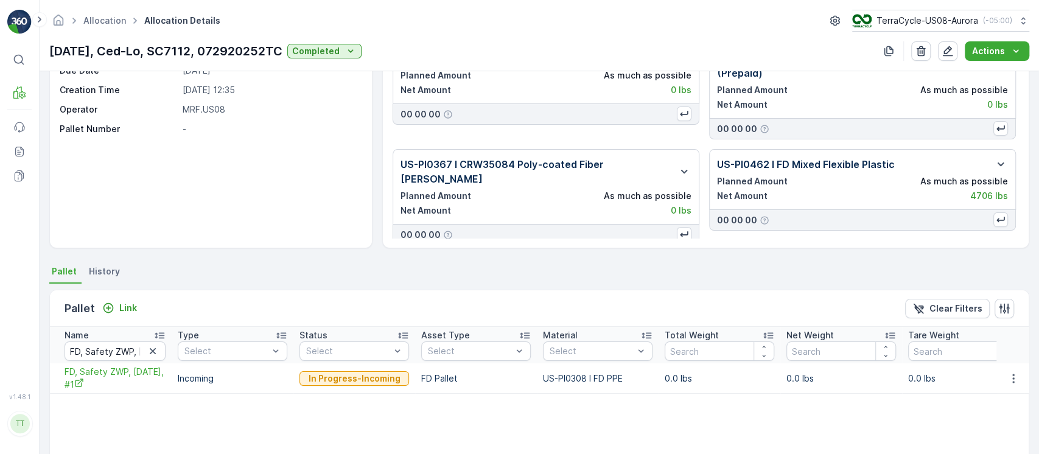
scroll to position [173, 0]
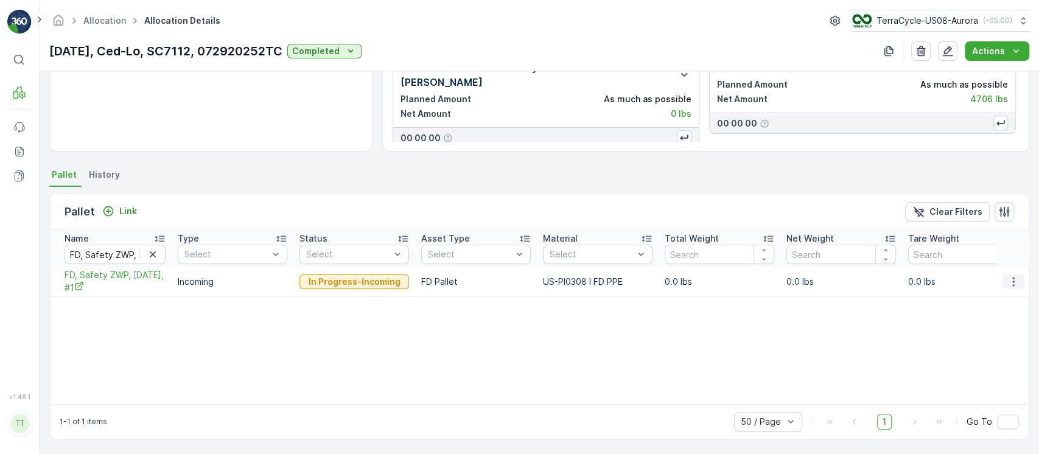
click at [1003, 284] on button "button" at bounding box center [1014, 282] width 22 height 15
click at [995, 318] on span "Unlink Pallet" at bounding box center [988, 322] width 49 height 12
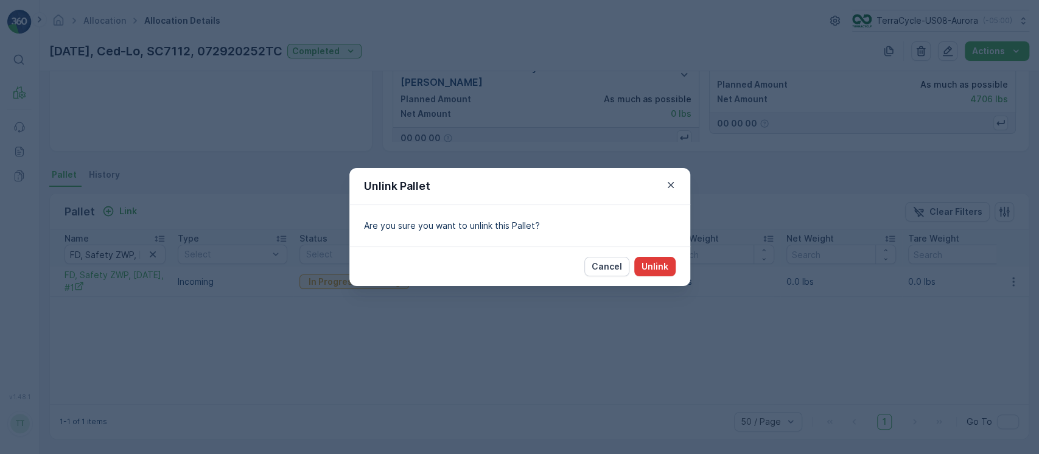
click at [663, 265] on p "Unlink" at bounding box center [655, 267] width 27 height 12
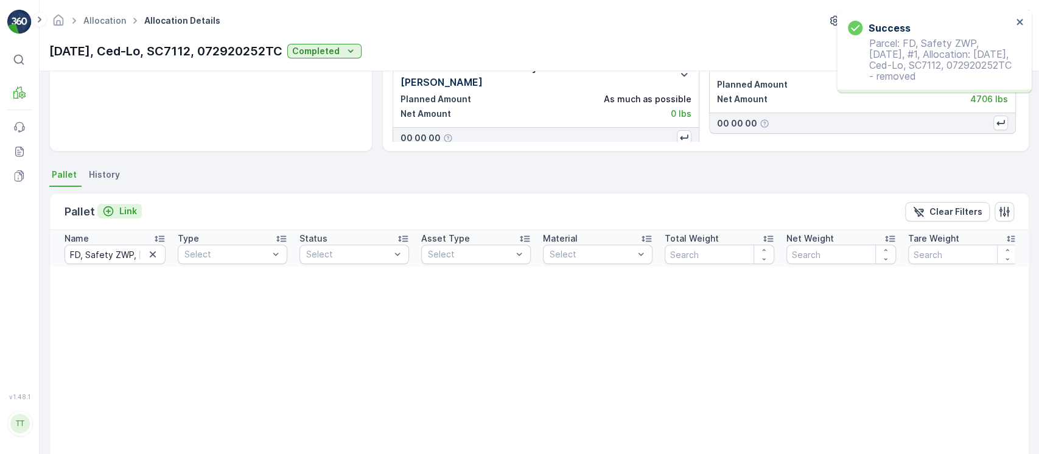
click at [119, 210] on p "Link" at bounding box center [128, 211] width 18 height 12
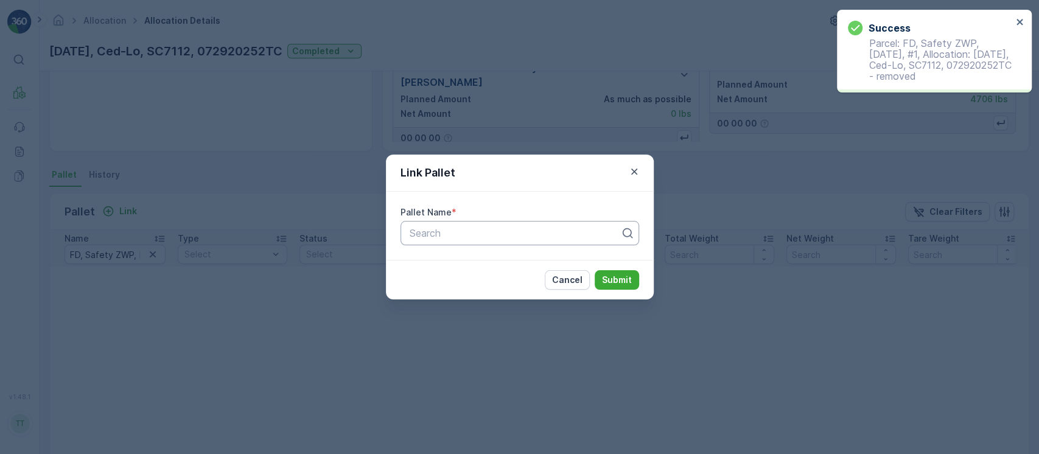
click at [465, 229] on div at bounding box center [514, 233] width 213 height 11
paste input "FD, Safety ZWP, [DATE], #1"
type input "FD, Safety ZWP, [DATE], #1"
click at [621, 286] on button "Submit" at bounding box center [617, 279] width 44 height 19
